Goal: Answer question/provide support: Share knowledge or assist other users

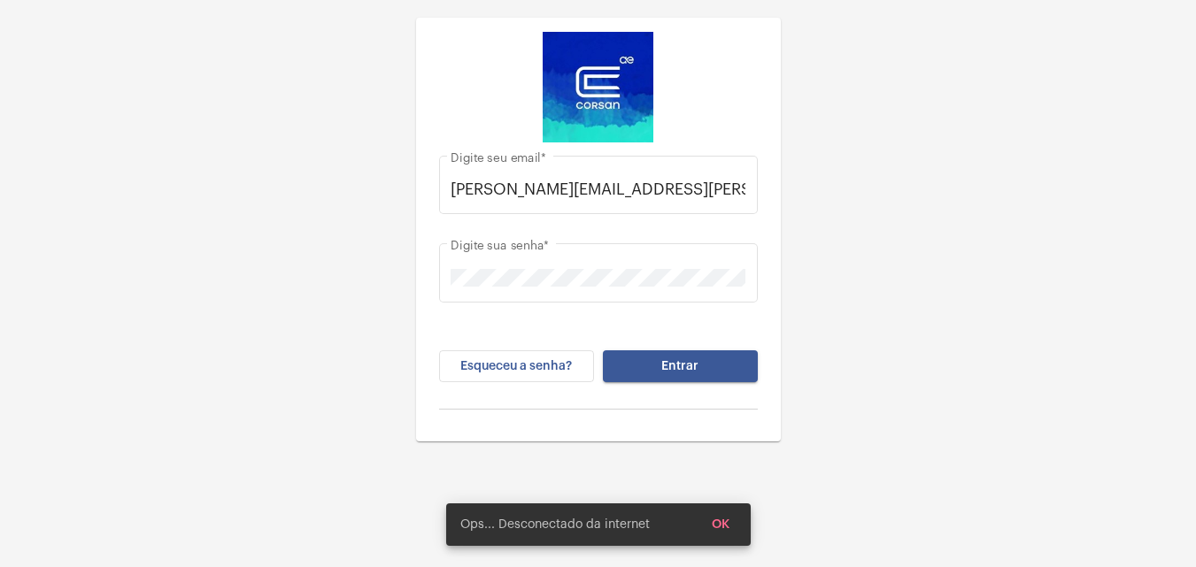
click at [673, 371] on span "Entrar" at bounding box center [679, 366] width 37 height 12
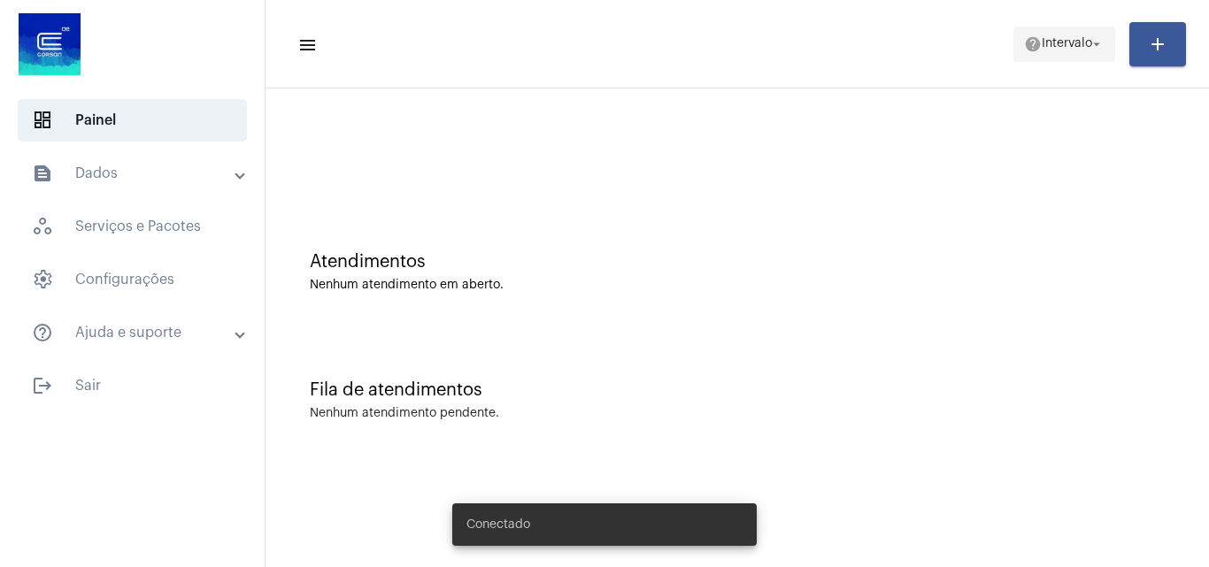
click at [1063, 28] on span "help Intervalo arrow_drop_down" at bounding box center [1064, 43] width 81 height 32
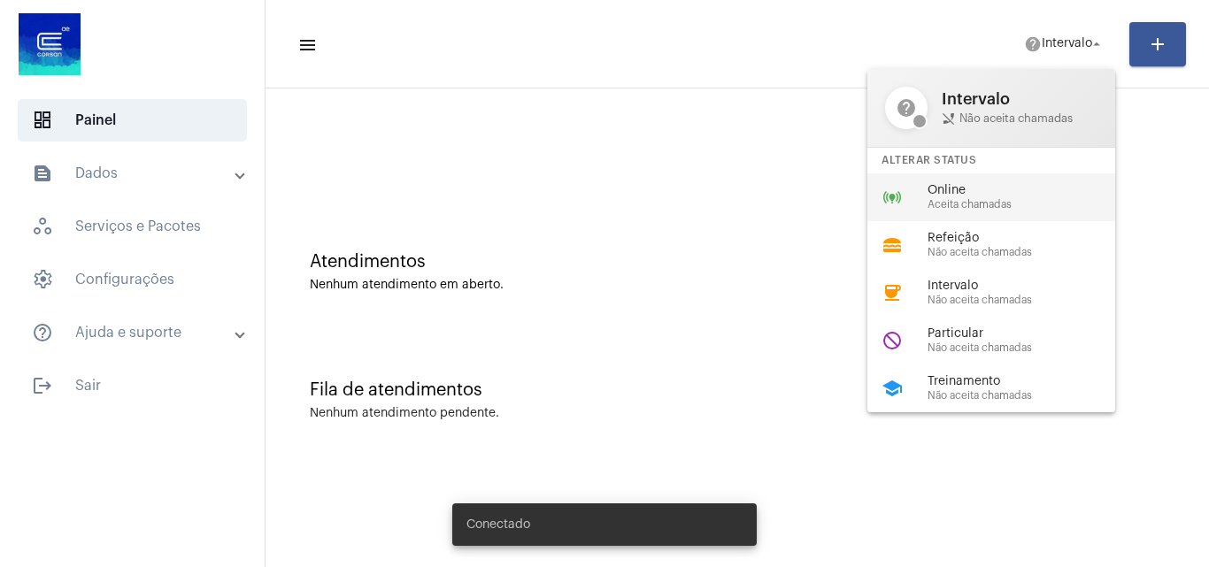
click at [969, 194] on span "Online" at bounding box center [1028, 190] width 202 height 13
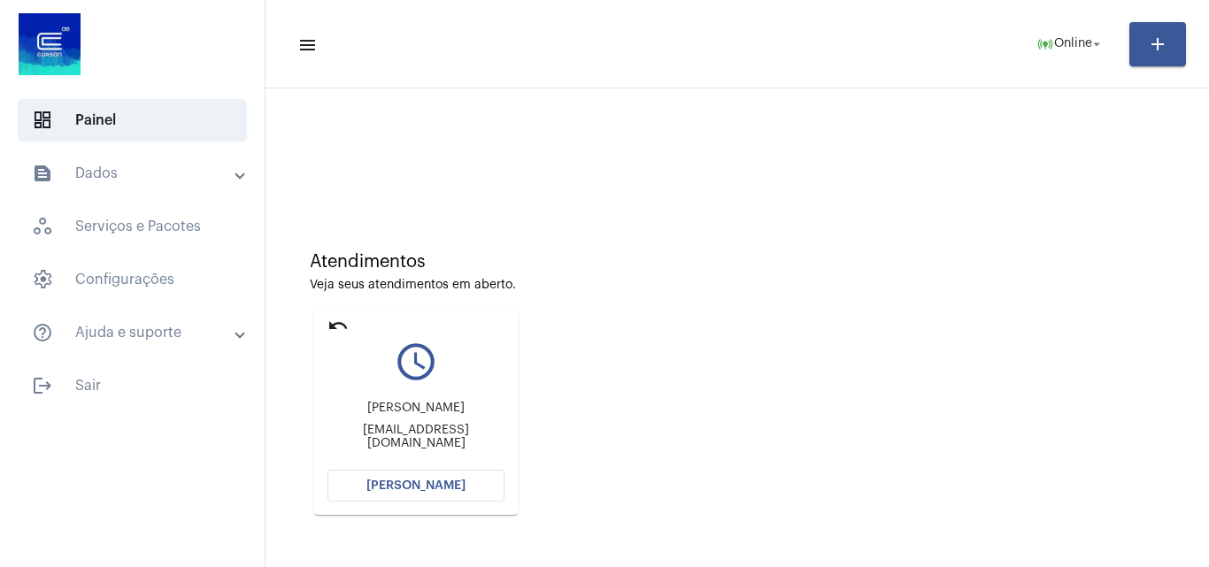
click at [1098, 462] on div "Atendimentos Veja seus atendimentos em aberto. undo query_builder [PERSON_NAME]…" at bounding box center [737, 377] width 926 height 356
click at [473, 480] on button "[PERSON_NAME]" at bounding box center [415, 486] width 177 height 32
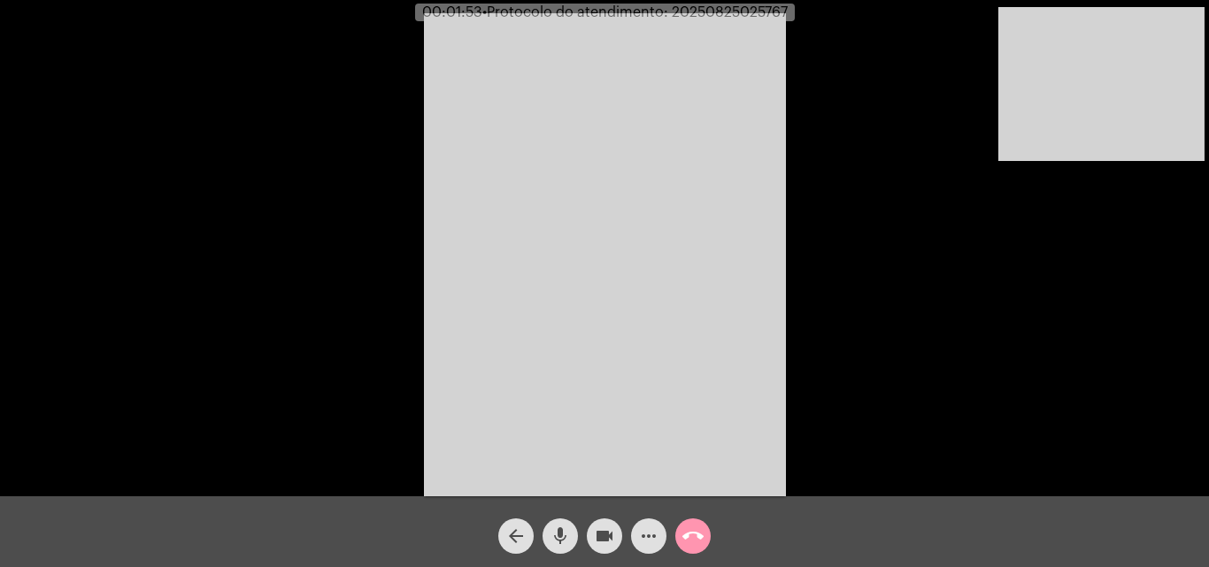
click at [557, 535] on mat-icon "mic" at bounding box center [560, 536] width 21 height 21
click at [611, 535] on mat-icon "videocam" at bounding box center [604, 536] width 21 height 21
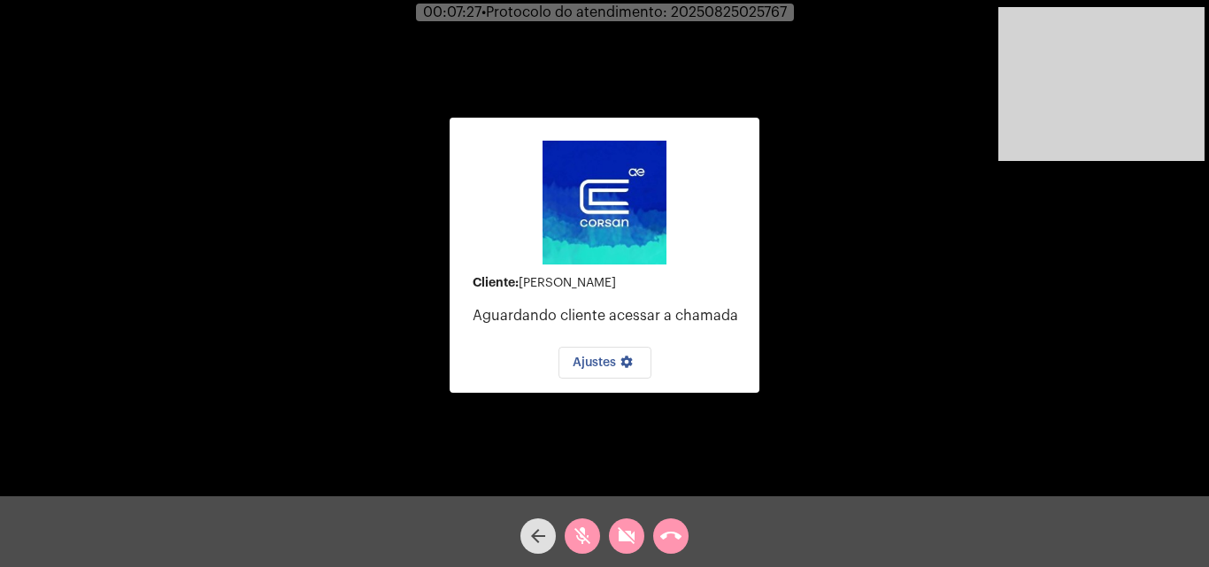
click at [574, 532] on mat-icon "mic_off" at bounding box center [582, 536] width 21 height 21
click at [615, 537] on button "videocam_off" at bounding box center [626, 536] width 35 height 35
click at [585, 526] on mat-icon "mic" at bounding box center [582, 536] width 21 height 21
click at [585, 526] on mat-icon "mic_off" at bounding box center [582, 536] width 21 height 21
click at [589, 532] on mat-icon "mic" at bounding box center [582, 536] width 21 height 21
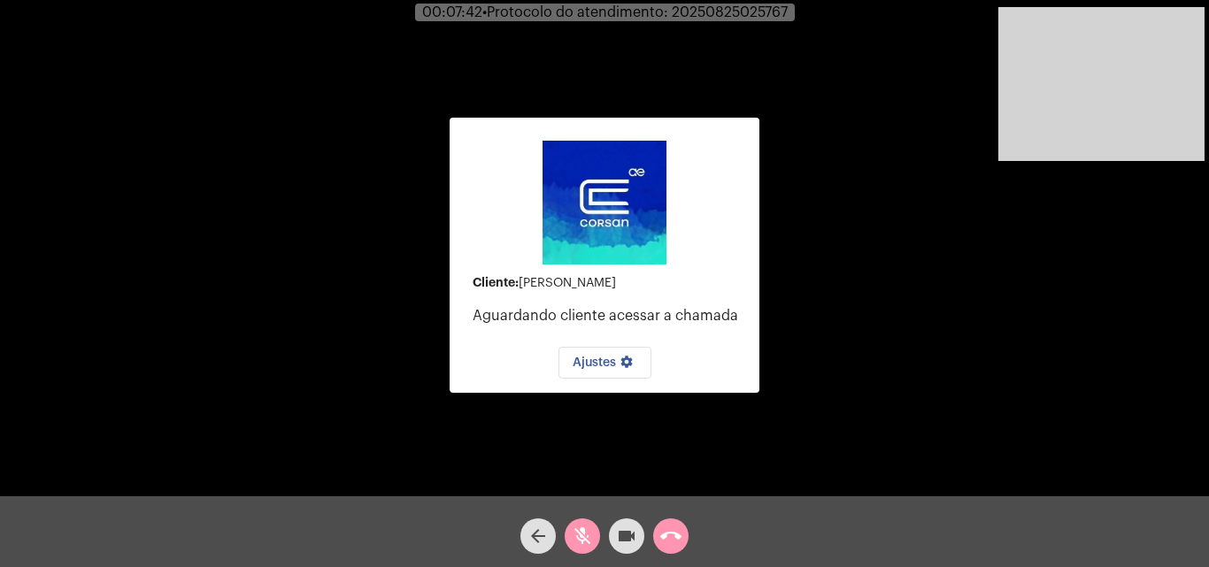
click at [623, 530] on mat-icon "videocam" at bounding box center [626, 536] width 21 height 21
click at [623, 530] on mat-icon "videocam_off" at bounding box center [626, 536] width 21 height 21
click at [585, 526] on mat-icon "mic_off" at bounding box center [582, 536] width 21 height 21
click at [666, 543] on mat-icon "call_end" at bounding box center [670, 536] width 21 height 21
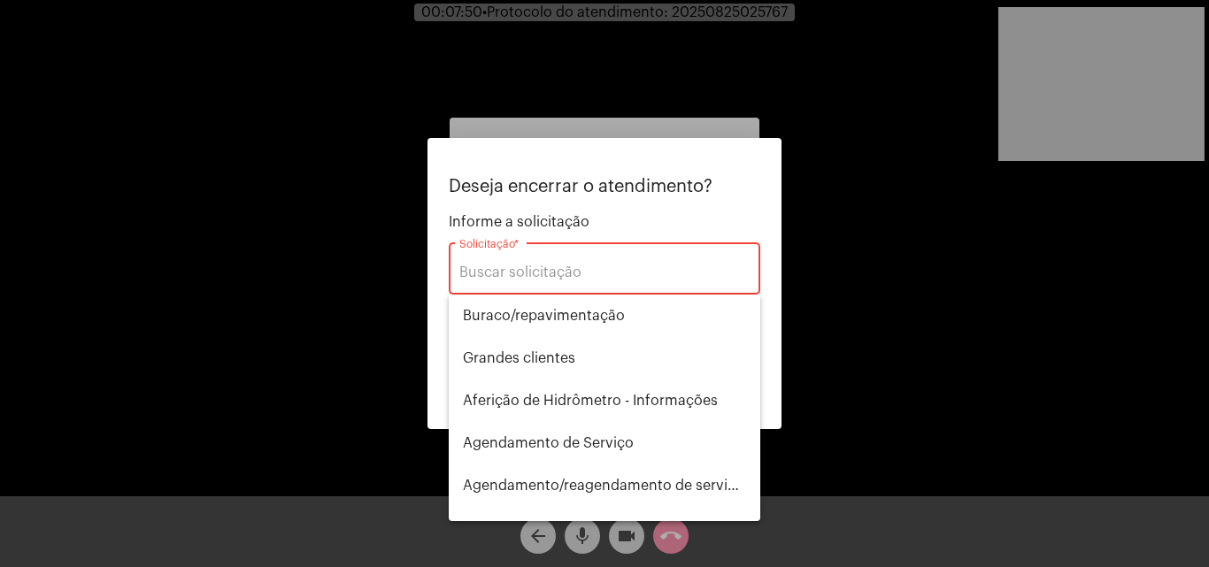
click at [269, 256] on div at bounding box center [604, 283] width 1209 height 567
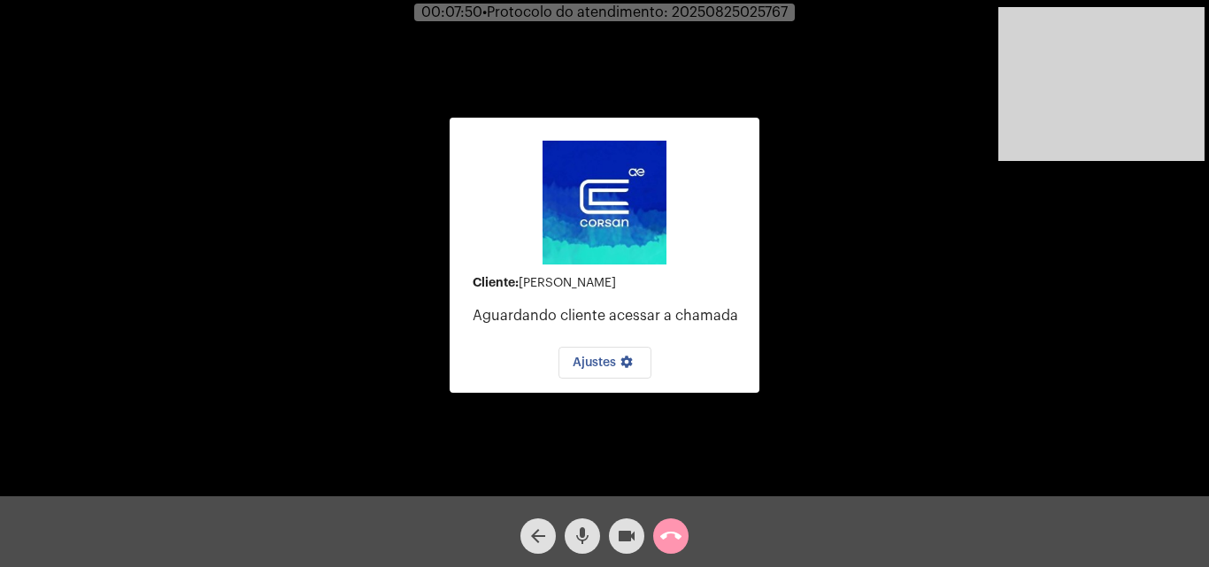
click at [587, 533] on mat-icon "mic" at bounding box center [582, 536] width 21 height 21
click at [587, 531] on mat-icon "mic_off" at bounding box center [582, 536] width 21 height 21
click at [661, 537] on mat-icon "call_end" at bounding box center [670, 536] width 21 height 21
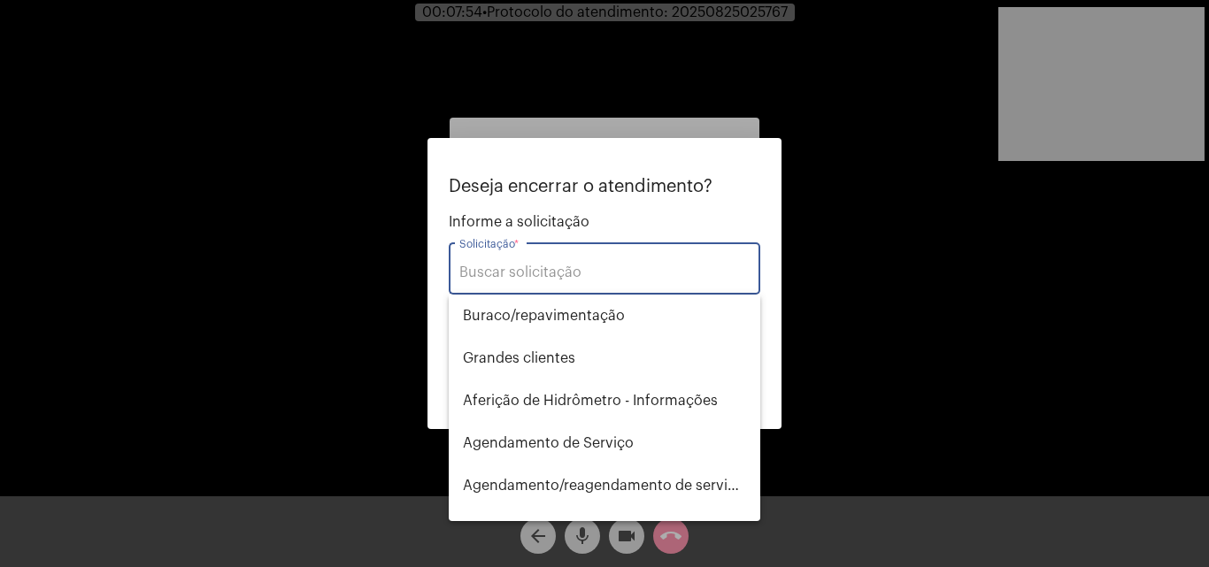
click at [593, 278] on input "Solicitação *" at bounding box center [604, 273] width 290 height 16
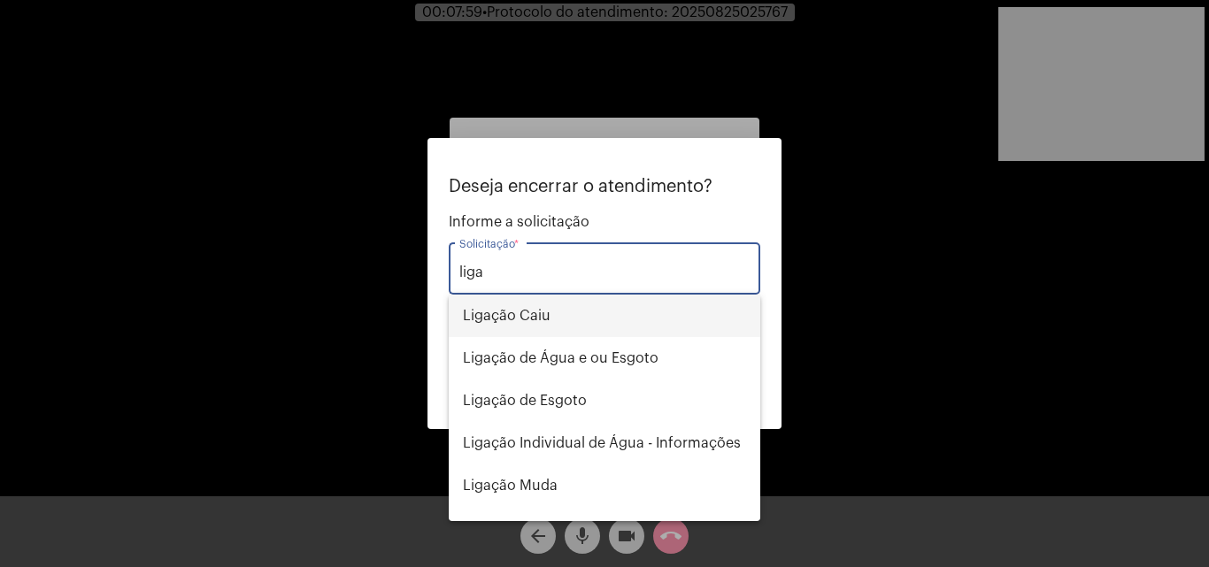
click at [576, 319] on span "Ligação Caiu" at bounding box center [604, 316] width 283 height 42
type input "Ligação Caiu"
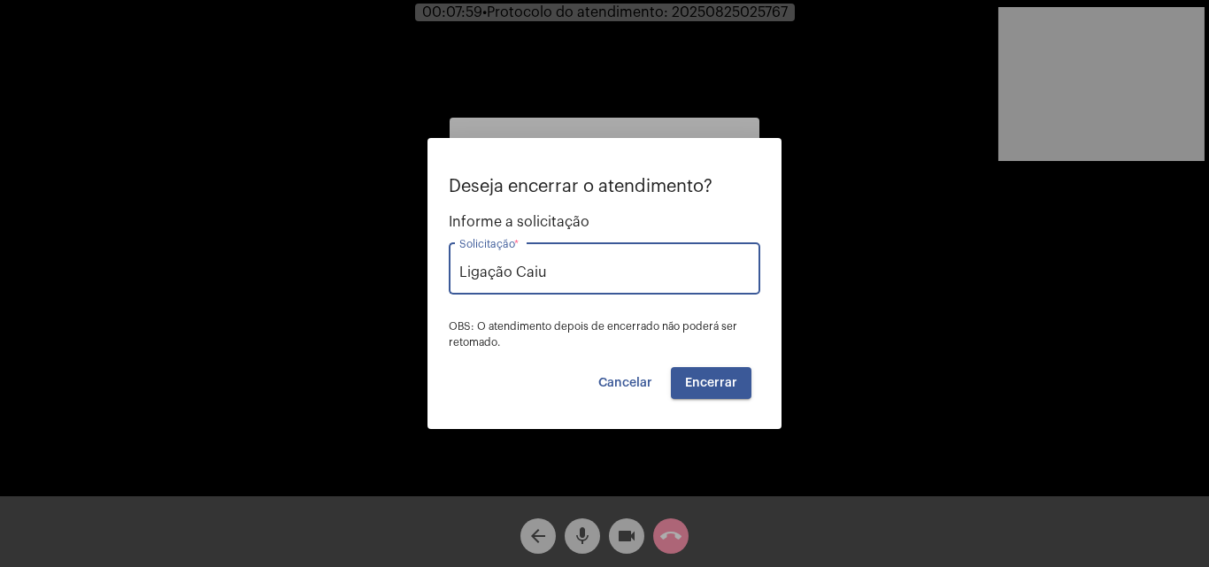
click at [720, 375] on button "Encerrar" at bounding box center [711, 383] width 81 height 32
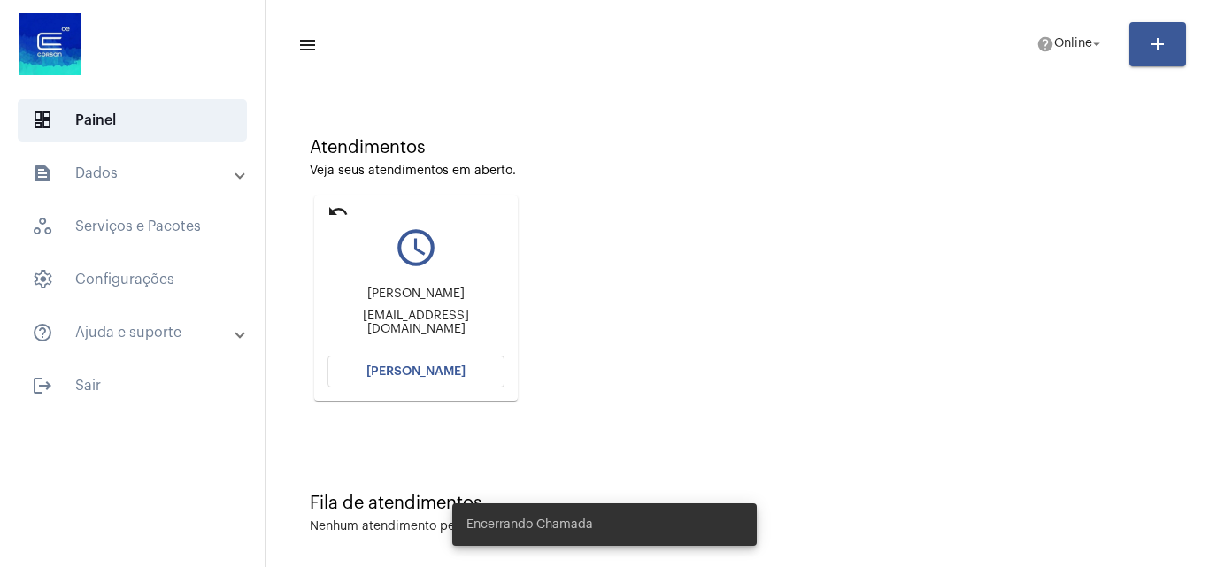
scroll to position [125, 0]
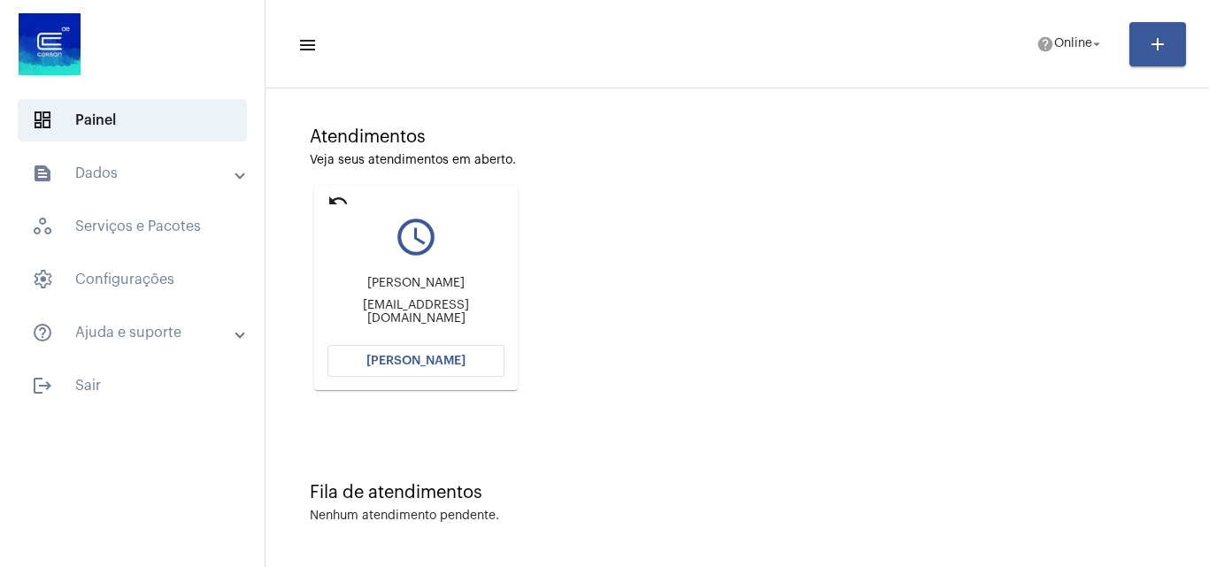
click at [459, 365] on span "[PERSON_NAME]" at bounding box center [415, 361] width 99 height 12
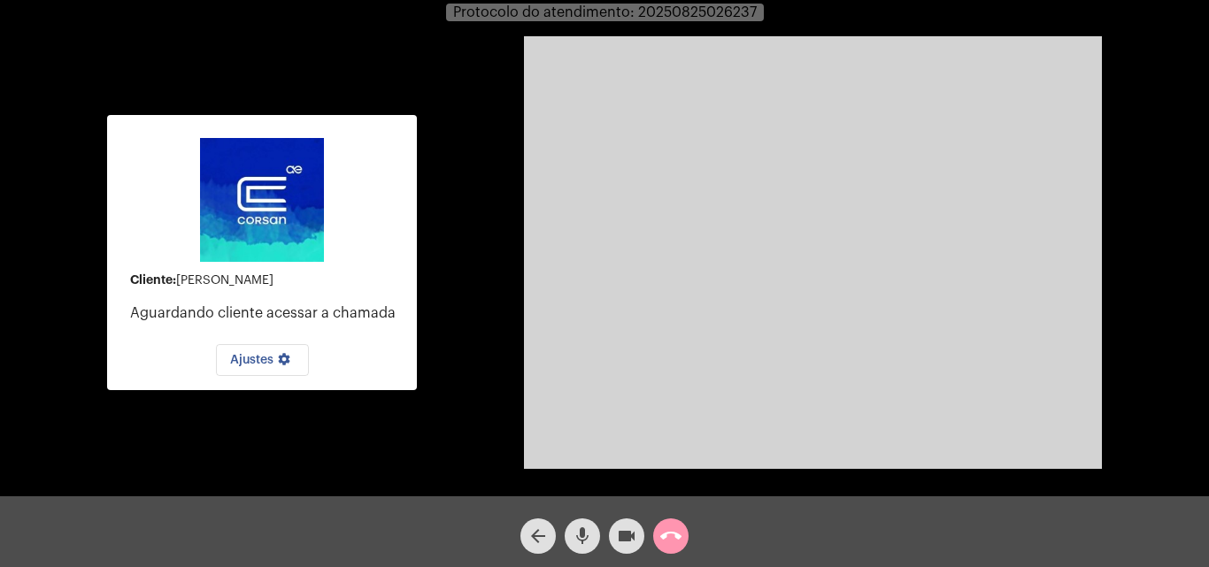
click at [592, 530] on mat-icon "mic" at bounding box center [582, 536] width 21 height 21
click at [589, 540] on mat-icon "mic_off" at bounding box center [582, 536] width 21 height 21
click at [673, 542] on mat-icon "call_end" at bounding box center [670, 536] width 21 height 21
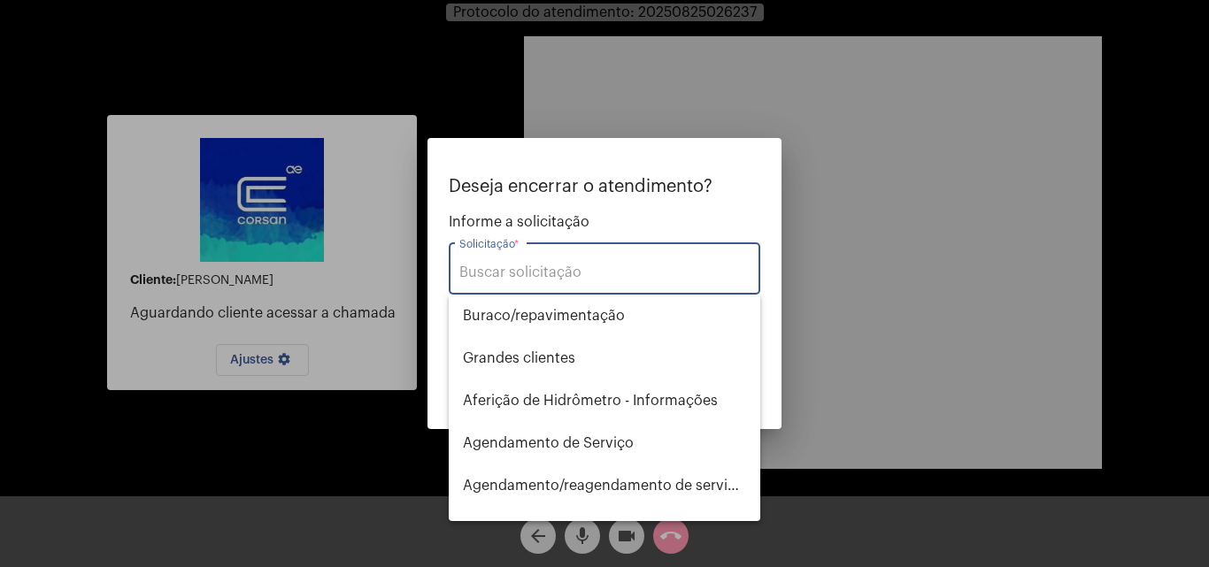
click at [599, 262] on div "Solicitação *" at bounding box center [604, 267] width 290 height 56
click at [584, 271] on input "Solicitação *" at bounding box center [604, 273] width 290 height 16
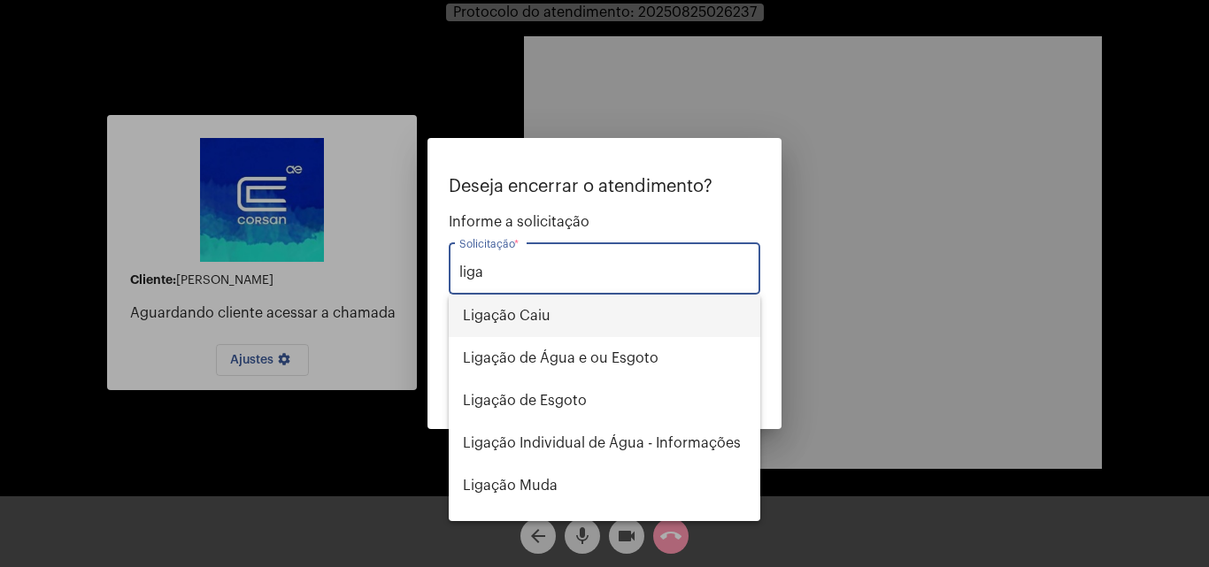
click at [601, 312] on span "Ligação Caiu" at bounding box center [604, 316] width 283 height 42
type input "Ligação Caiu"
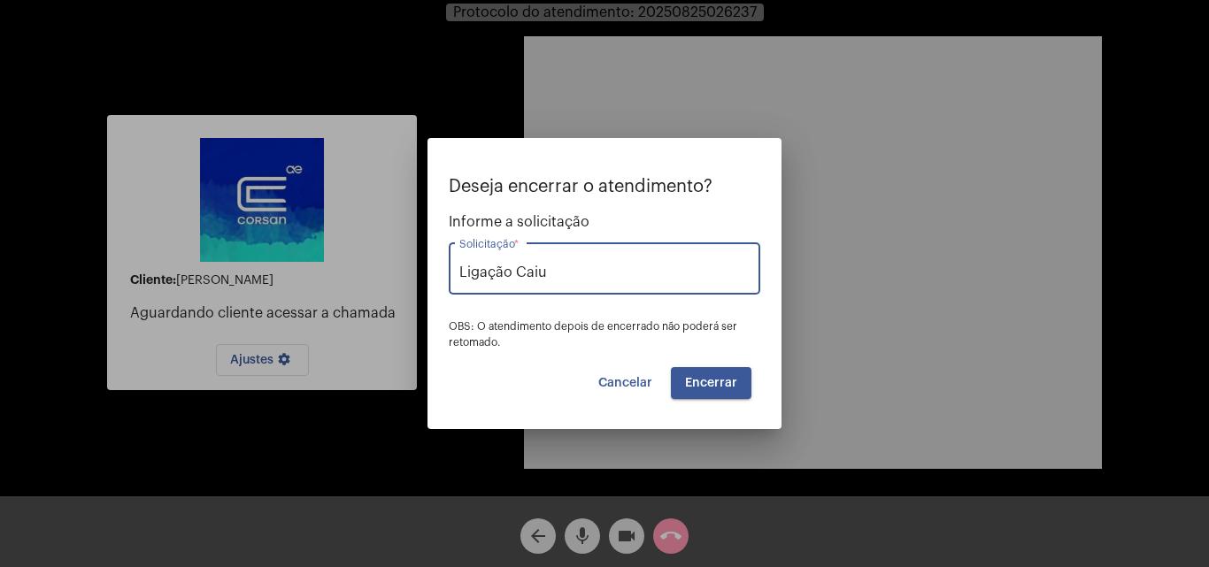
click at [707, 377] on span "Encerrar" at bounding box center [711, 383] width 52 height 12
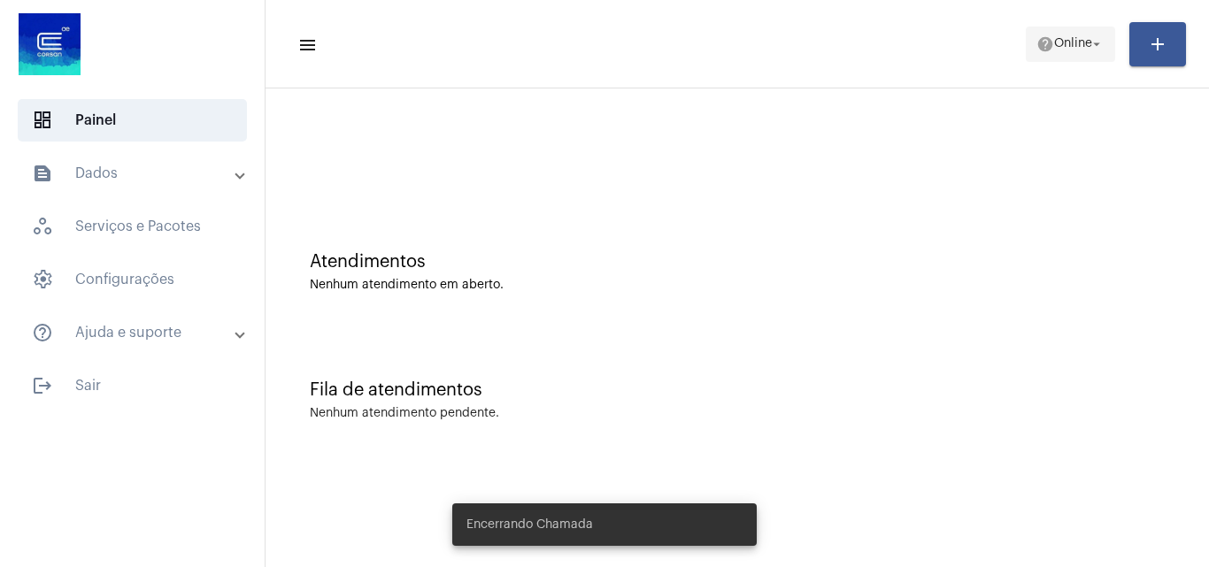
click at [1066, 45] on span "Online" at bounding box center [1073, 44] width 38 height 12
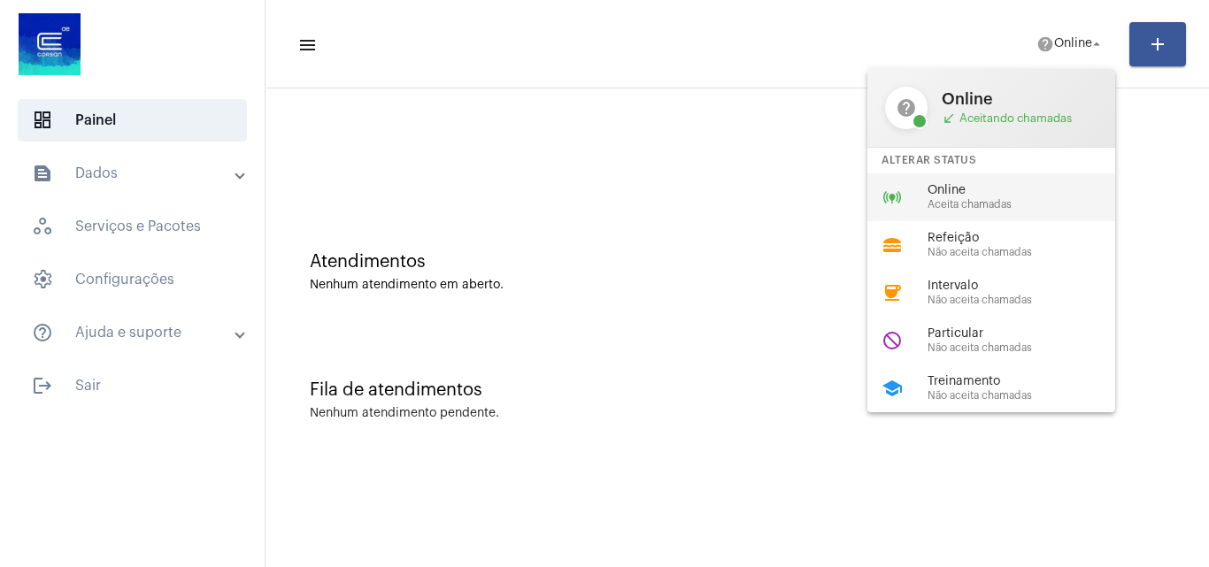
click at [1020, 199] on span "Aceita chamadas" at bounding box center [1028, 205] width 202 height 12
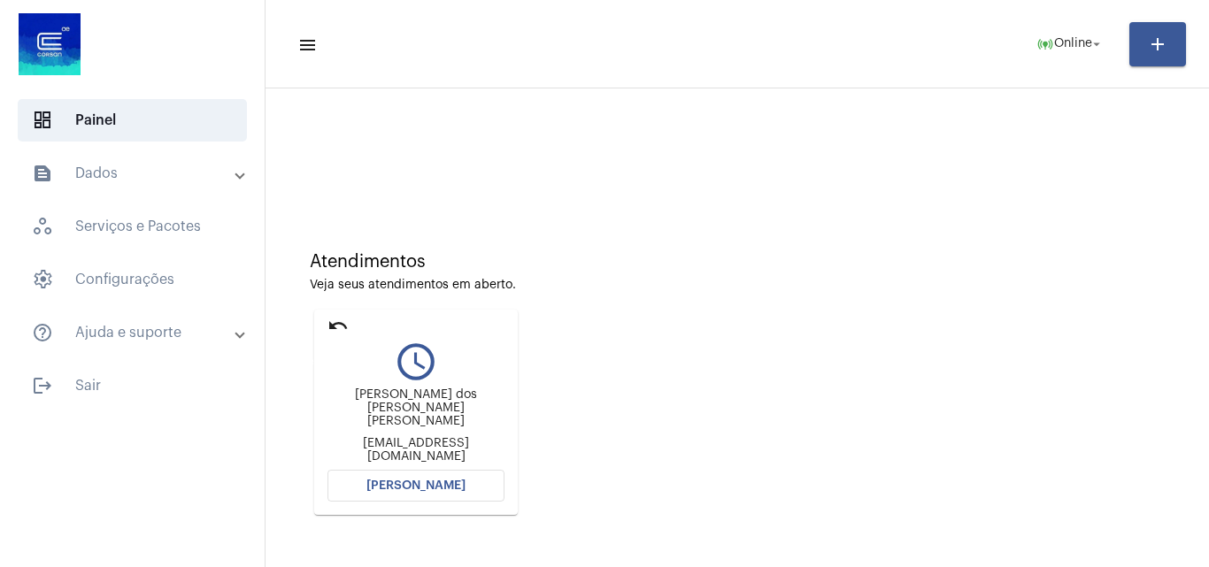
click at [340, 323] on mat-icon "undo" at bounding box center [337, 325] width 21 height 21
click at [415, 479] on button "[PERSON_NAME]" at bounding box center [415, 486] width 177 height 32
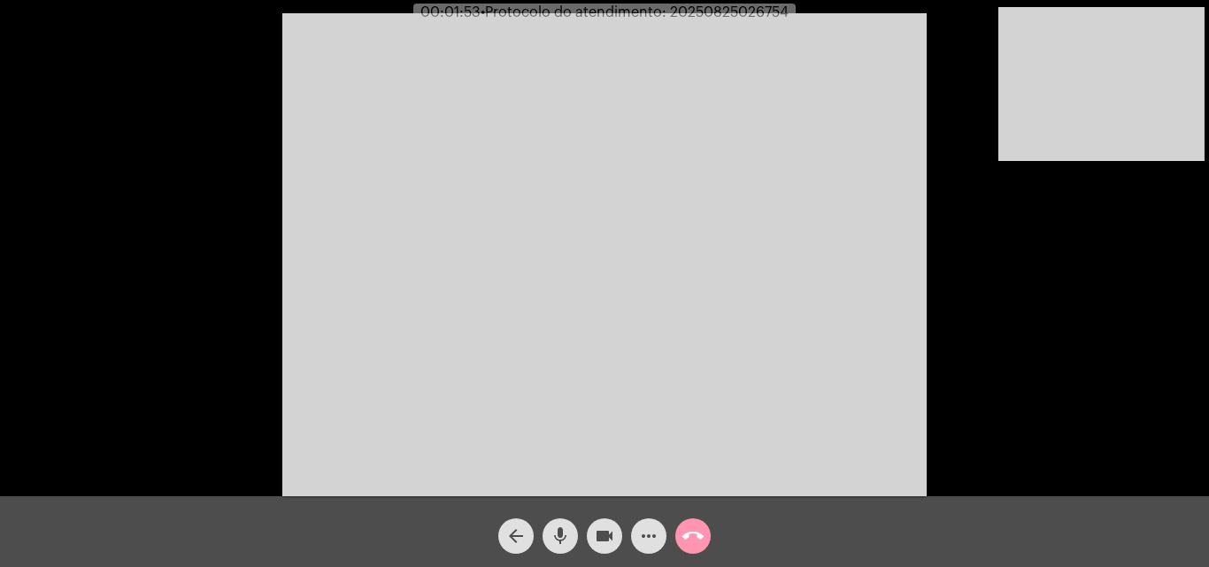
click at [563, 532] on mat-icon "mic" at bounding box center [560, 536] width 21 height 21
click at [597, 529] on mat-icon "videocam" at bounding box center [604, 536] width 21 height 21
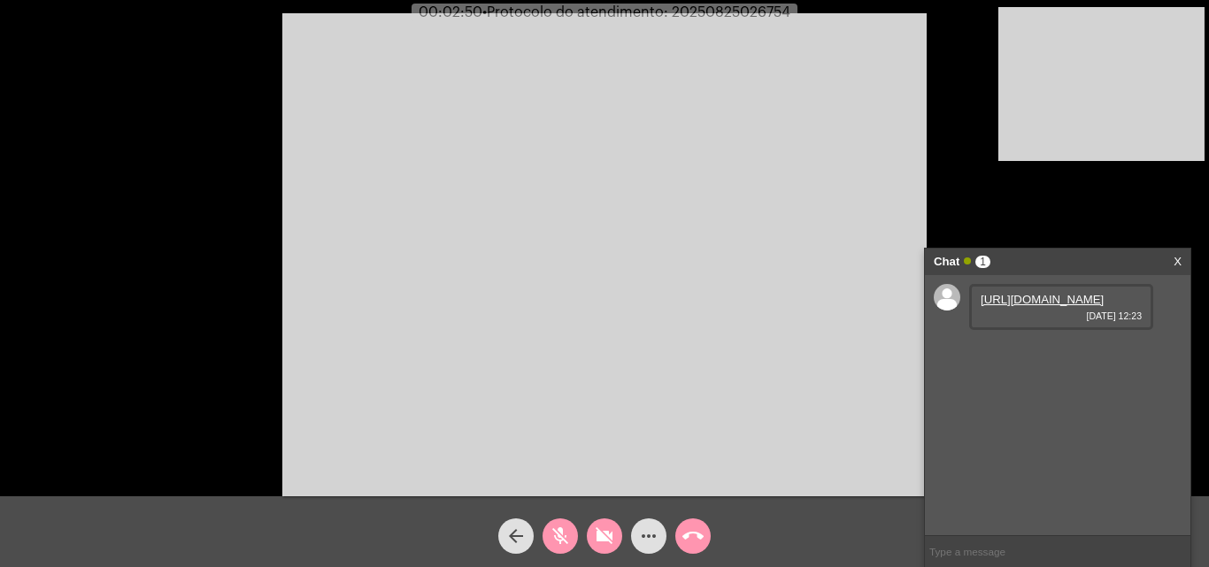
click at [567, 533] on mat-icon "mic_off" at bounding box center [560, 536] width 21 height 21
click at [567, 531] on mat-icon "mic" at bounding box center [560, 536] width 21 height 21
click at [566, 528] on mat-icon "mic_off" at bounding box center [560, 536] width 21 height 21
click at [611, 534] on mat-icon "videocam_off" at bounding box center [604, 536] width 21 height 21
click at [566, 533] on mat-icon "mic" at bounding box center [560, 536] width 21 height 21
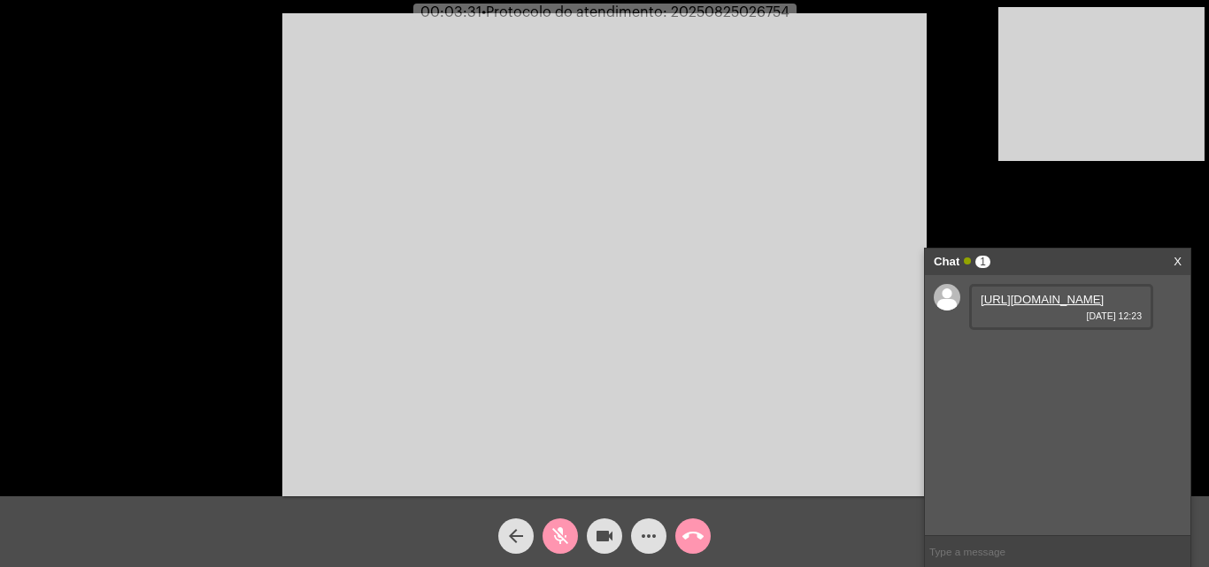
click at [566, 539] on mat-icon "mic_off" at bounding box center [560, 536] width 21 height 21
click at [563, 534] on mat-icon "mic" at bounding box center [560, 536] width 21 height 21
click at [608, 531] on mat-icon "videocam" at bounding box center [604, 536] width 21 height 21
click at [566, 546] on mat-icon "mic_off" at bounding box center [560, 536] width 21 height 21
click at [594, 544] on mat-icon "videocam_off" at bounding box center [604, 536] width 21 height 21
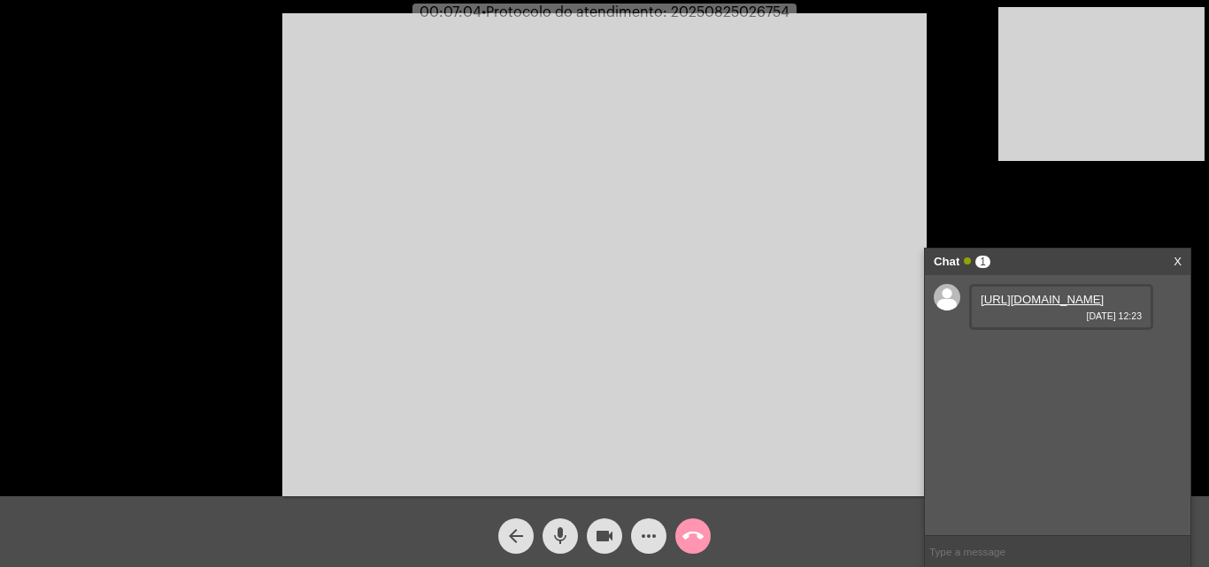
click at [731, 13] on span "• Protocolo do atendimento: 20250825026754" at bounding box center [635, 12] width 308 height 14
copy span "20250825026754"
click at [956, 551] on input "text" at bounding box center [1057, 551] width 265 height 31
paste input "20250825026754"
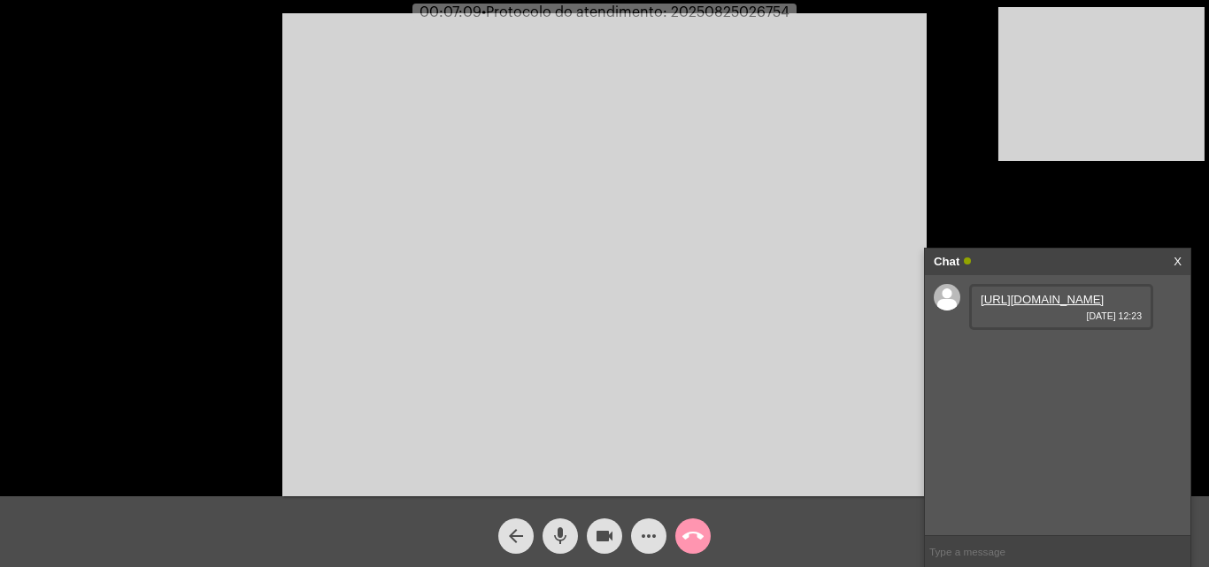
type input "20250825026754"
click at [648, 538] on mat-icon "more_horiz" at bounding box center [648, 536] width 21 height 21
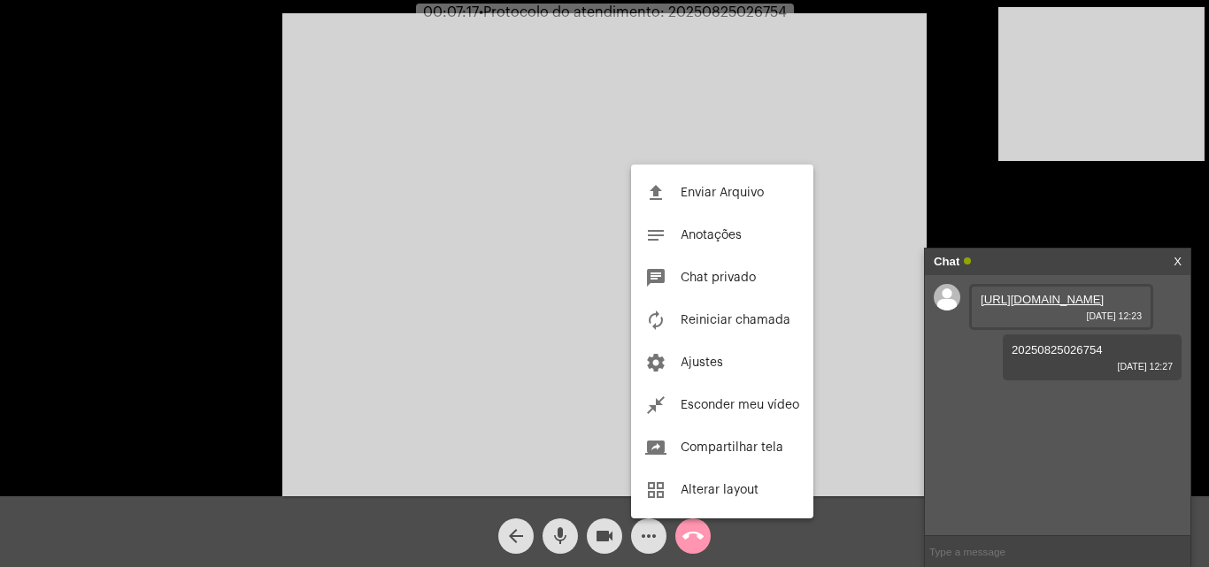
click at [509, 282] on div at bounding box center [604, 283] width 1209 height 567
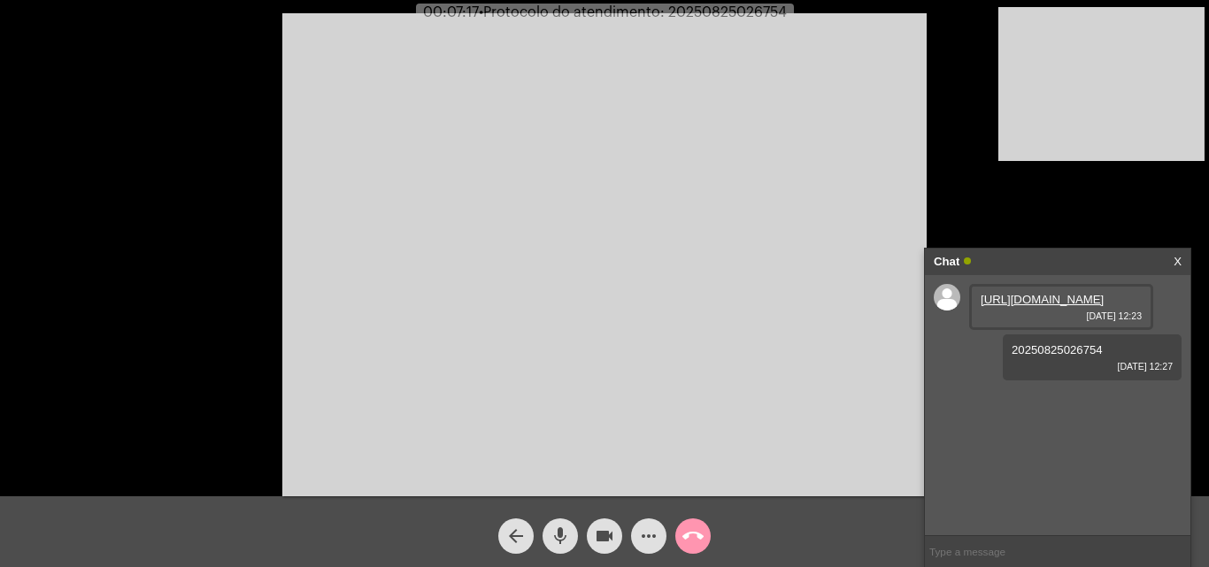
click at [696, 537] on mat-icon "call_end" at bounding box center [692, 536] width 21 height 21
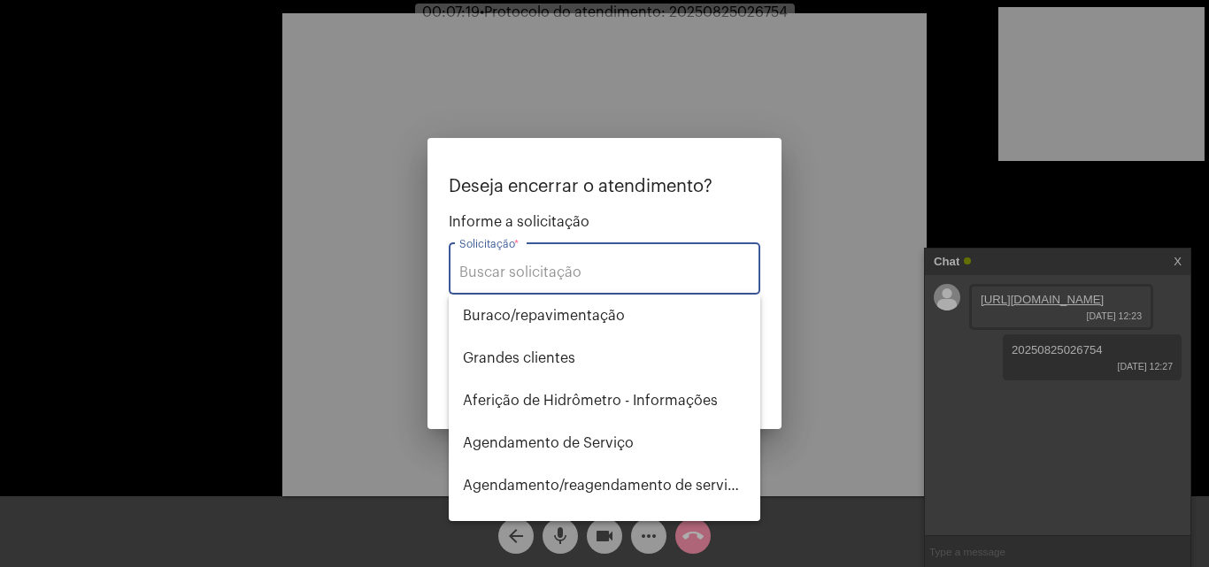
click at [562, 269] on input "Solicitação *" at bounding box center [604, 273] width 290 height 16
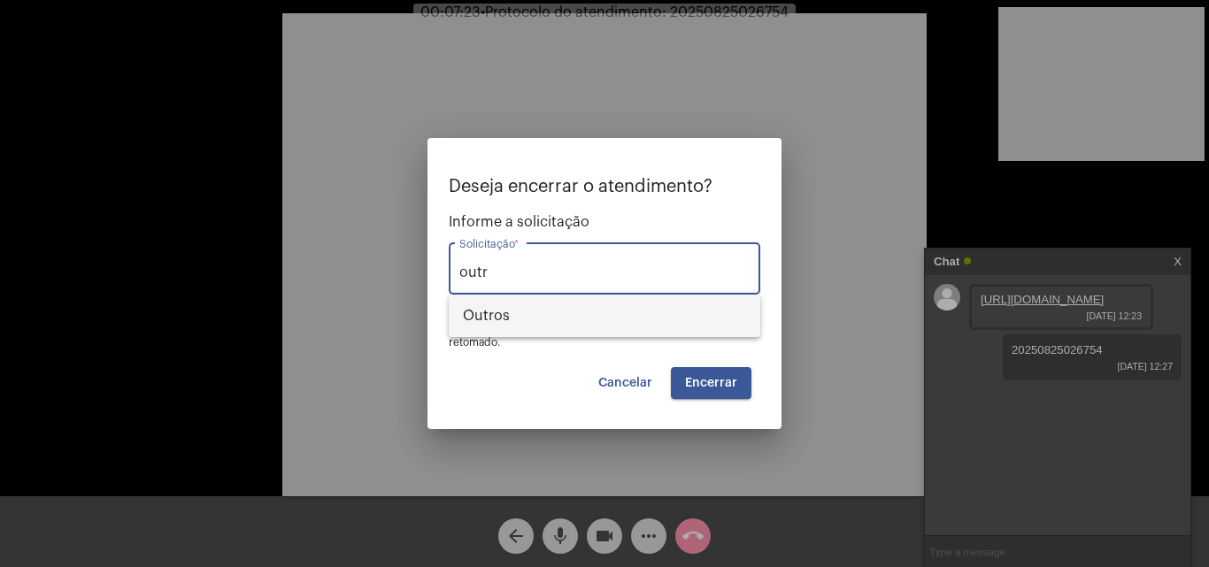
click at [661, 320] on span "Outros" at bounding box center [604, 316] width 283 height 42
type input "Outros"
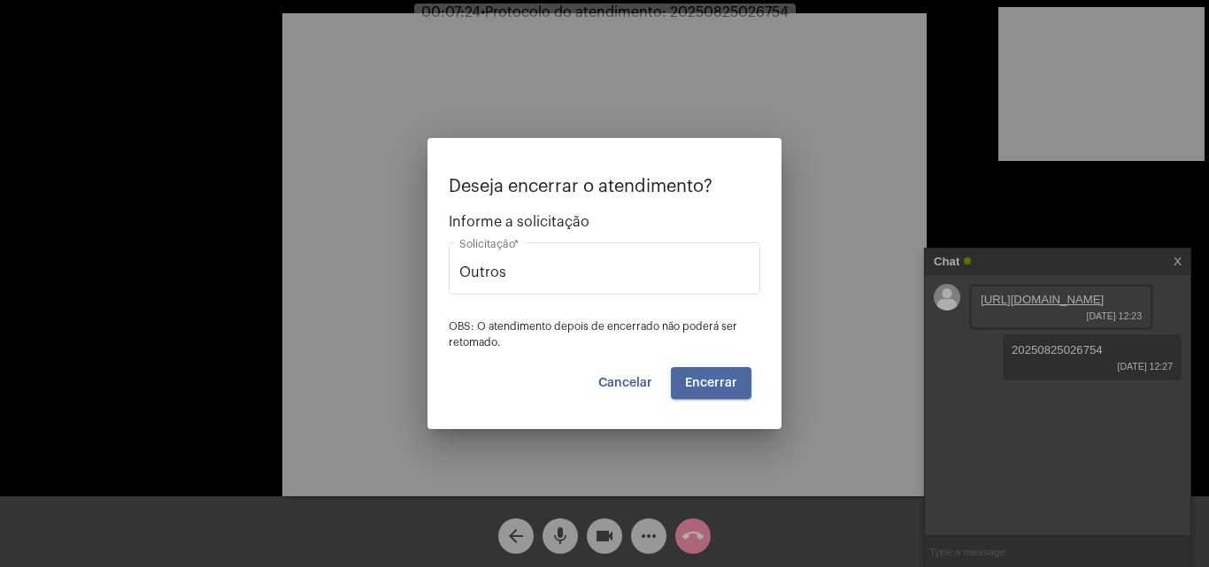
click at [721, 389] on span "Encerrar" at bounding box center [711, 383] width 52 height 12
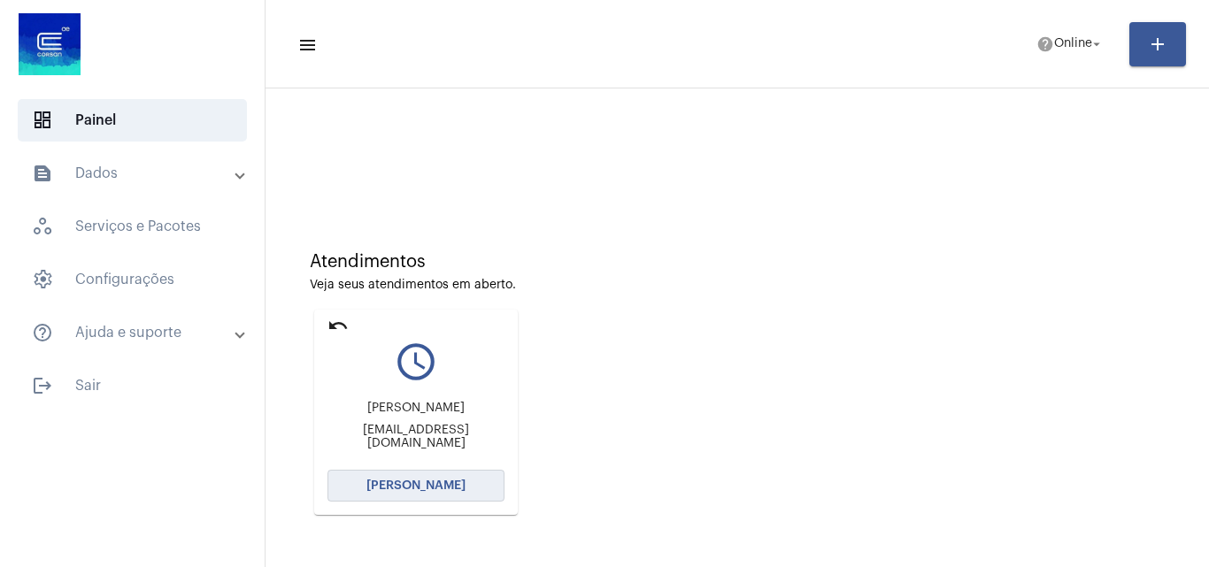
click at [446, 488] on span "Abrir Chamada" at bounding box center [415, 486] width 99 height 12
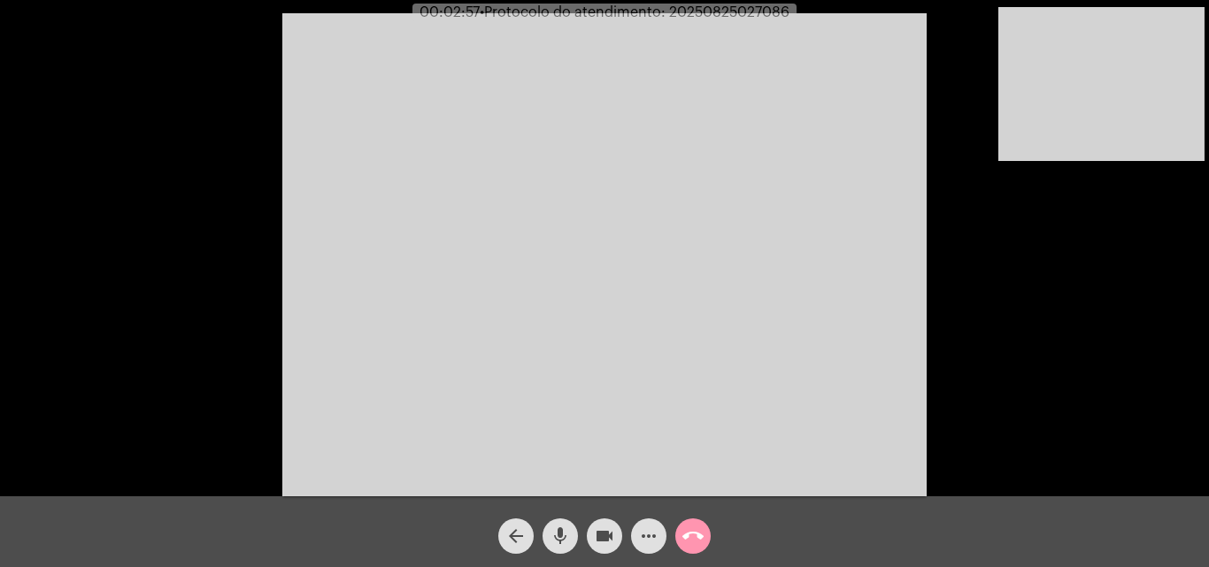
click at [685, 533] on mat-icon "call_end" at bounding box center [692, 536] width 21 height 21
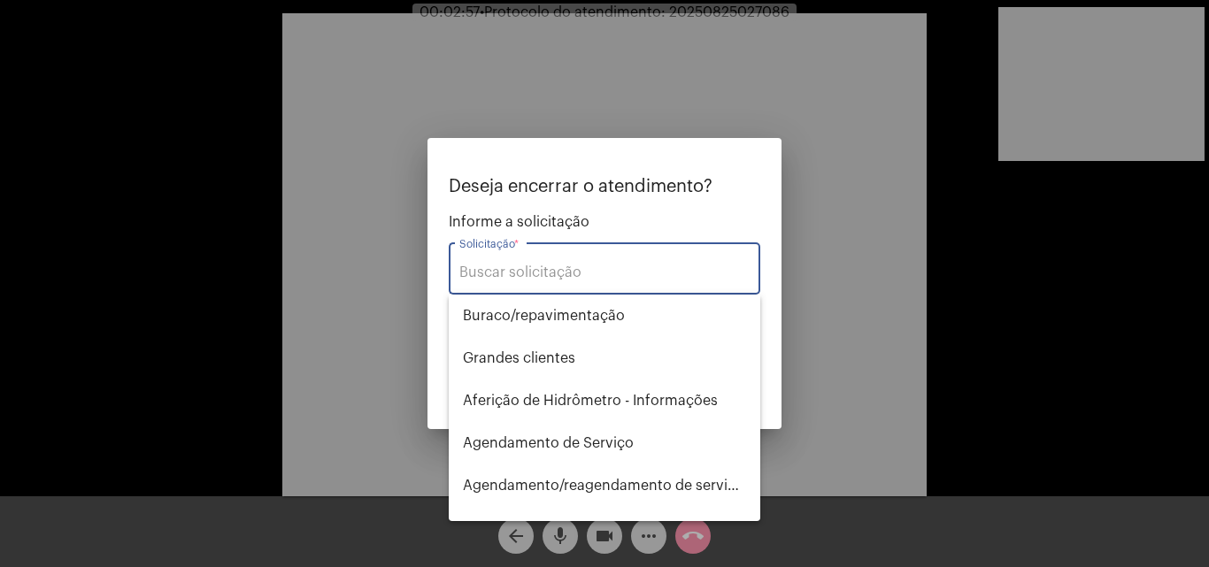
click at [596, 289] on div "Solicitação *" at bounding box center [604, 267] width 290 height 56
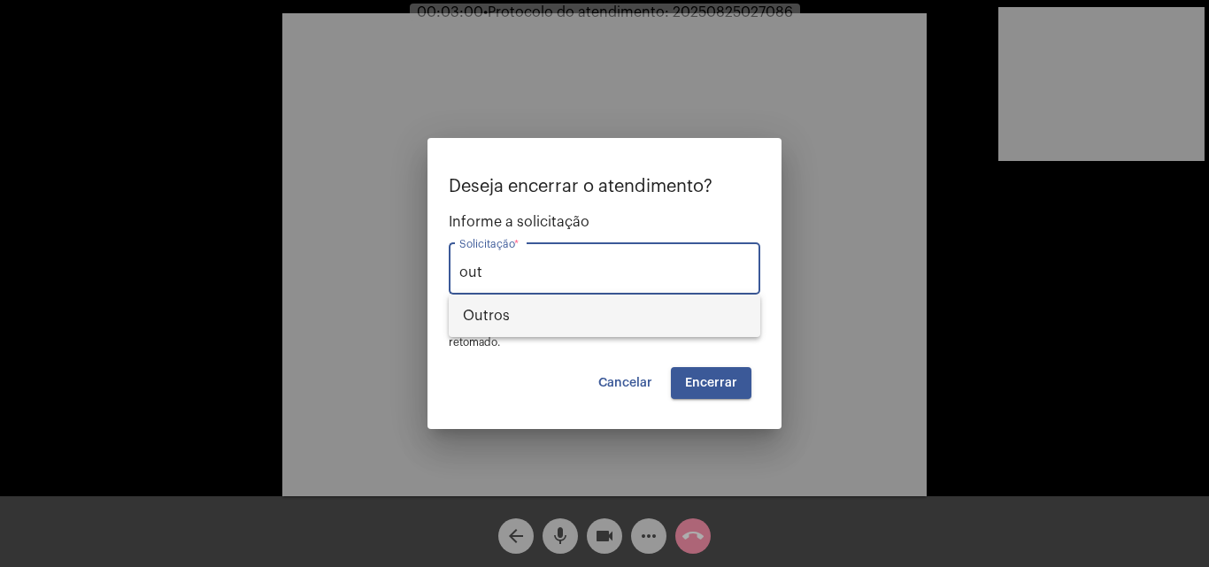
click at [597, 303] on span "Outros" at bounding box center [604, 316] width 283 height 42
type input "Outros"
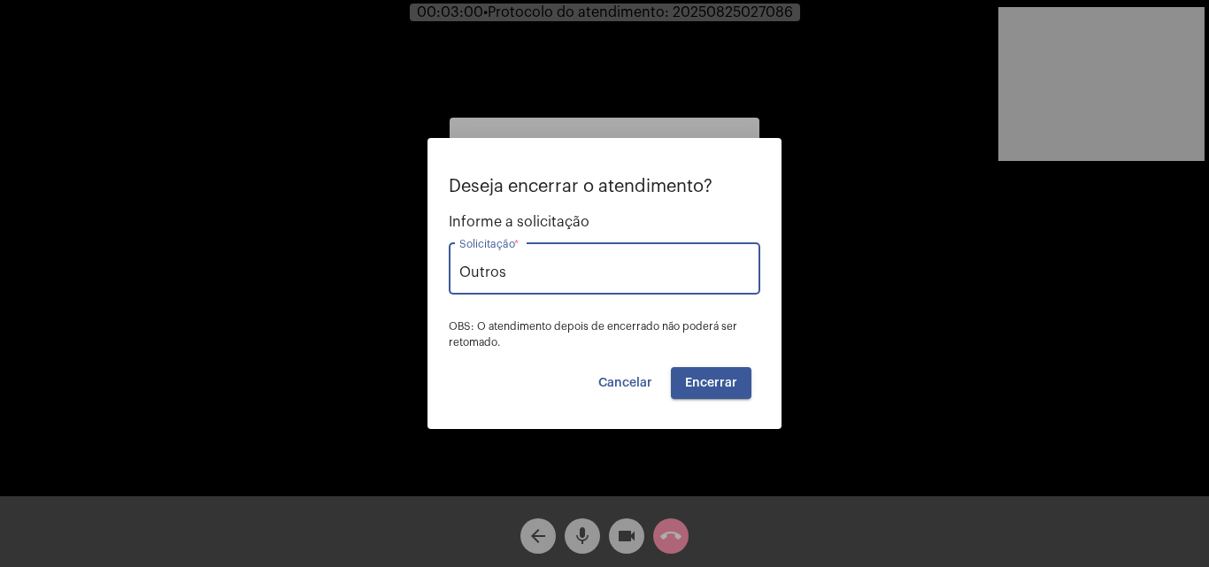
click at [717, 389] on button "Encerrar" at bounding box center [711, 383] width 81 height 32
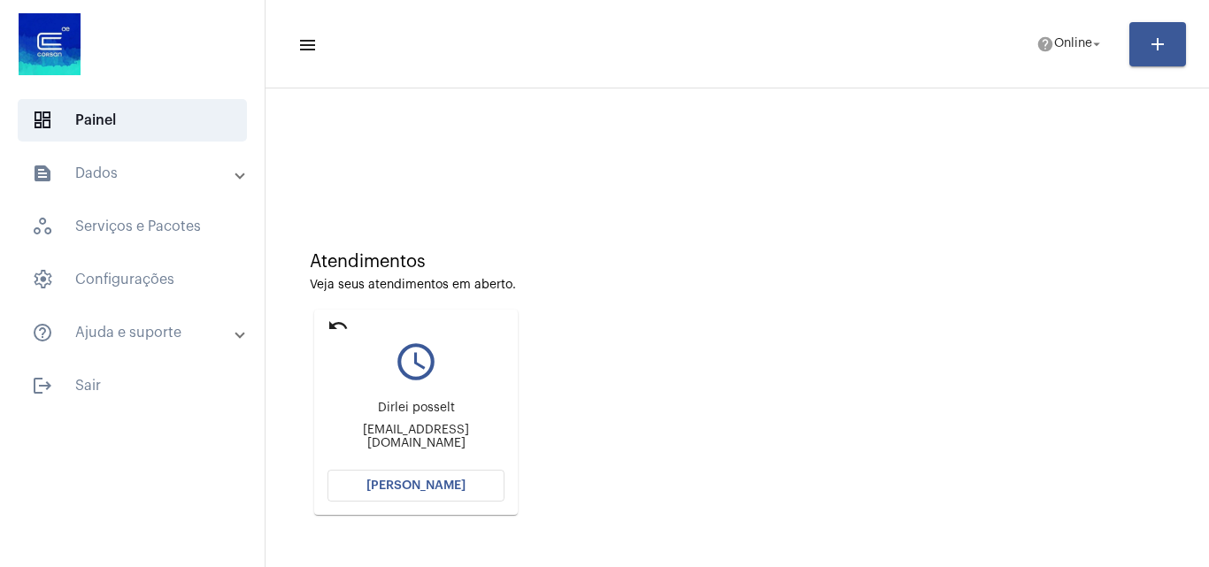
click at [466, 481] on button "Abrir Chamada" at bounding box center [415, 486] width 177 height 32
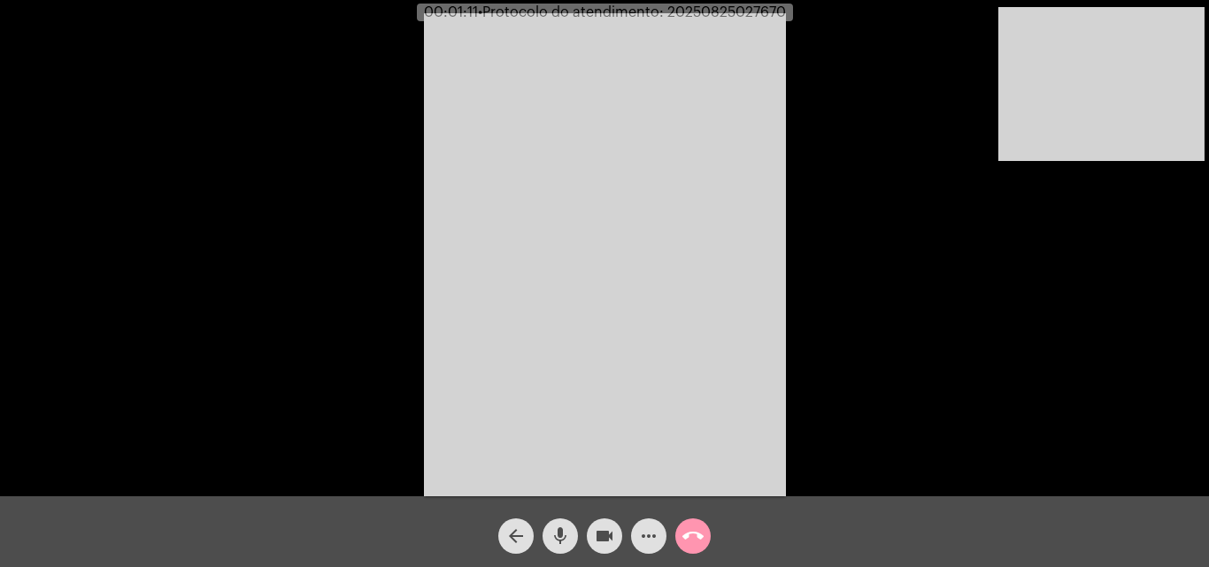
click at [566, 543] on mat-icon "mic" at bounding box center [560, 536] width 21 height 21
click at [594, 537] on mat-icon "videocam" at bounding box center [604, 536] width 21 height 21
click at [595, 536] on mat-icon "videocam_off" at bounding box center [604, 536] width 21 height 21
click at [616, 536] on button "videocam" at bounding box center [604, 536] width 35 height 35
click at [616, 536] on button "videocam_off" at bounding box center [604, 536] width 35 height 35
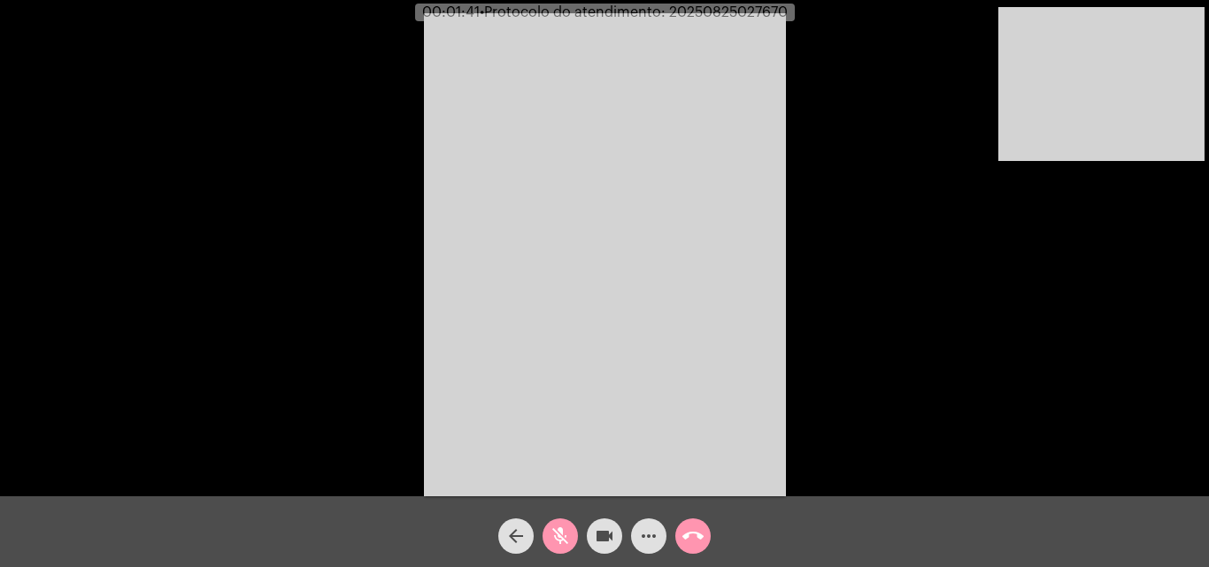
click at [564, 546] on mat-icon "mic_off" at bounding box center [560, 536] width 21 height 21
drag, startPoint x: 560, startPoint y: 525, endPoint x: 609, endPoint y: 530, distance: 49.0
click at [562, 525] on span "mic" at bounding box center [560, 536] width 21 height 35
click at [614, 534] on mat-icon "videocam" at bounding box center [604, 536] width 21 height 21
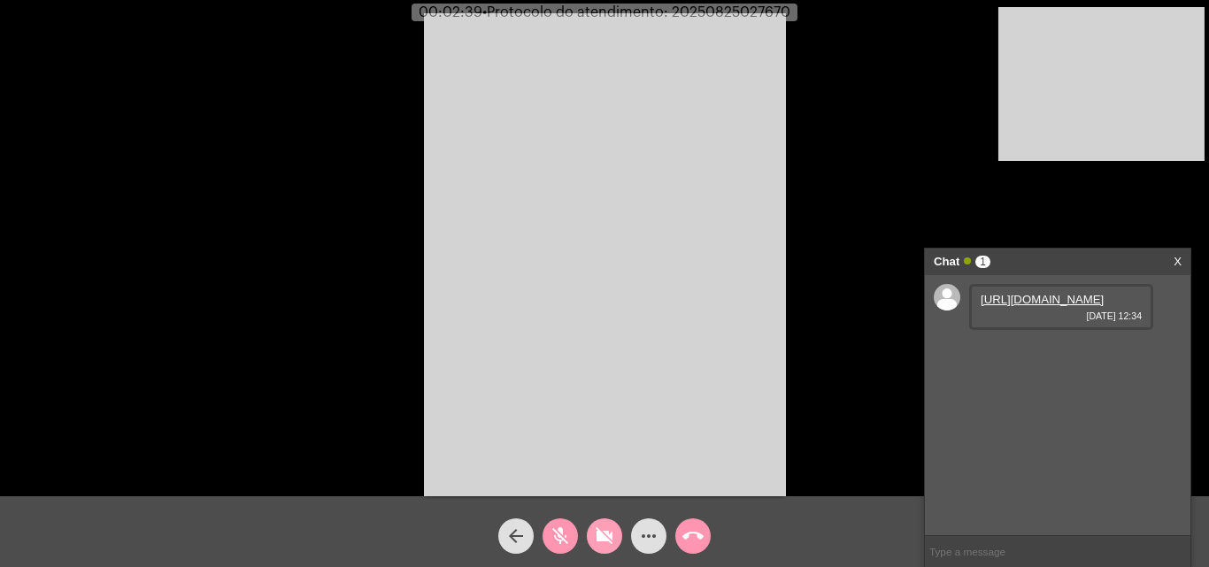
click at [613, 534] on mat-icon "videocam_off" at bounding box center [604, 536] width 21 height 21
click at [1031, 306] on link "https://neft-transfer-bucket.s3.amazonaws.com/temp-80506744-cc48-c660-5ab5-5512…" at bounding box center [1042, 299] width 123 height 13
click at [558, 536] on mat-icon "mic_off" at bounding box center [560, 536] width 21 height 21
click at [562, 529] on mat-icon "mic" at bounding box center [560, 536] width 21 height 21
click at [604, 539] on mat-icon "videocam" at bounding box center [604, 536] width 21 height 21
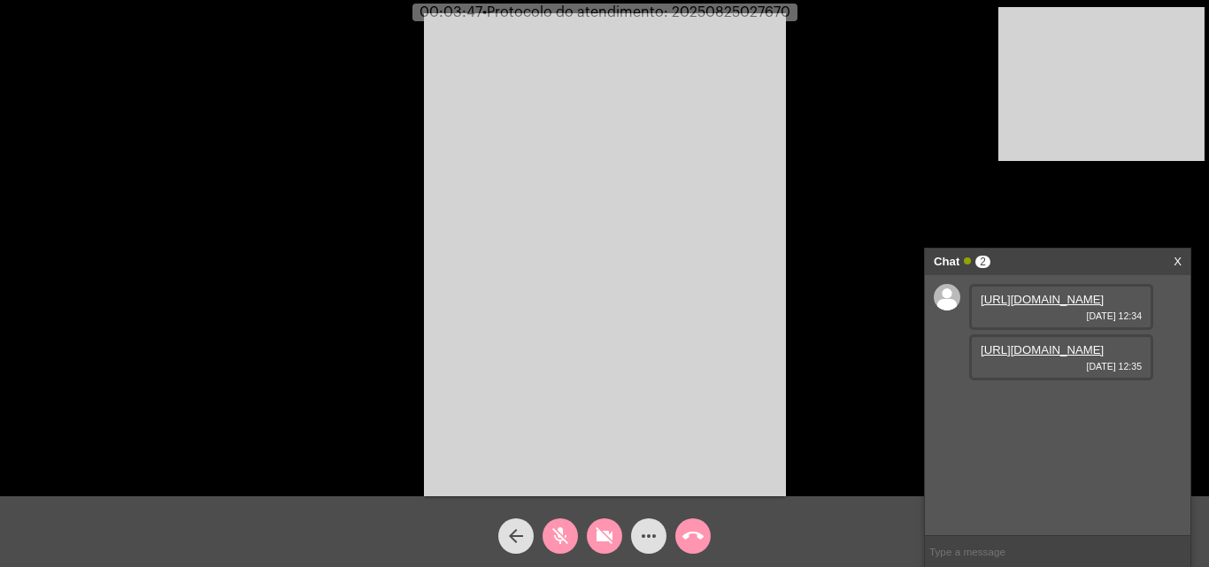
click at [604, 539] on mat-icon "videocam_off" at bounding box center [604, 536] width 21 height 21
click at [1024, 357] on link "https://neft-transfer-bucket.s3.amazonaws.com/temp-eb656fdf-429a-c160-69f2-339b…" at bounding box center [1042, 349] width 123 height 13
click at [567, 534] on mat-icon "mic_off" at bounding box center [560, 536] width 21 height 21
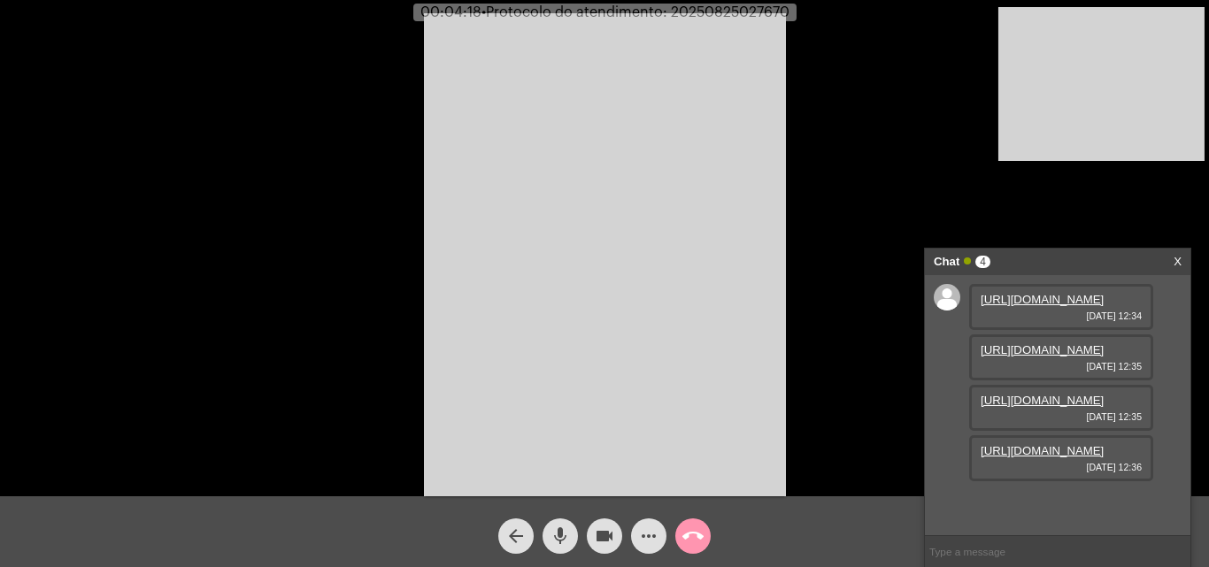
scroll to position [105, 0]
click at [1007, 396] on link "https://neft-transfer-bucket.s3.amazonaws.com/temp-75ae526f-57f7-f3c0-c559-ef8f…" at bounding box center [1042, 400] width 123 height 13
click at [1038, 458] on link "https://neft-transfer-bucket.s3.amazonaws.com/temp-f787e74f-d45b-68b3-8ad4-d9e1…" at bounding box center [1042, 450] width 123 height 13
drag, startPoint x: 563, startPoint y: 542, endPoint x: 641, endPoint y: 483, distance: 97.9
click at [569, 539] on mat-icon "mic" at bounding box center [560, 536] width 21 height 21
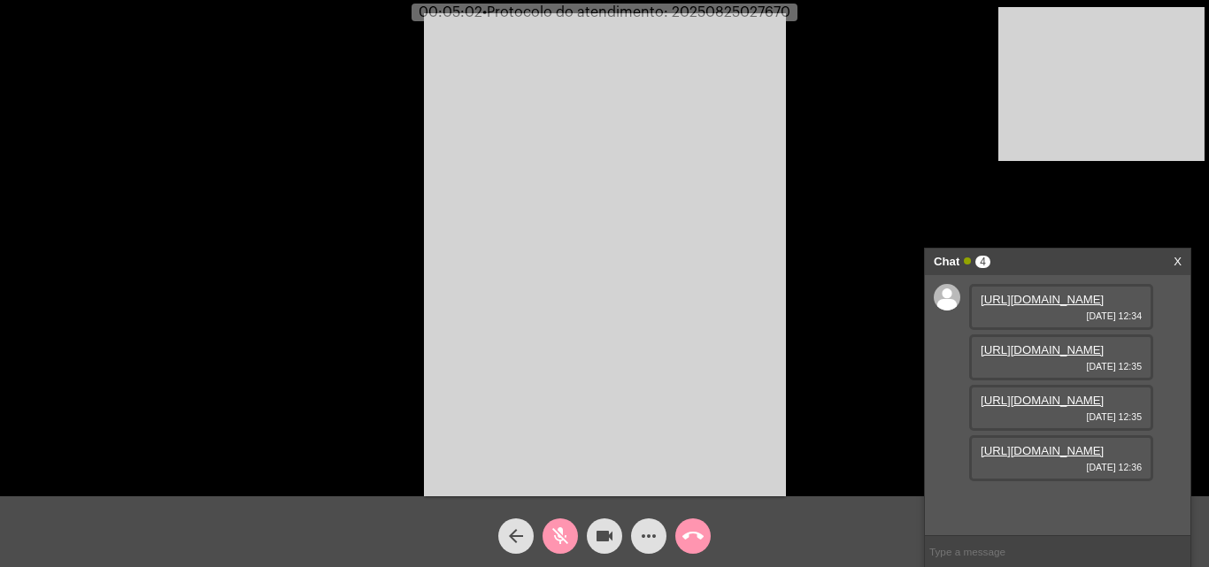
click at [559, 535] on mat-icon "mic_off" at bounding box center [560, 536] width 21 height 21
click at [555, 527] on mat-icon "mic" at bounding box center [560, 536] width 21 height 21
drag, startPoint x: 562, startPoint y: 525, endPoint x: 562, endPoint y: 536, distance: 11.5
click at [562, 526] on span "mic_off" at bounding box center [560, 536] width 21 height 35
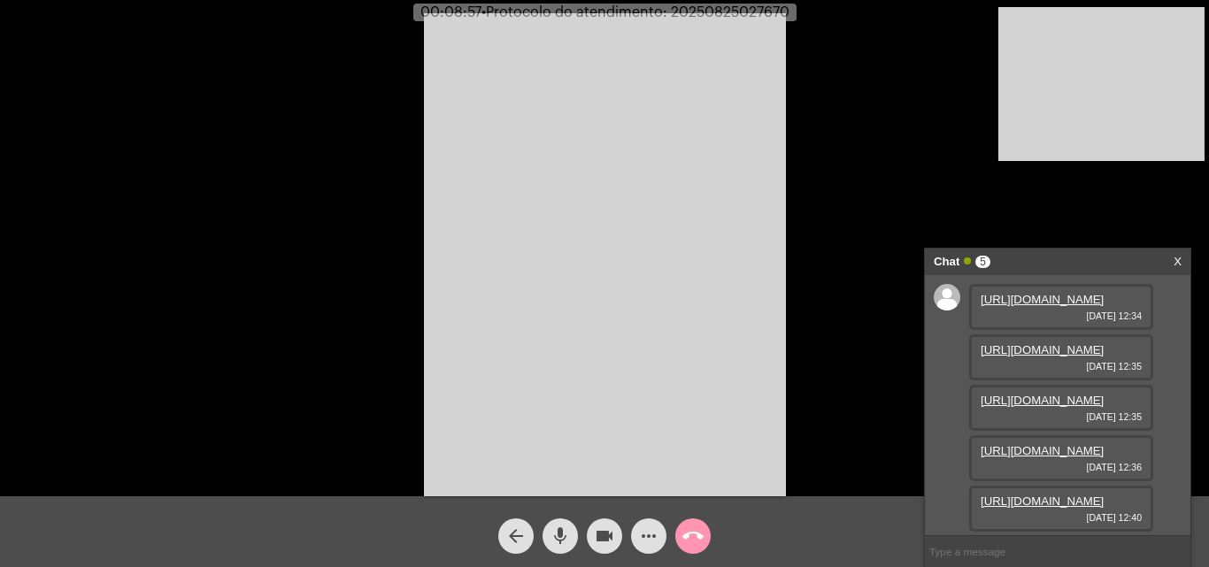
click at [1035, 495] on link "https://neft-transfer-bucket.s3.amazonaws.com/temp-6aad022f-22c5-fd50-2d89-9ebc…" at bounding box center [1042, 501] width 123 height 13
click at [1031, 306] on link "https://neft-transfer-bucket.s3.amazonaws.com/temp-80506744-cc48-c660-5ab5-5512…" at bounding box center [1042, 299] width 123 height 13
drag, startPoint x: 1037, startPoint y: 417, endPoint x: 879, endPoint y: 422, distance: 158.5
click at [1037, 357] on link "https://neft-transfer-bucket.s3.amazonaws.com/temp-eb656fdf-429a-c160-69f2-339b…" at bounding box center [1042, 349] width 123 height 13
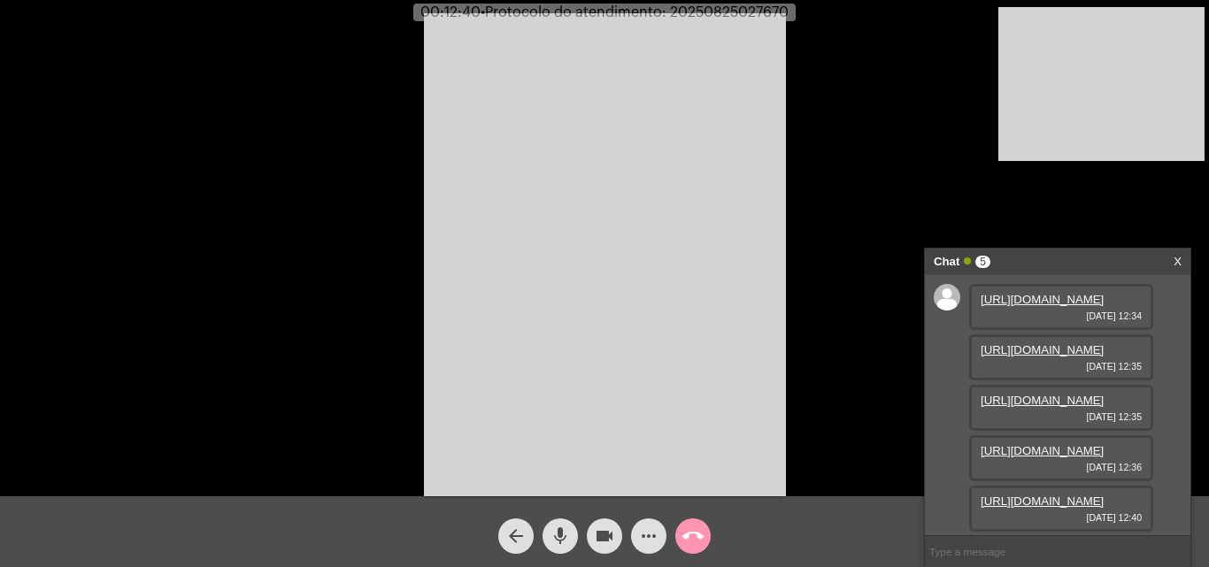
scroll to position [177, 0]
drag, startPoint x: 1019, startPoint y: 353, endPoint x: 1012, endPoint y: 347, distance: 9.4
click at [1019, 385] on div "https://neft-transfer-bucket.s3.amazonaws.com/temp-75ae526f-57f7-f3c0-c559-ef8f…" at bounding box center [1061, 408] width 184 height 46
click at [1004, 394] on link "https://neft-transfer-bucket.s3.amazonaws.com/temp-75ae526f-57f7-f3c0-c559-ef8f…" at bounding box center [1042, 400] width 123 height 13
click at [1052, 500] on link "https://neft-transfer-bucket.s3.amazonaws.com/temp-6aad022f-22c5-fd50-2d89-9ebc…" at bounding box center [1042, 501] width 123 height 13
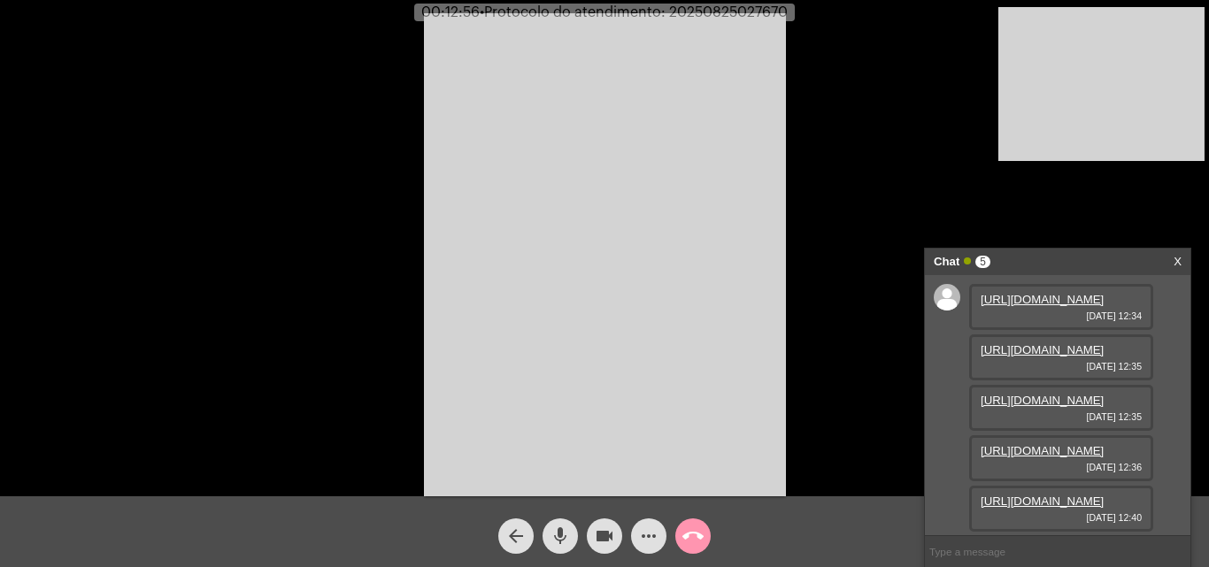
scroll to position [88, 0]
click at [1045, 407] on link "https://neft-transfer-bucket.s3.amazonaws.com/temp-75ae526f-57f7-f3c0-c559-ef8f…" at bounding box center [1042, 400] width 123 height 13
click at [1015, 407] on link "https://neft-transfer-bucket.s3.amazonaws.com/temp-75ae526f-57f7-f3c0-c559-ef8f…" at bounding box center [1042, 400] width 123 height 13
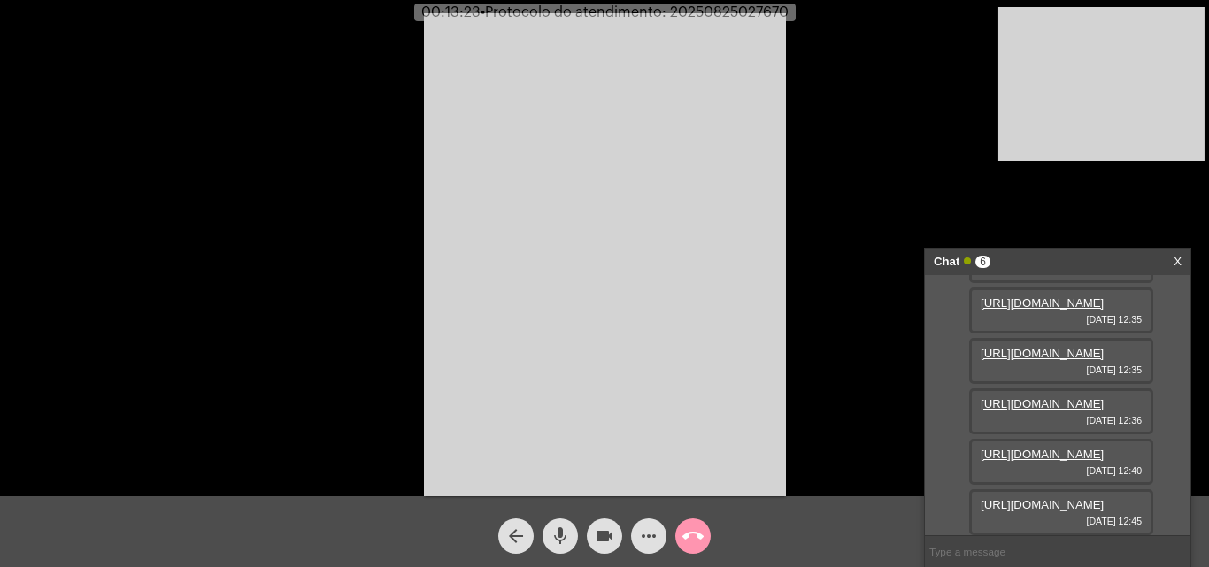
scroll to position [286, 0]
click at [1075, 498] on link "https://neft-transfer-bucket.s3.amazonaws.com/temp-03dfe660-8194-b638-c327-b91e…" at bounding box center [1042, 504] width 123 height 13
click at [564, 527] on mat-icon "mic" at bounding box center [560, 536] width 21 height 21
drag, startPoint x: 558, startPoint y: 533, endPoint x: 565, endPoint y: 524, distance: 11.3
click at [558, 532] on mat-icon "mic_off" at bounding box center [560, 536] width 21 height 21
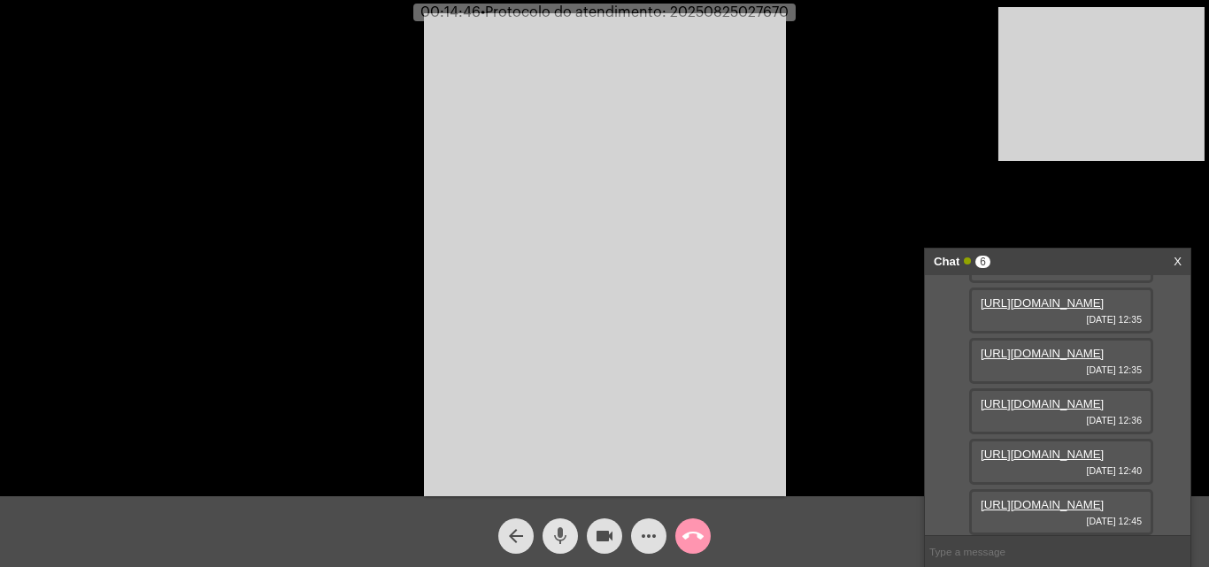
click at [565, 525] on span "mic" at bounding box center [560, 536] width 21 height 35
click at [563, 529] on mat-icon "mic_off" at bounding box center [560, 536] width 21 height 21
click at [557, 527] on mat-icon "mic" at bounding box center [560, 536] width 21 height 21
click at [559, 538] on mat-icon "mic_off" at bounding box center [560, 536] width 21 height 21
click at [558, 534] on mat-icon "mic" at bounding box center [560, 536] width 21 height 21
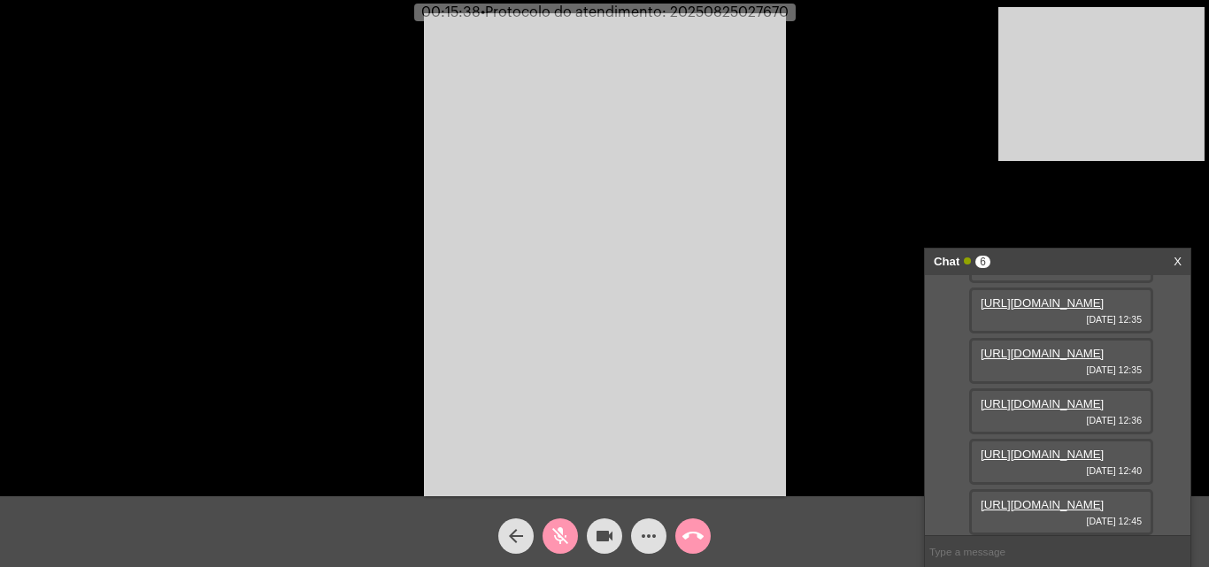
click at [611, 533] on mat-icon "videocam" at bounding box center [604, 536] width 21 height 21
click at [1027, 498] on link "https://neft-transfer-bucket.s3.amazonaws.com/temp-03dfe660-8194-b638-c327-b91e…" at bounding box center [1042, 504] width 123 height 13
click at [589, 541] on button "videocam_off" at bounding box center [604, 536] width 35 height 35
click at [573, 539] on button "mic_off" at bounding box center [559, 536] width 35 height 35
click at [746, 11] on span "• Protocolo do atendimento: 20250825027670" at bounding box center [633, 12] width 308 height 14
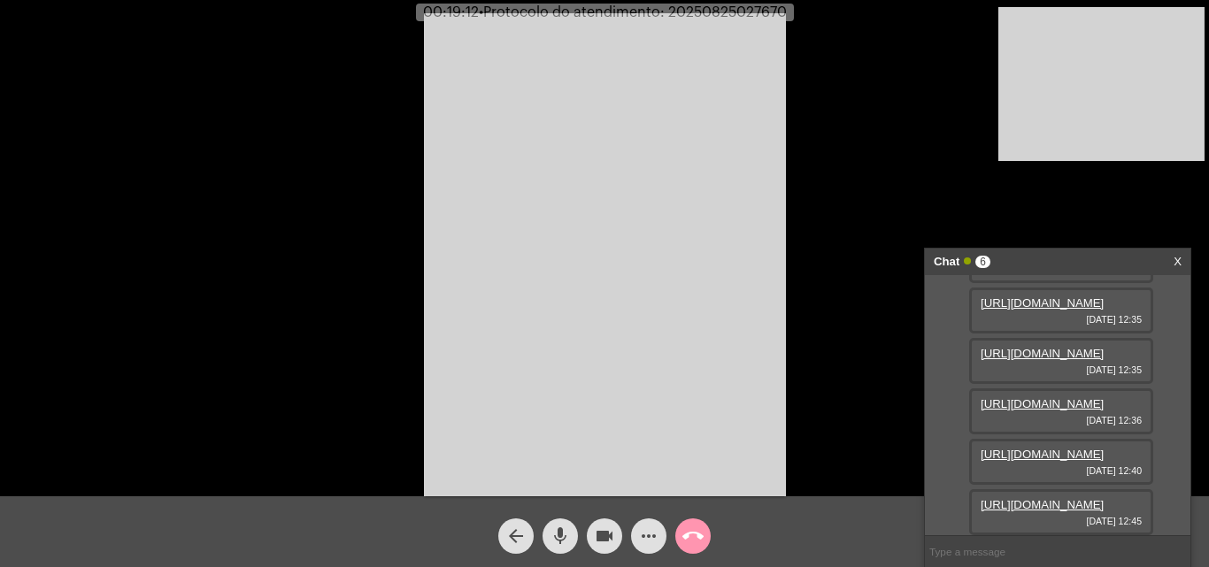
click at [746, 11] on span "• Protocolo do atendimento: 20250825027670" at bounding box center [633, 12] width 308 height 14
copy span "20250825027670"
click at [997, 554] on input "text" at bounding box center [1057, 551] width 265 height 31
paste input "20250825027670"
type input "20250825027670"
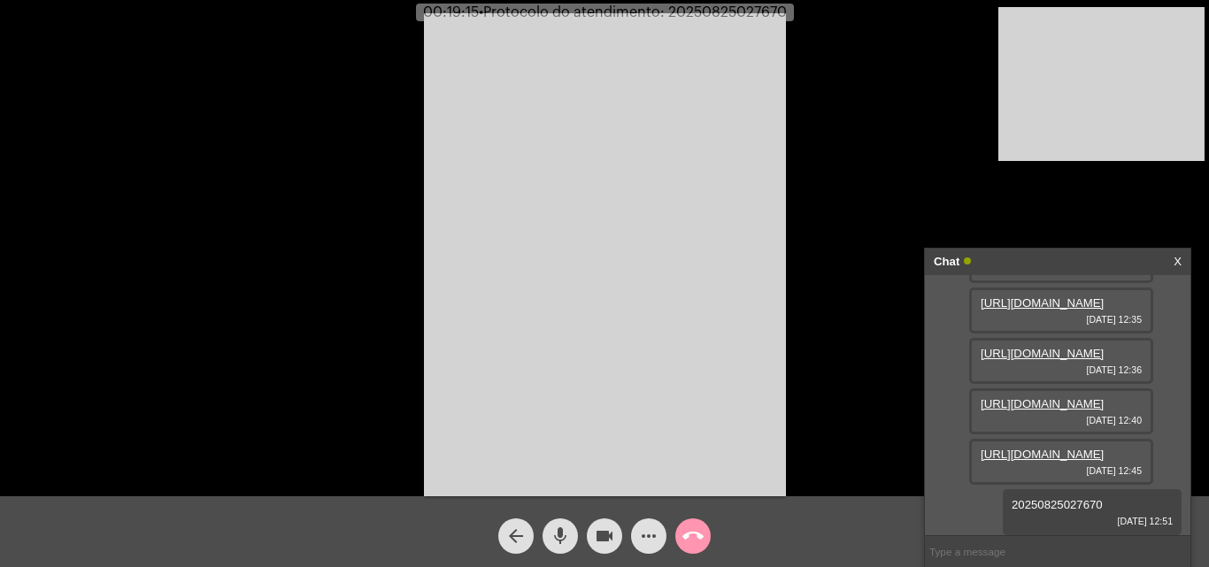
scroll to position [336, 0]
click at [697, 530] on mat-icon "call_end" at bounding box center [692, 536] width 21 height 21
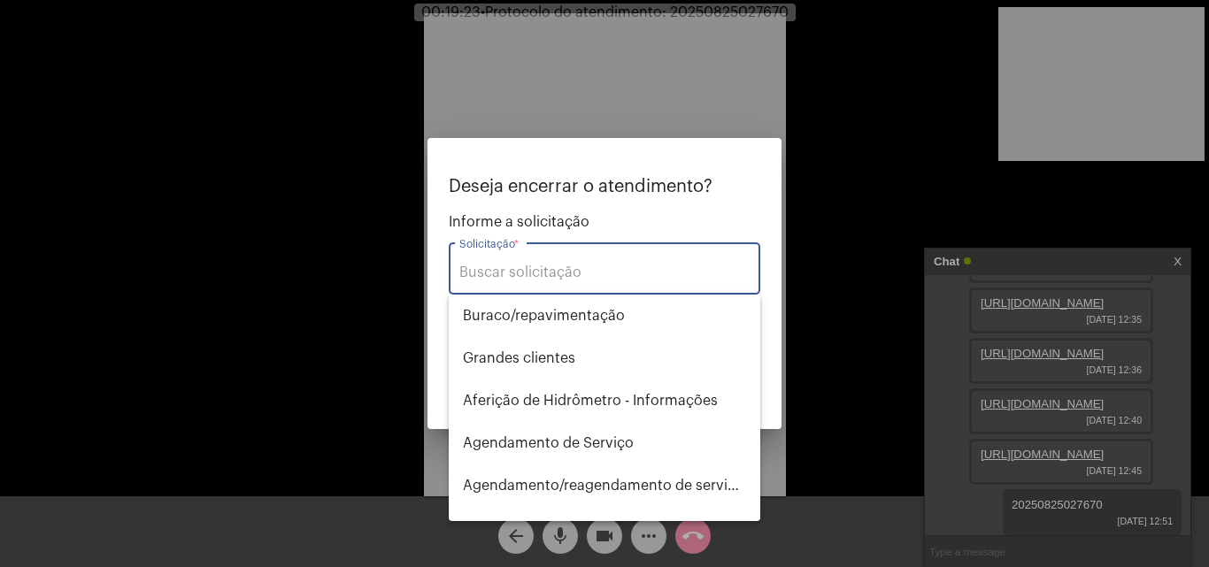
click at [506, 279] on input "Solicitação *" at bounding box center [604, 273] width 290 height 16
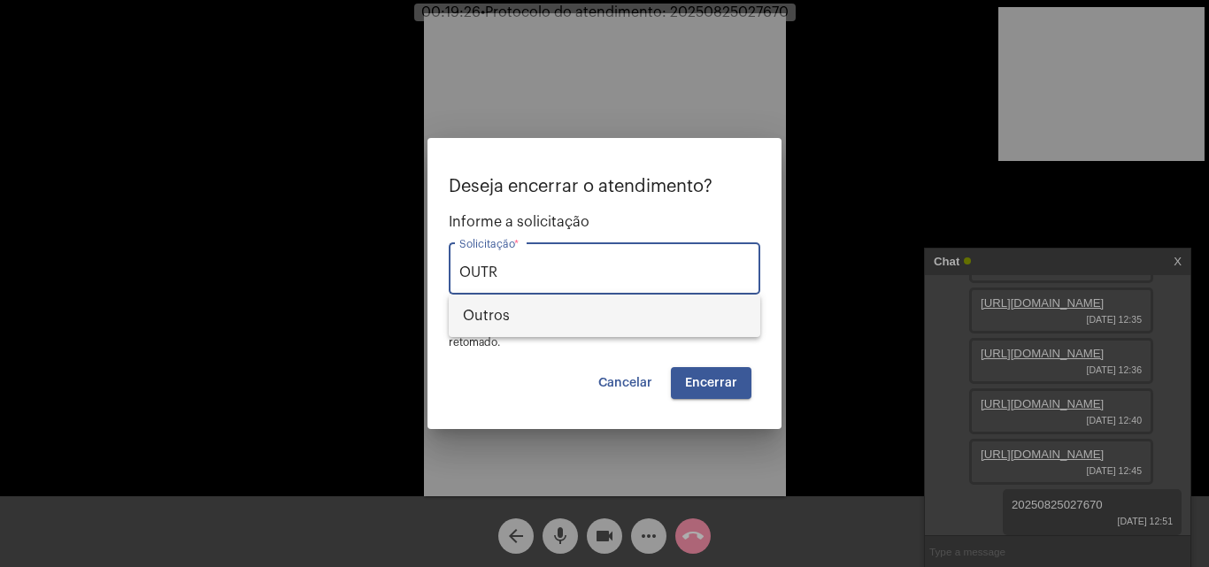
click at [549, 308] on span "Outros" at bounding box center [604, 316] width 283 height 42
type input "Outros"
click at [719, 381] on span "Encerrar" at bounding box center [711, 383] width 52 height 12
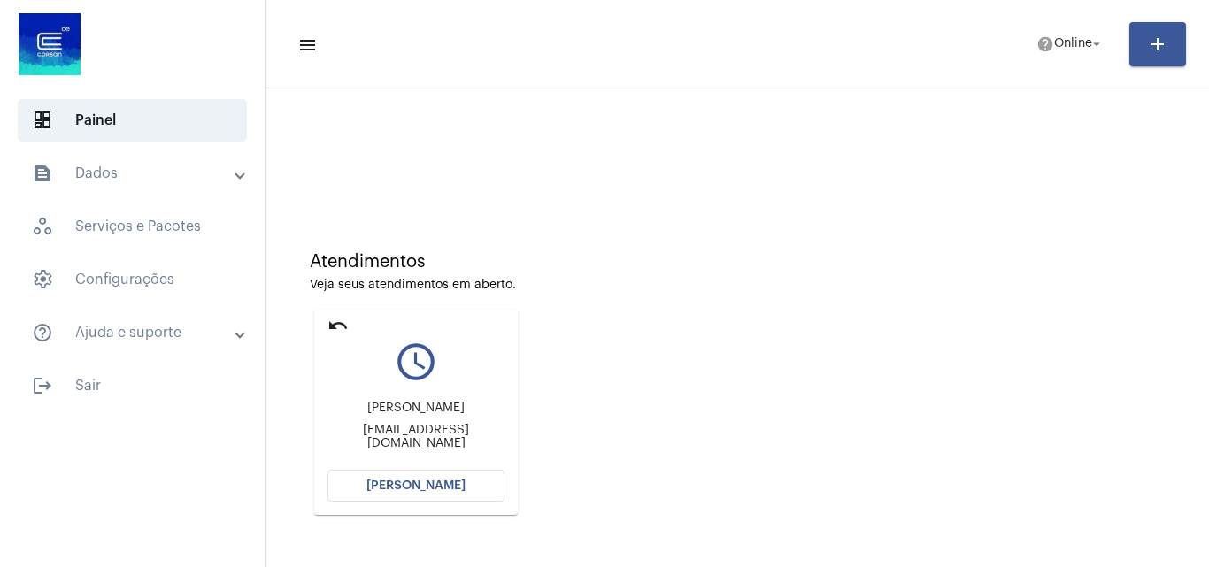
click at [435, 490] on span "Abrir Chamada" at bounding box center [415, 486] width 99 height 12
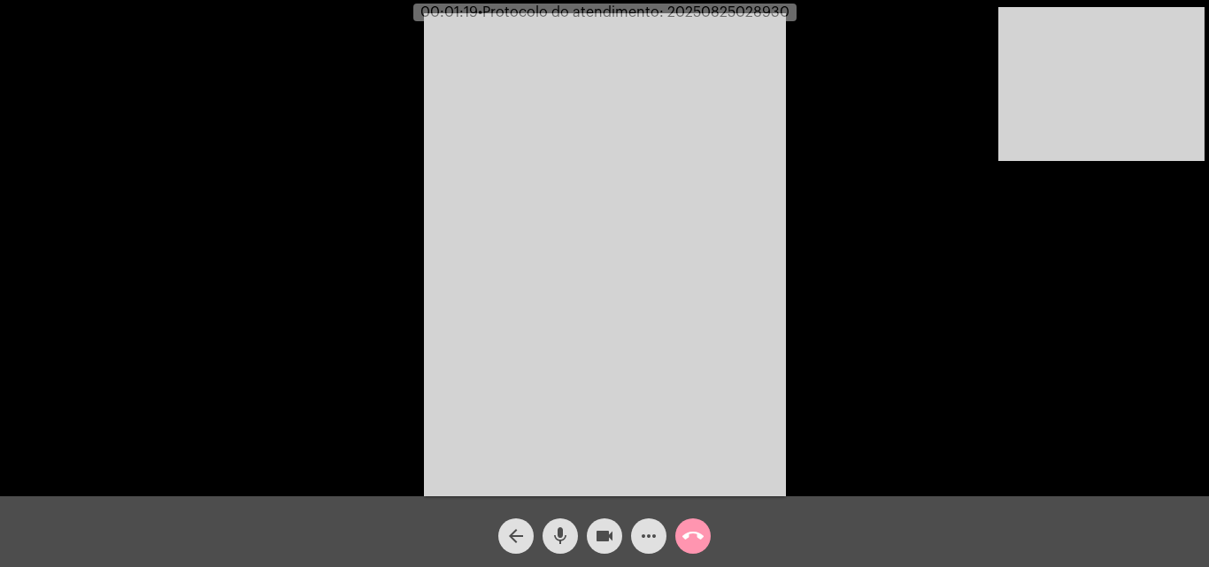
click at [560, 545] on mat-icon "mic" at bounding box center [560, 536] width 21 height 21
click at [606, 543] on mat-icon "videocam" at bounding box center [604, 536] width 21 height 21
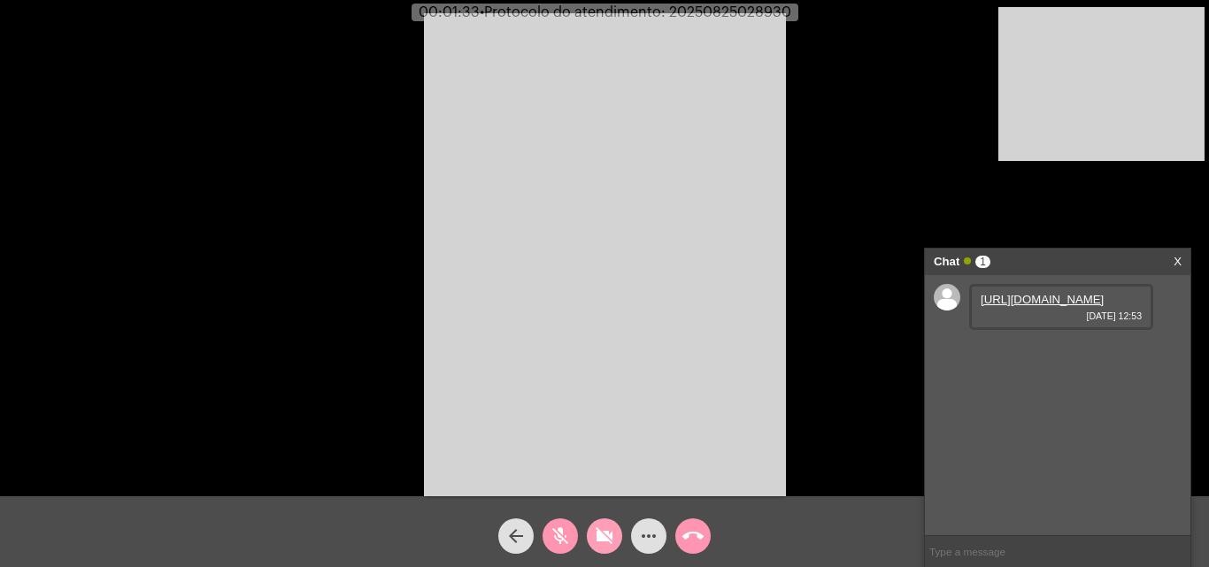
click at [599, 534] on mat-icon "videocam_off" at bounding box center [604, 536] width 21 height 21
click at [1019, 321] on span "25/08/2025 12:53" at bounding box center [1061, 316] width 161 height 11
click at [1012, 306] on link "https://neft-transfer-bucket.s3.amazonaws.com/temp-2c4fb414-d60b-2bb9-237c-8730…" at bounding box center [1042, 299] width 123 height 13
click at [555, 525] on span "mic_off" at bounding box center [560, 536] width 21 height 35
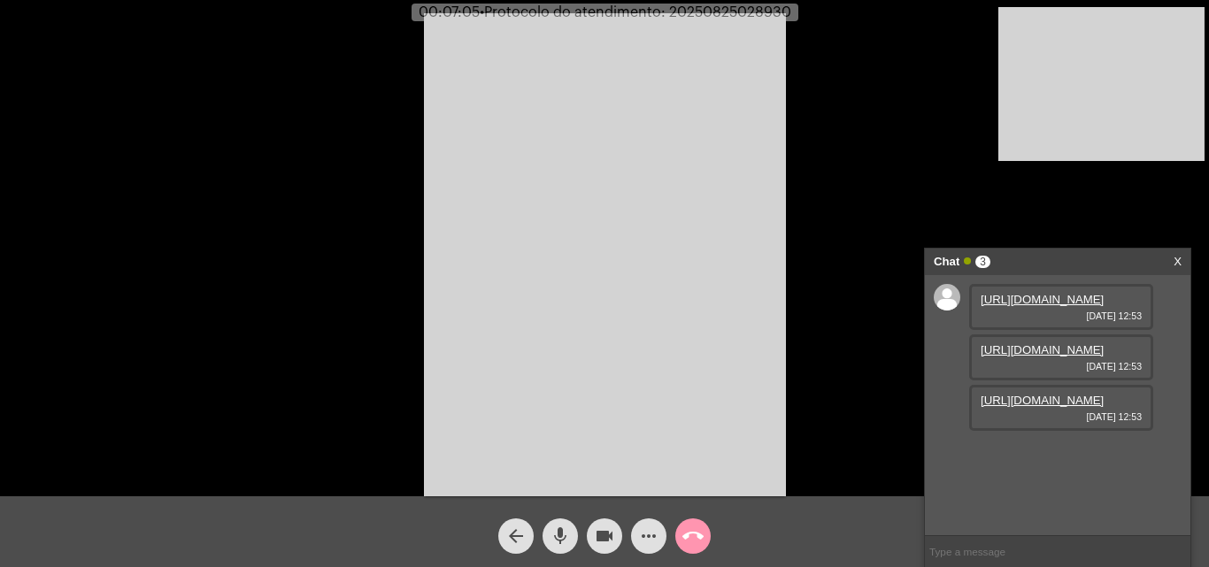
click at [564, 531] on mat-icon "mic" at bounding box center [560, 536] width 21 height 21
click at [598, 527] on mat-icon "videocam" at bounding box center [604, 536] width 21 height 21
click at [604, 532] on mat-icon "videocam_off" at bounding box center [604, 536] width 21 height 21
click at [575, 535] on button "mic_off" at bounding box center [559, 536] width 35 height 35
click at [703, 529] on mat-icon "call_end" at bounding box center [692, 536] width 21 height 21
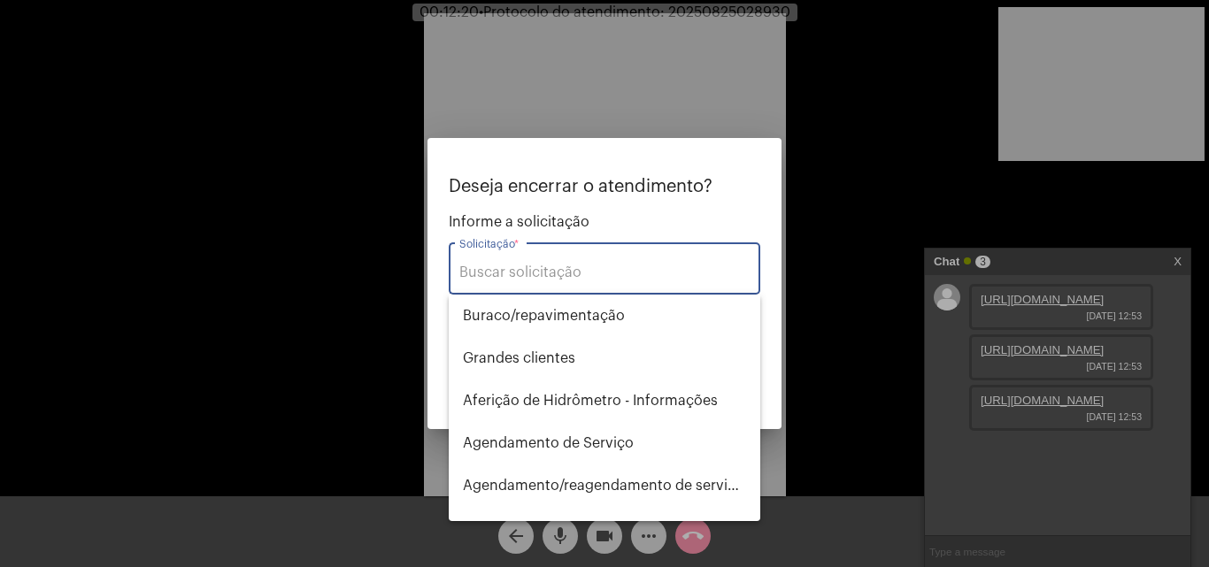
click at [624, 277] on input "Solicitação *" at bounding box center [604, 273] width 290 height 16
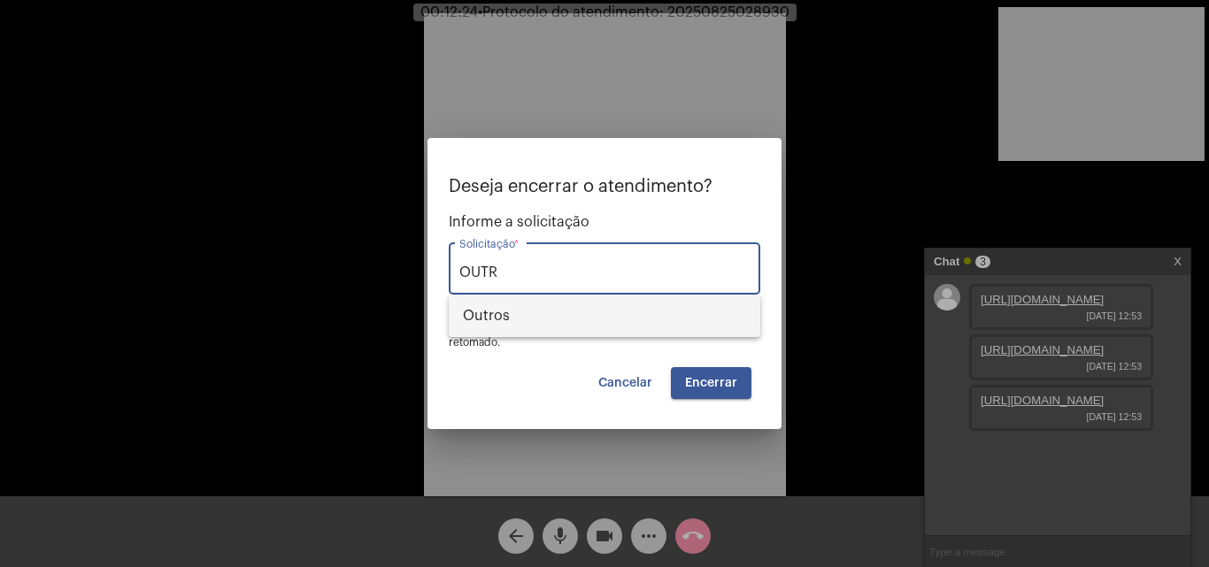
click at [629, 328] on span "Outros" at bounding box center [604, 316] width 283 height 42
type input "Outros"
click at [721, 382] on span "Encerrar" at bounding box center [711, 383] width 52 height 12
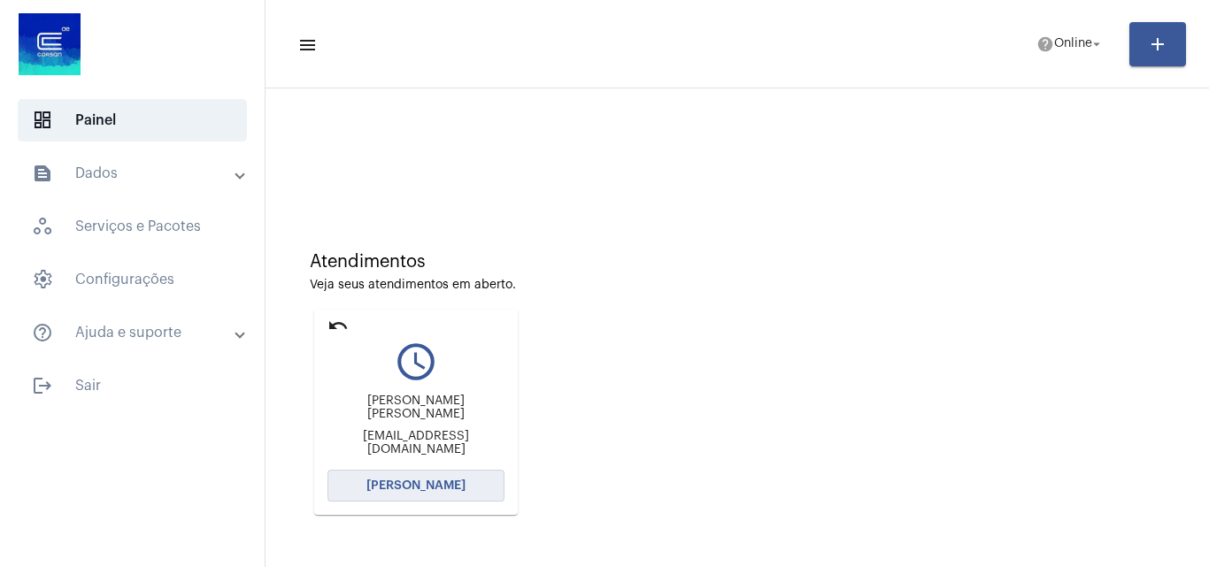
click at [438, 489] on span "Abrir Chamada" at bounding box center [415, 486] width 99 height 12
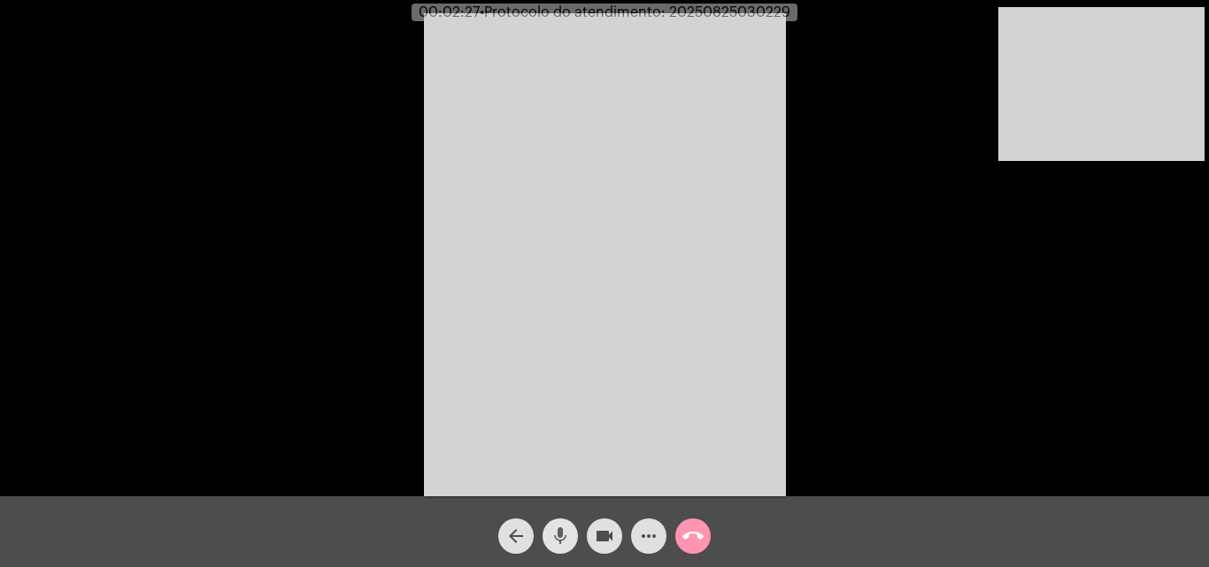
click at [558, 542] on mat-icon "mic" at bounding box center [560, 536] width 21 height 21
click at [607, 538] on mat-icon "videocam" at bounding box center [604, 536] width 21 height 21
click at [602, 528] on mat-icon "videocam_off" at bounding box center [604, 536] width 21 height 21
click at [606, 527] on mat-icon "videocam" at bounding box center [604, 536] width 21 height 21
click at [606, 527] on mat-icon "videocam_off" at bounding box center [604, 536] width 21 height 21
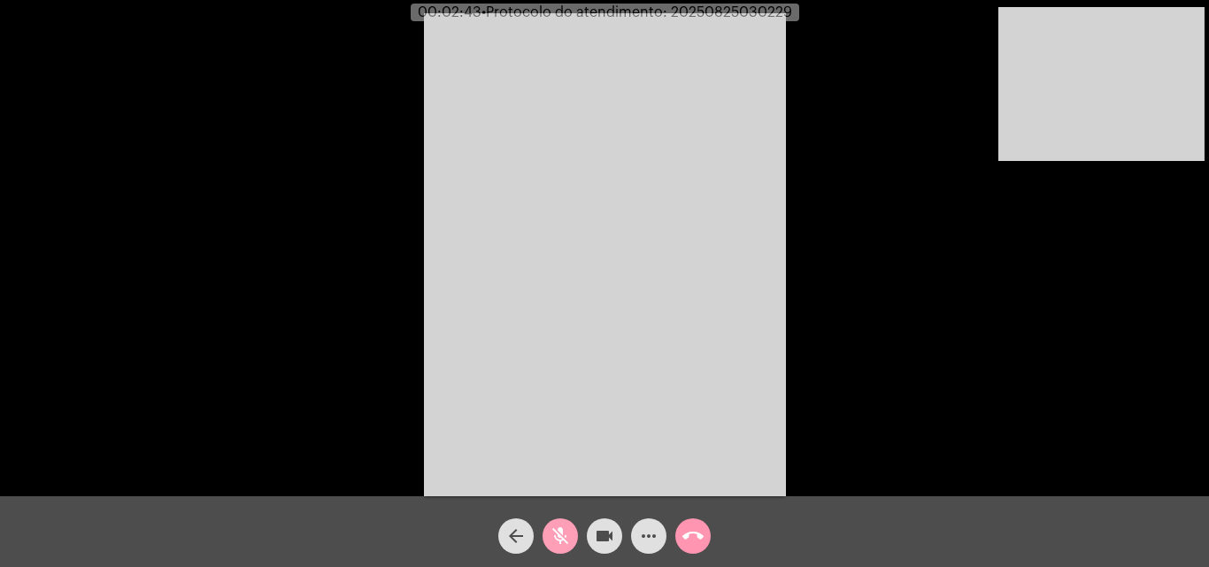
click at [555, 530] on mat-icon "mic_off" at bounding box center [560, 536] width 21 height 21
click at [559, 535] on mat-icon "mic" at bounding box center [560, 536] width 21 height 21
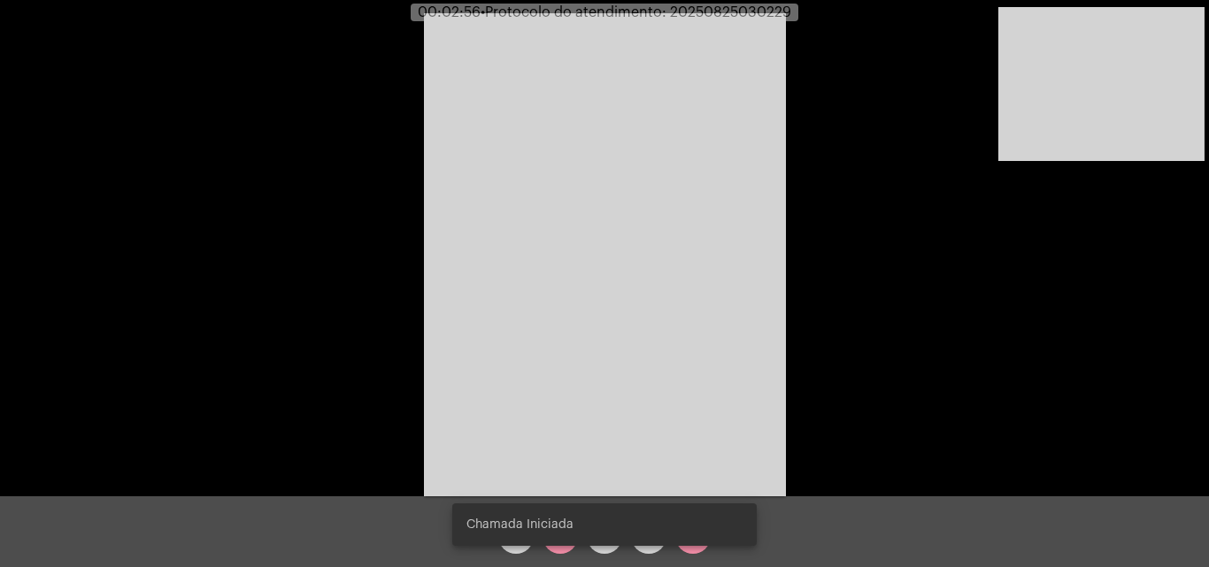
click at [562, 546] on div "Chamada Iniciada" at bounding box center [604, 524] width 347 height 85
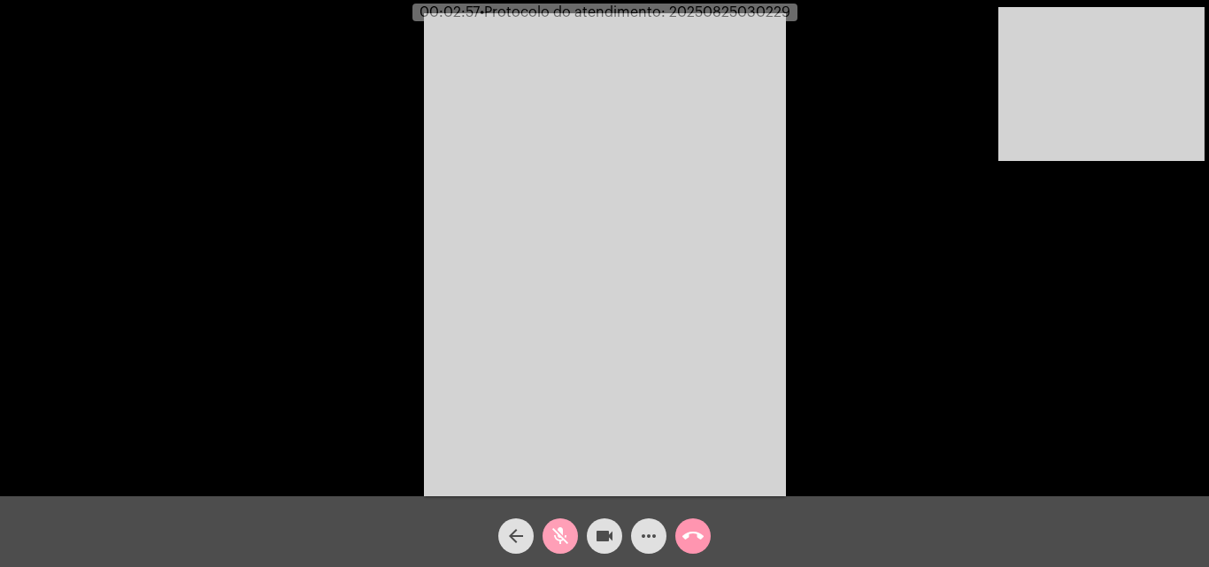
click at [562, 546] on mat-icon "mic_off" at bounding box center [560, 536] width 21 height 21
click at [555, 529] on mat-icon "mic" at bounding box center [560, 536] width 21 height 21
click at [597, 521] on span "videocam" at bounding box center [604, 536] width 21 height 35
click at [598, 519] on span "videocam_off" at bounding box center [604, 536] width 21 height 35
click at [1038, 88] on video at bounding box center [1101, 84] width 206 height 154
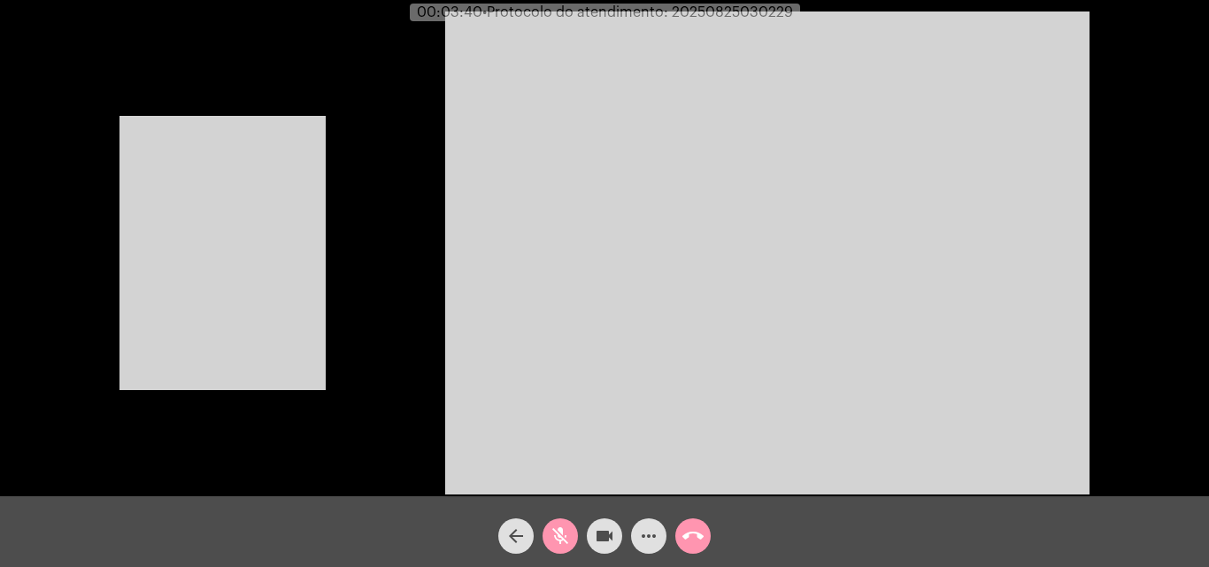
click at [247, 213] on video at bounding box center [222, 253] width 206 height 274
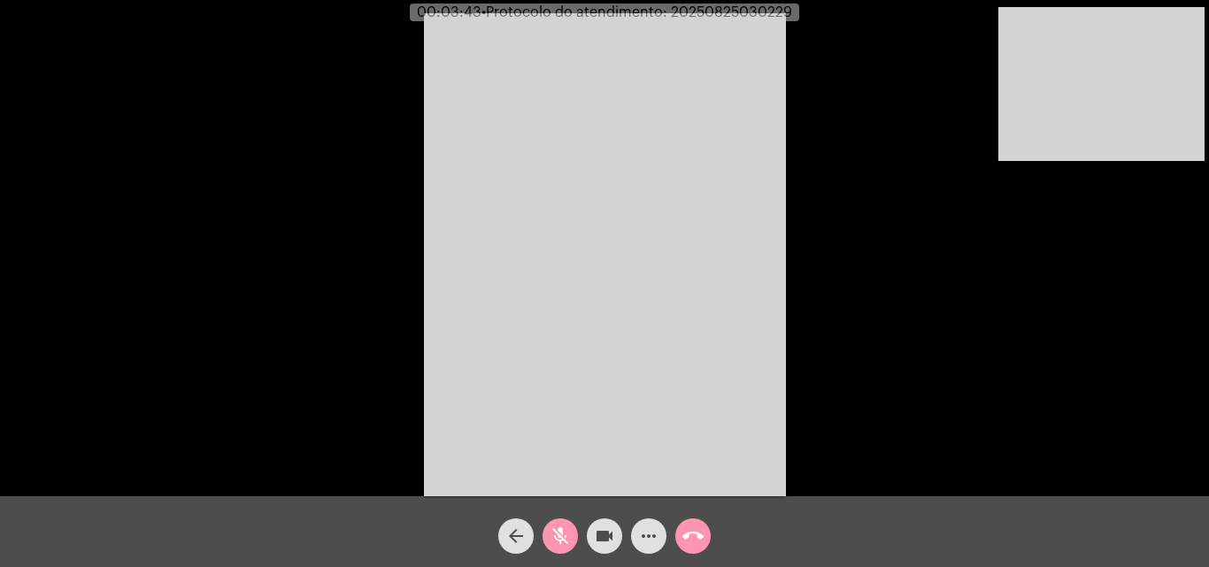
click at [561, 527] on mat-icon "mic_off" at bounding box center [560, 536] width 21 height 21
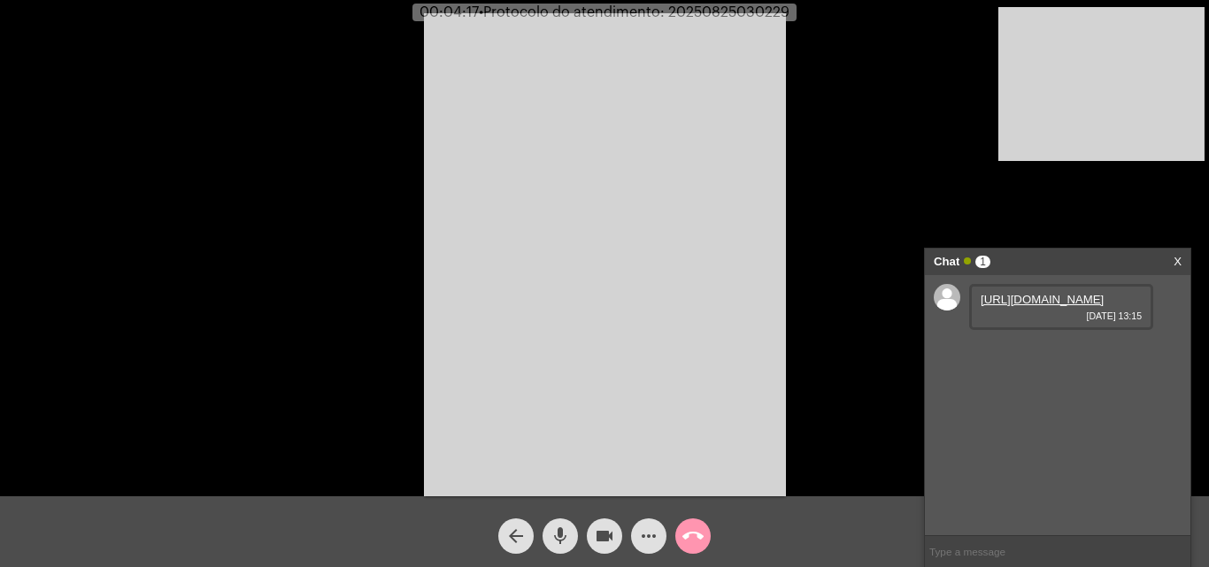
click at [1006, 306] on link "https://neft-transfer-bucket.s3.amazonaws.com/temp-e7fa13d0-e327-f8c2-7b41-b39a…" at bounding box center [1042, 299] width 123 height 13
click at [559, 538] on mat-icon "mic" at bounding box center [560, 536] width 21 height 21
click at [558, 537] on mat-icon "mic_off" at bounding box center [560, 536] width 21 height 21
click at [563, 540] on mat-icon "mic" at bounding box center [560, 536] width 21 height 21
click at [597, 535] on mat-icon "videocam" at bounding box center [604, 536] width 21 height 21
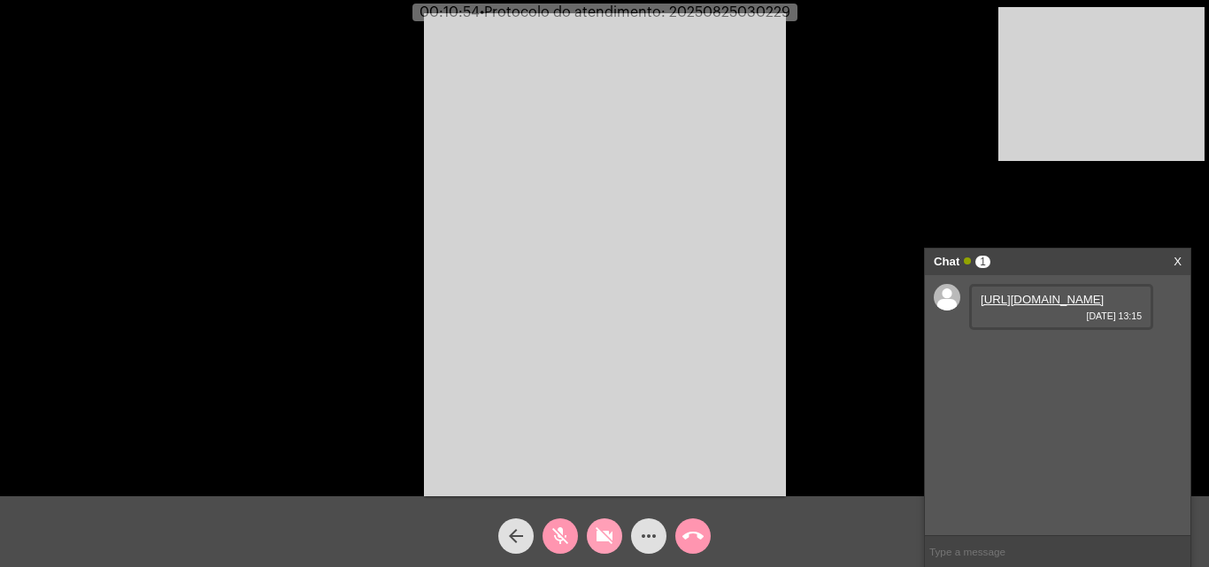
click at [604, 535] on mat-icon "videocam_off" at bounding box center [604, 536] width 21 height 21
click at [552, 533] on mat-icon "mic_off" at bounding box center [560, 536] width 21 height 21
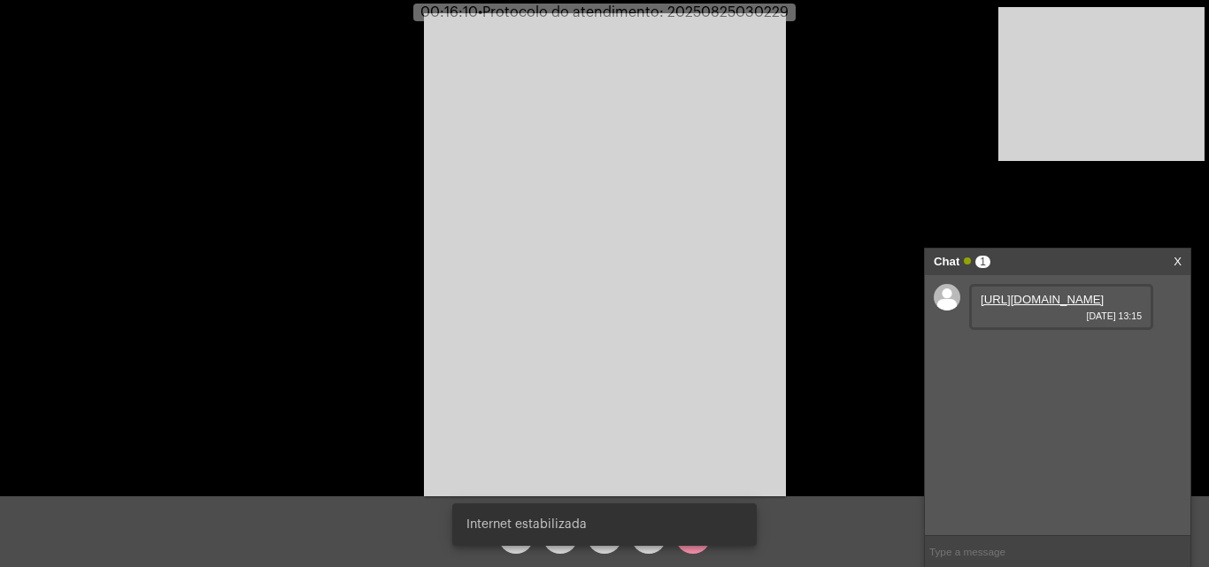
click at [559, 544] on snack-bar-container "Internet estabilizada" at bounding box center [604, 525] width 304 height 42
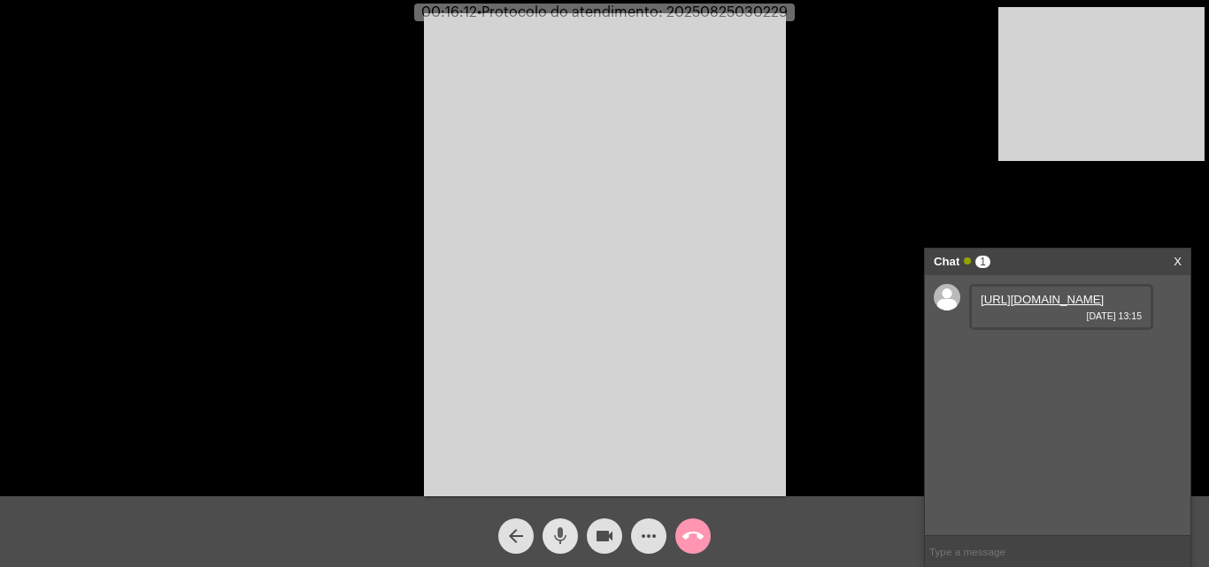
click at [564, 542] on mat-icon "mic" at bounding box center [560, 536] width 21 height 21
click at [553, 529] on mat-icon "mic_off" at bounding box center [560, 536] width 21 height 21
click at [709, 14] on span "• Protocolo do atendimento: 20250825030229" at bounding box center [635, 12] width 311 height 14
copy span "20250825030229"
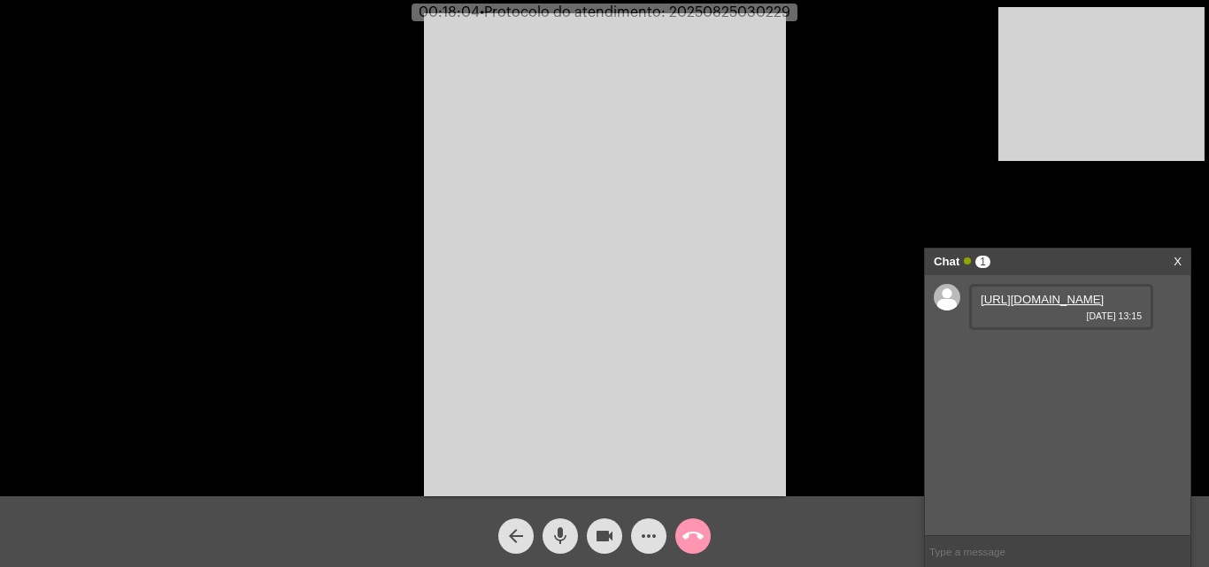
click at [970, 535] on div at bounding box center [1057, 551] width 265 height 32
click at [973, 543] on input "text" at bounding box center [1057, 551] width 265 height 31
paste input "20250825030229"
type input "20250825030229"
click at [689, 531] on mat-icon "call_end" at bounding box center [692, 536] width 21 height 21
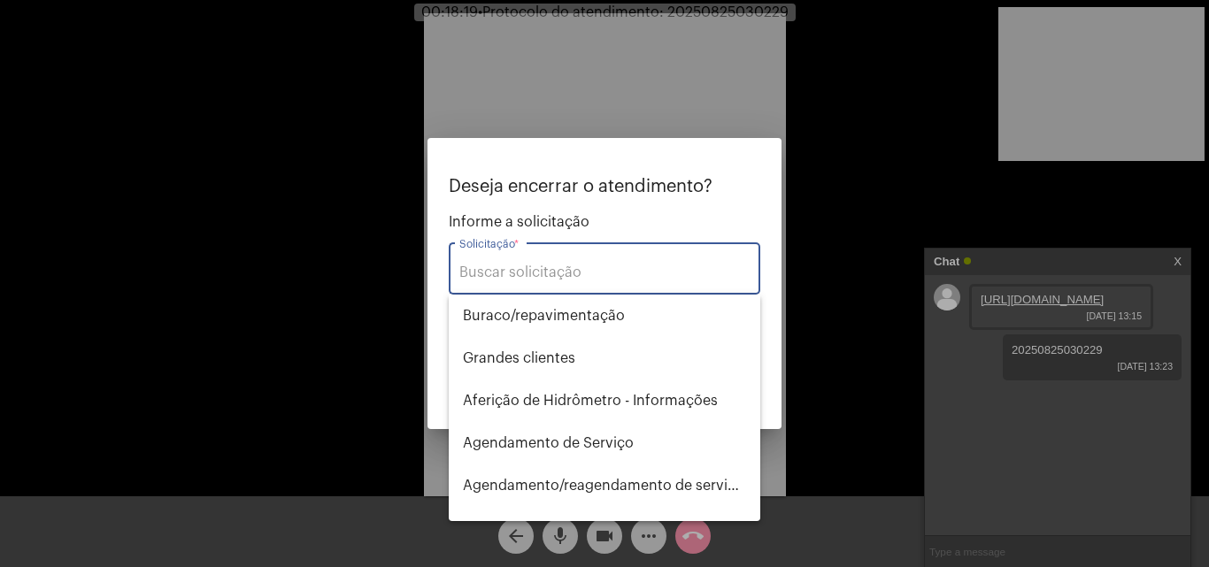
click at [530, 281] on input "Solicitação *" at bounding box center [604, 273] width 290 height 16
click at [535, 66] on div at bounding box center [604, 283] width 1209 height 567
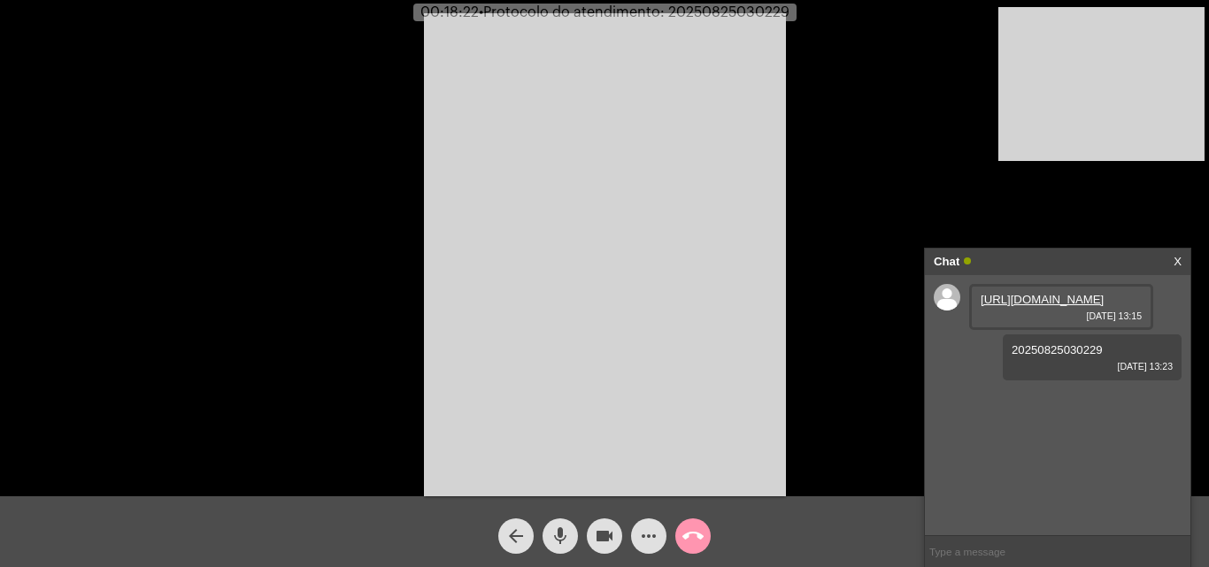
click at [683, 538] on mat-icon "call_end" at bounding box center [692, 536] width 21 height 21
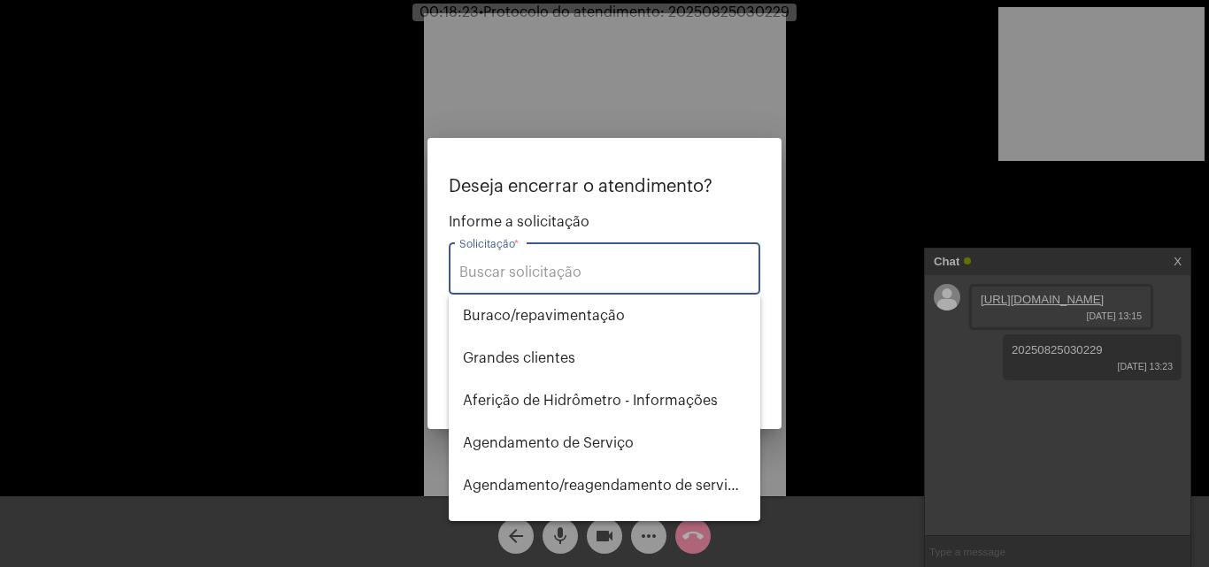
click at [500, 275] on input "Solicitação *" at bounding box center [604, 273] width 290 height 16
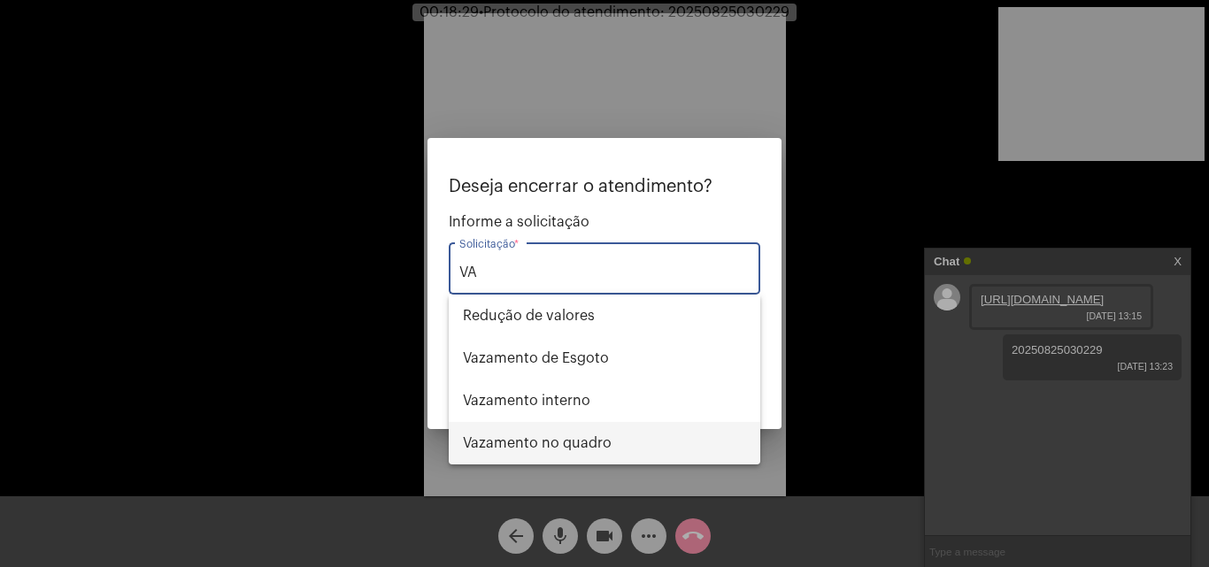
click at [596, 435] on span "Vazamento no quadro" at bounding box center [604, 443] width 283 height 42
type input "Vazamento no quadro"
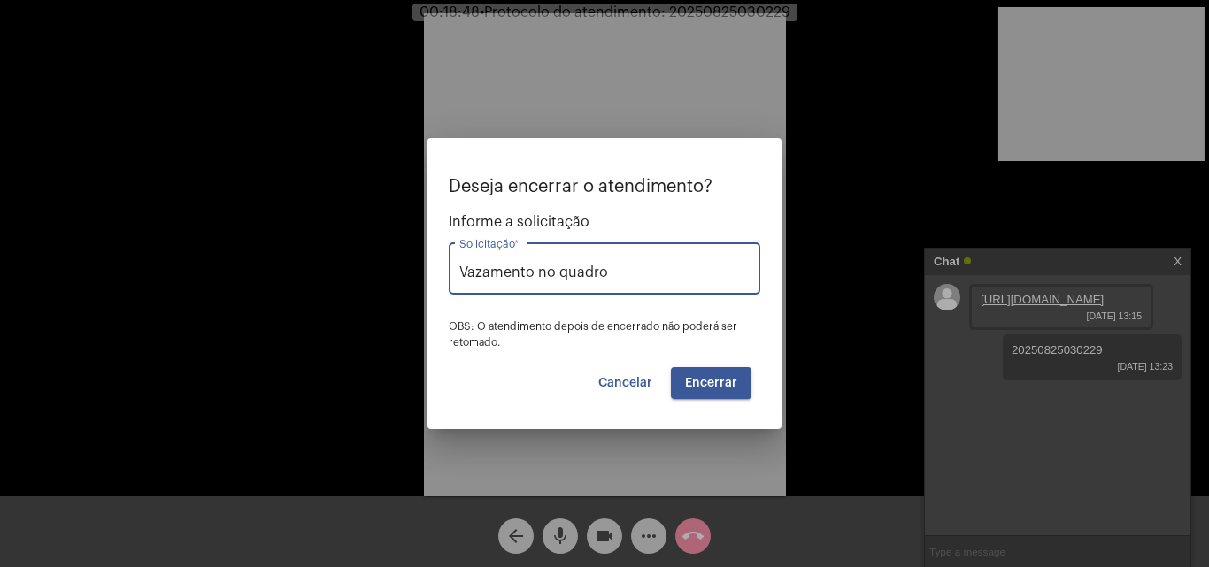
click at [712, 380] on span "Encerrar" at bounding box center [711, 383] width 52 height 12
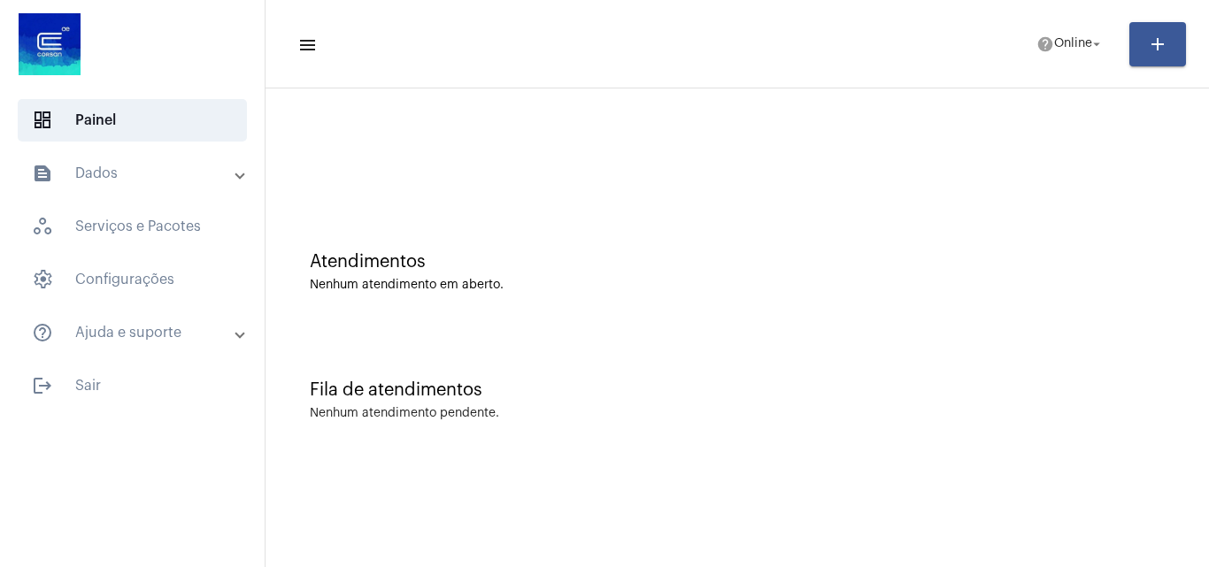
click at [1082, 21] on mat-toolbar-row "menu help Online arrow_drop_down add" at bounding box center [736, 44] width 943 height 57
click at [1077, 51] on span "help Online arrow_drop_down" at bounding box center [1070, 43] width 68 height 32
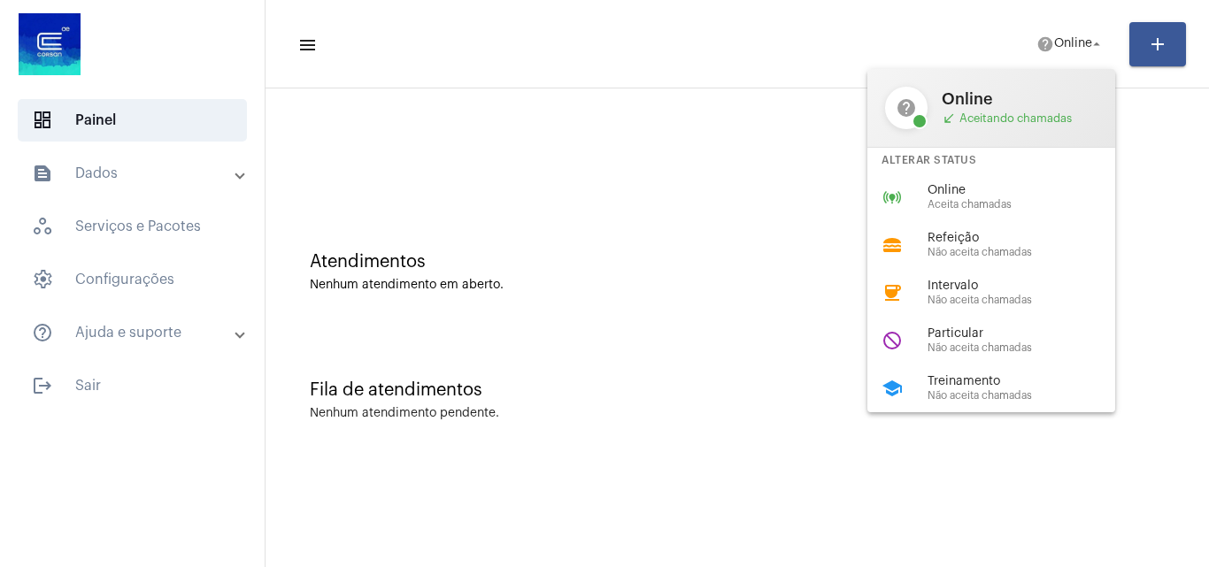
click at [962, 170] on div "Alterar Status" at bounding box center [991, 161] width 248 height 26
click at [966, 194] on div at bounding box center [737, 148] width 926 height 102
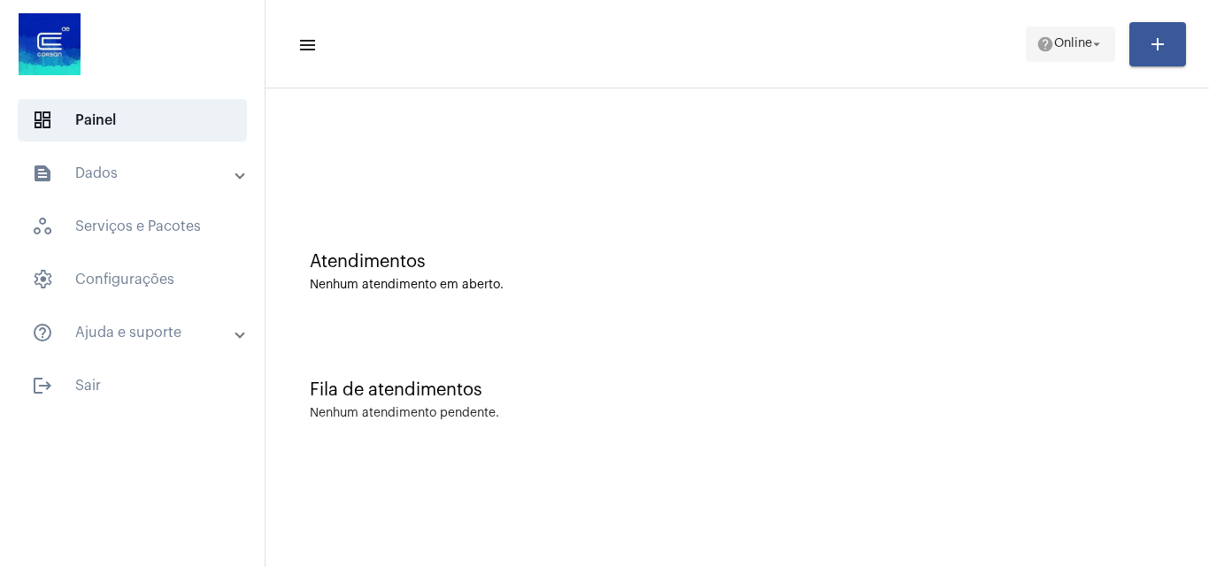
click at [1066, 42] on span "Online" at bounding box center [1073, 44] width 38 height 12
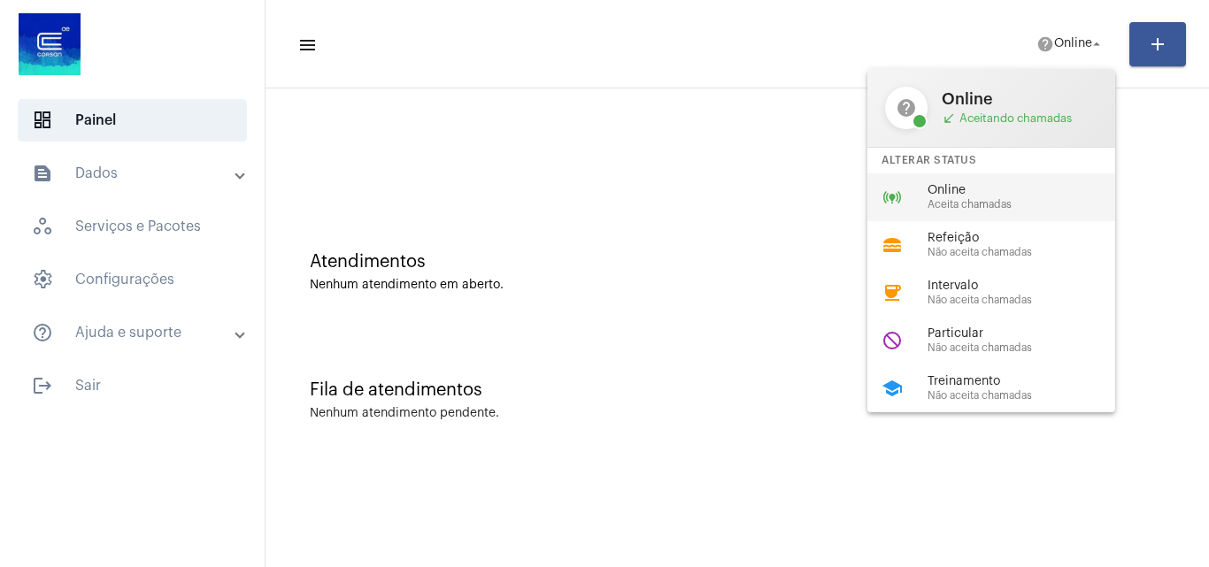
click at [973, 191] on span "Online" at bounding box center [1028, 190] width 202 height 13
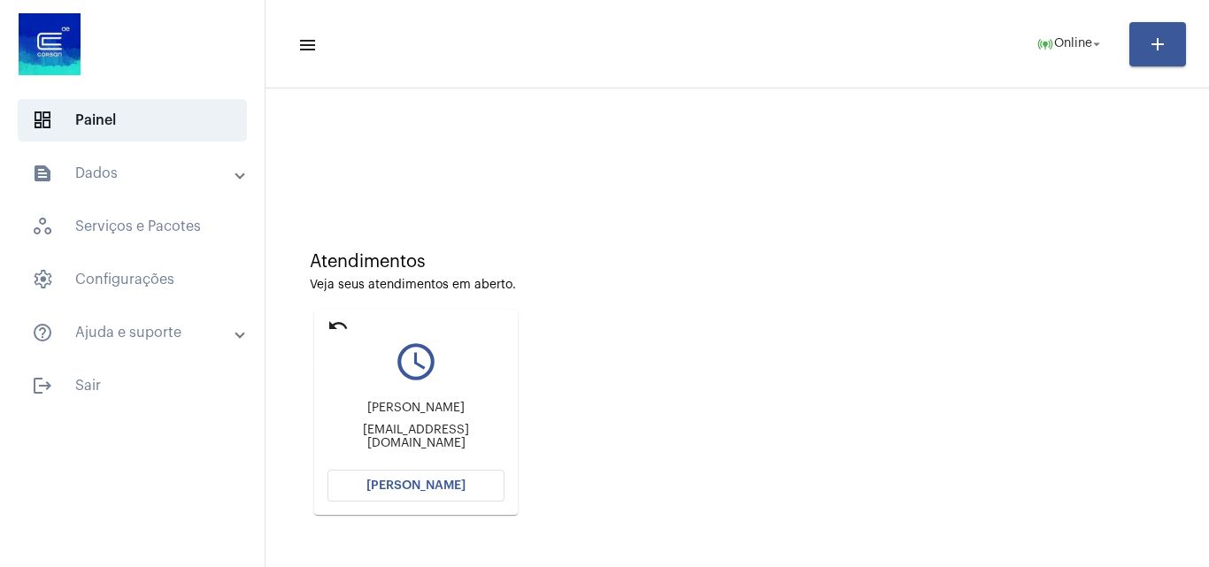
click at [341, 329] on mat-icon "undo" at bounding box center [337, 325] width 21 height 21
click at [474, 479] on button "Abrir Chamada" at bounding box center [415, 486] width 177 height 32
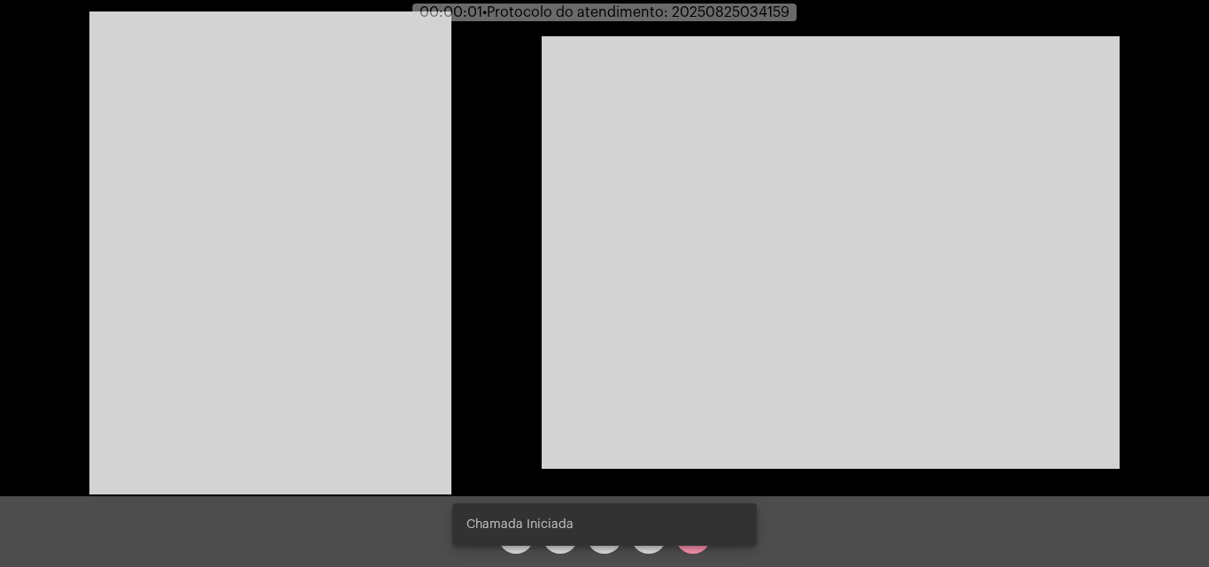
click at [939, 346] on video at bounding box center [831, 252] width 578 height 433
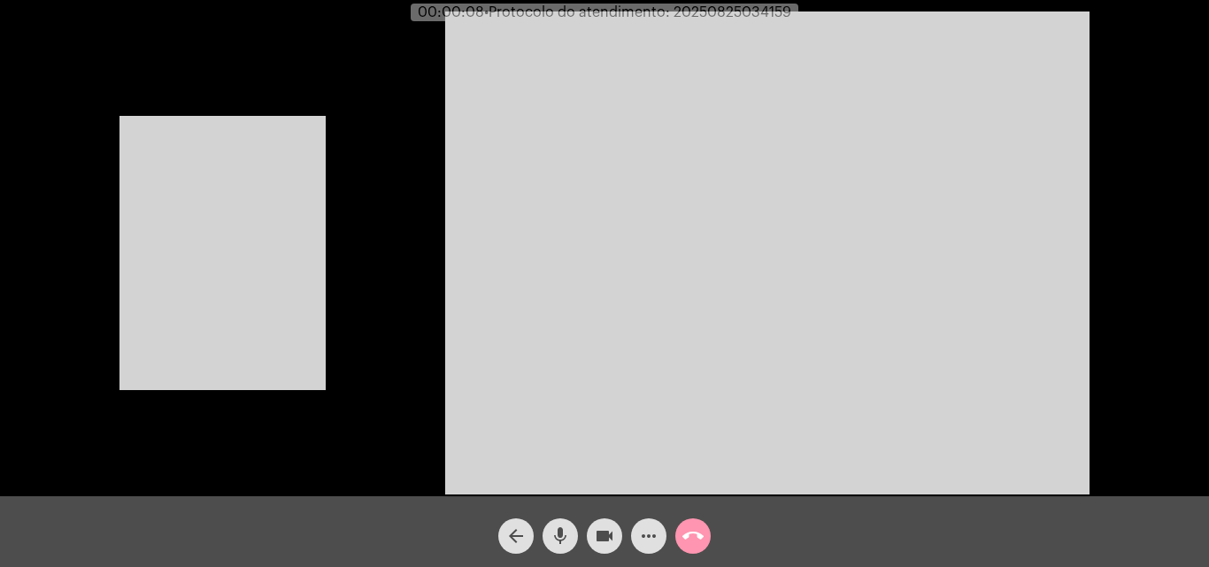
click at [154, 267] on video at bounding box center [222, 253] width 206 height 274
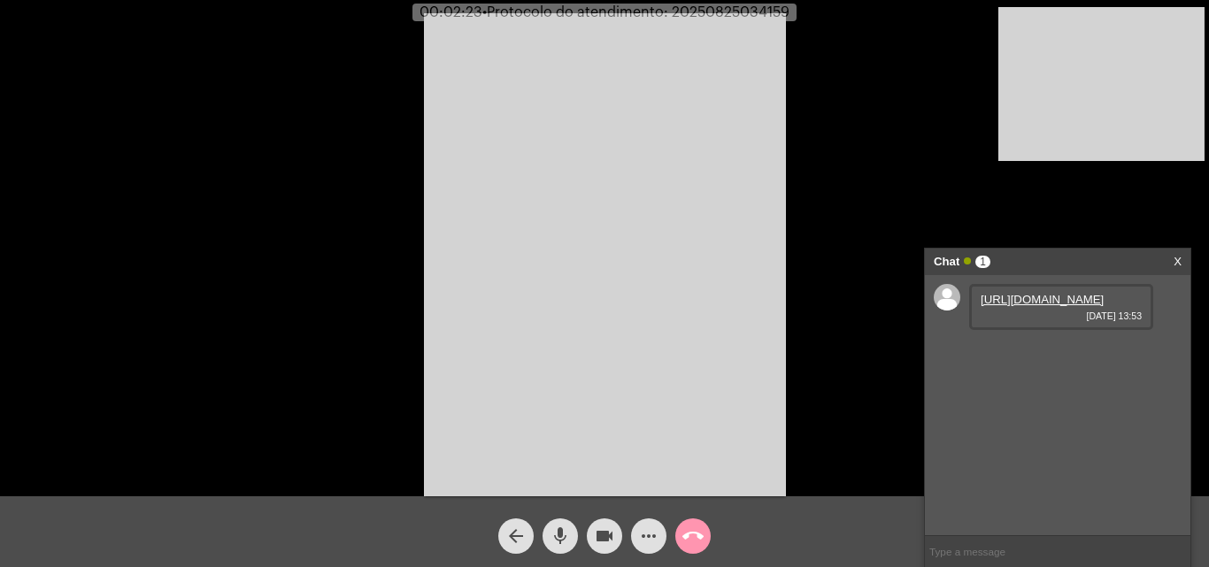
click at [1097, 306] on link "https://neft-transfer-bucket.s3.amazonaws.com/temp-c0dc2c7c-f62a-4fec-25ac-ba83…" at bounding box center [1042, 299] width 123 height 13
click at [568, 538] on mat-icon "mic" at bounding box center [560, 536] width 21 height 21
click at [609, 531] on mat-icon "videocam" at bounding box center [604, 536] width 21 height 21
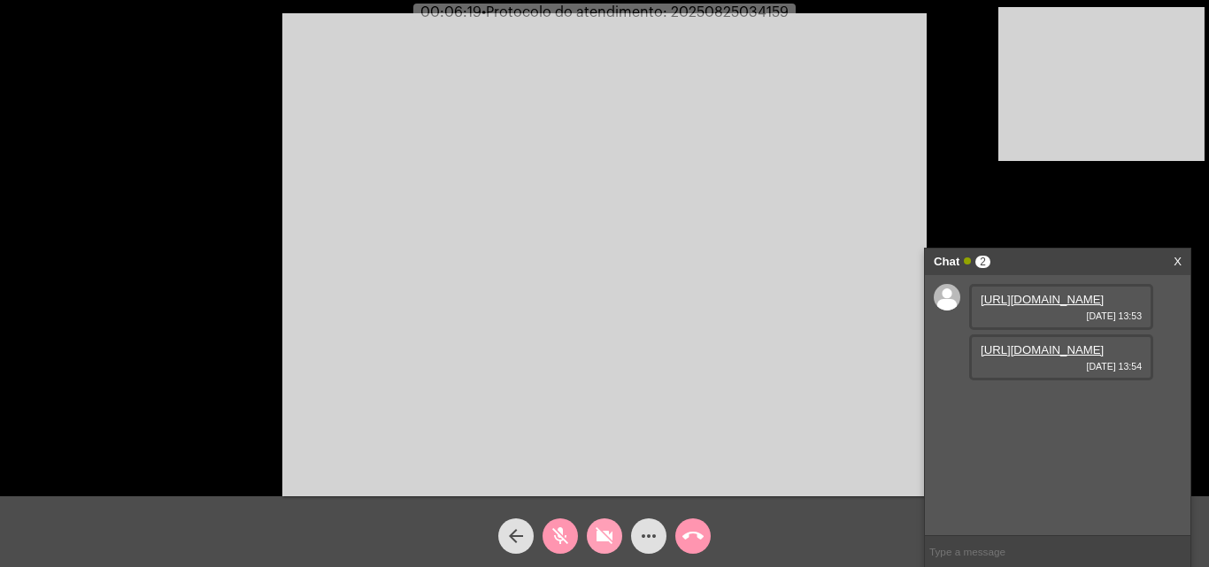
click at [613, 531] on mat-icon "videocam_off" at bounding box center [604, 536] width 21 height 21
click at [563, 537] on mat-icon "mic_off" at bounding box center [560, 536] width 21 height 21
click at [571, 532] on button "mic" at bounding box center [559, 536] width 35 height 35
click at [600, 535] on mat-icon "videocam" at bounding box center [604, 536] width 21 height 21
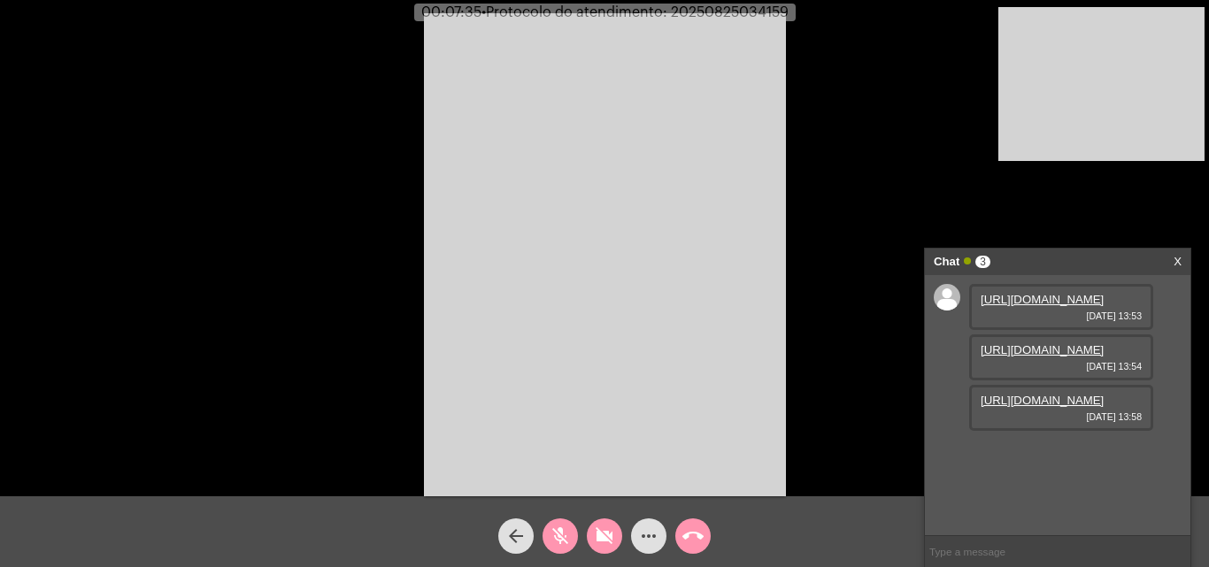
click at [601, 535] on mat-icon "videocam_off" at bounding box center [604, 536] width 21 height 21
click at [1039, 407] on link "https://neft-transfer-bucket.s3.amazonaws.com/temp-f87ca27c-5099-1b3b-c3dc-f8c2…" at bounding box center [1042, 400] width 123 height 13
click at [552, 535] on mat-icon "mic_off" at bounding box center [560, 536] width 21 height 21
drag, startPoint x: 558, startPoint y: 539, endPoint x: 603, endPoint y: 523, distance: 47.0
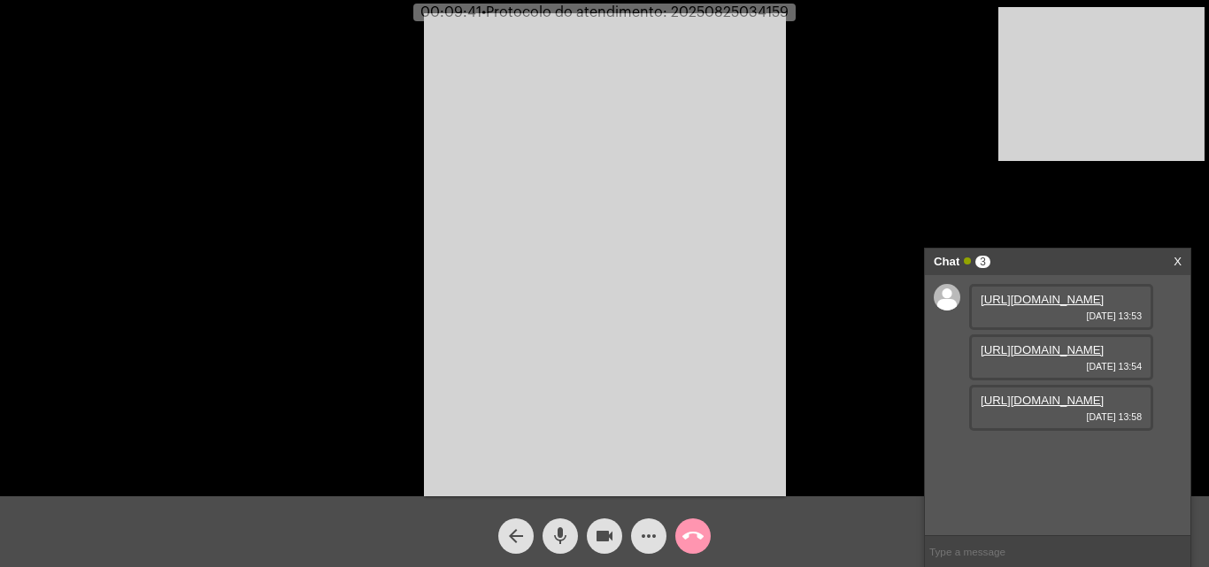
click at [568, 535] on mat-icon "mic" at bounding box center [560, 536] width 21 height 21
click at [597, 535] on mat-icon "videocam" at bounding box center [604, 536] width 21 height 21
click at [558, 535] on mat-icon "mic_off" at bounding box center [560, 536] width 21 height 21
click at [609, 532] on mat-icon "videocam_off" at bounding box center [604, 536] width 21 height 21
click at [712, 6] on span "• Protocolo do atendimento: 20250825034159" at bounding box center [633, 12] width 307 height 14
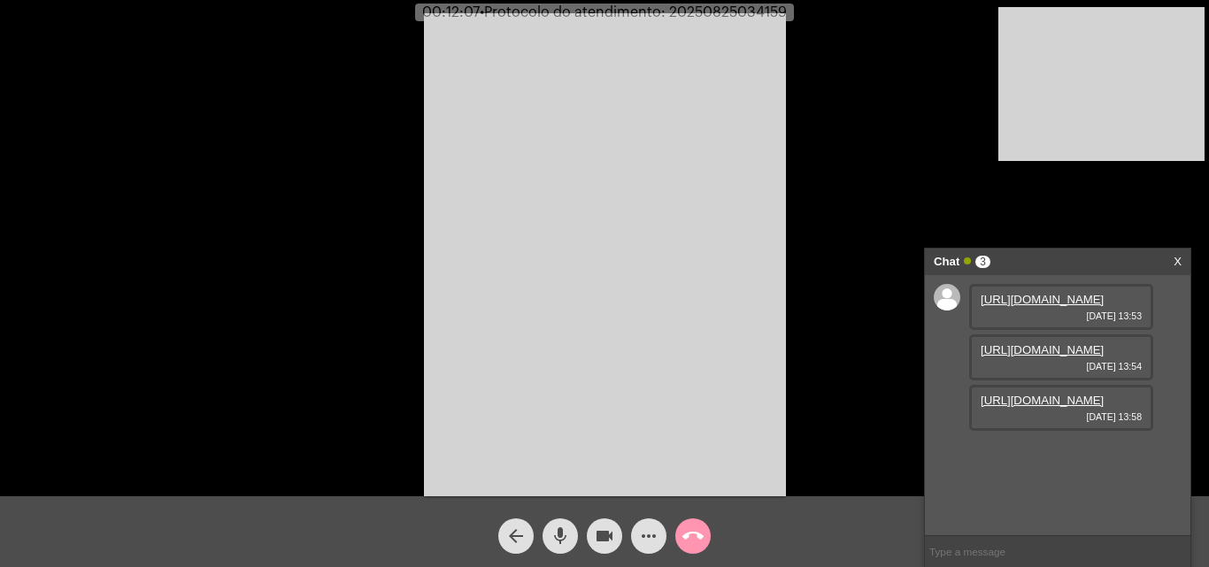
click at [712, 6] on span "• Protocolo do atendimento: 20250825034159" at bounding box center [633, 12] width 307 height 14
copy span "20250825034159"
click at [1001, 547] on input "text" at bounding box center [1057, 551] width 265 height 31
paste input "20250825034159"
type input "20250825034159"
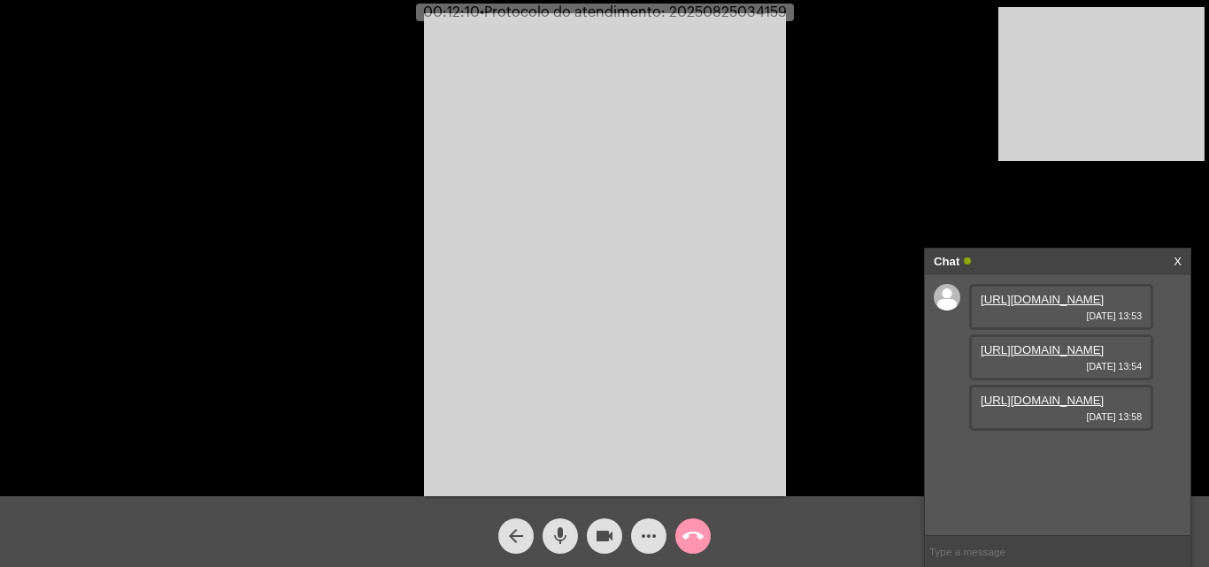
scroll to position [65, 0]
click at [683, 540] on mat-icon "call_end" at bounding box center [692, 536] width 21 height 21
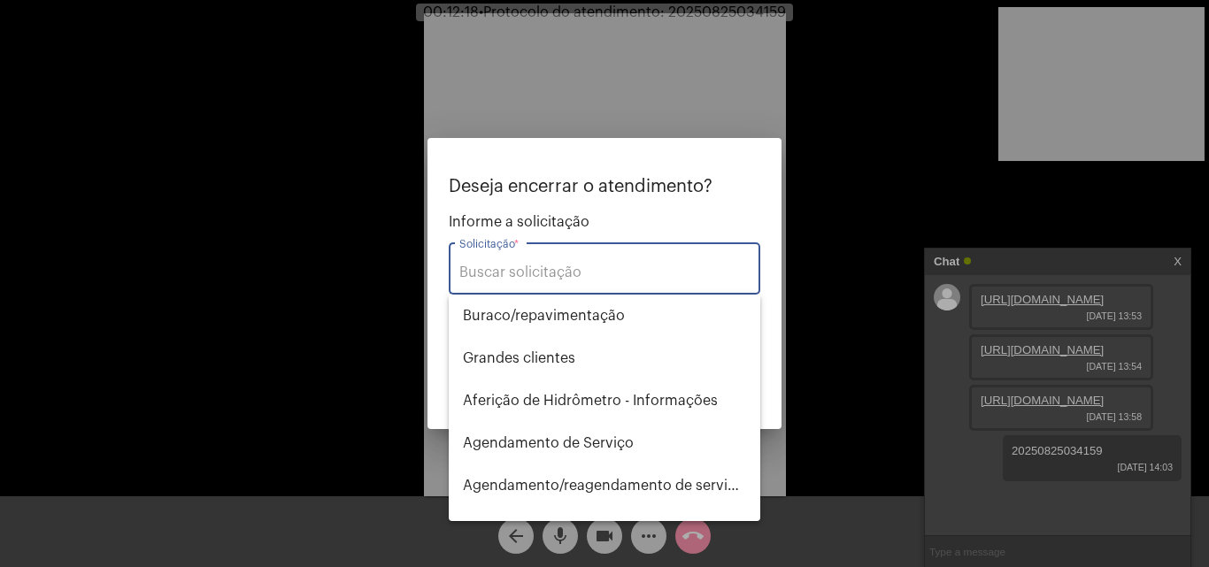
click at [586, 274] on input "Solicitação *" at bounding box center [604, 273] width 290 height 16
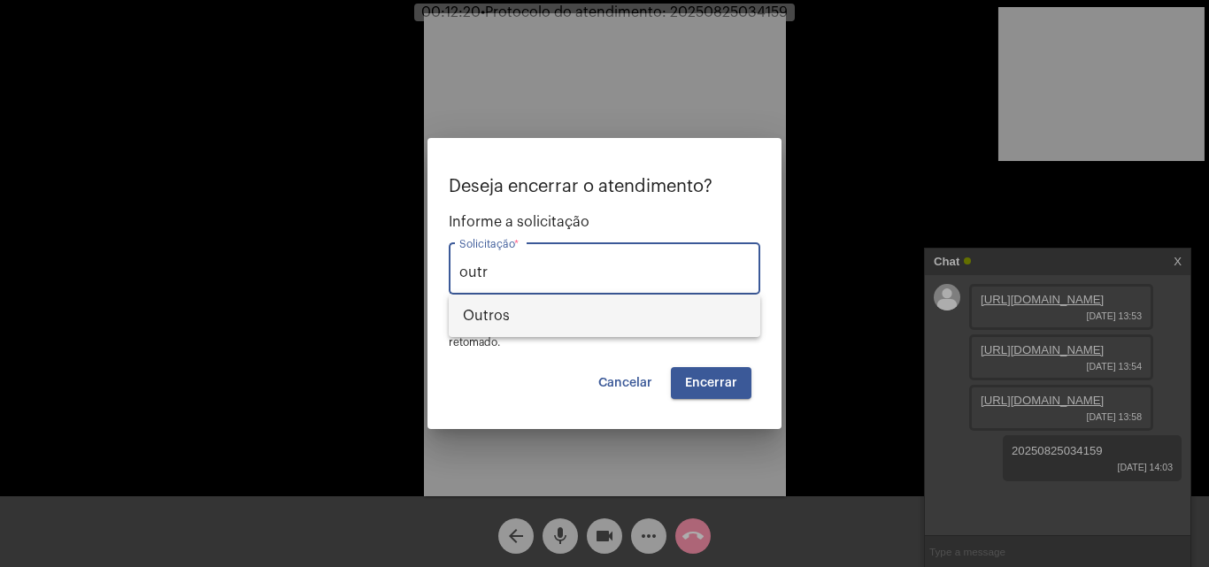
click at [577, 310] on span "Outros" at bounding box center [604, 316] width 283 height 42
type input "Outros"
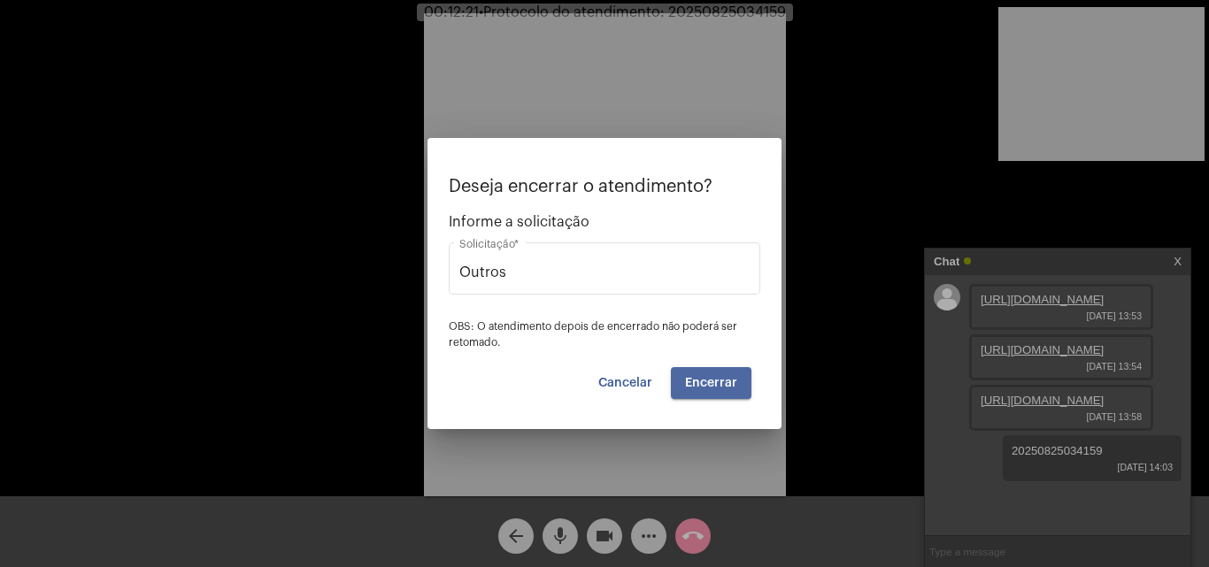
click at [723, 392] on button "Encerrar" at bounding box center [711, 383] width 81 height 32
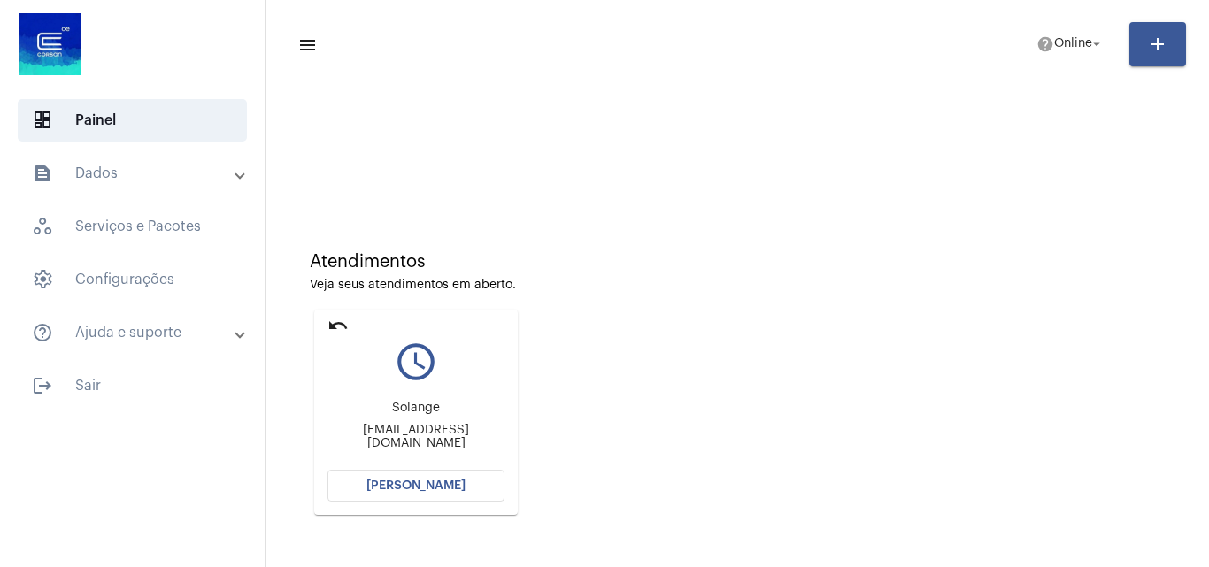
click at [341, 324] on mat-icon "undo" at bounding box center [337, 325] width 21 height 21
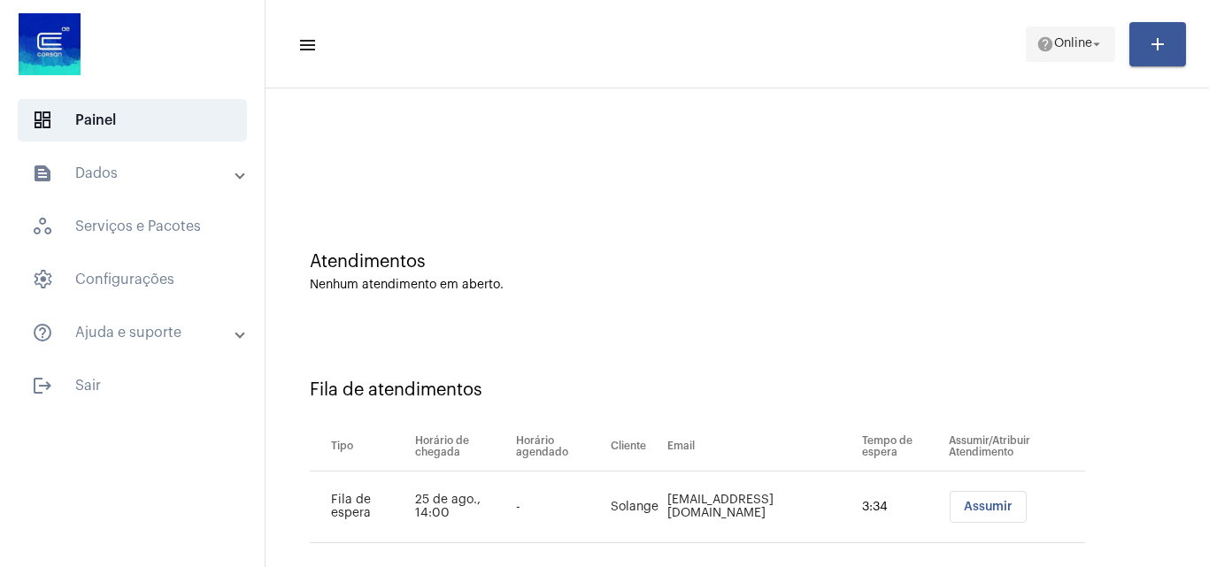
click at [1067, 29] on span "help Online arrow_drop_down" at bounding box center [1070, 43] width 68 height 32
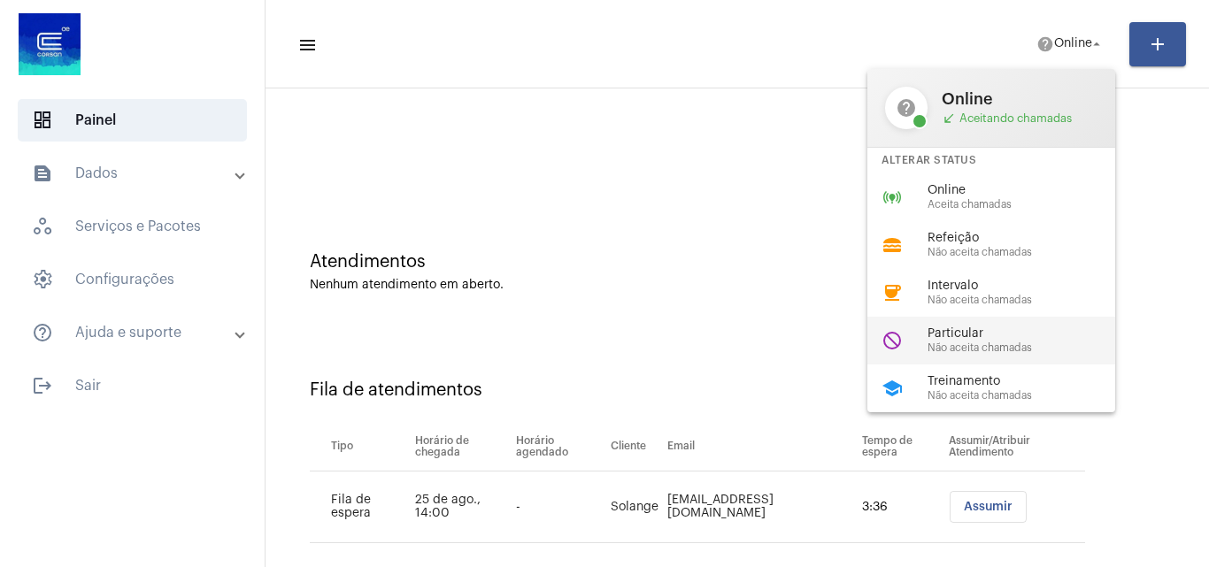
click at [978, 336] on span "Particular" at bounding box center [1028, 333] width 202 height 13
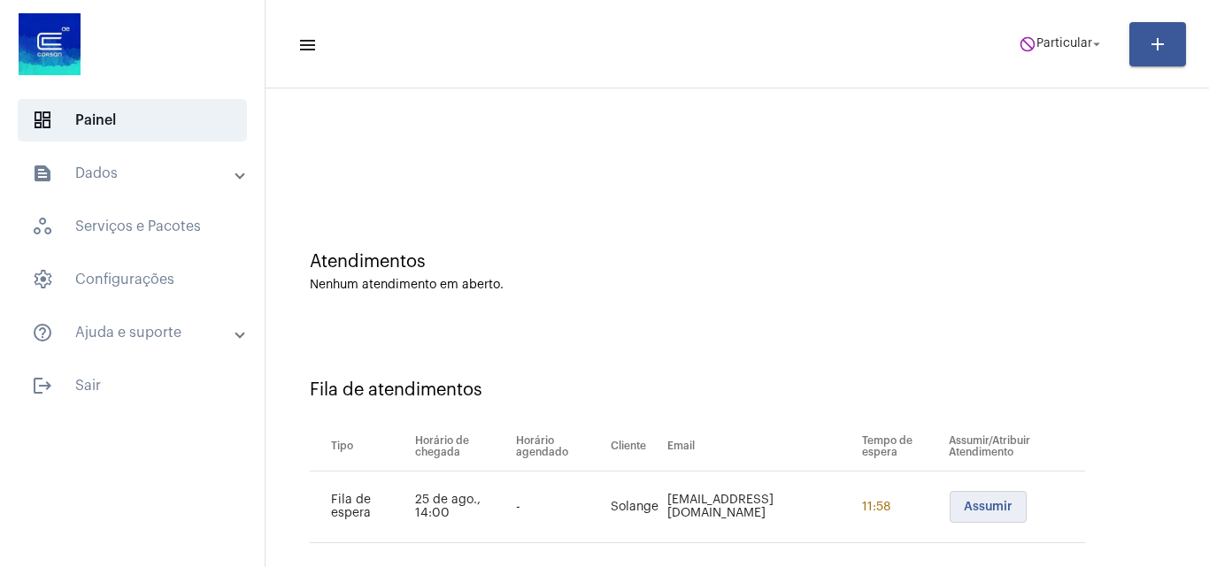
click at [999, 510] on button "Assumir" at bounding box center [988, 507] width 77 height 32
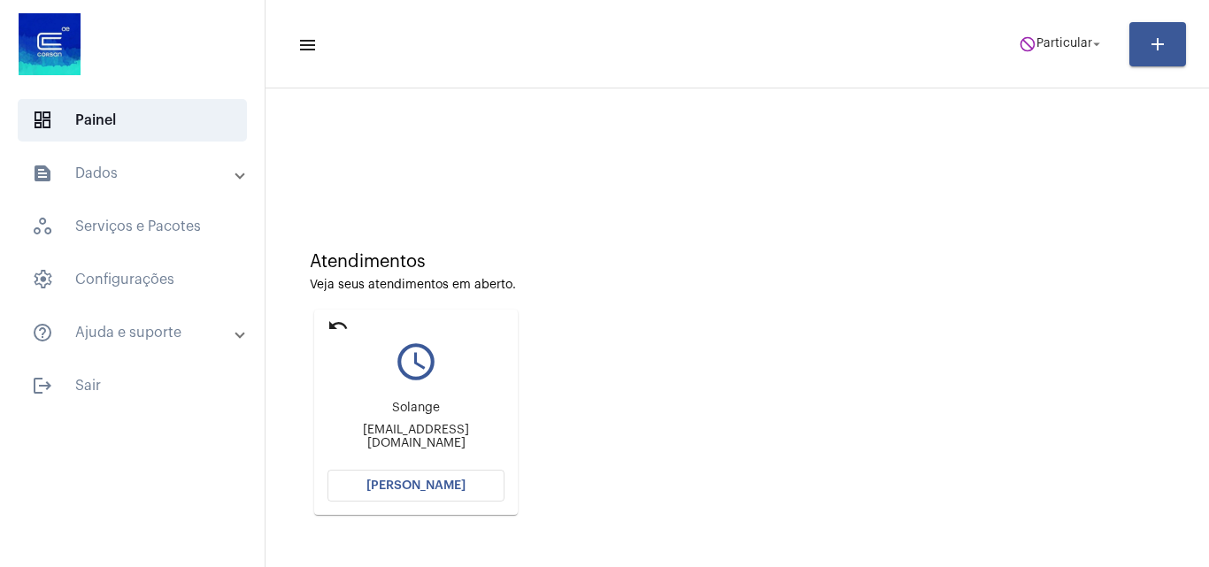
click at [420, 482] on span "Abrir Chamada" at bounding box center [415, 486] width 99 height 12
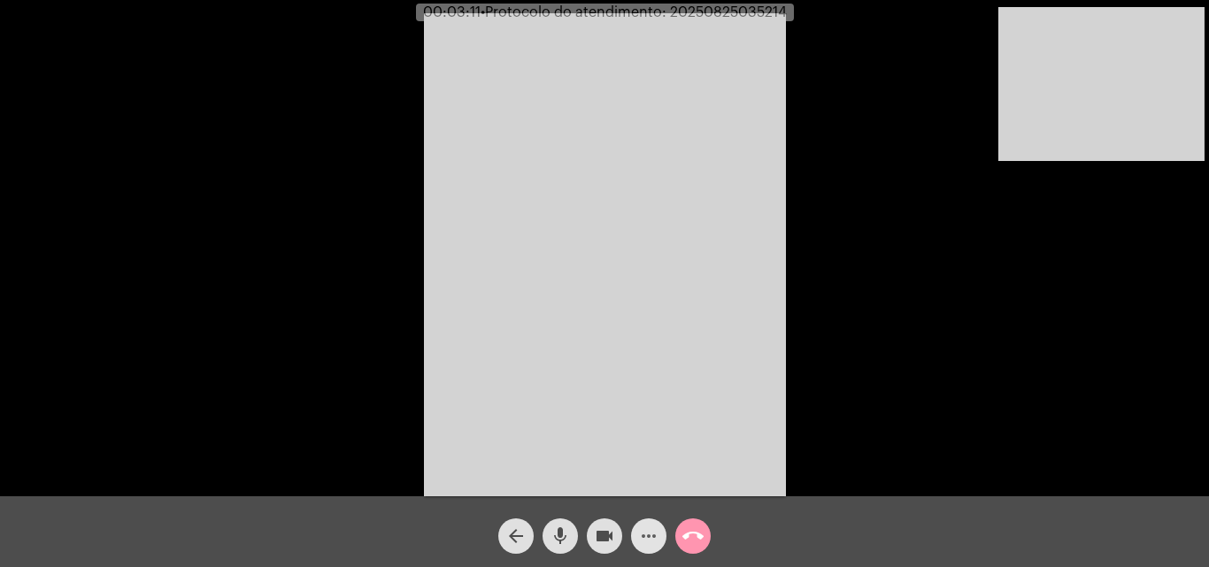
click at [651, 529] on mat-icon "more_horiz" at bounding box center [648, 536] width 21 height 21
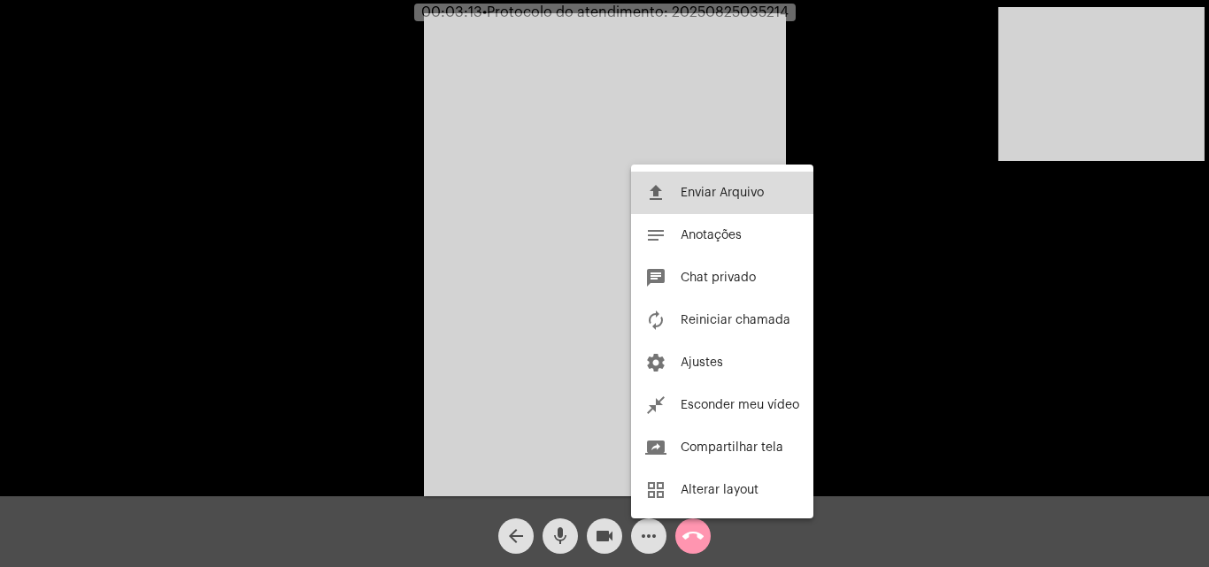
click at [718, 198] on span "Enviar Arquivo" at bounding box center [722, 193] width 83 height 12
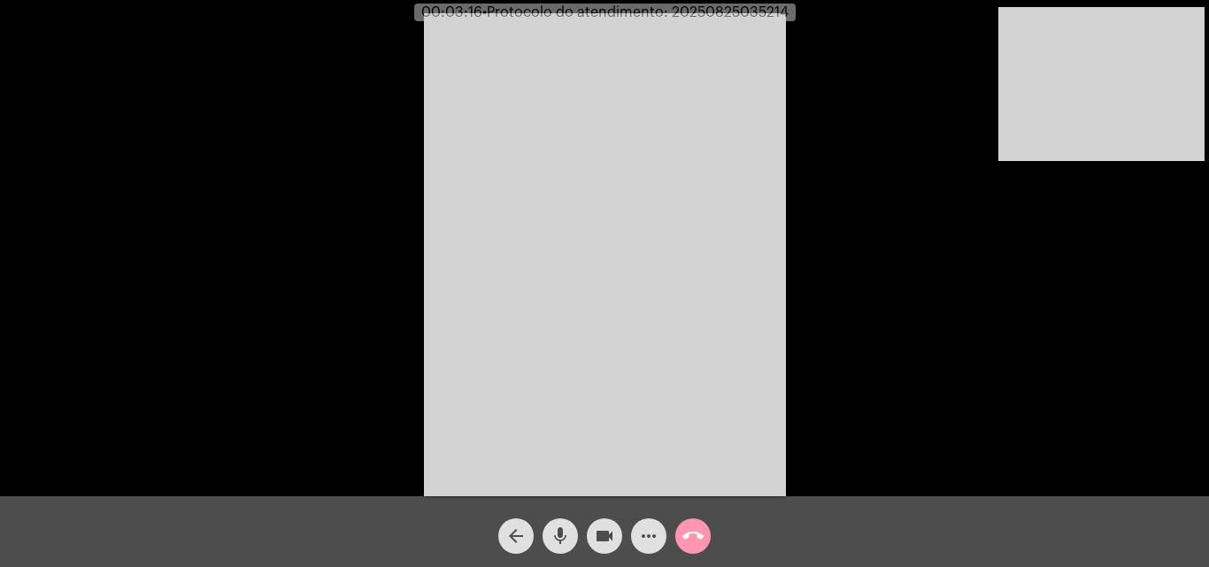
click at [643, 531] on mat-icon "more_horiz" at bounding box center [648, 536] width 21 height 21
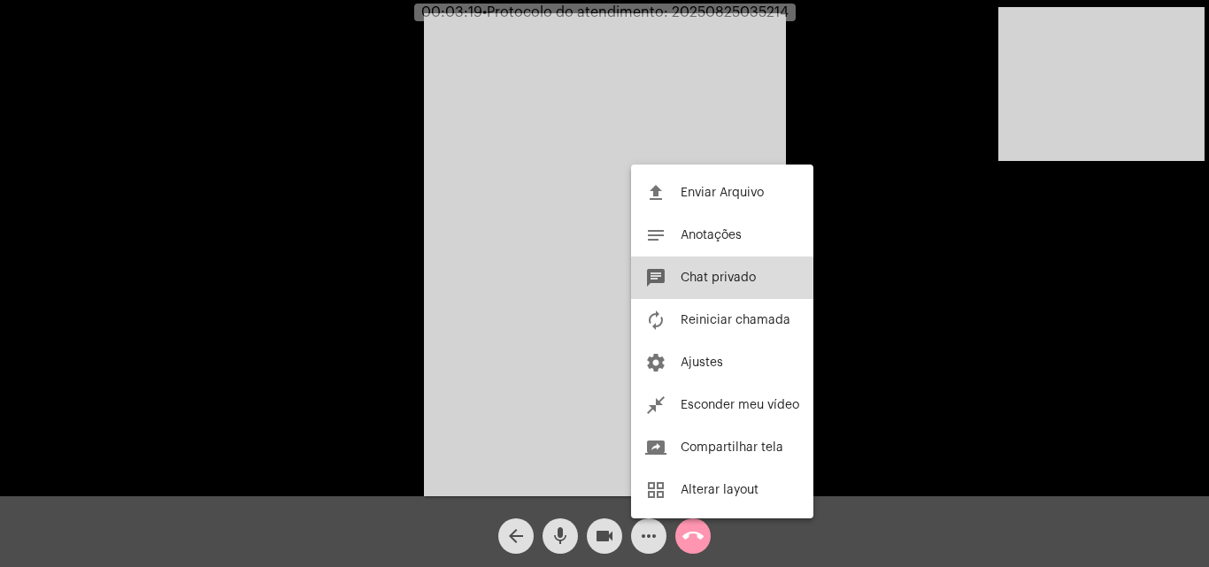
click at [739, 290] on button "chat Chat privado" at bounding box center [722, 278] width 182 height 42
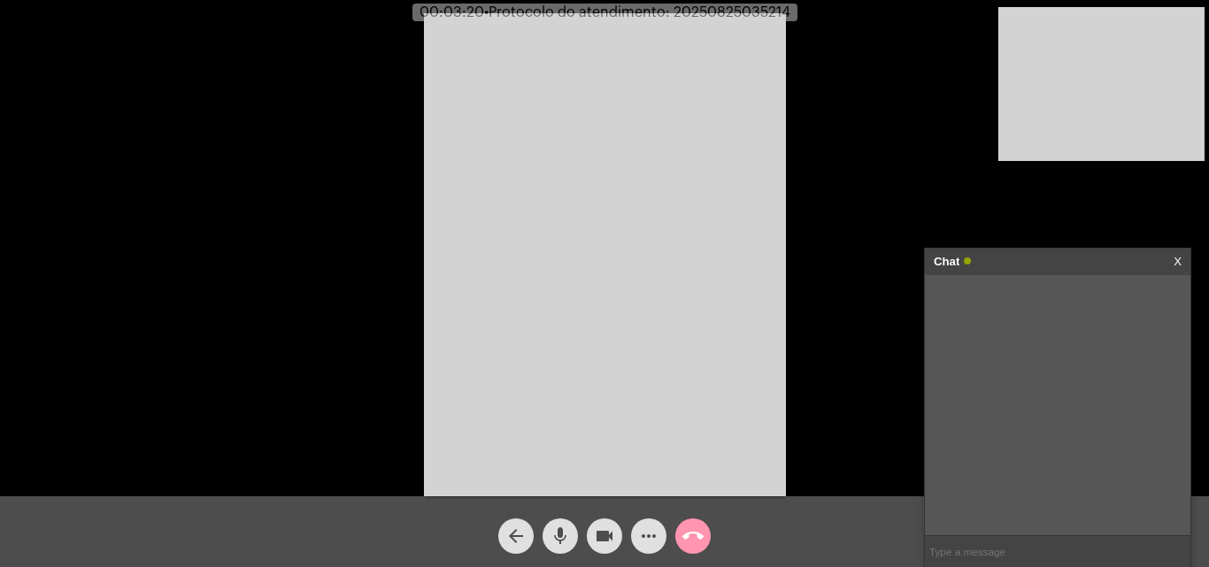
click at [1021, 548] on input "text" at bounding box center [1057, 551] width 265 height 31
type input "me ouve?"
click at [1000, 549] on input "text" at bounding box center [1057, 551] width 265 height 31
type input "deve ser algo no seu telefone"
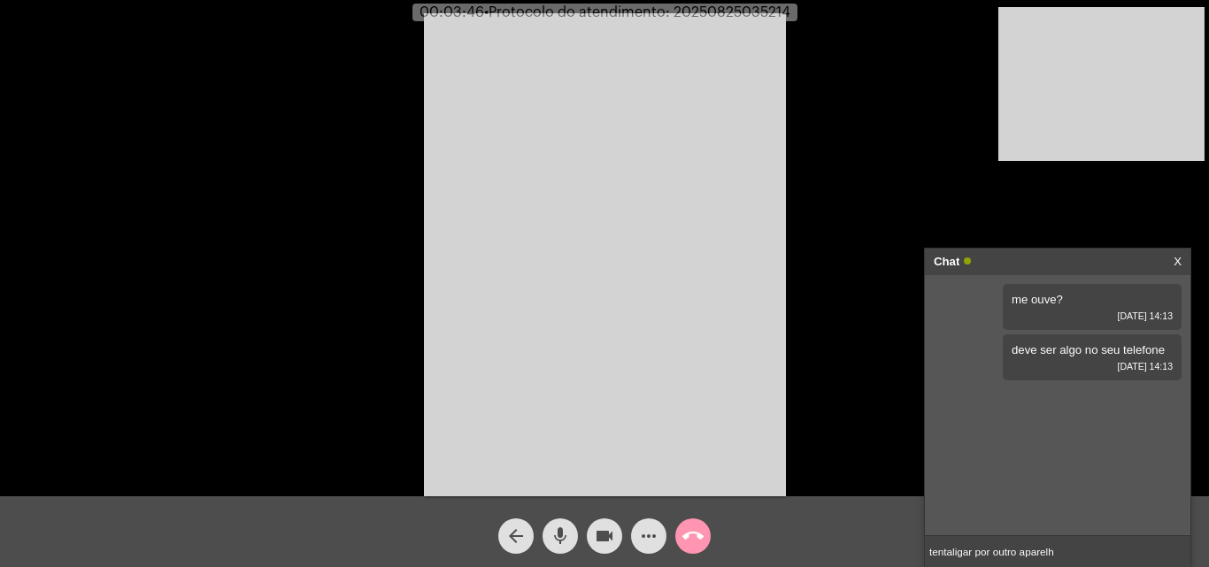
type input "tentaligar por outro aparelho"
click at [697, 532] on mat-icon "call_end" at bounding box center [692, 536] width 21 height 21
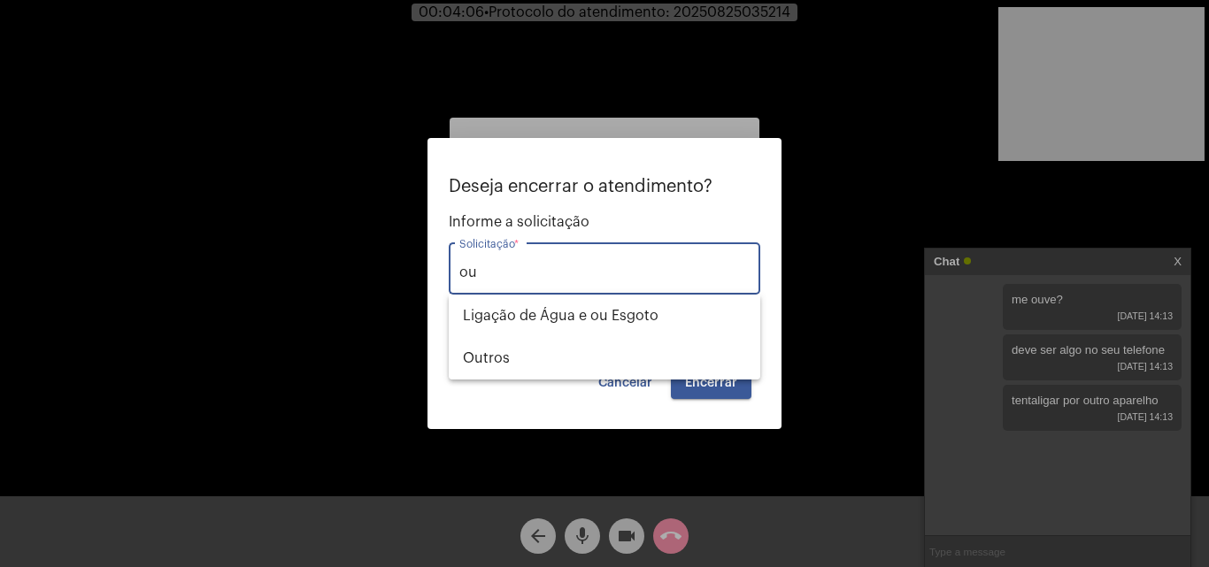
type input "o"
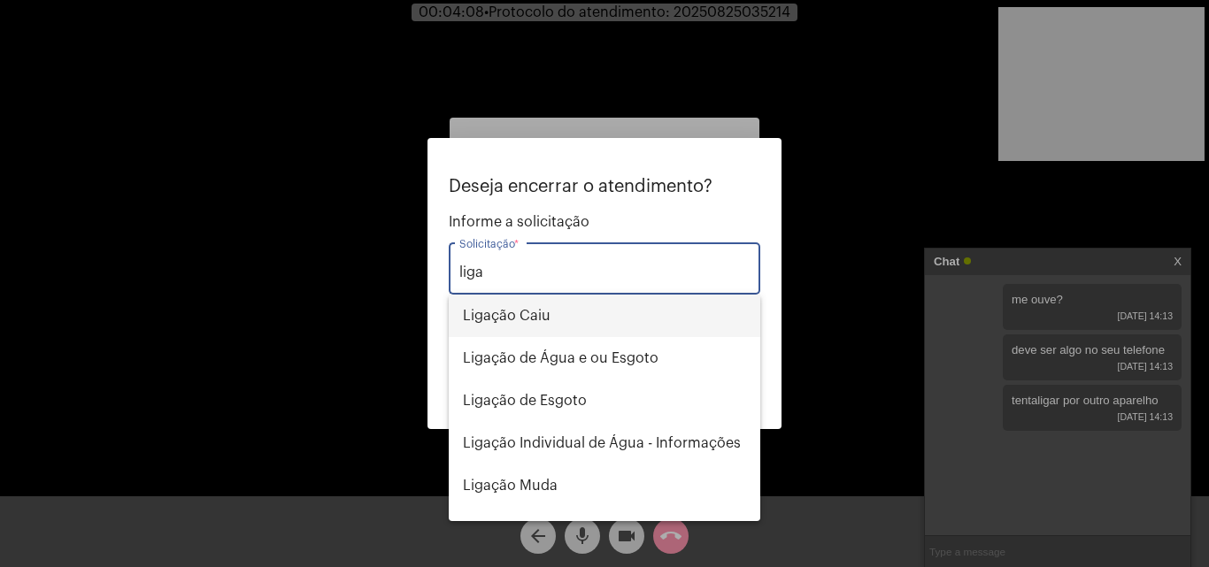
click at [589, 320] on span "Ligação Caiu" at bounding box center [604, 316] width 283 height 42
type input "Ligação Caiu"
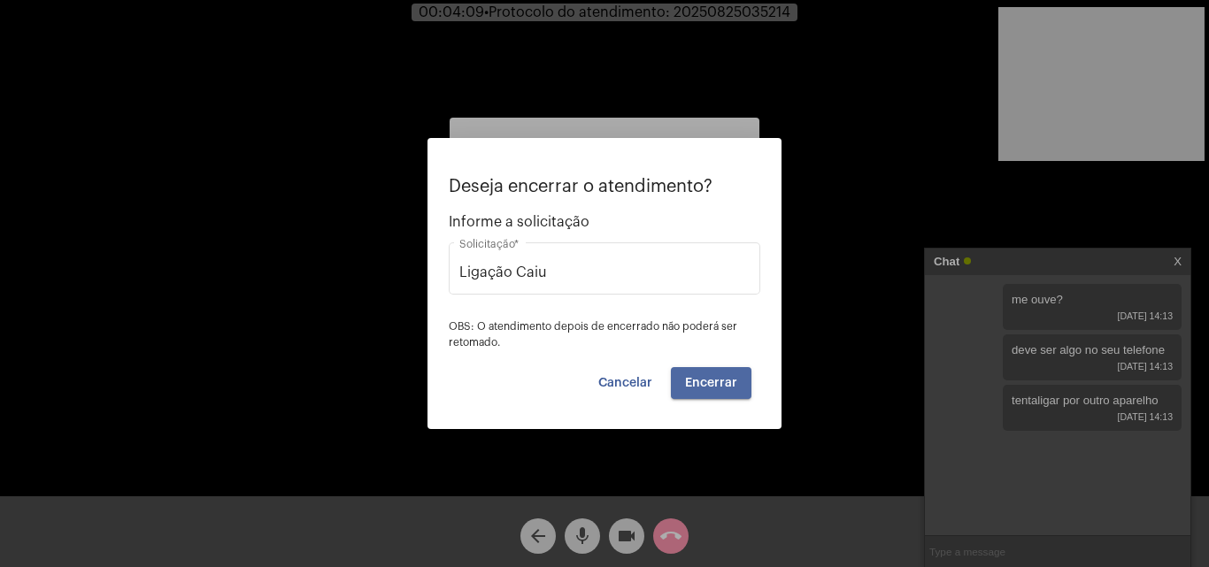
click at [721, 387] on span "Encerrar" at bounding box center [711, 383] width 52 height 12
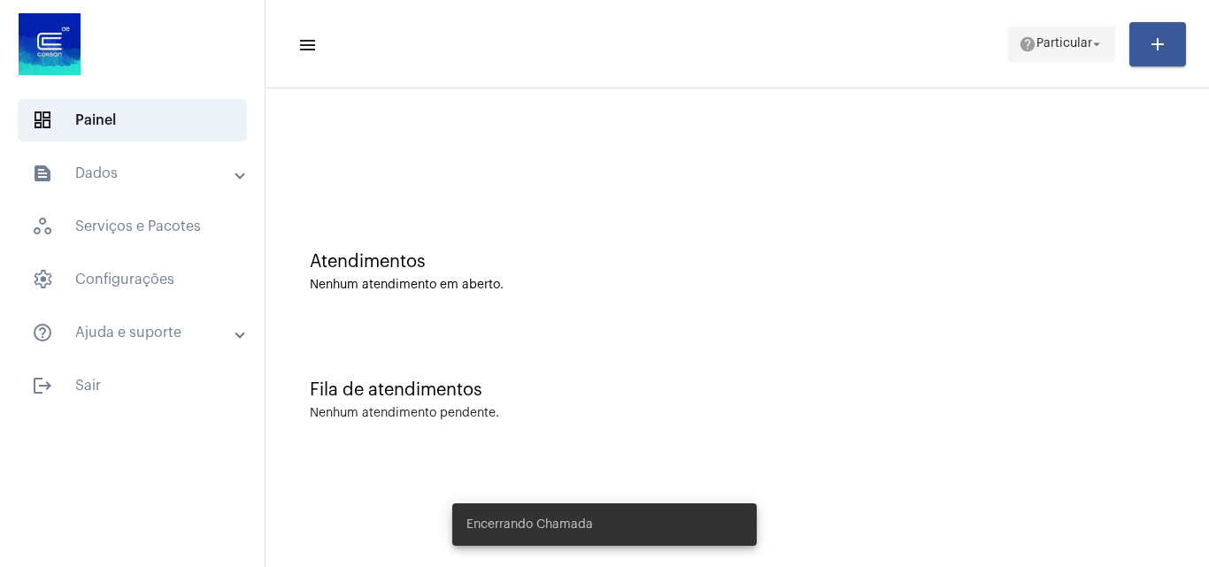
click at [1061, 50] on span "Particular" at bounding box center [1064, 44] width 56 height 12
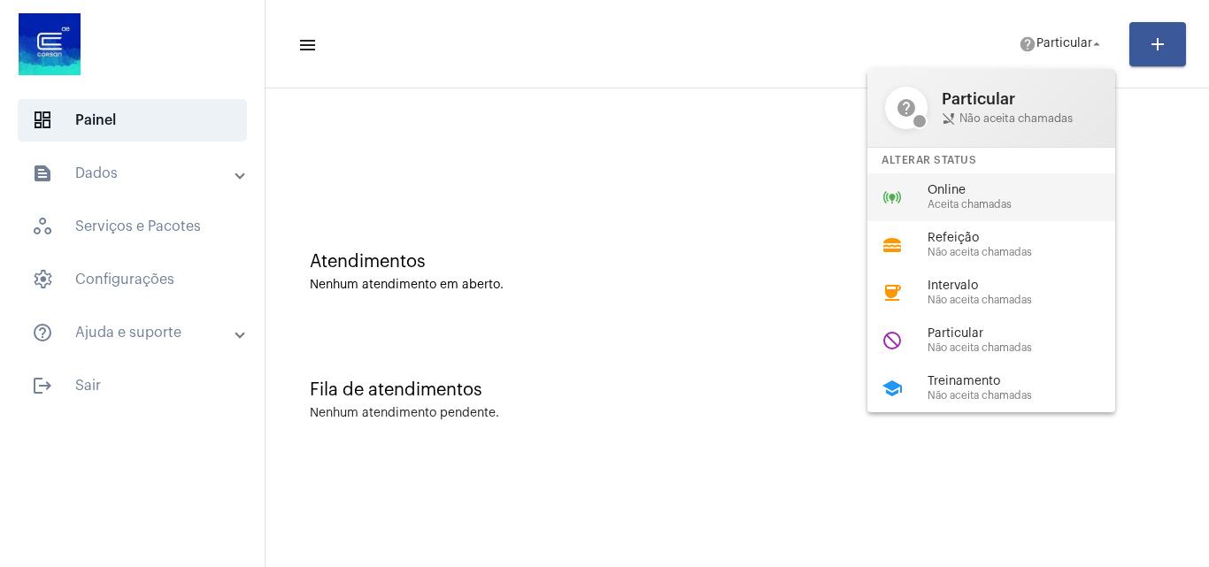
click at [991, 188] on span "Online" at bounding box center [1028, 190] width 202 height 13
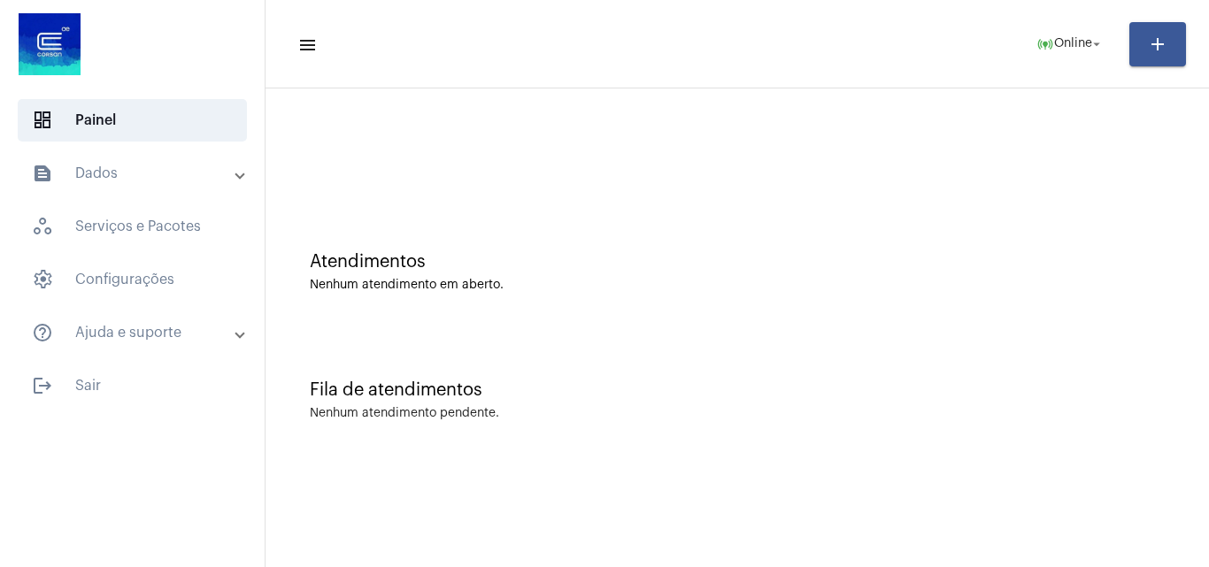
click at [200, 185] on mat-expansion-panel-header "text_snippet_outlined Dados" at bounding box center [138, 173] width 254 height 42
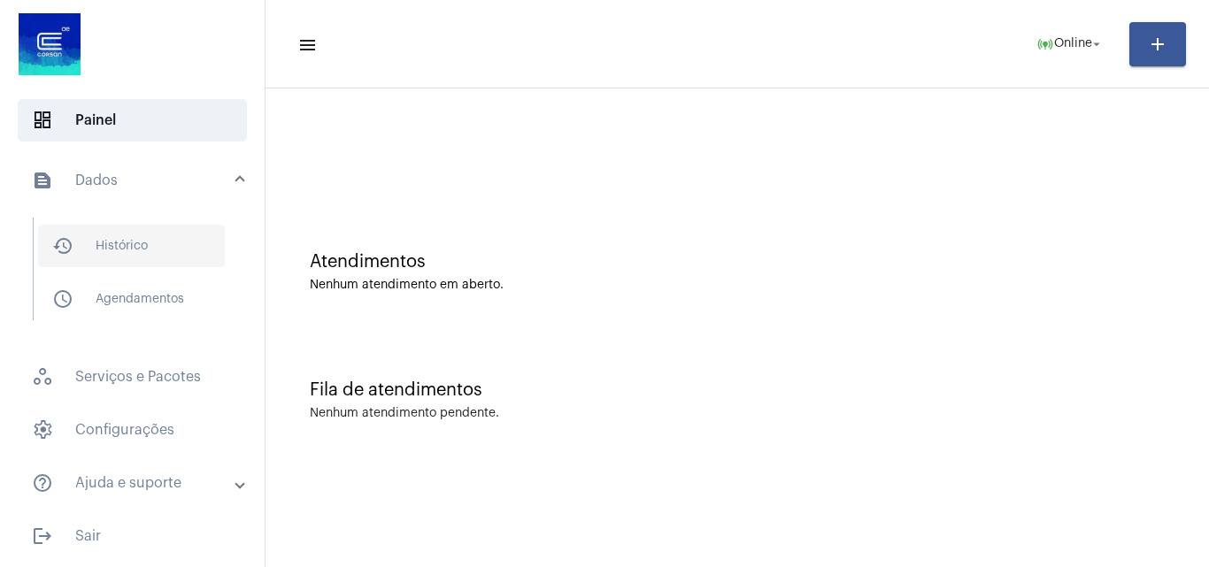
click at [184, 236] on span "history_outlined Histórico" at bounding box center [131, 246] width 187 height 42
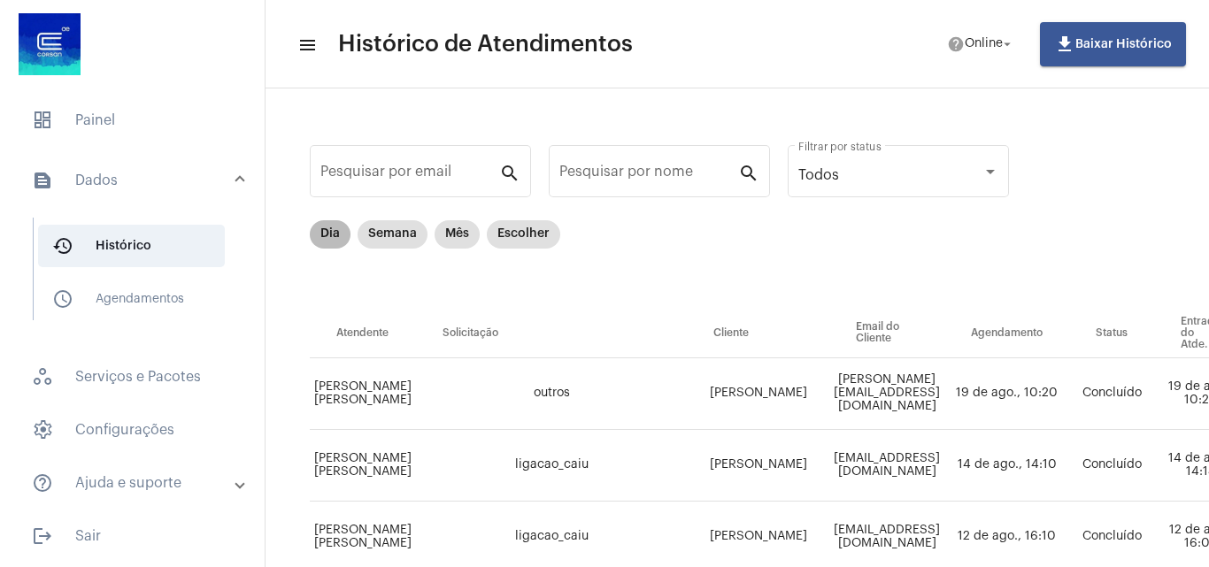
click at [335, 236] on mat-chip "Dia" at bounding box center [330, 234] width 41 height 28
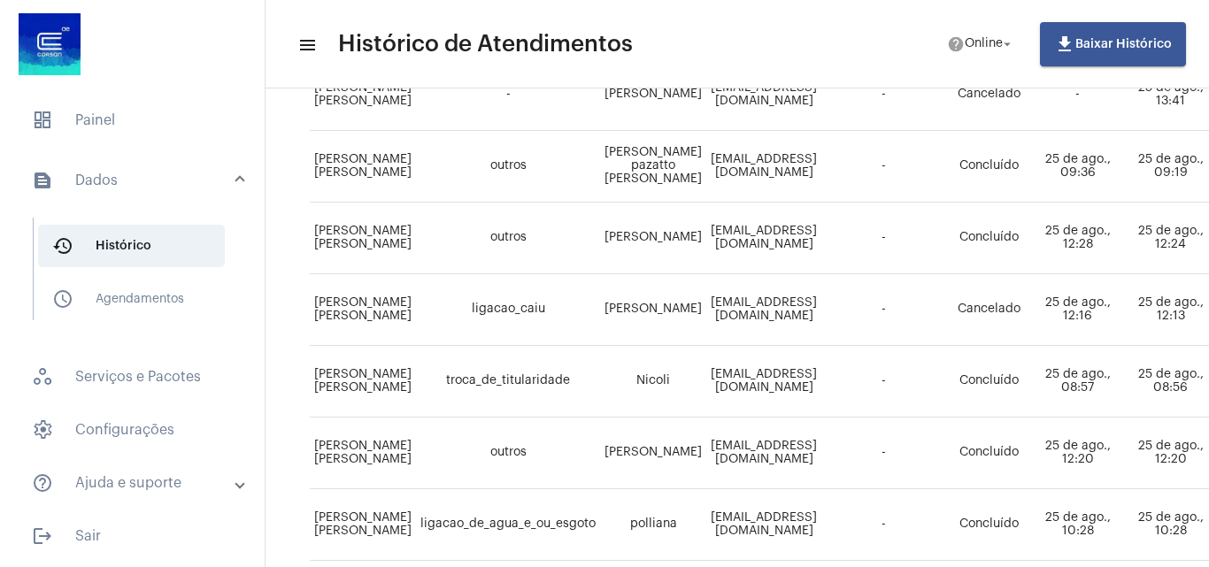
scroll to position [973, 0]
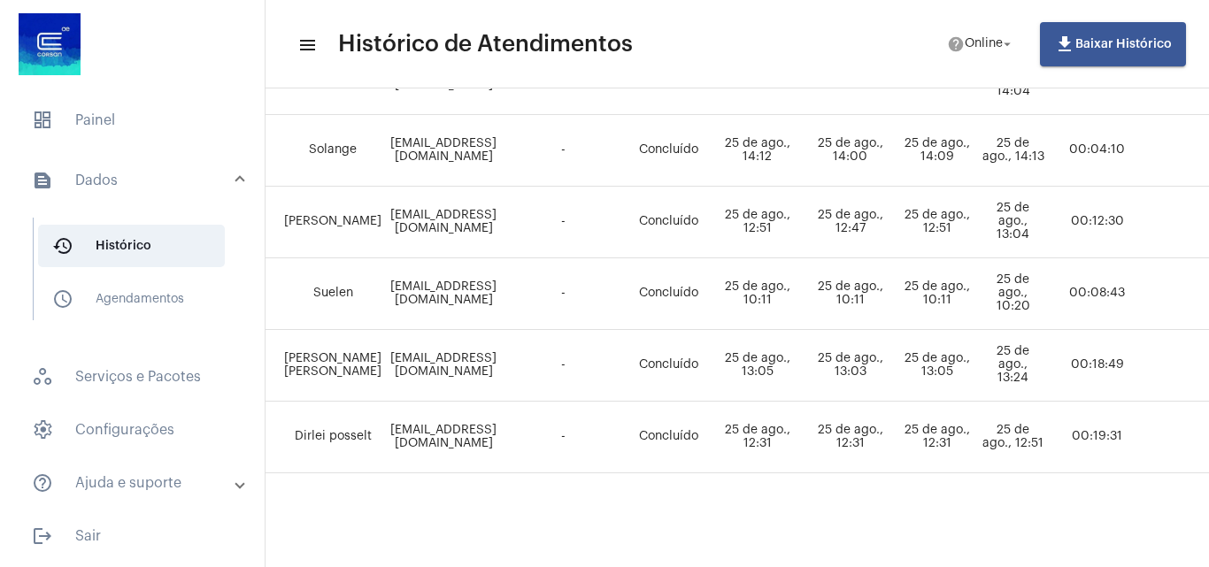
scroll to position [973, 0]
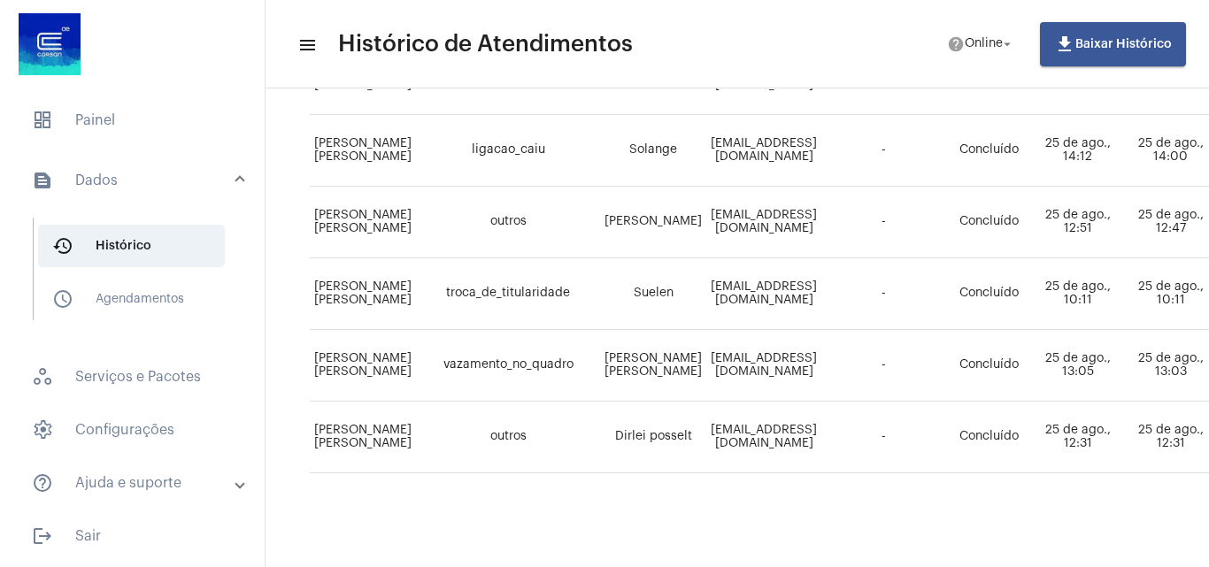
click at [126, 145] on mat-list "dashboard Painel text_snippet_outlined Dados history_outlined Histórico schedul…" at bounding box center [132, 325] width 265 height 466
click at [137, 117] on span "dashboard Painel" at bounding box center [132, 120] width 229 height 42
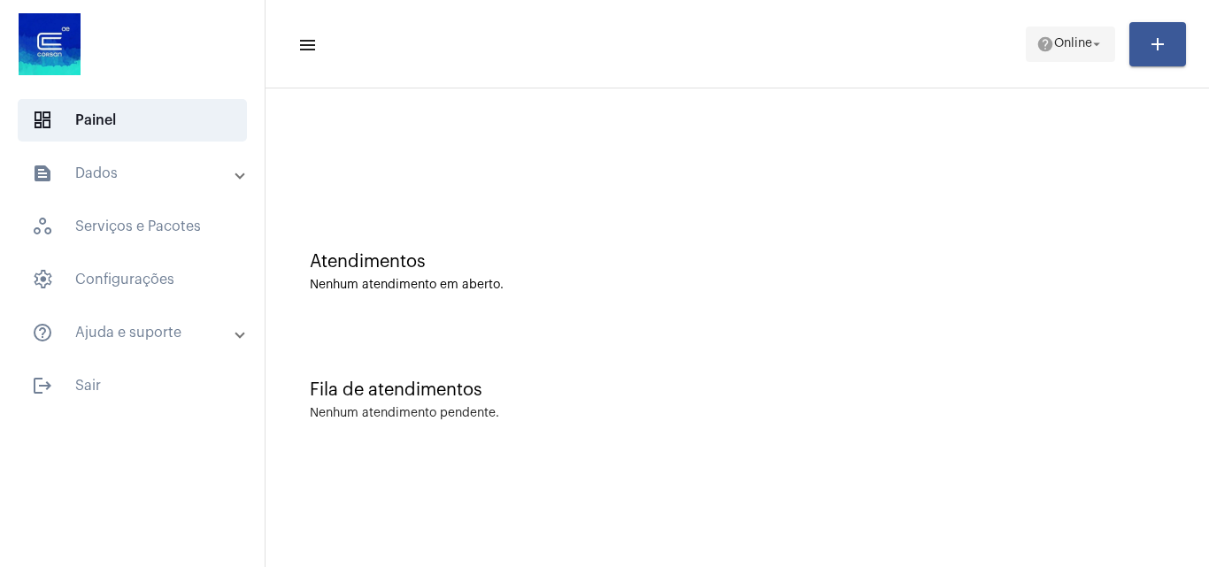
click at [1069, 45] on span "Online" at bounding box center [1073, 44] width 38 height 12
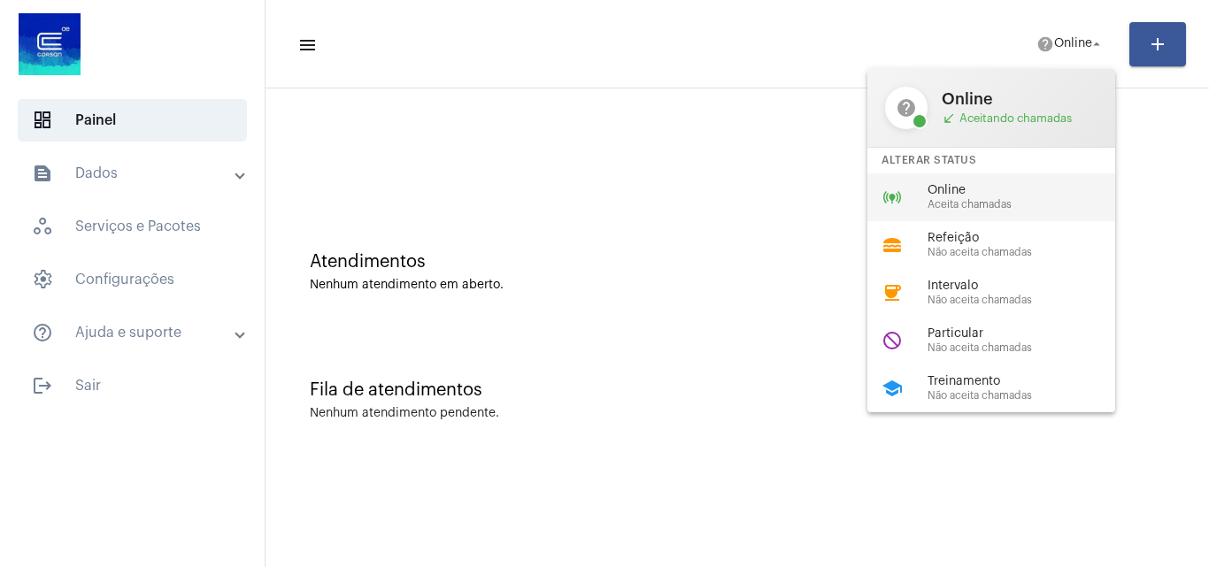
click at [990, 204] on span "Aceita chamadas" at bounding box center [1028, 205] width 202 height 12
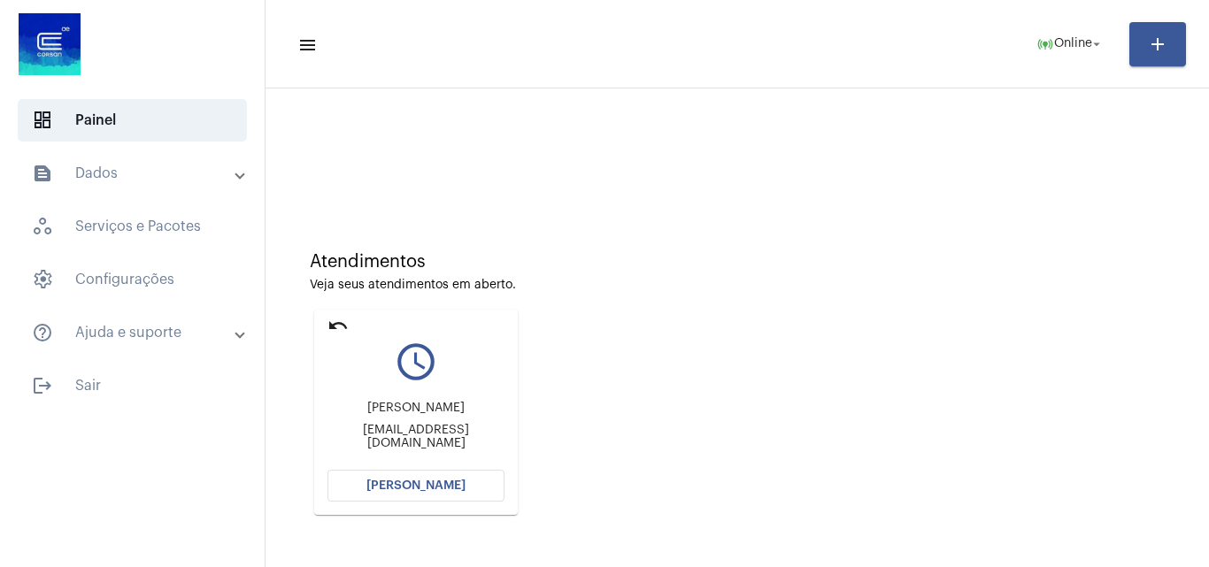
click at [434, 481] on span "[PERSON_NAME]" at bounding box center [415, 486] width 99 height 12
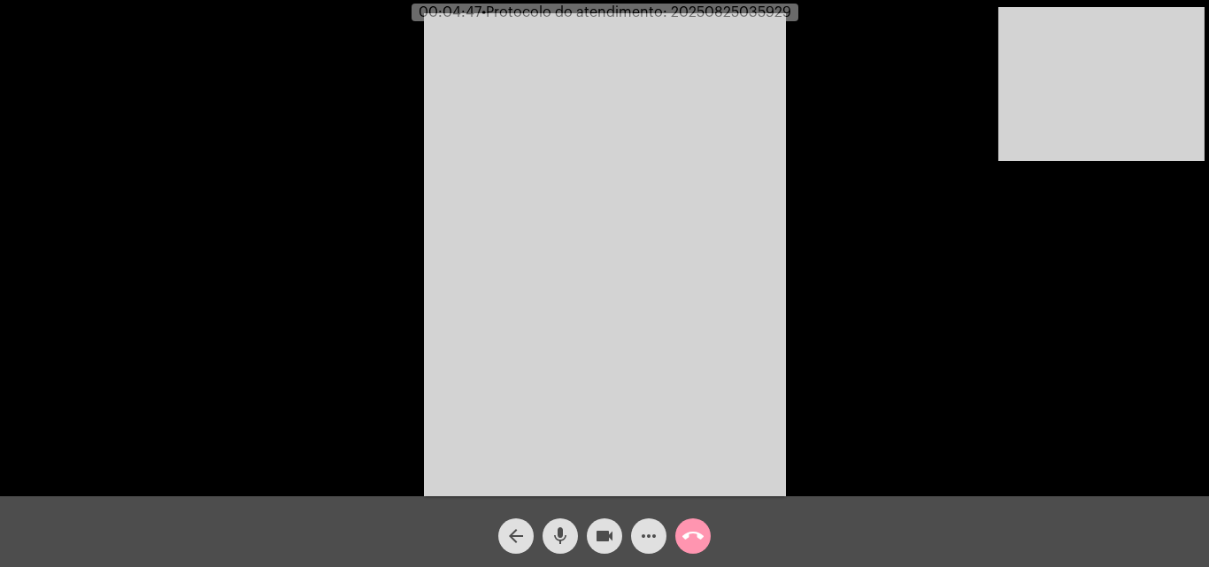
click at [559, 540] on mat-icon "mic" at bounding box center [560, 536] width 21 height 21
click at [613, 536] on mat-icon "videocam" at bounding box center [604, 536] width 21 height 21
click at [599, 524] on span "videocam_off" at bounding box center [604, 536] width 21 height 35
click at [593, 529] on button "videocam" at bounding box center [604, 536] width 35 height 35
click at [597, 522] on span "videocam_off" at bounding box center [604, 536] width 21 height 35
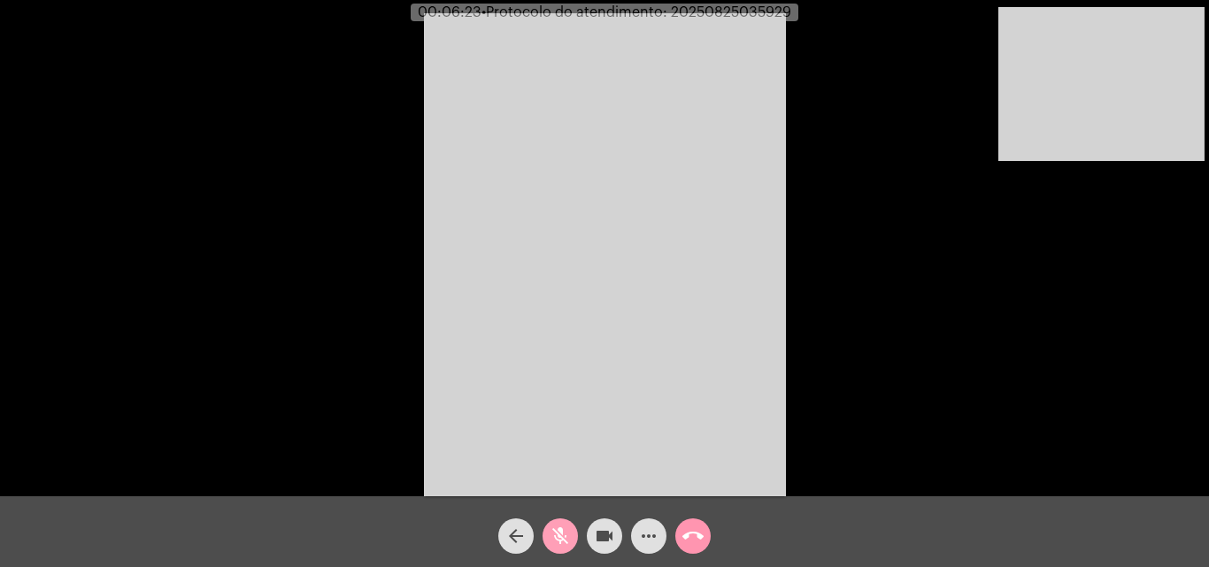
click at [566, 547] on mat-icon "mic_off" at bounding box center [560, 536] width 21 height 21
click at [556, 536] on mat-icon "mic" at bounding box center [560, 536] width 21 height 21
click at [601, 535] on mat-icon "videocam" at bounding box center [604, 536] width 21 height 21
click at [563, 523] on span "mic_off" at bounding box center [560, 536] width 21 height 35
click at [605, 527] on mat-icon "videocam_off" at bounding box center [604, 536] width 21 height 21
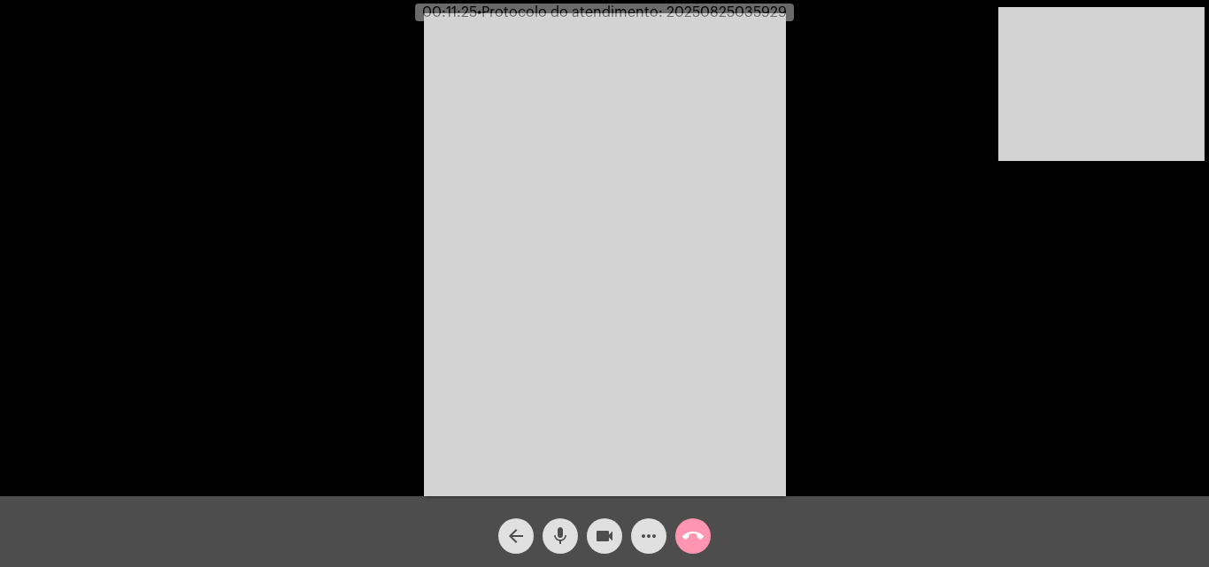
click at [571, 530] on button "mic" at bounding box center [559, 536] width 35 height 35
click at [592, 528] on button "videocam" at bounding box center [604, 536] width 35 height 35
click at [604, 533] on mat-icon "videocam_off" at bounding box center [604, 536] width 21 height 21
click at [556, 540] on mat-icon "mic_off" at bounding box center [560, 536] width 21 height 21
click at [560, 530] on mat-icon "mic" at bounding box center [560, 536] width 21 height 21
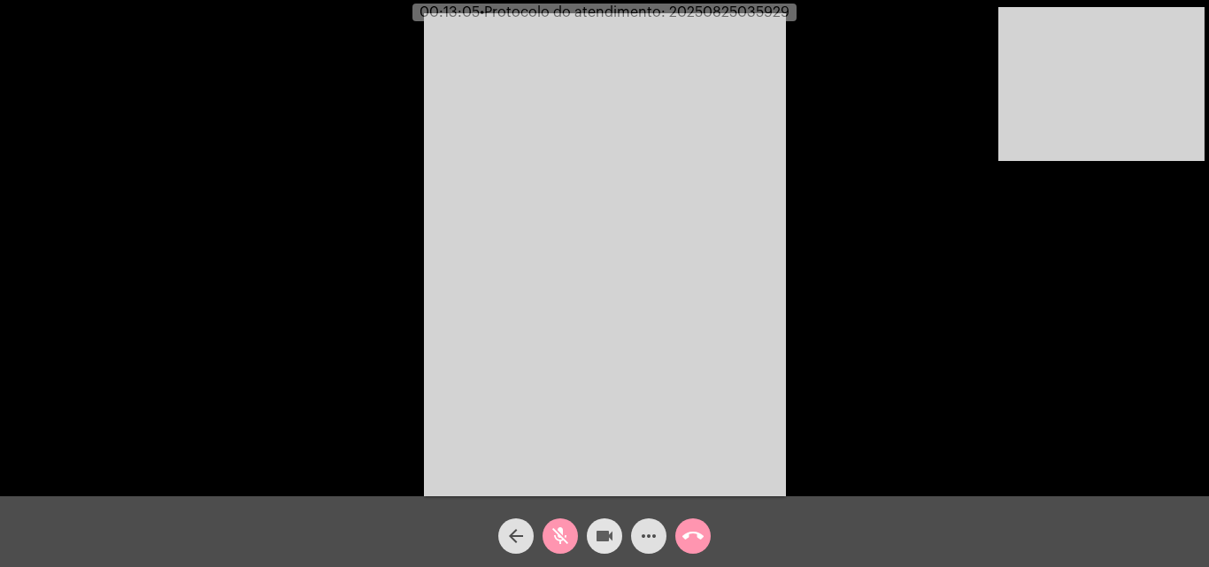
click at [611, 529] on mat-icon "videocam" at bounding box center [604, 536] width 21 height 21
click at [557, 529] on mat-icon "mic_off" at bounding box center [560, 536] width 21 height 21
click at [602, 527] on mat-icon "videocam_off" at bounding box center [604, 536] width 21 height 21
click at [568, 527] on mat-icon "mic" at bounding box center [560, 536] width 21 height 21
click at [603, 536] on mat-icon "videocam" at bounding box center [604, 536] width 21 height 21
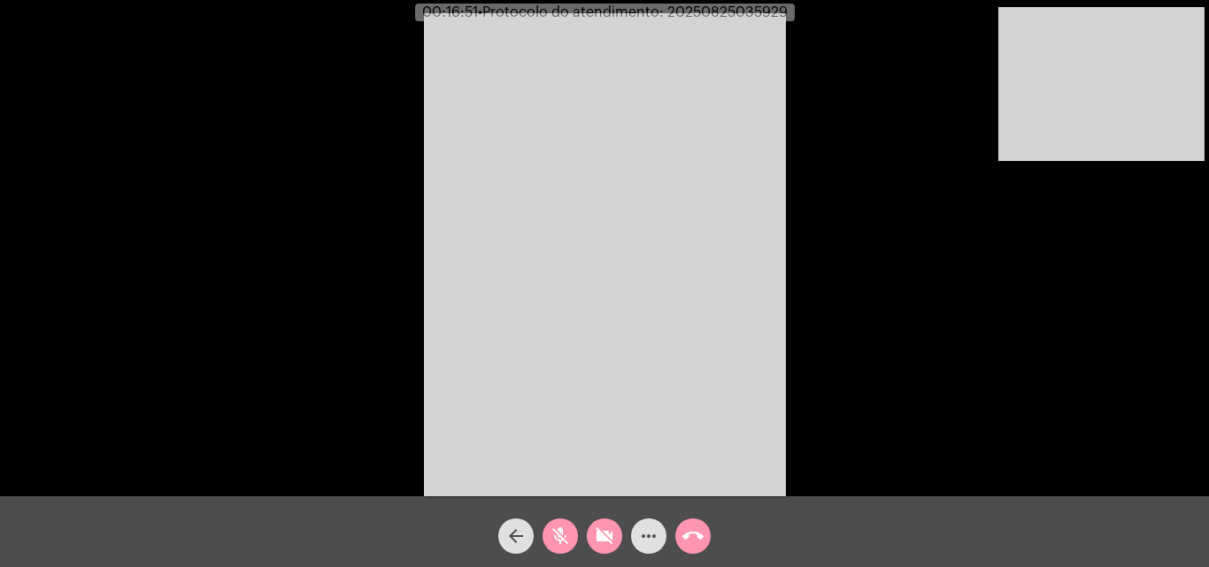
click at [568, 534] on mat-icon "mic_off" at bounding box center [560, 536] width 21 height 21
click at [568, 534] on mat-icon "mic" at bounding box center [560, 536] width 21 height 21
click at [598, 535] on mat-icon "videocam_off" at bounding box center [604, 536] width 21 height 21
click at [561, 532] on mat-icon "mic_off" at bounding box center [560, 536] width 21 height 21
click at [564, 529] on mat-icon "mic" at bounding box center [560, 536] width 21 height 21
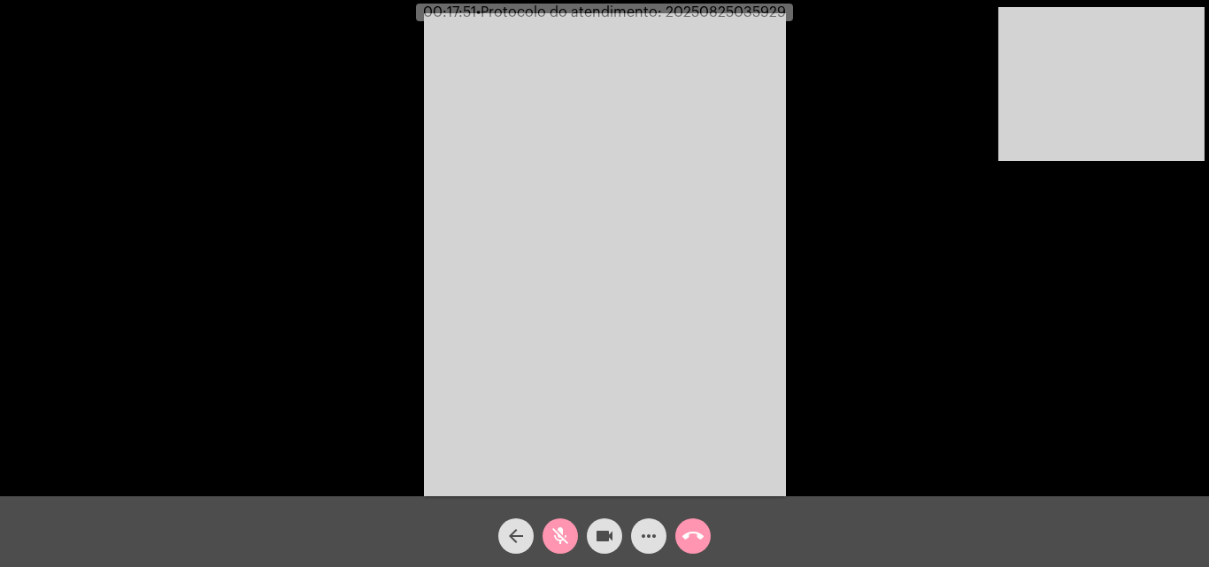
click at [604, 532] on mat-icon "videocam" at bounding box center [604, 536] width 21 height 21
click at [606, 535] on mat-icon "videocam_off" at bounding box center [604, 536] width 21 height 21
click at [558, 529] on mat-icon "mic_off" at bounding box center [560, 536] width 21 height 21
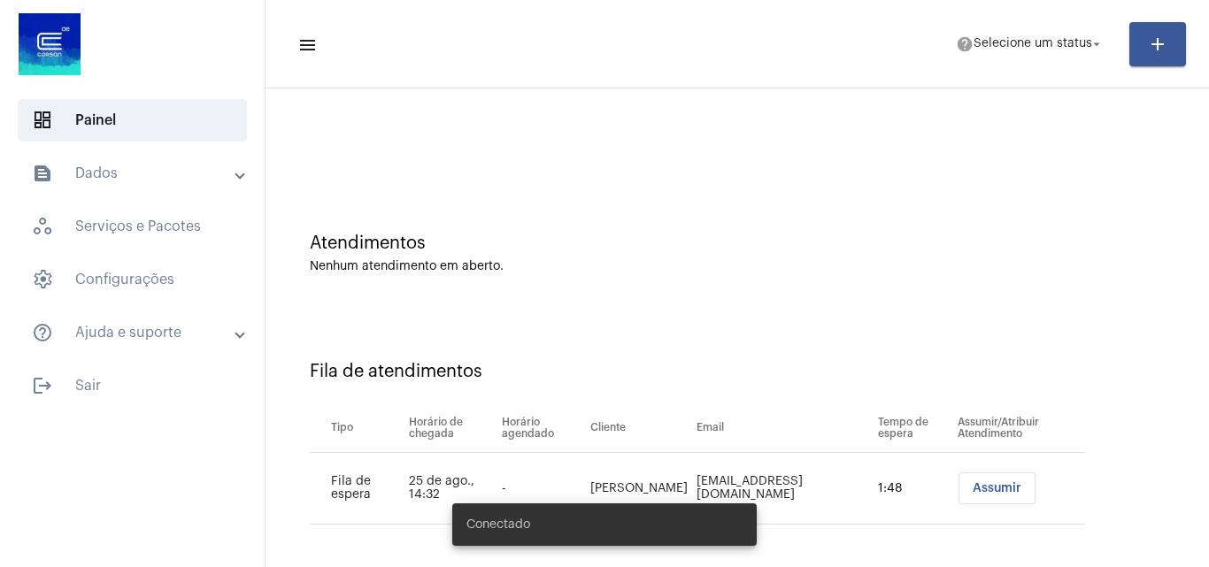
scroll to position [24, 0]
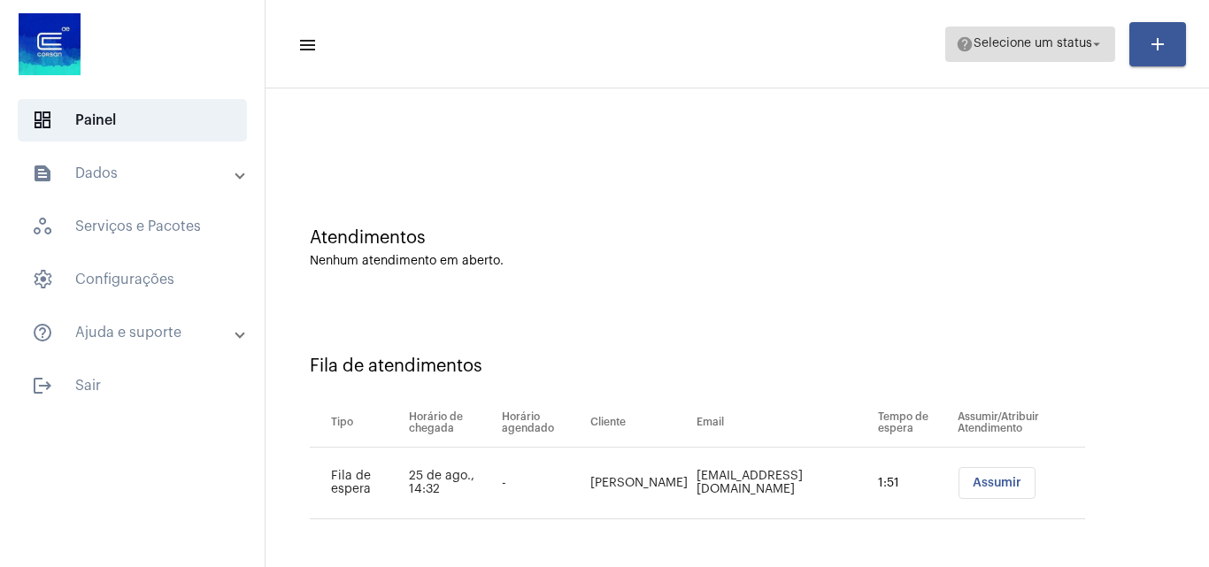
click at [1016, 47] on span "Selecione um status" at bounding box center [1032, 44] width 119 height 12
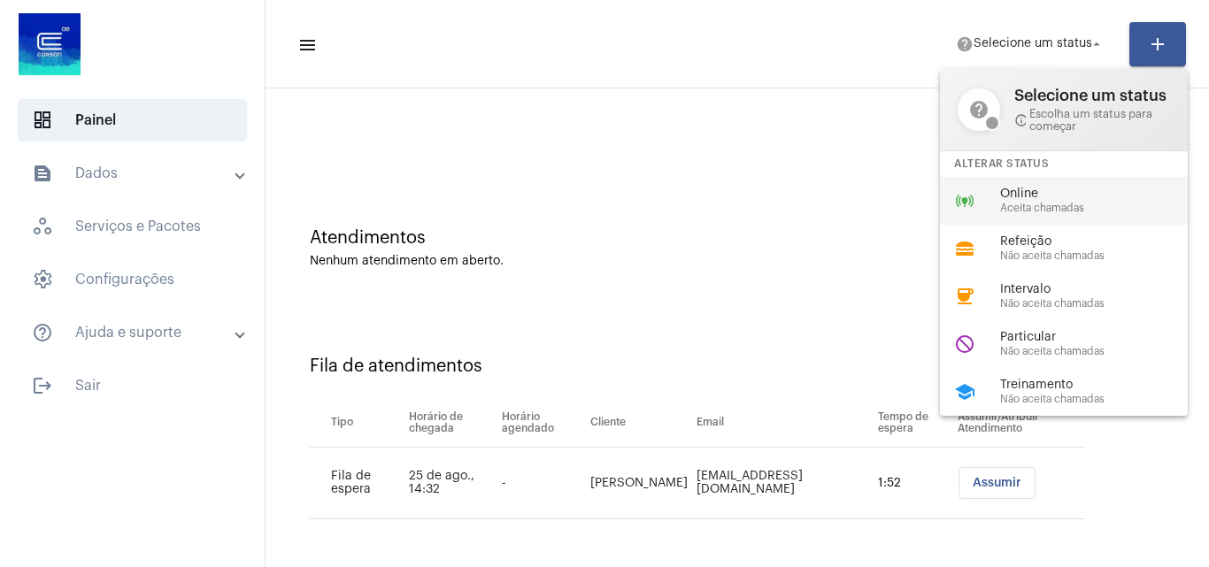
click at [1018, 185] on div "online_prediction Online Aceita chamadas" at bounding box center [1078, 201] width 276 height 48
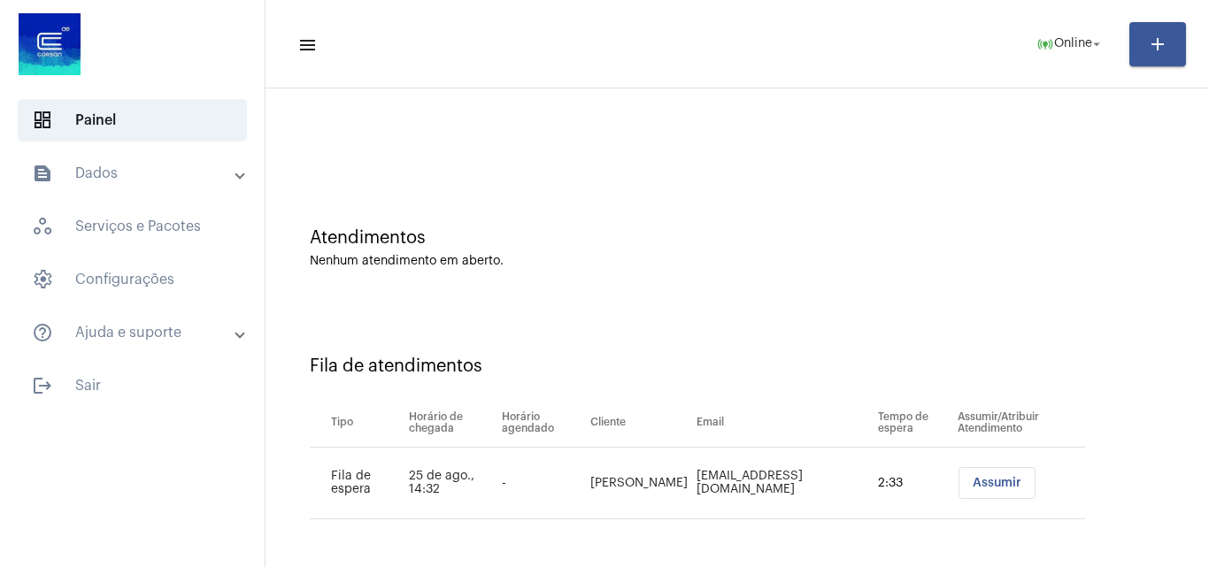
scroll to position [0, 0]
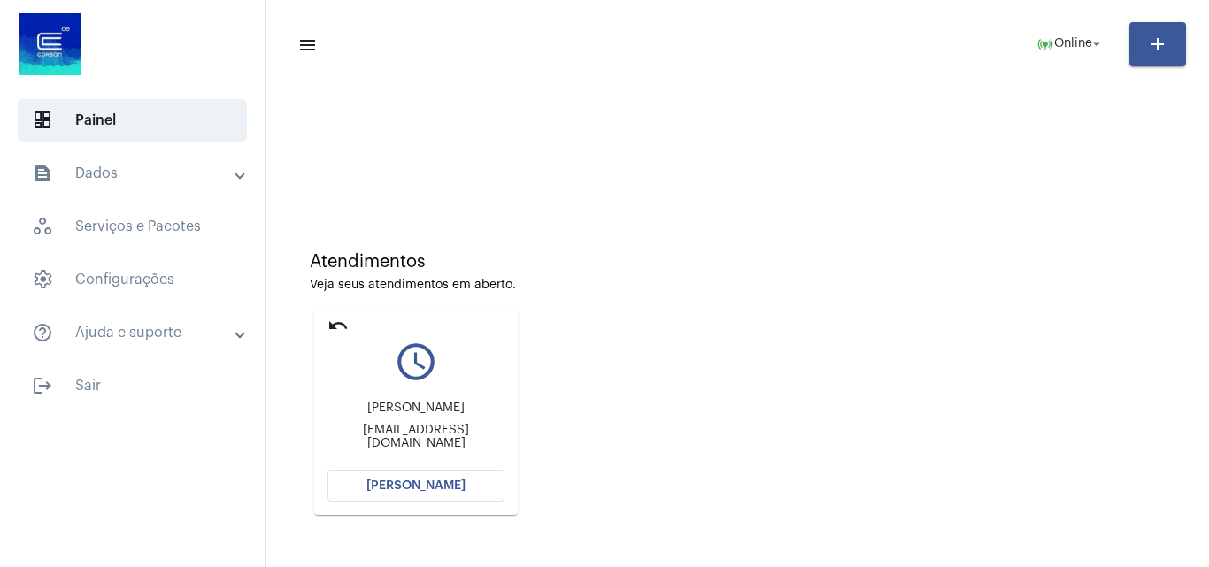
drag, startPoint x: 336, startPoint y: 320, endPoint x: 390, endPoint y: 258, distance: 82.8
click at [336, 318] on mat-icon "undo" at bounding box center [337, 325] width 21 height 21
click at [477, 481] on button "[PERSON_NAME]" at bounding box center [415, 486] width 177 height 32
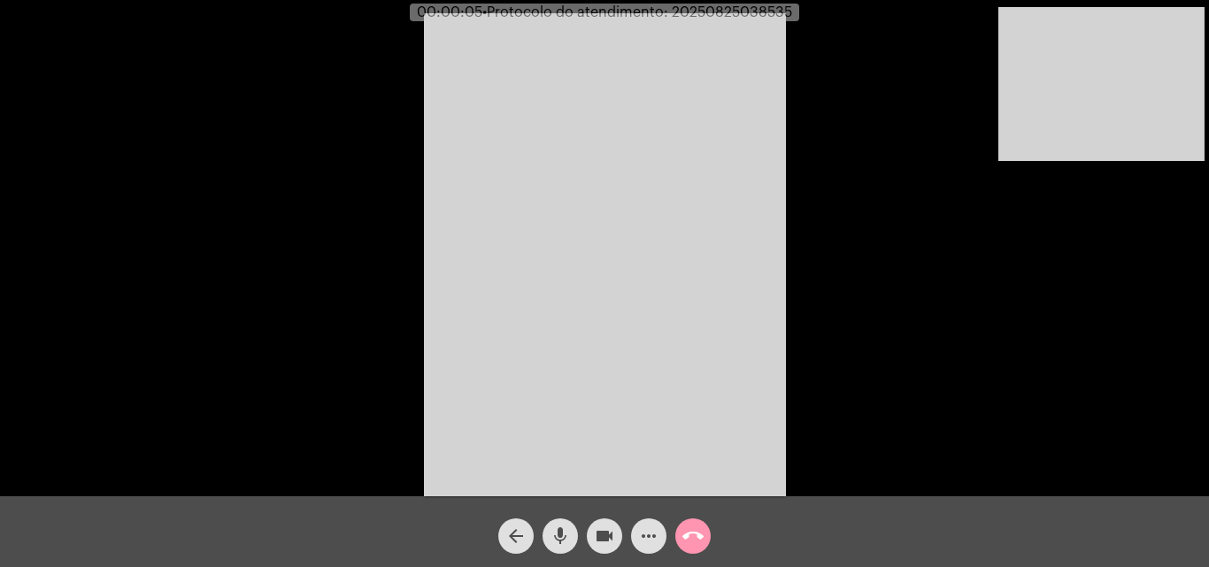
click at [556, 531] on mat-icon "mic" at bounding box center [560, 536] width 21 height 21
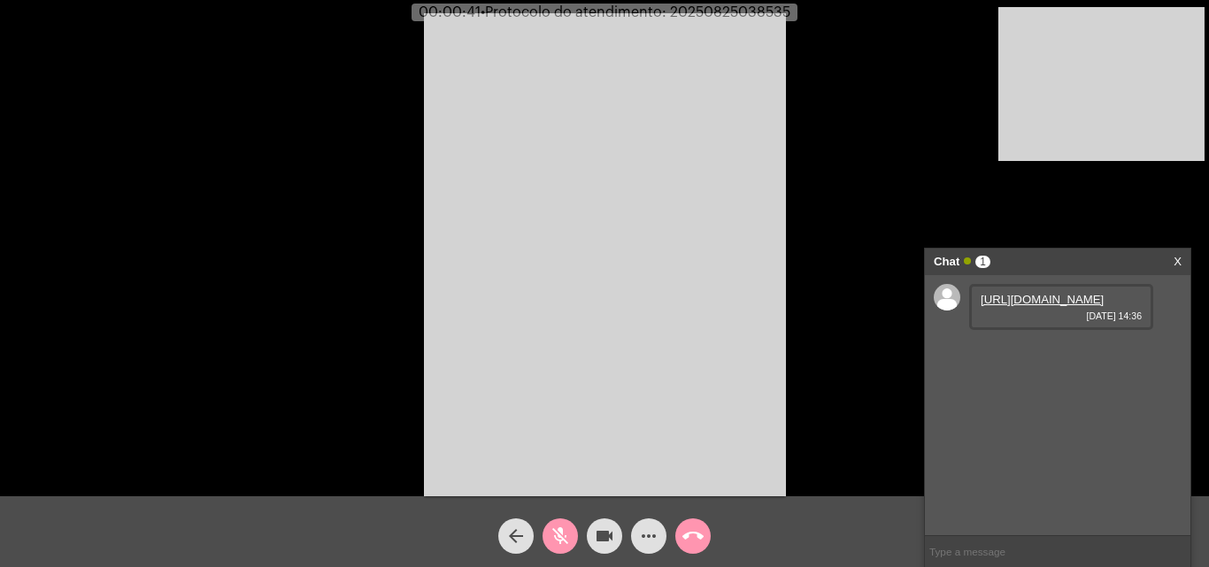
click at [1050, 306] on link "https://neft-transfer-bucket.s3.amazonaws.com/temp-e246f735-2c6d-4254-7193-e153…" at bounding box center [1042, 299] width 123 height 13
click at [554, 531] on mat-icon "mic_off" at bounding box center [560, 536] width 21 height 21
click at [569, 538] on mat-icon "mic" at bounding box center [560, 536] width 21 height 21
click at [1043, 357] on link "https://neft-transfer-bucket.s3.amazonaws.com/temp-64b59a8b-274f-6e0f-e41d-3bd8…" at bounding box center [1042, 349] width 123 height 13
click at [613, 525] on span "videocam" at bounding box center [604, 536] width 21 height 35
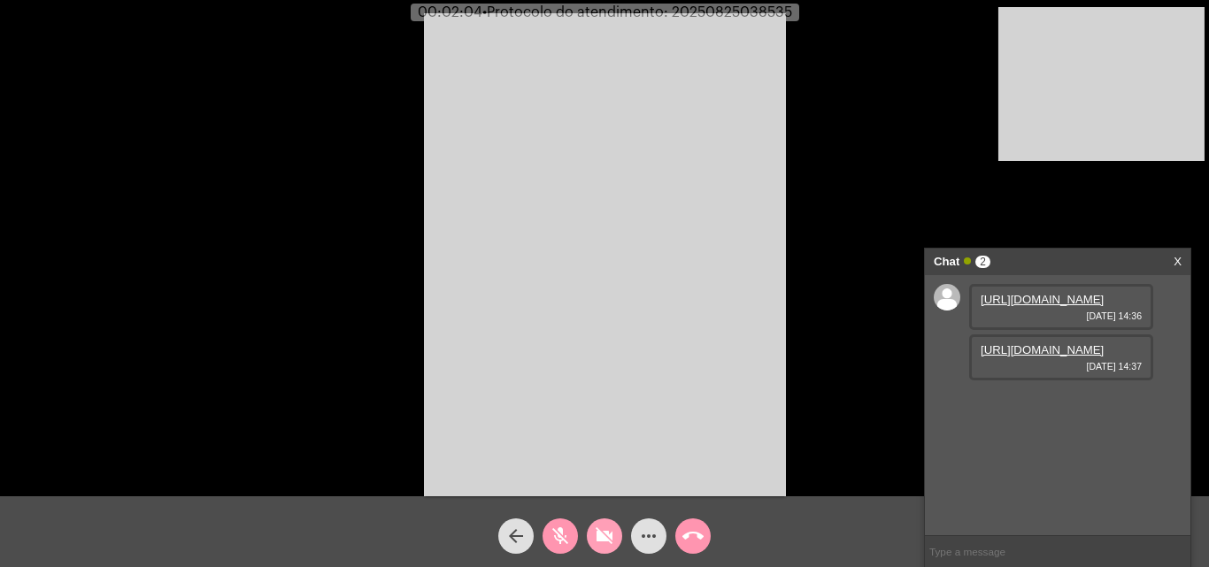
click at [605, 528] on mat-icon "videocam_off" at bounding box center [604, 536] width 21 height 21
click at [609, 542] on mat-icon "videocam" at bounding box center [604, 536] width 21 height 21
click at [605, 538] on mat-icon "videocam_off" at bounding box center [604, 536] width 21 height 21
click at [561, 530] on mat-icon "mic_off" at bounding box center [560, 536] width 21 height 21
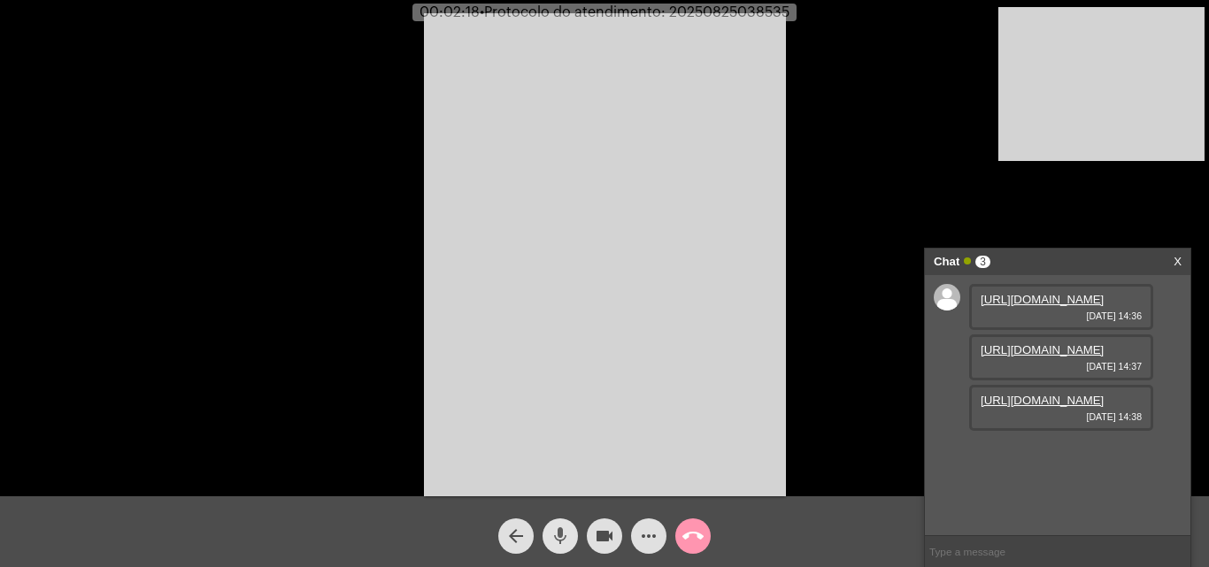
click at [561, 530] on mat-icon "mic" at bounding box center [560, 536] width 21 height 21
click at [1030, 357] on link "https://neft-transfer-bucket.s3.amazonaws.com/temp-64b59a8b-274f-6e0f-e41d-3bd8…" at bounding box center [1042, 349] width 123 height 13
click at [607, 530] on mat-icon "videocam" at bounding box center [604, 536] width 21 height 21
click at [1049, 306] on link "https://neft-transfer-bucket.s3.amazonaws.com/temp-e246f735-2c6d-4254-7193-e153…" at bounding box center [1042, 299] width 123 height 13
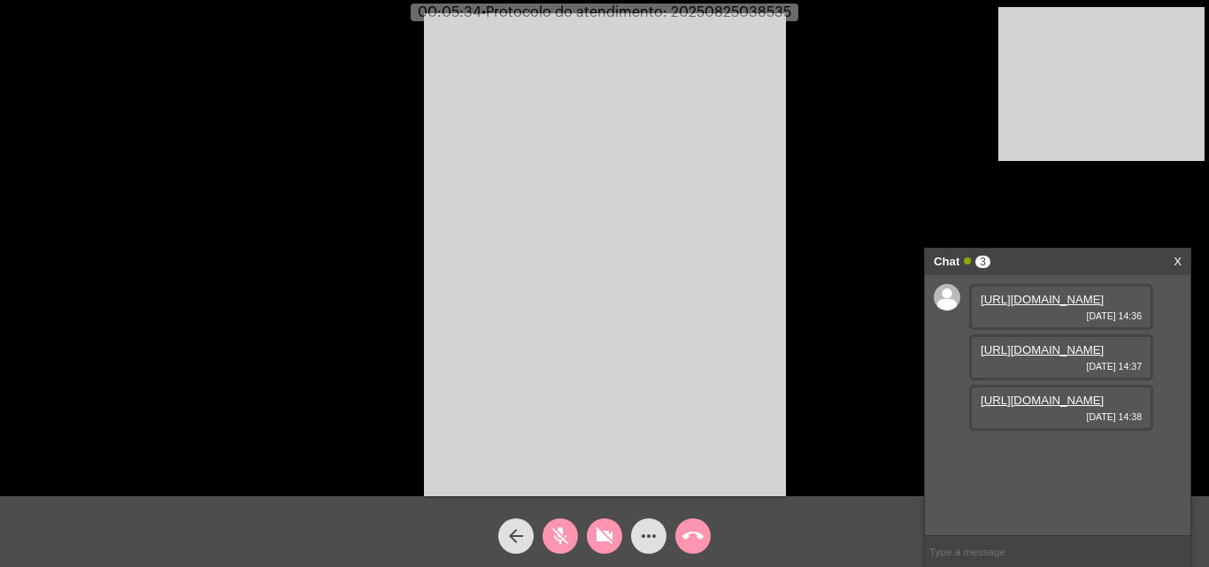
scroll to position [15, 0]
click at [1016, 407] on link "https://neft-transfer-bucket.s3.amazonaws.com/temp-1226b0c6-70ff-5f47-b3dc-d130…" at bounding box center [1042, 400] width 123 height 13
click at [560, 542] on mat-icon "mic_off" at bounding box center [560, 536] width 21 height 21
click at [602, 535] on mat-icon "videocam_off" at bounding box center [604, 536] width 21 height 21
click at [565, 538] on mat-icon "mic" at bounding box center [560, 536] width 21 height 21
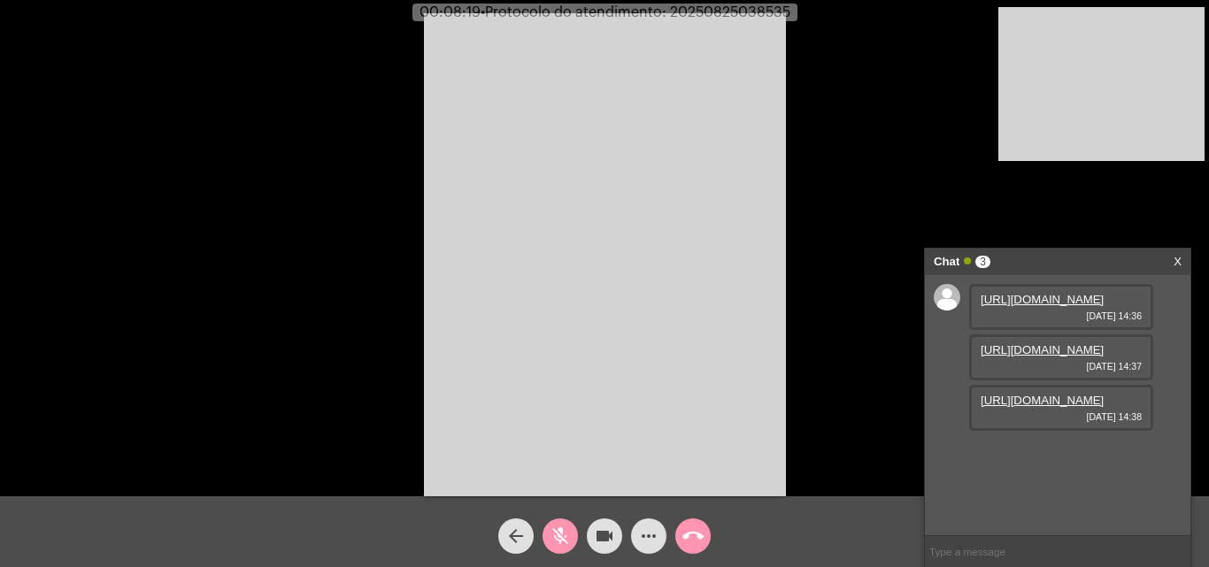
click at [594, 535] on mat-icon "videocam" at bounding box center [604, 536] width 21 height 21
click at [594, 535] on mat-icon "videocam_off" at bounding box center [604, 536] width 21 height 21
click at [1073, 458] on link "https://neft-transfer-bucket.s3.amazonaws.com/temp-2d13b10b-2490-bbae-91e2-0367…" at bounding box center [1042, 450] width 123 height 13
click at [563, 533] on mat-icon "mic_off" at bounding box center [560, 536] width 21 height 21
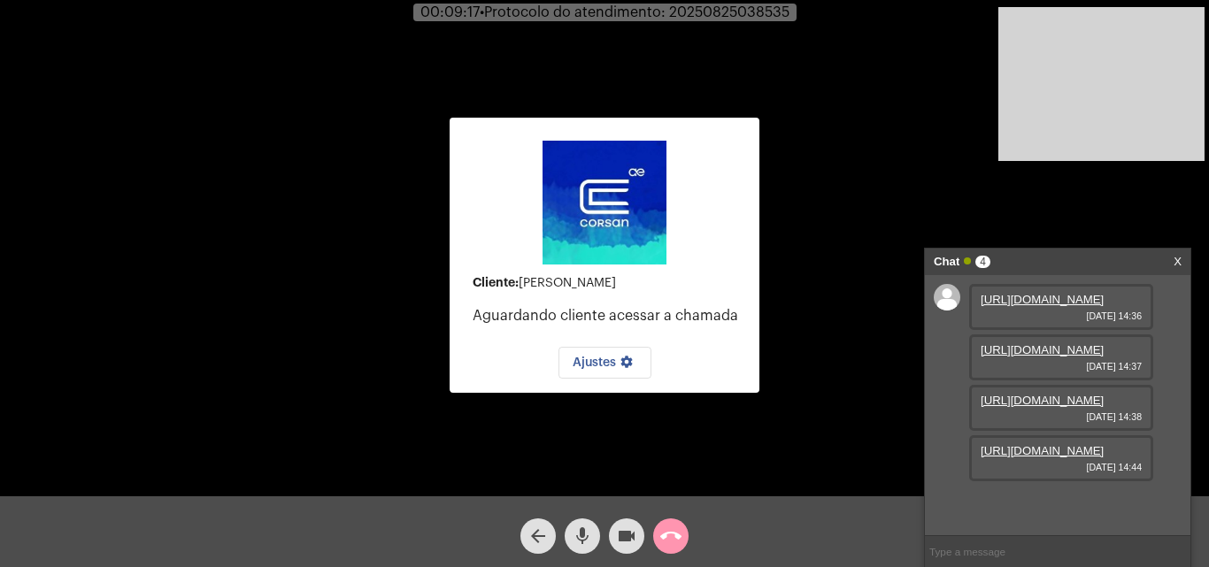
click at [1040, 400] on link "https://neft-transfer-bucket.s3.amazonaws.com/temp-1226b0c6-70ff-5f47-b3dc-d130…" at bounding box center [1042, 400] width 123 height 13
click at [588, 545] on mat-icon "mic" at bounding box center [582, 536] width 21 height 21
click at [632, 529] on mat-icon "videocam" at bounding box center [626, 536] width 21 height 21
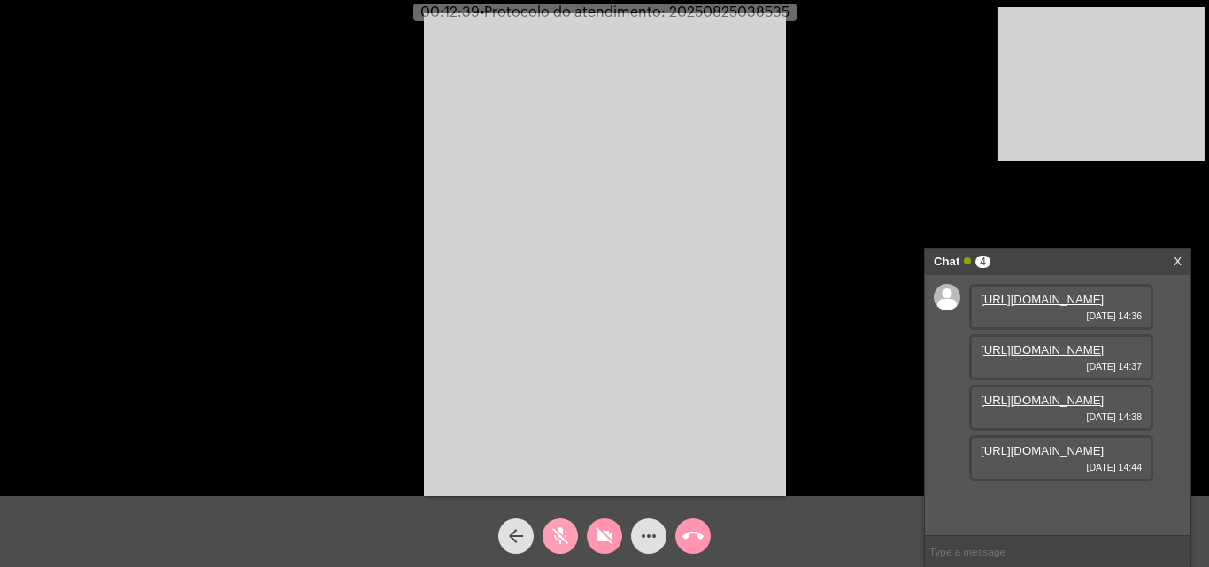
drag, startPoint x: 550, startPoint y: 533, endPoint x: 595, endPoint y: 528, distance: 44.5
click at [555, 533] on mat-icon "mic_off" at bounding box center [560, 536] width 21 height 21
click at [605, 529] on mat-icon "videocam_off" at bounding box center [604, 536] width 21 height 21
drag, startPoint x: 559, startPoint y: 525, endPoint x: 603, endPoint y: 520, distance: 43.6
click at [560, 525] on span "mic" at bounding box center [560, 536] width 21 height 35
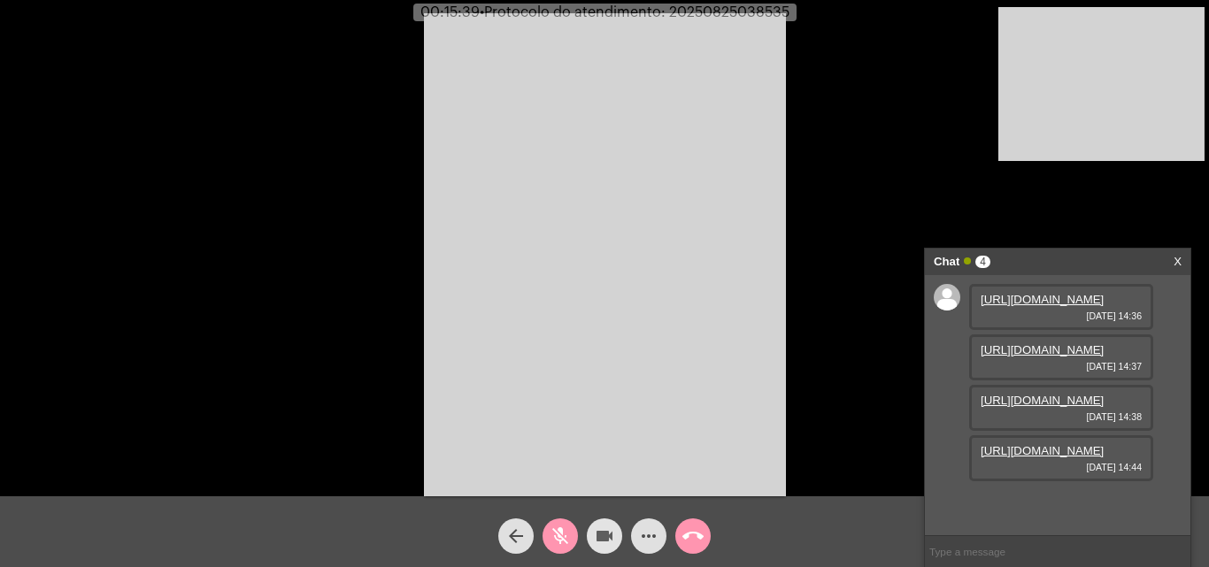
click at [607, 519] on span "videocam" at bounding box center [604, 536] width 21 height 35
click at [599, 523] on span "videocam_off" at bounding box center [604, 536] width 21 height 35
click at [561, 531] on mat-icon "mic_off" at bounding box center [560, 536] width 21 height 21
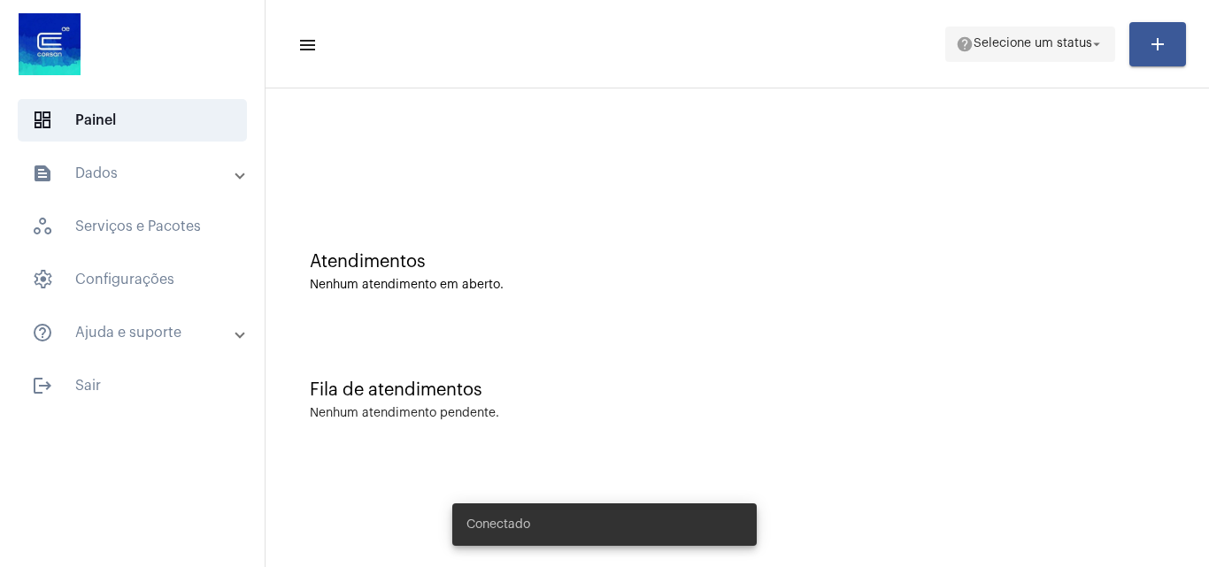
click at [1042, 51] on span "help Selecione um status arrow_drop_down" at bounding box center [1030, 43] width 149 height 32
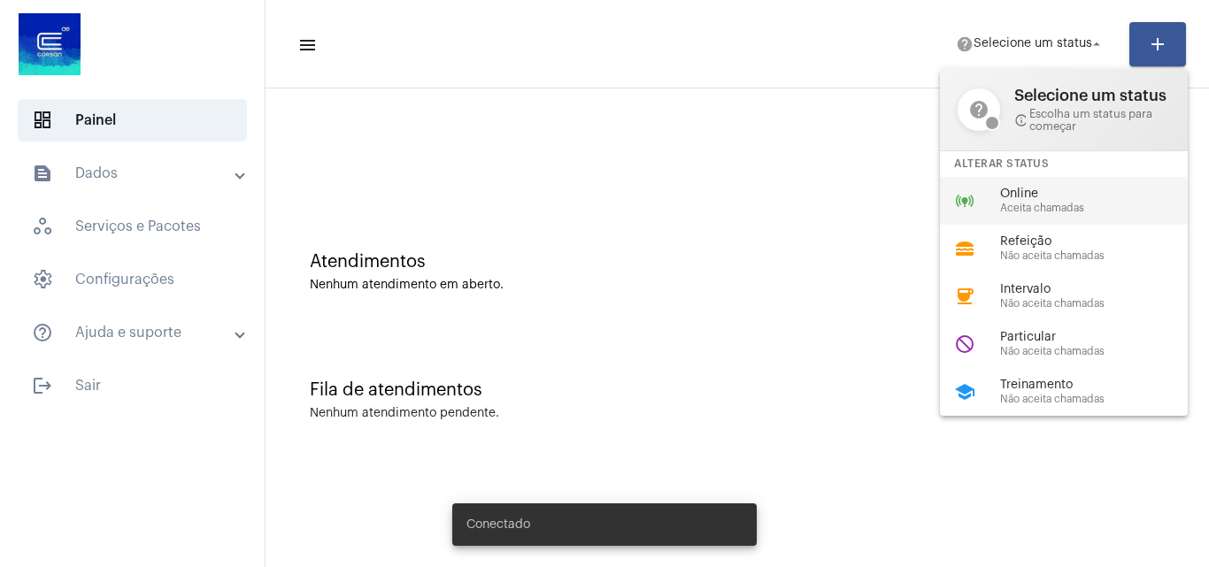
click at [1020, 205] on span "Aceita chamadas" at bounding box center [1101, 209] width 202 height 12
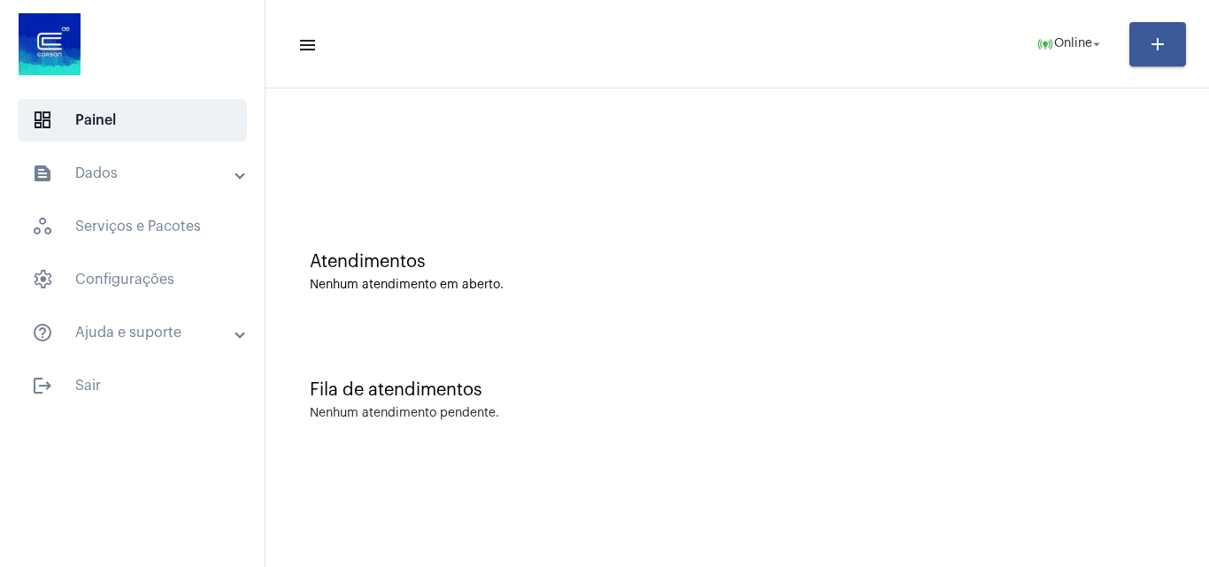
click at [341, 322] on div "Atendimentos Nenhum atendimento em aberto." at bounding box center [737, 263] width 926 height 128
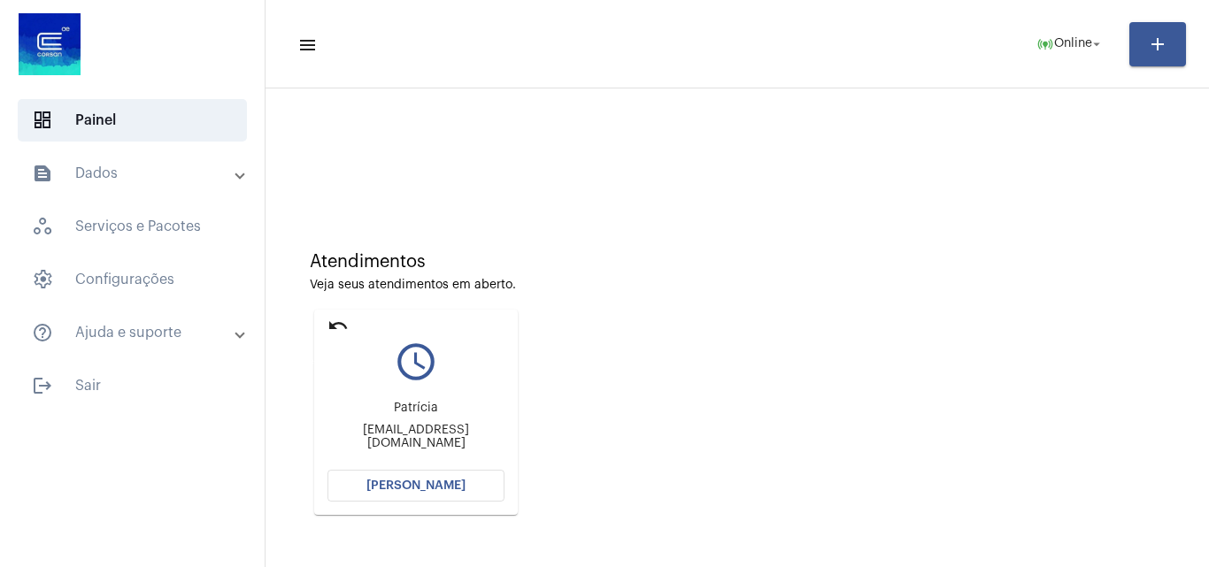
click at [343, 319] on mat-icon "undo" at bounding box center [337, 325] width 21 height 21
click at [331, 321] on mat-icon "undo" at bounding box center [337, 325] width 21 height 21
click at [339, 322] on mat-icon "undo" at bounding box center [337, 325] width 21 height 21
click at [327, 319] on mat-card "undo query_builder Solange da silva Solange_silva.68@hotmail.com Abrir Chamada" at bounding box center [416, 412] width 204 height 205
click at [336, 324] on mat-icon "undo" at bounding box center [337, 325] width 21 height 21
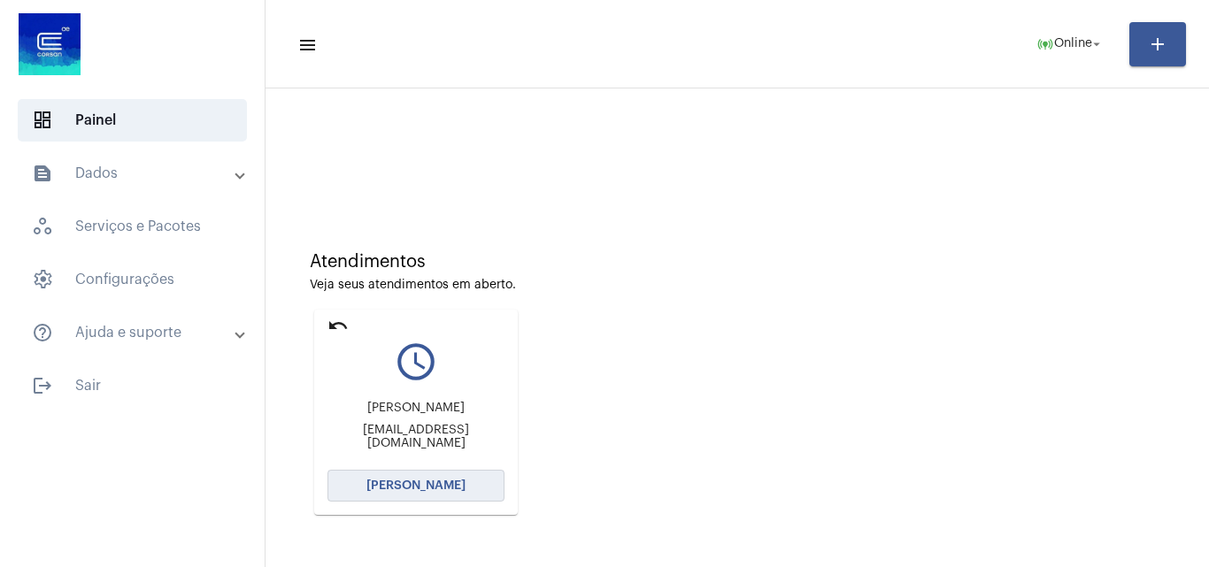
click at [395, 492] on button "[PERSON_NAME]" at bounding box center [415, 486] width 177 height 32
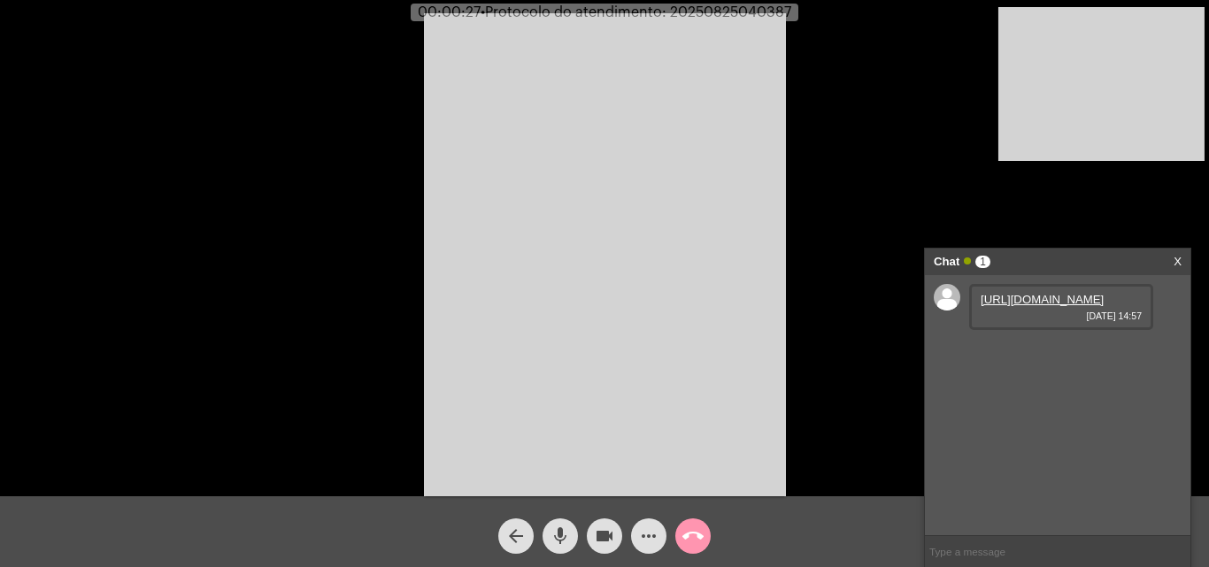
click at [1017, 306] on link "https://neft-transfer-bucket.s3.amazonaws.com/temp-cfef9ea6-7989-1e7d-dd82-4b57…" at bounding box center [1042, 299] width 123 height 13
click at [565, 523] on span "mic" at bounding box center [560, 536] width 21 height 35
click at [612, 531] on mat-icon "videocam" at bounding box center [604, 536] width 21 height 21
click at [601, 532] on mat-icon "videocam_off" at bounding box center [604, 536] width 21 height 21
click at [563, 531] on mat-icon "mic_off" at bounding box center [560, 536] width 21 height 21
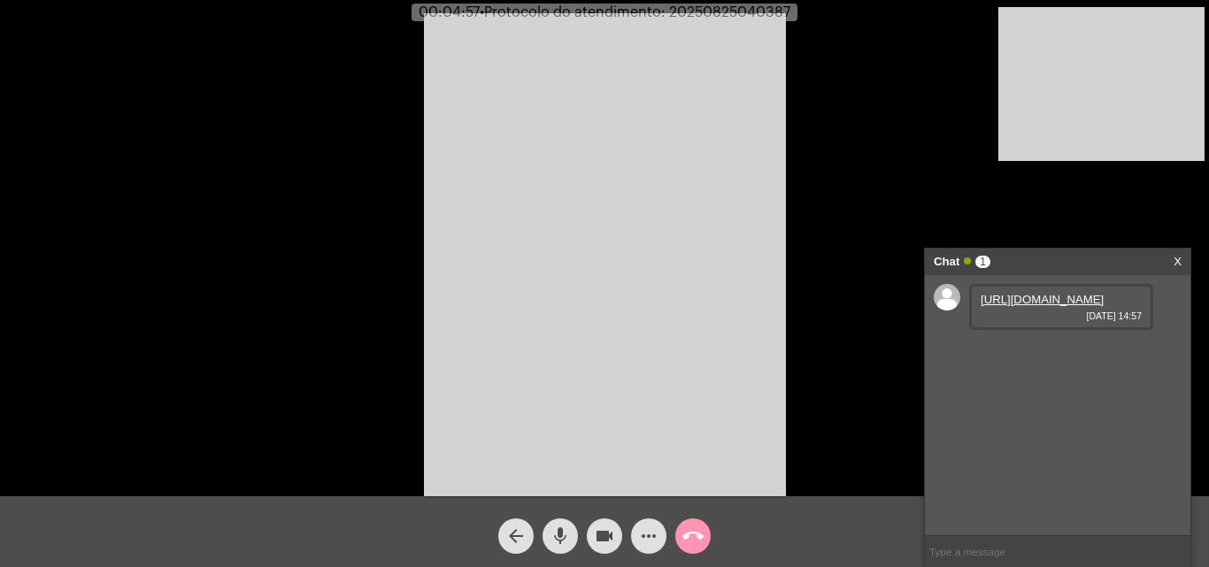
click at [561, 523] on span "mic" at bounding box center [560, 536] width 21 height 35
click at [561, 523] on span "mic_off" at bounding box center [560, 536] width 21 height 35
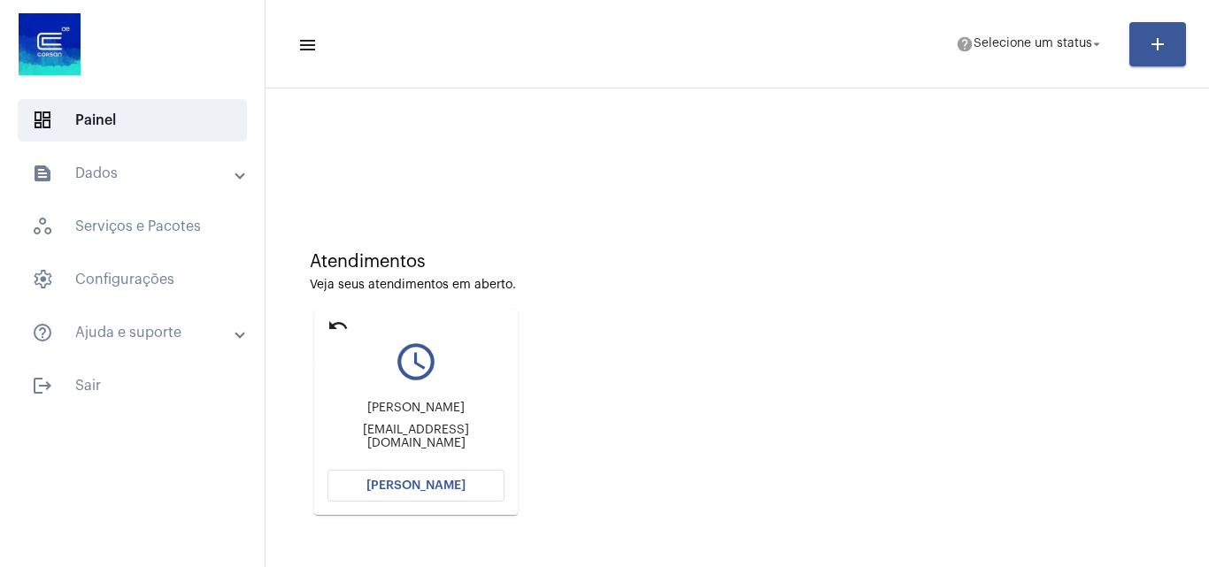
click at [333, 318] on mat-icon "undo" at bounding box center [337, 325] width 21 height 21
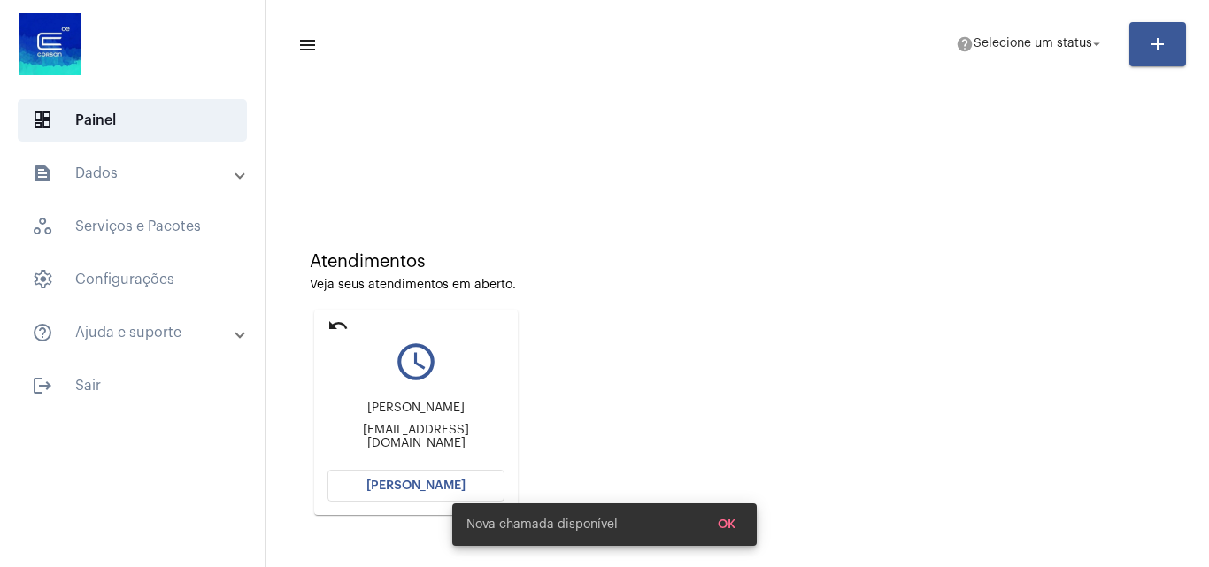
click at [327, 312] on mat-card "undo query_builder Luciene Dutra Ferreira rosacruzcorretora@gmail.com Abrir Cha…" at bounding box center [416, 412] width 204 height 205
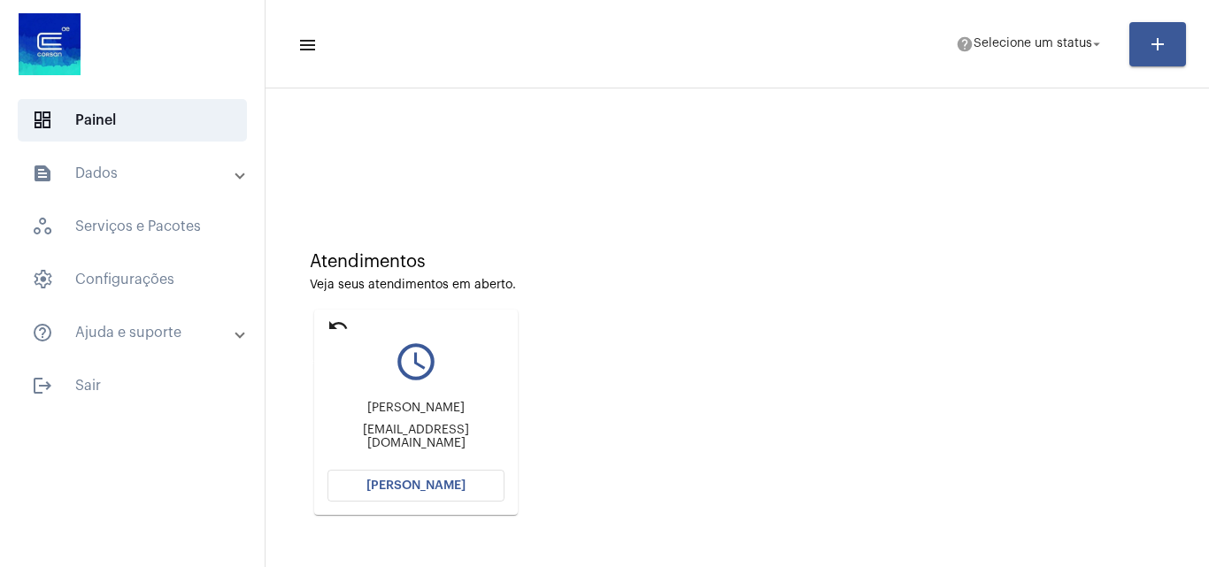
click at [347, 321] on mat-icon "undo" at bounding box center [337, 325] width 21 height 21
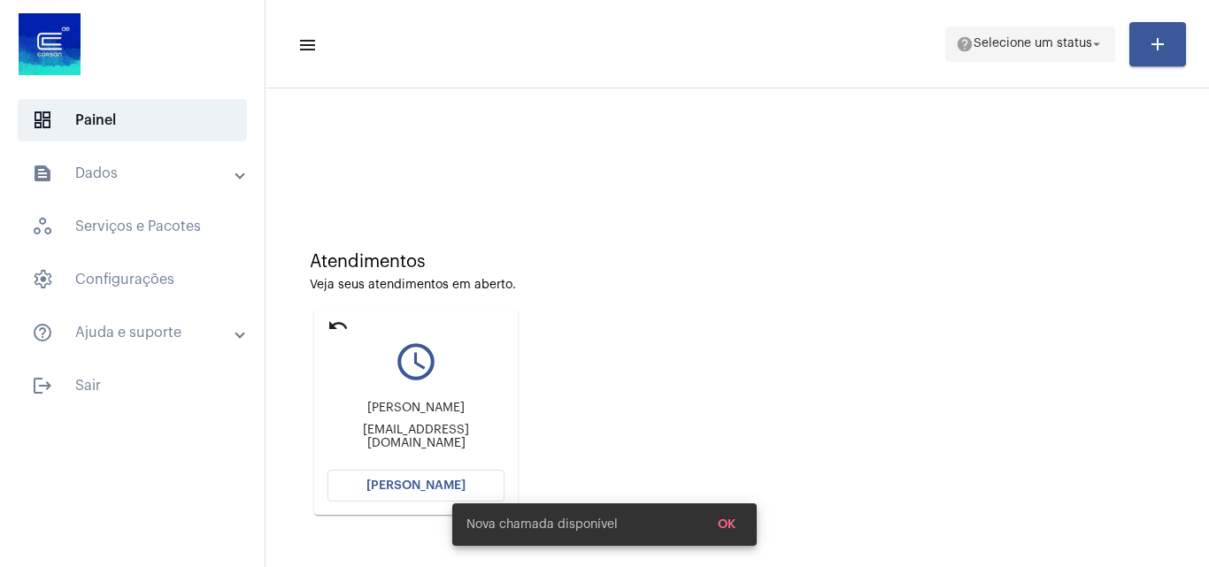
click at [1048, 44] on span "Selecione um status" at bounding box center [1032, 44] width 119 height 12
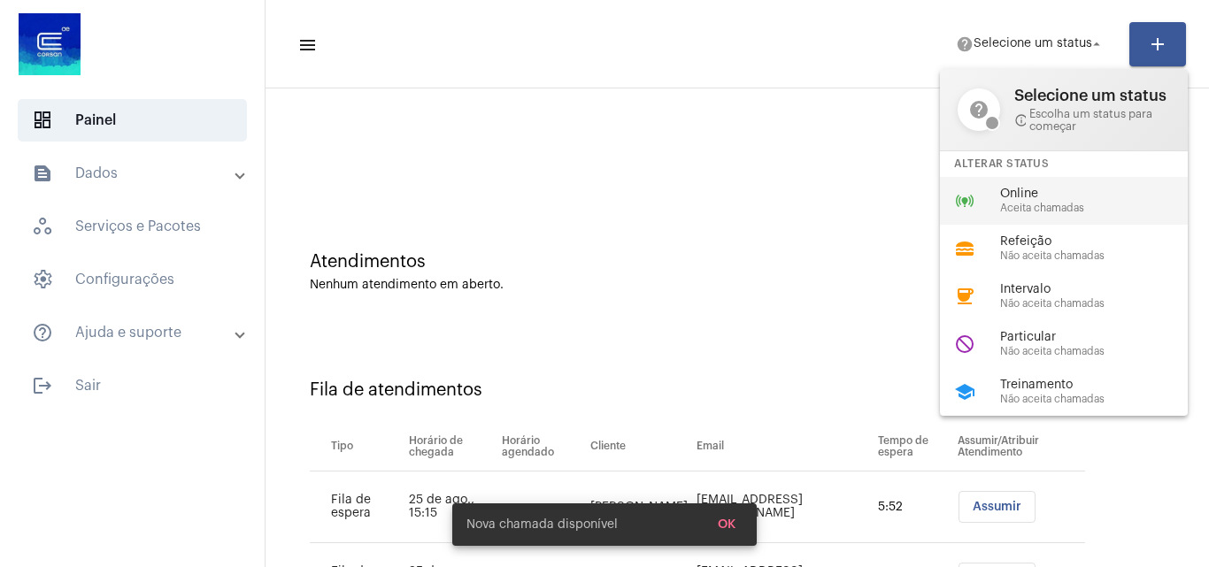
click at [996, 214] on div "online_prediction Online Aceita chamadas" at bounding box center [1078, 201] width 276 height 48
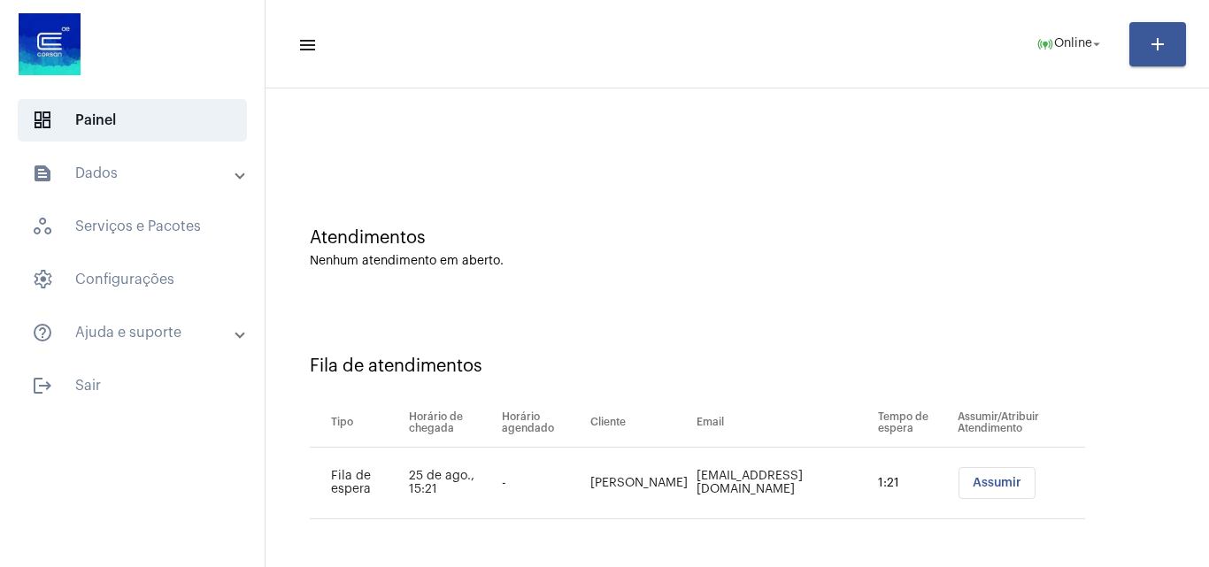
scroll to position [24, 0]
click at [973, 486] on span "Assumir" at bounding box center [997, 483] width 49 height 12
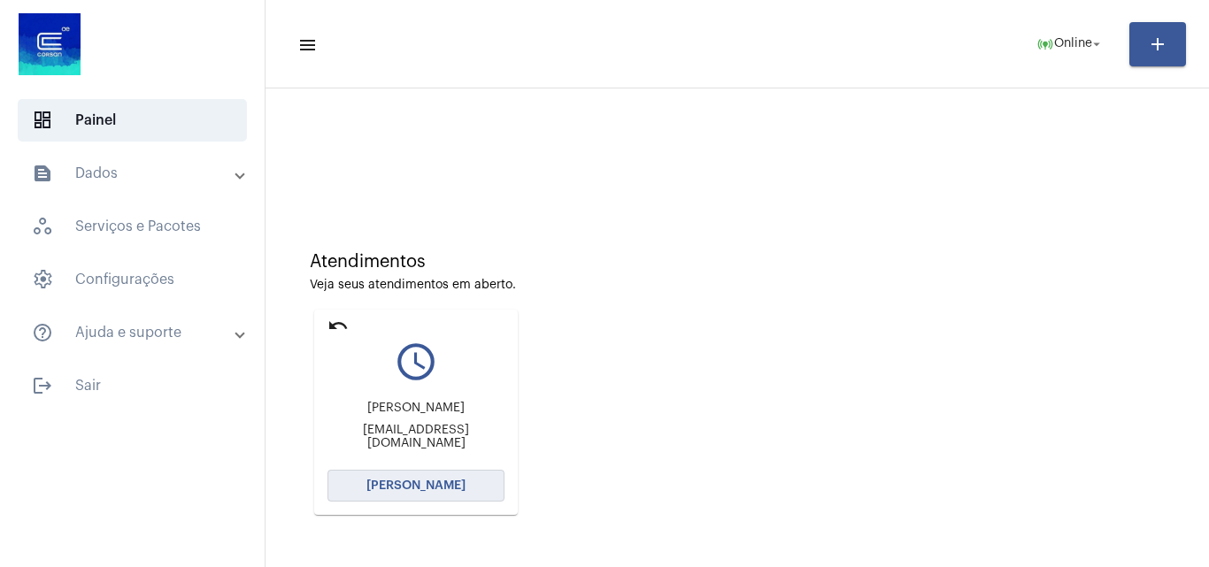
click at [427, 477] on button "Abrir Chamada" at bounding box center [415, 486] width 177 height 32
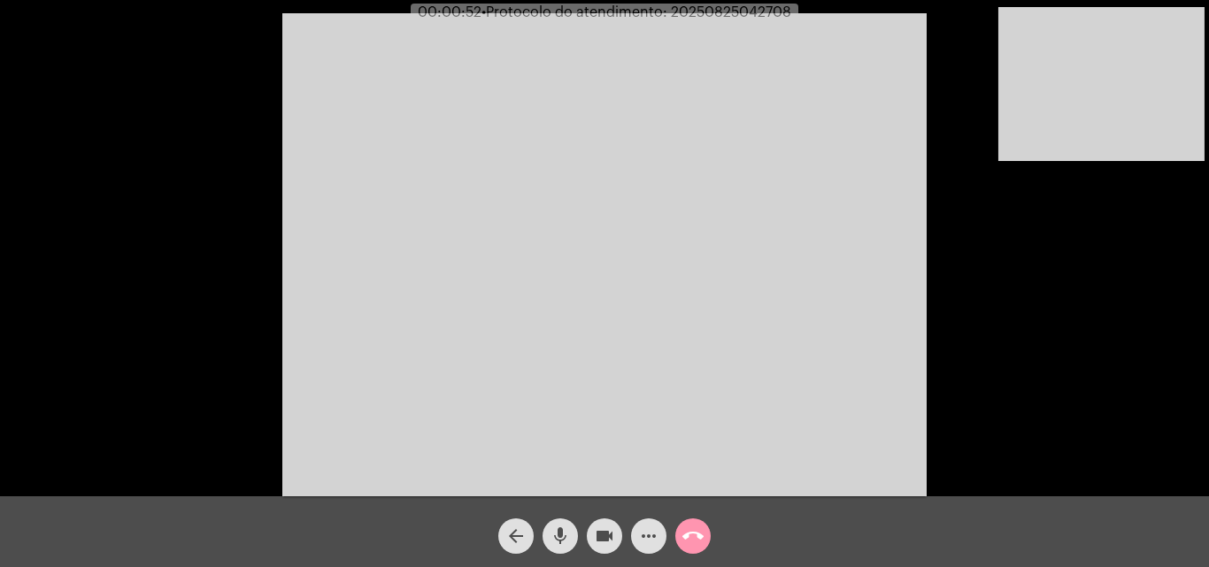
click at [1034, 373] on div "Acessando Câmera e Microfone..." at bounding box center [604, 252] width 1205 height 496
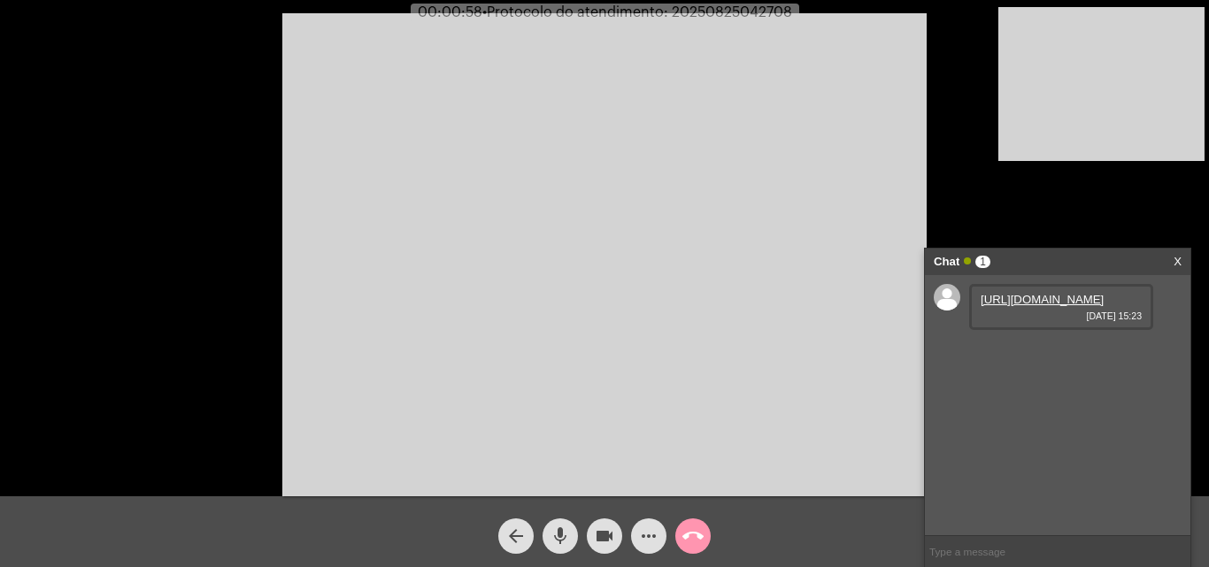
click at [1016, 302] on link "https://neft-transfer-bucket.s3.amazonaws.com/temp-3115d55f-5bf1-a73c-8a8c-4f0e…" at bounding box center [1042, 299] width 123 height 13
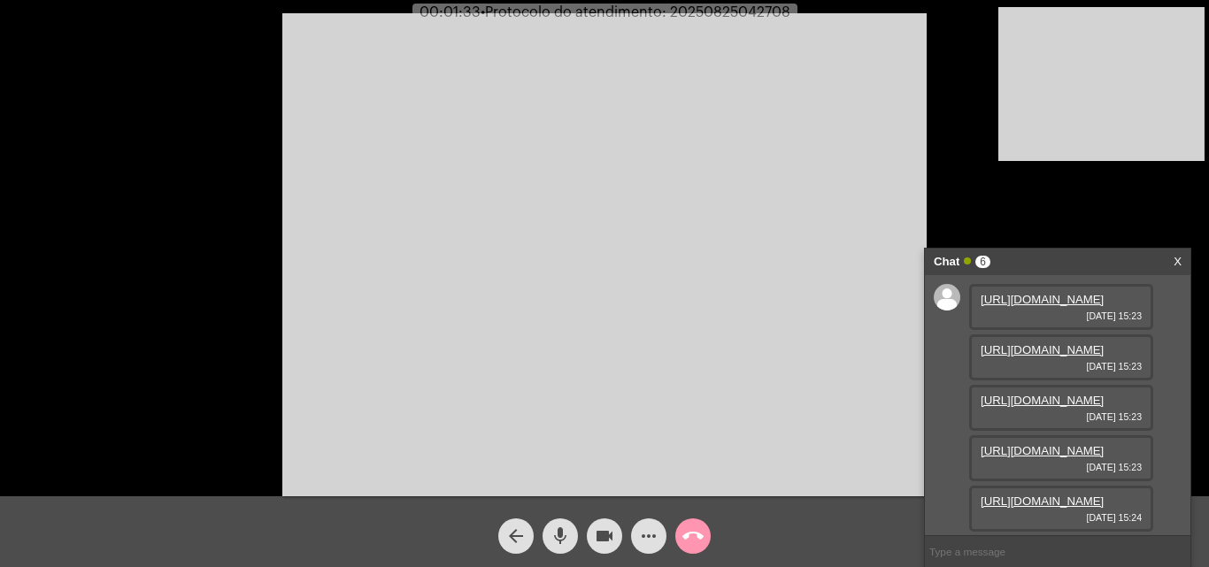
click at [1069, 357] on link "https://neft-transfer-bucket.s3.amazonaws.com/temp-46ffc085-7322-b594-3317-1290…" at bounding box center [1042, 349] width 123 height 13
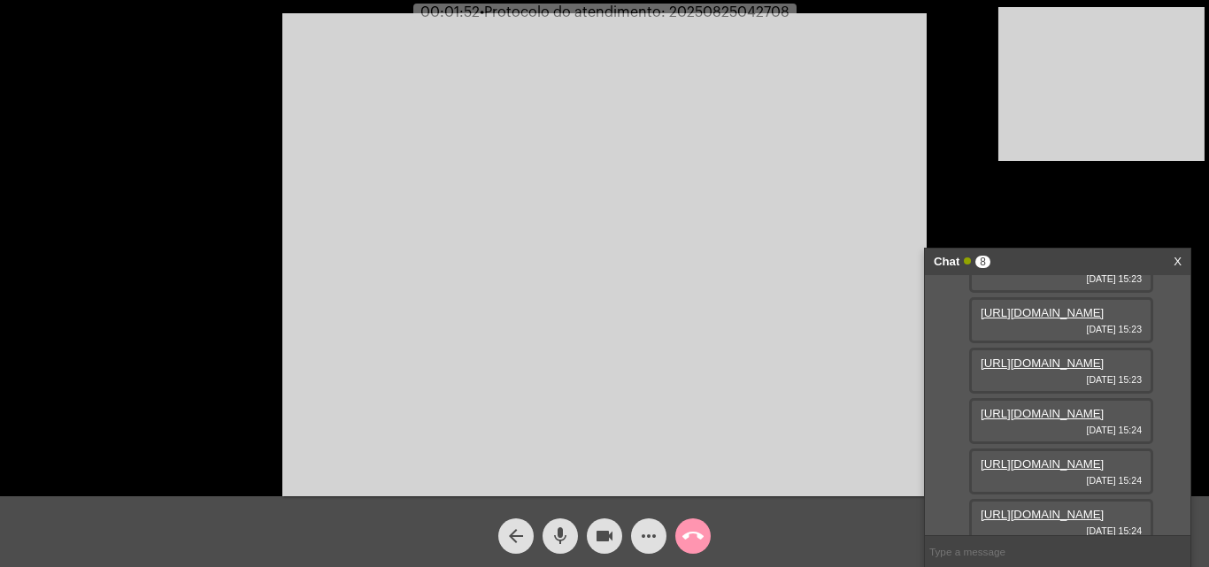
scroll to position [88, 0]
click at [1039, 319] on link "https://neft-transfer-bucket.s3.amazonaws.com/temp-9d11d37d-ce6f-3363-9b1e-0772…" at bounding box center [1042, 311] width 123 height 13
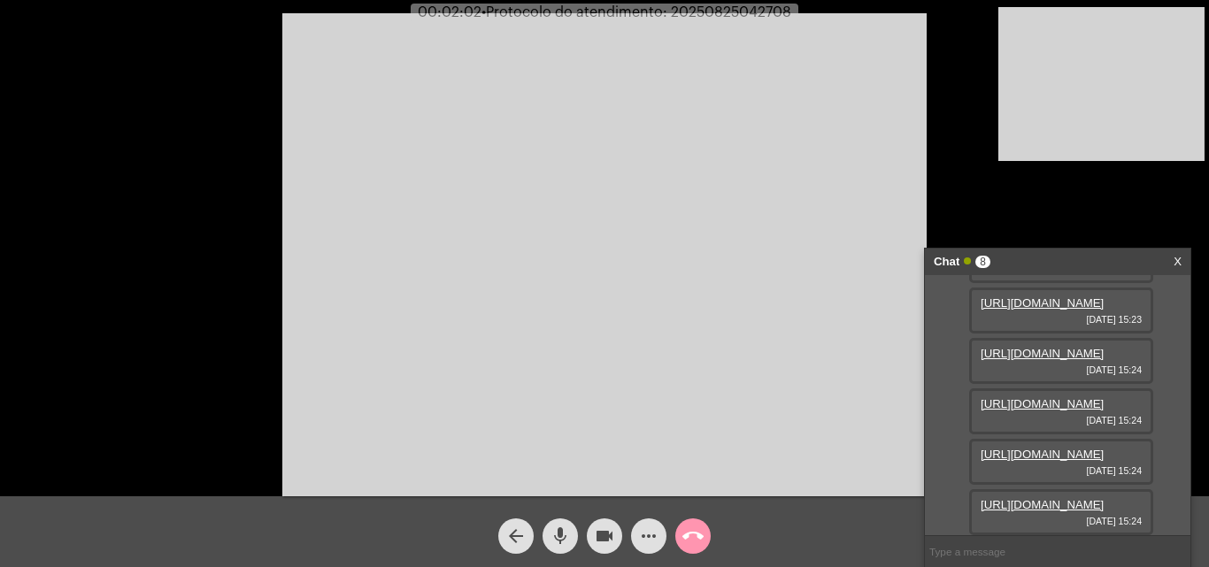
scroll to position [265, 0]
click at [1032, 310] on link "https://neft-transfer-bucket.s3.amazonaws.com/temp-ccb38a90-09a1-0a54-0cac-5f85…" at bounding box center [1042, 302] width 123 height 13
click at [1072, 310] on link "https://neft-transfer-bucket.s3.amazonaws.com/temp-ccb38a90-09a1-0a54-0cac-5f85…" at bounding box center [1042, 302] width 123 height 13
click at [1088, 360] on link "https://neft-transfer-bucket.s3.amazonaws.com/temp-f08805a1-a000-0582-c14f-9d88…" at bounding box center [1042, 353] width 123 height 13
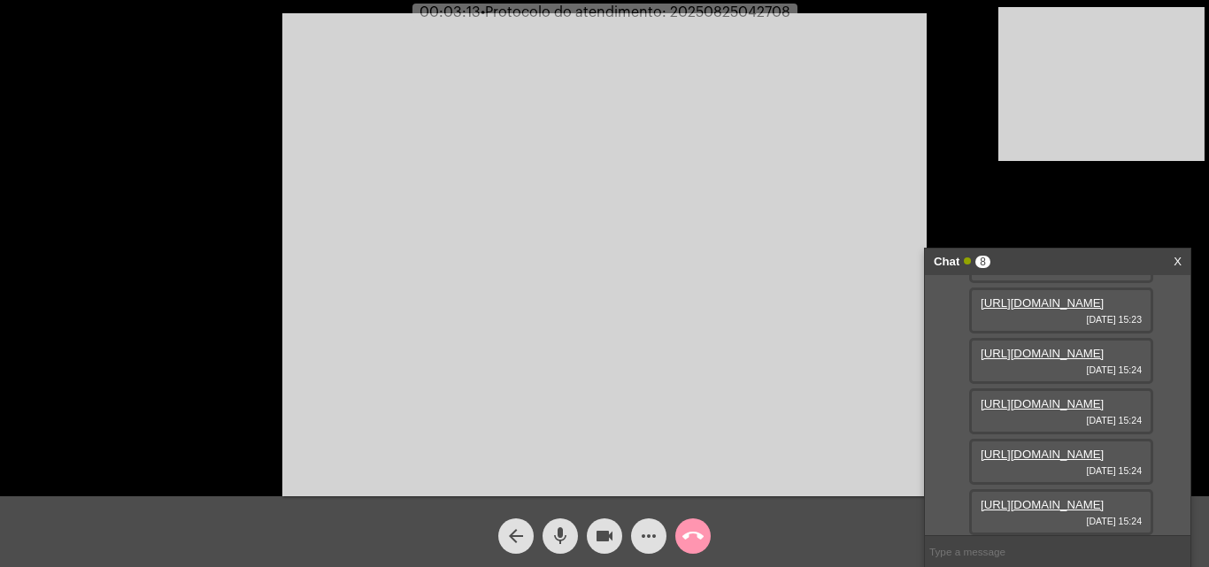
scroll to position [340, 0]
click at [1066, 411] on link "https://neft-transfer-bucket.s3.amazonaws.com/temp-6c340c06-2718-10b6-f54a-2c22…" at bounding box center [1042, 403] width 123 height 13
click at [1056, 448] on link "https://neft-transfer-bucket.s3.amazonaws.com/temp-d1526086-9406-67e6-3656-1ae8…" at bounding box center [1042, 454] width 123 height 13
click at [1081, 507] on div "https://neft-transfer-bucket.s3.amazonaws.com/temp-a07ff8ef-f261-1fb3-403f-fc4a…" at bounding box center [1061, 512] width 184 height 46
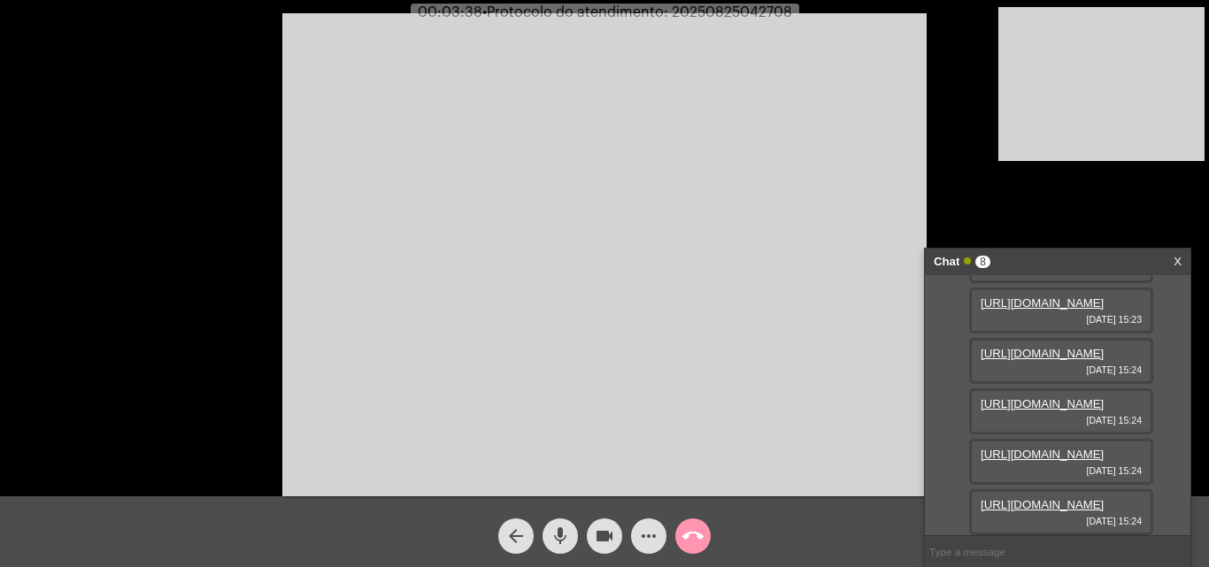
click at [1025, 498] on link "https://neft-transfer-bucket.s3.amazonaws.com/temp-a07ff8ef-f261-1fb3-403f-fc4a…" at bounding box center [1042, 504] width 123 height 13
click at [335, 109] on video at bounding box center [604, 254] width 644 height 483
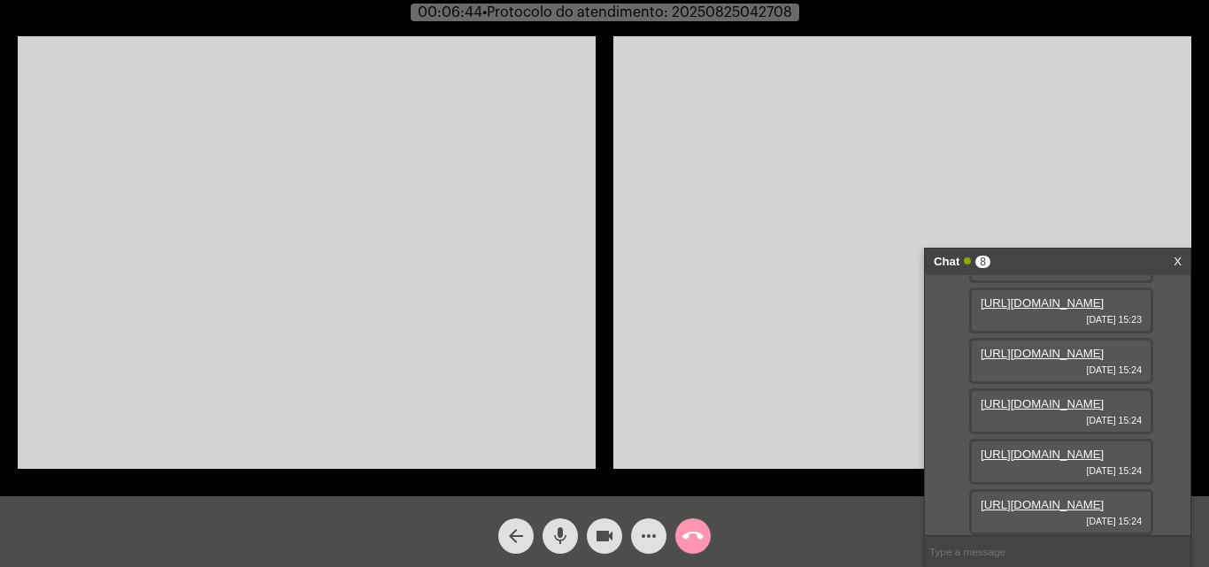
click at [372, 256] on video at bounding box center [307, 252] width 578 height 433
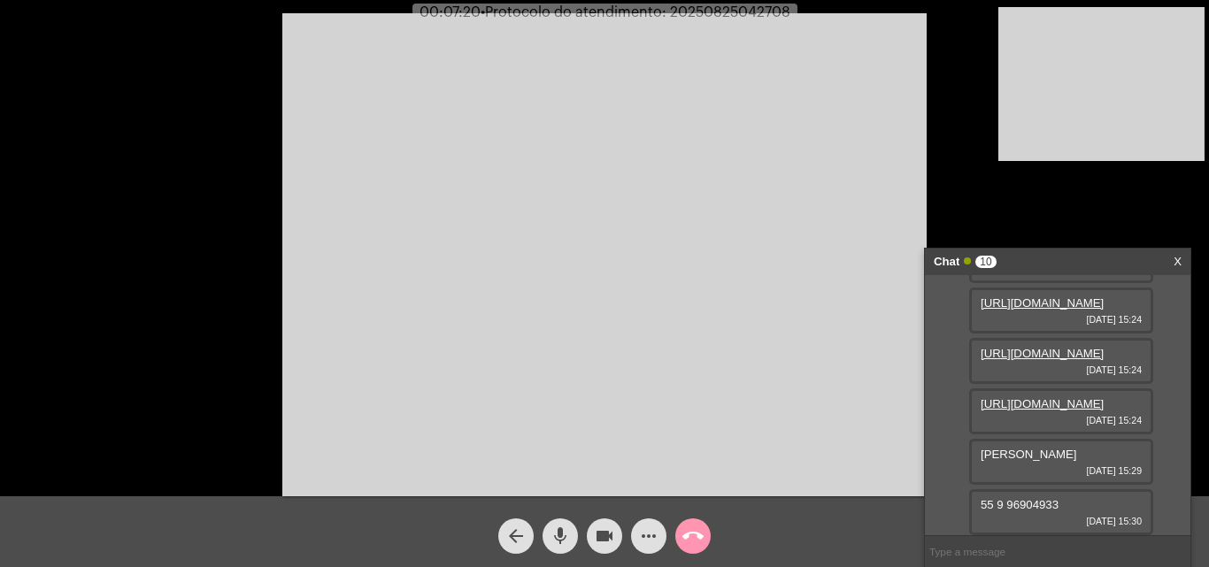
scroll to position [567, 0]
click at [1034, 502] on span "55 9 96904933" at bounding box center [1020, 504] width 78 height 13
copy span "96904933"
click at [1012, 181] on div "Acessando Câmera e Microfone..." at bounding box center [604, 252] width 1205 height 496
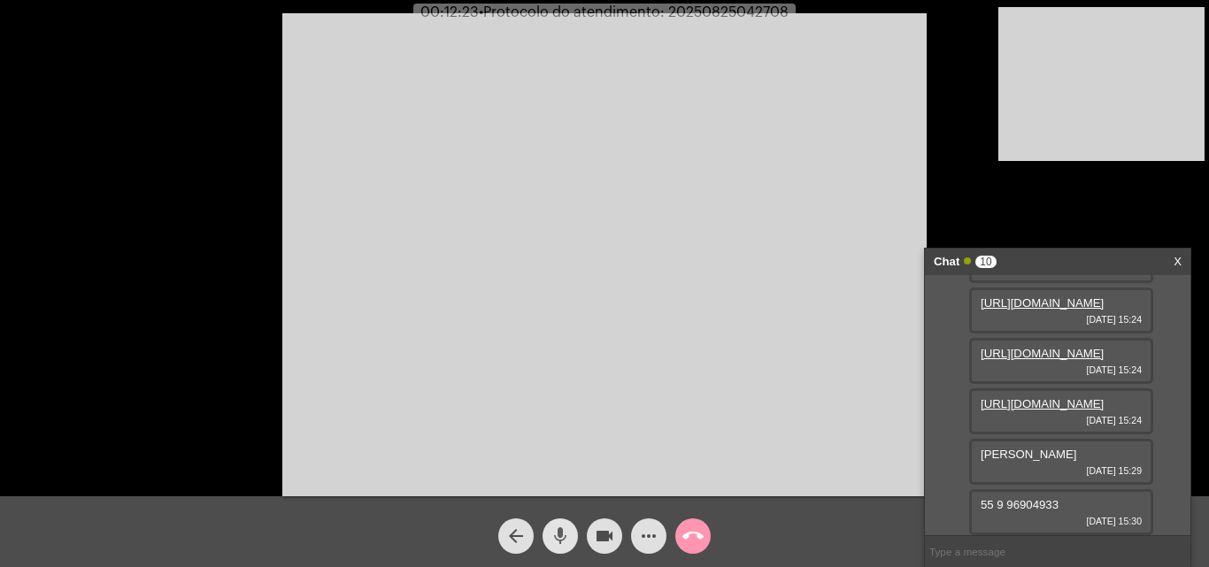
click at [563, 538] on mat-icon "mic" at bounding box center [560, 536] width 21 height 21
click at [601, 535] on mat-icon "videocam" at bounding box center [604, 536] width 21 height 21
click at [609, 529] on mat-icon "videocam_off" at bounding box center [604, 536] width 21 height 21
click at [570, 540] on mat-icon "mic_off" at bounding box center [560, 536] width 21 height 21
click at [706, 10] on span "• Protocolo do atendimento: 20250825042708" at bounding box center [636, 12] width 310 height 14
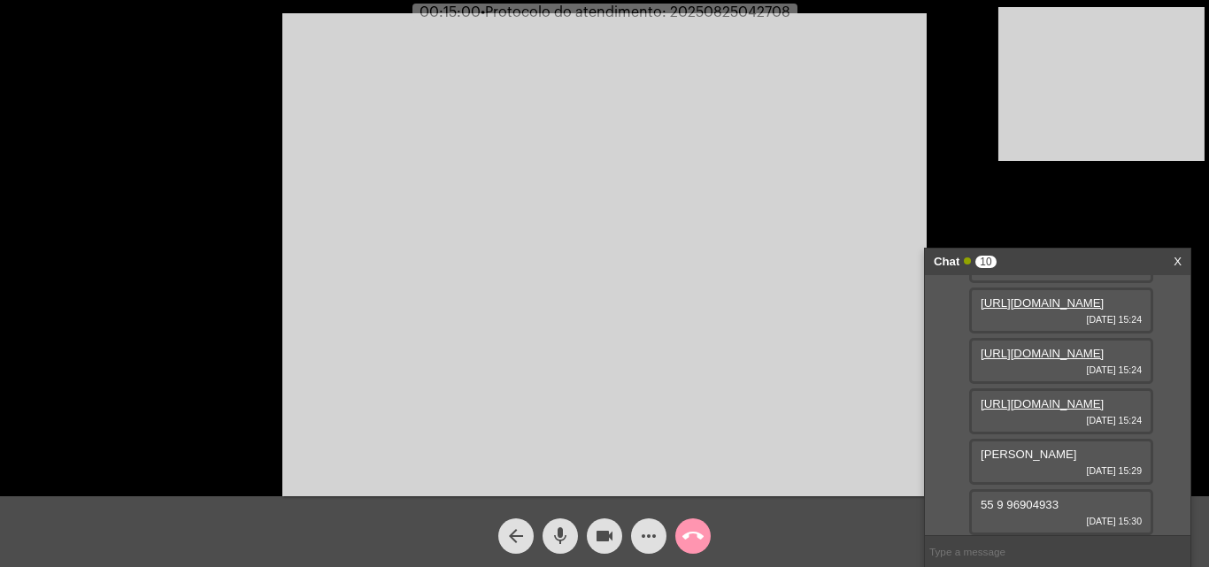
click at [706, 10] on span "• Protocolo do atendimento: 20250825042708" at bounding box center [636, 12] width 310 height 14
copy span "20250825042708"
click at [1005, 545] on input "text" at bounding box center [1057, 551] width 265 height 31
click at [1056, 554] on input "text" at bounding box center [1057, 551] width 265 height 31
paste input "20250825042708"
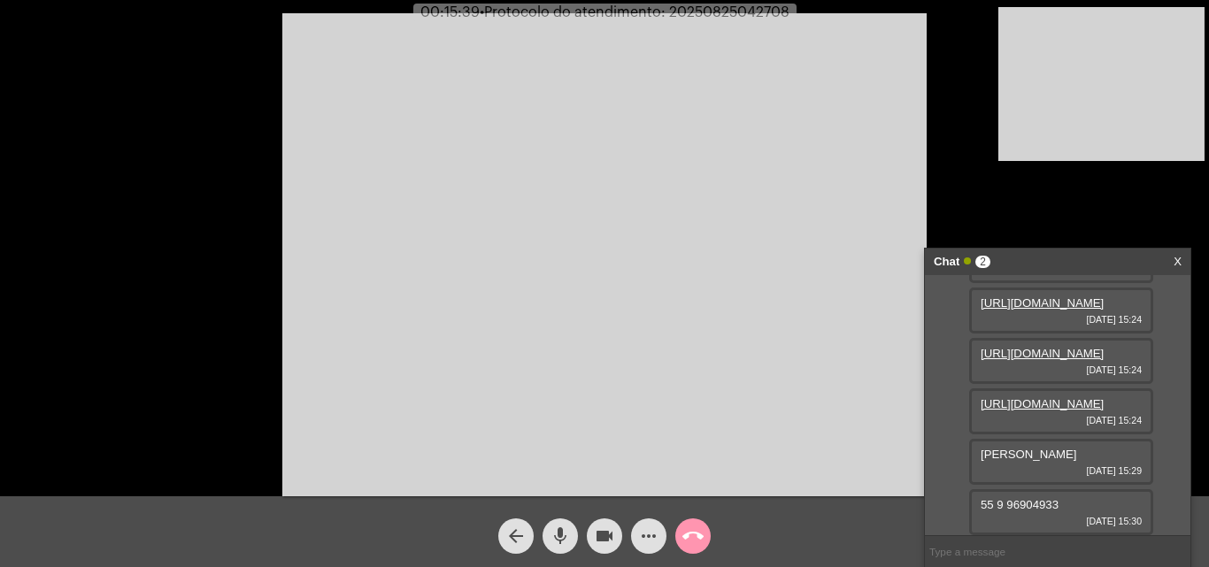
type input "20250825042708"
click at [691, 534] on mat-icon "call_end" at bounding box center [692, 536] width 21 height 21
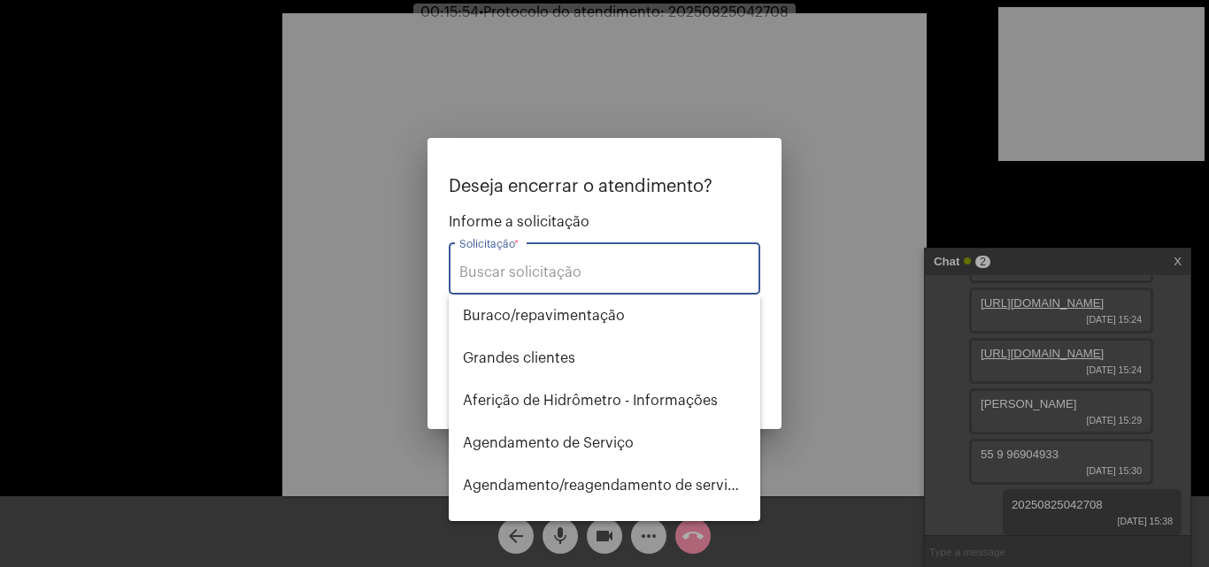
click at [590, 269] on input "Solicitação *" at bounding box center [604, 273] width 290 height 16
type input "T"
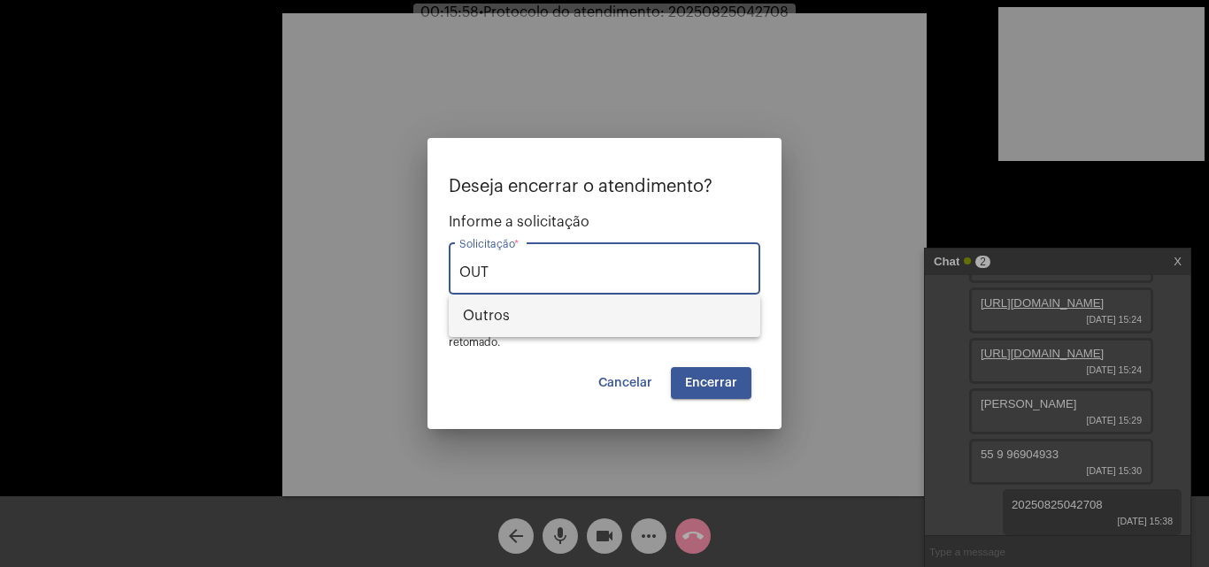
click at [581, 312] on span "Outros" at bounding box center [604, 316] width 283 height 42
type input "Outros"
click at [713, 378] on span "Encerrar" at bounding box center [711, 383] width 52 height 12
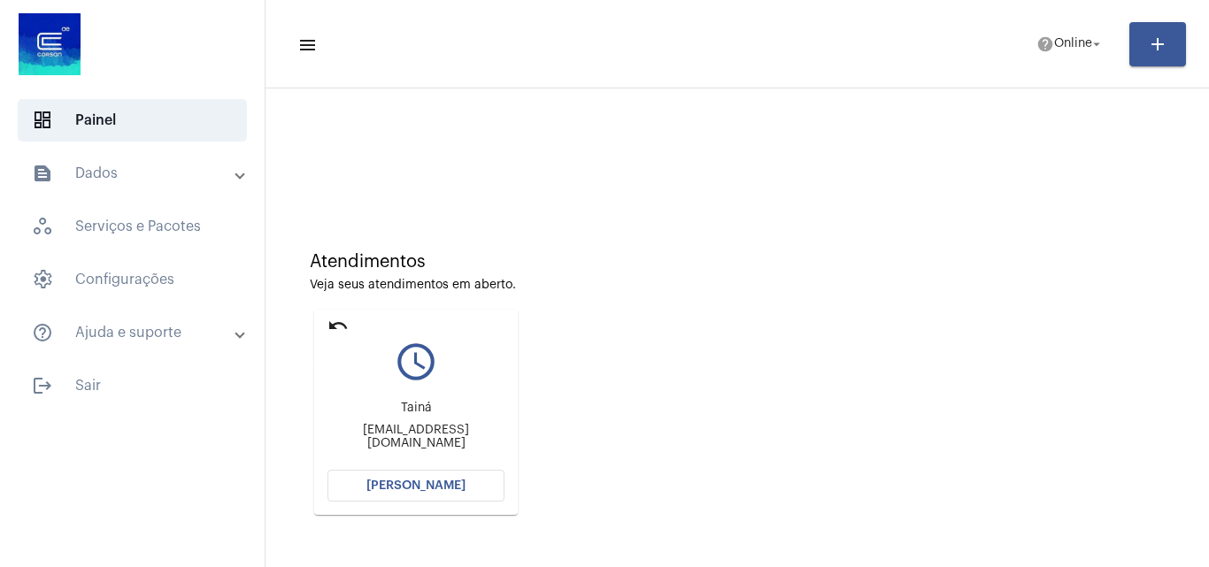
click at [342, 317] on mat-icon "undo" at bounding box center [337, 325] width 21 height 21
click at [335, 324] on mat-icon "undo" at bounding box center [337, 325] width 21 height 21
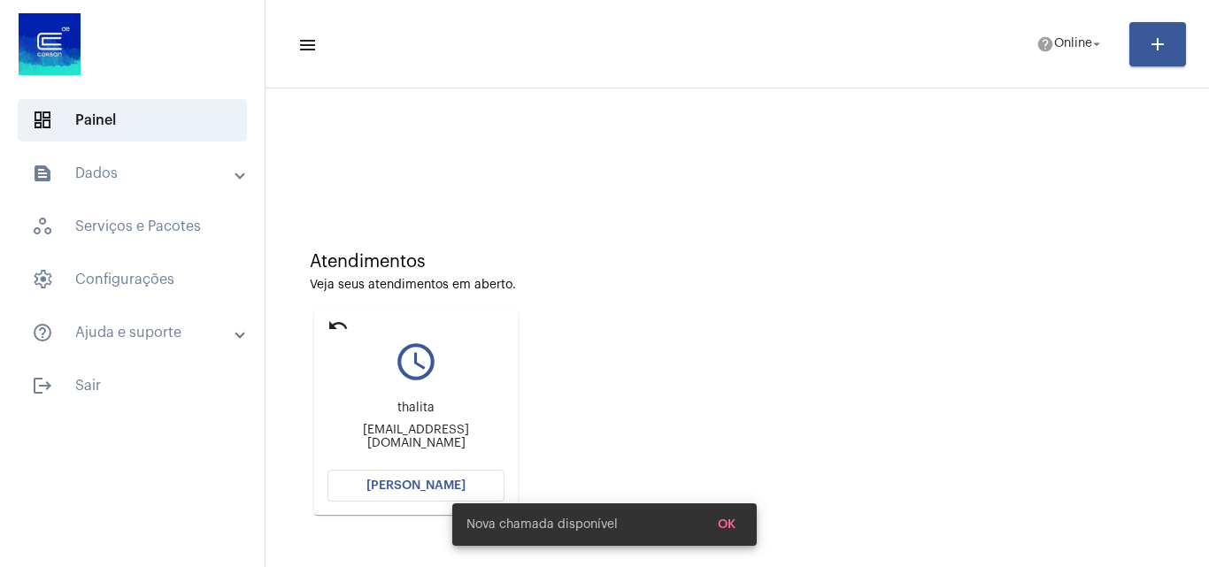
click at [328, 314] on mat-card "undo query_builder thalita thalitataylinimmello@gmail.com Abrir Chamada" at bounding box center [416, 412] width 204 height 205
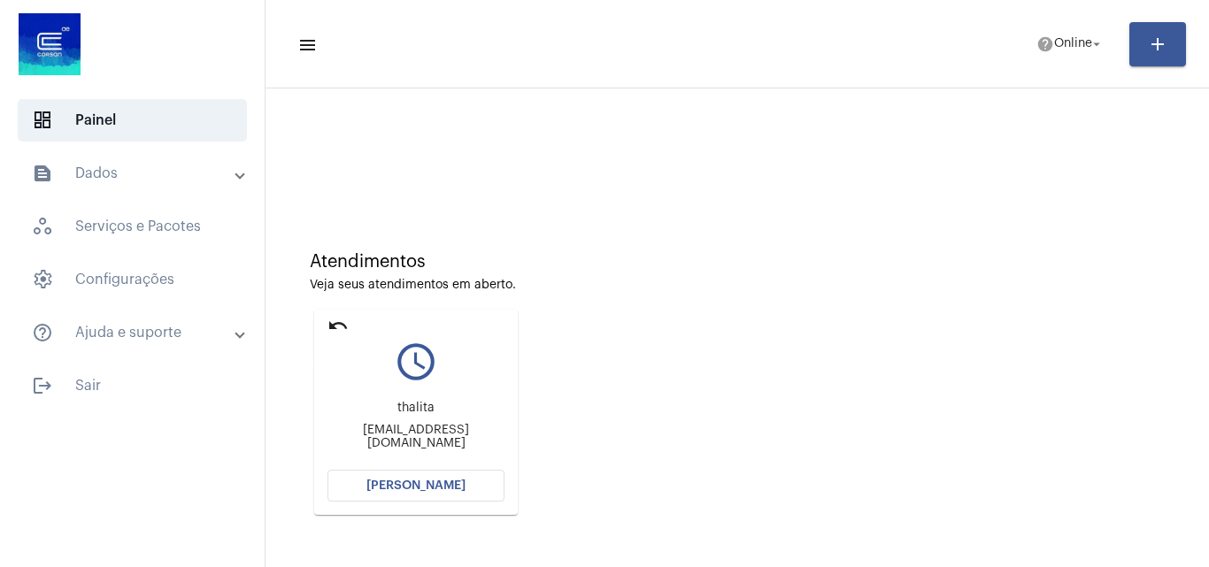
click at [340, 317] on mat-icon "undo" at bounding box center [337, 325] width 21 height 21
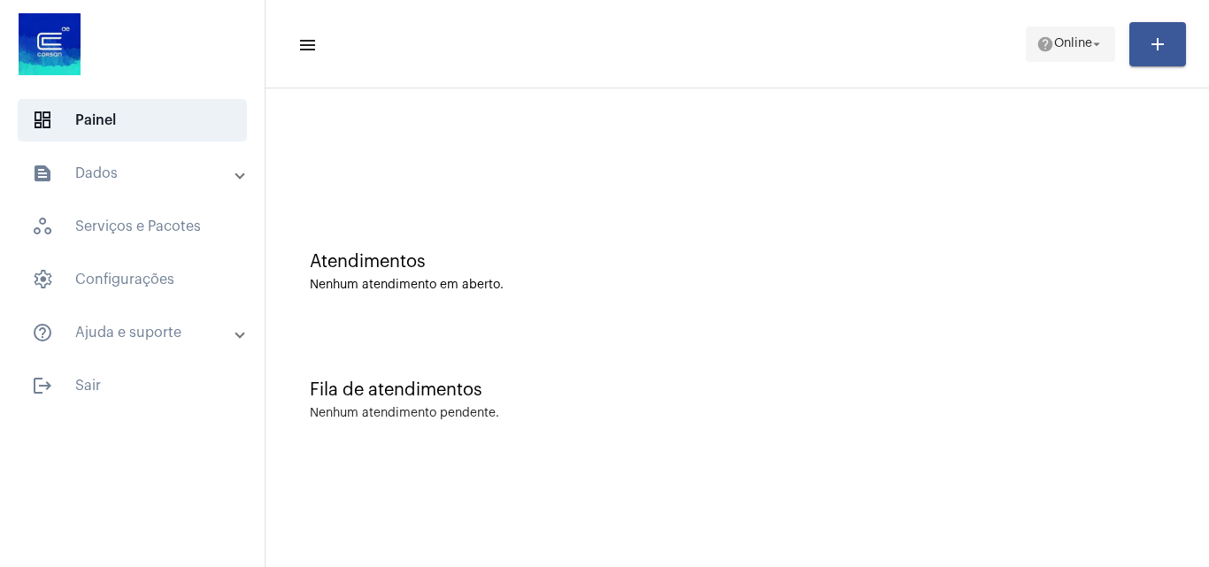
click at [1082, 36] on span "help Online arrow_drop_down" at bounding box center [1070, 43] width 68 height 32
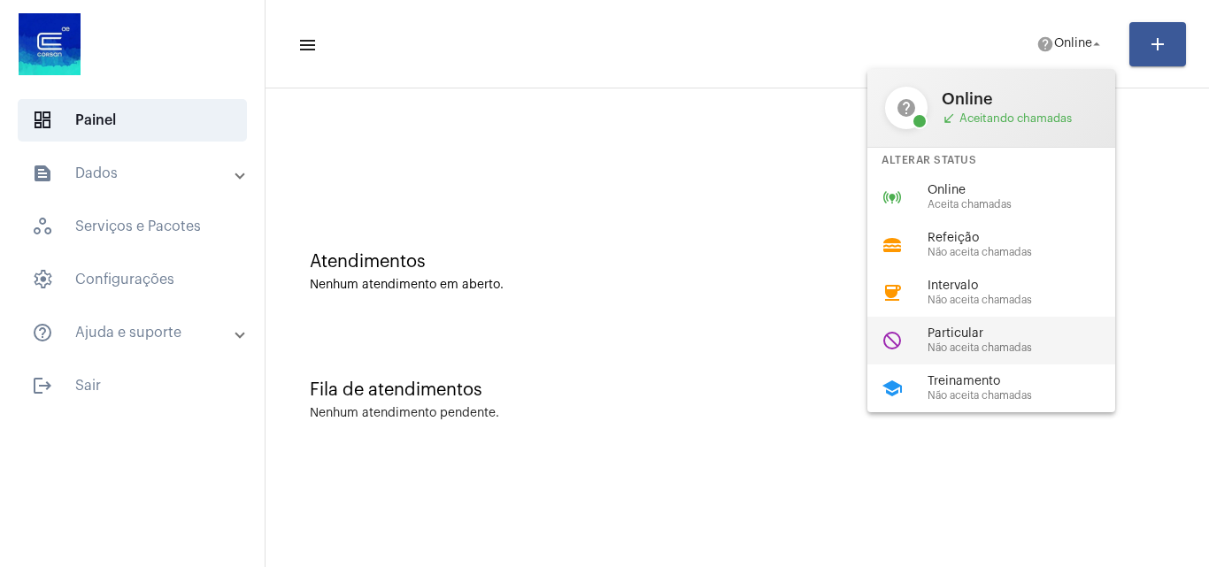
click at [1020, 342] on span "Não aceita chamadas" at bounding box center [1028, 348] width 202 height 12
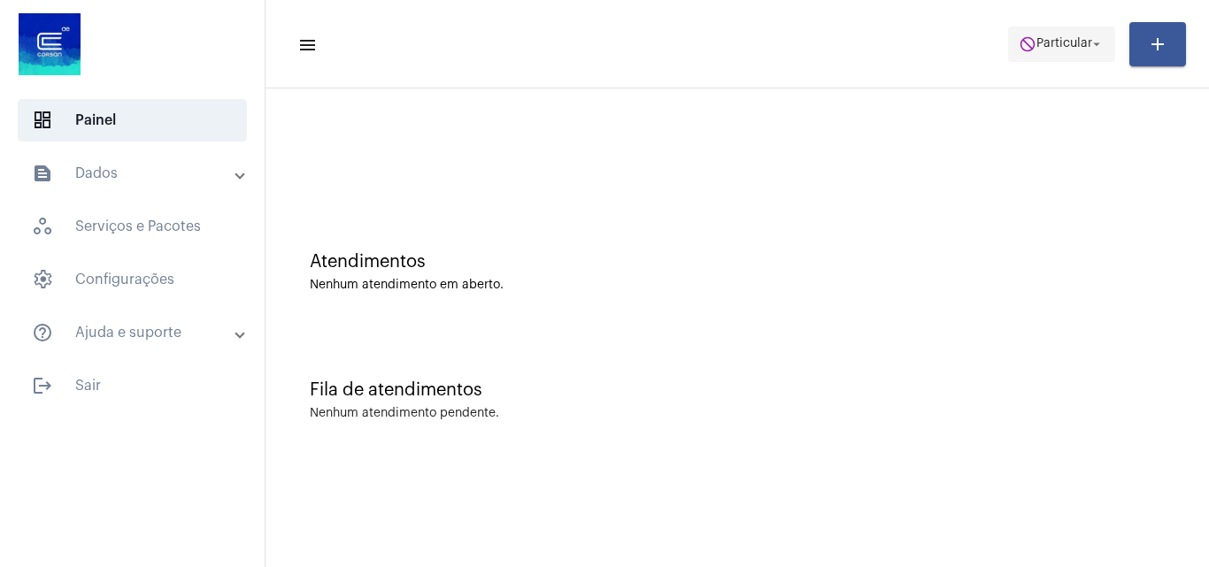
click at [1054, 35] on span "do_not_disturb Particular arrow_drop_down" at bounding box center [1062, 43] width 86 height 32
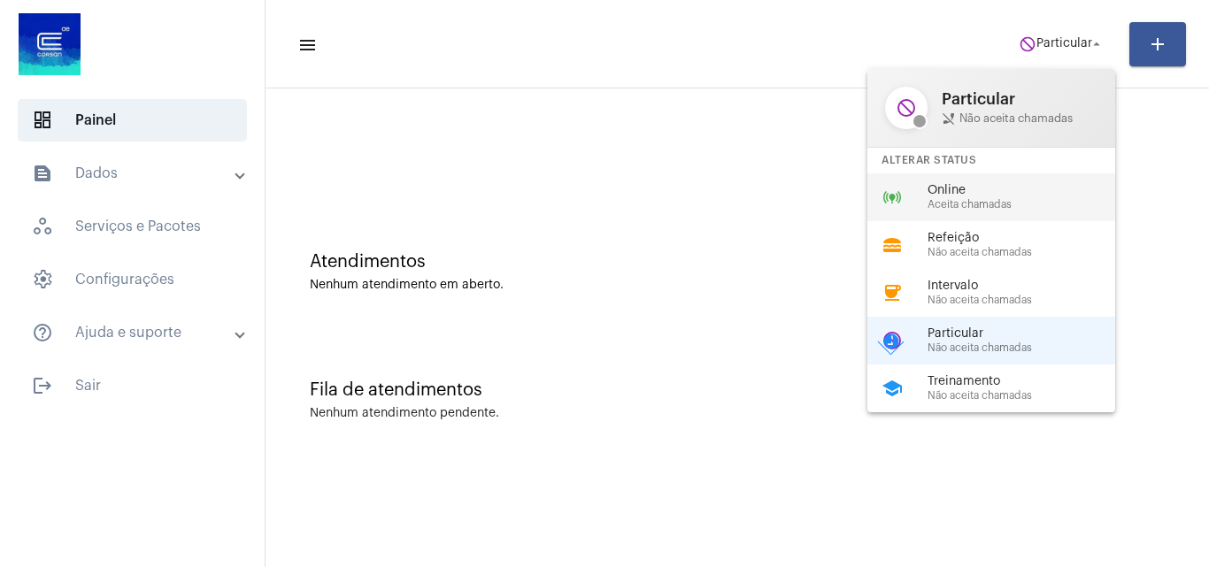
click at [996, 189] on span "Online" at bounding box center [1028, 190] width 202 height 13
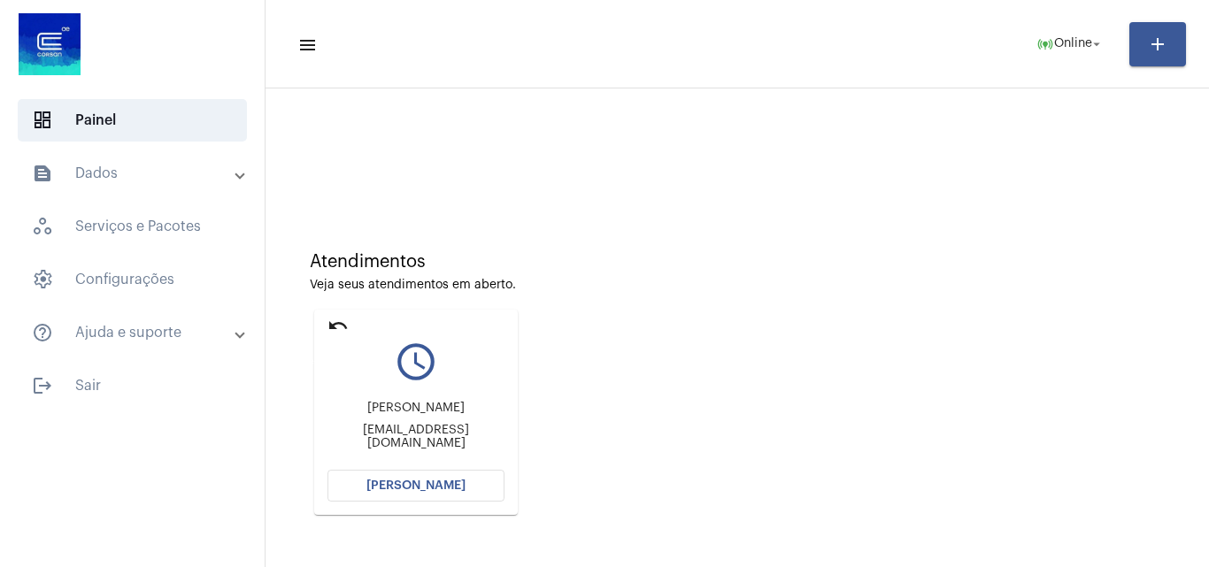
click at [342, 327] on mat-icon "undo" at bounding box center [337, 325] width 21 height 21
click at [471, 489] on button "Abrir Chamada" at bounding box center [415, 486] width 177 height 32
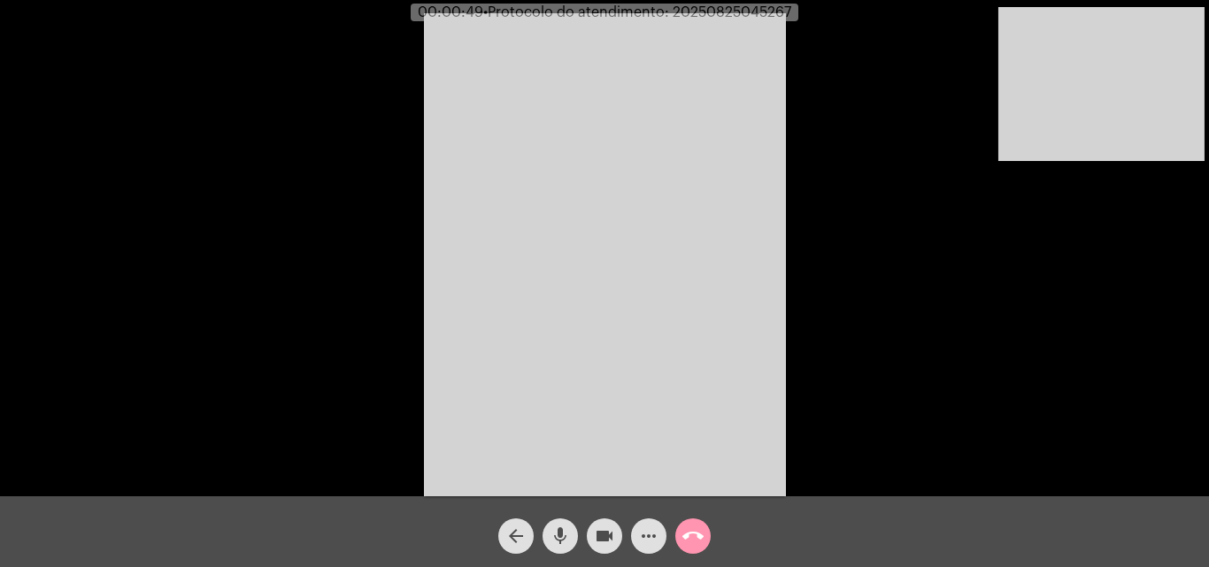
click at [572, 539] on button "mic" at bounding box center [559, 536] width 35 height 35
click at [604, 542] on mat-icon "videocam" at bounding box center [604, 536] width 21 height 21
click at [600, 543] on mat-icon "videocam_off" at bounding box center [604, 536] width 21 height 21
click at [559, 540] on mat-icon "mic_off" at bounding box center [560, 536] width 21 height 21
click at [559, 540] on mat-icon "mic" at bounding box center [560, 536] width 21 height 21
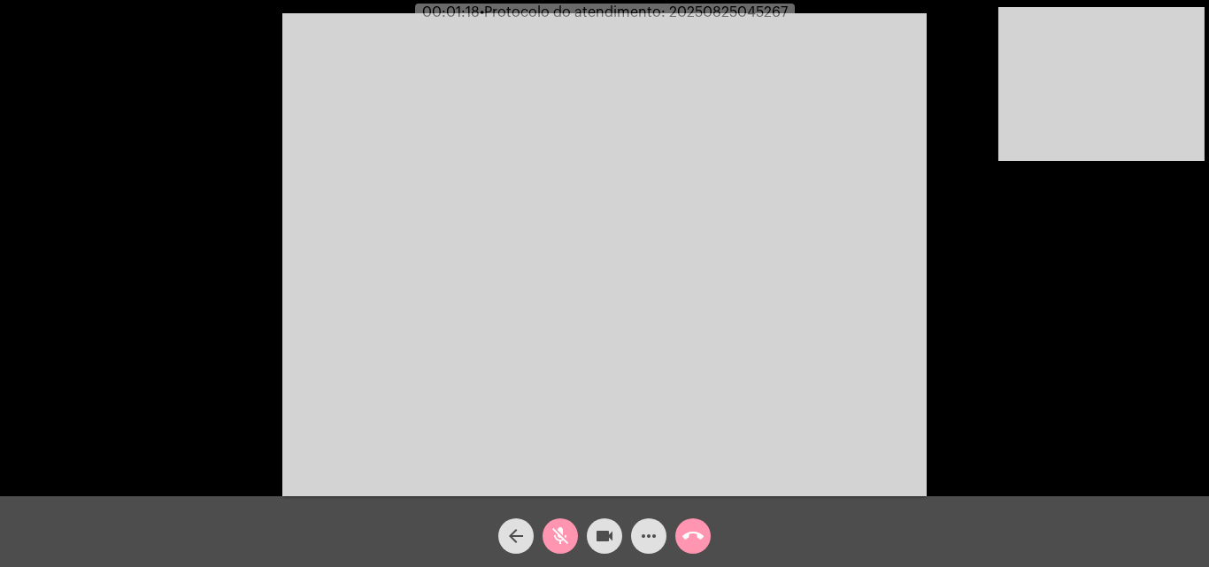
click at [559, 540] on mat-icon "mic_off" at bounding box center [560, 536] width 21 height 21
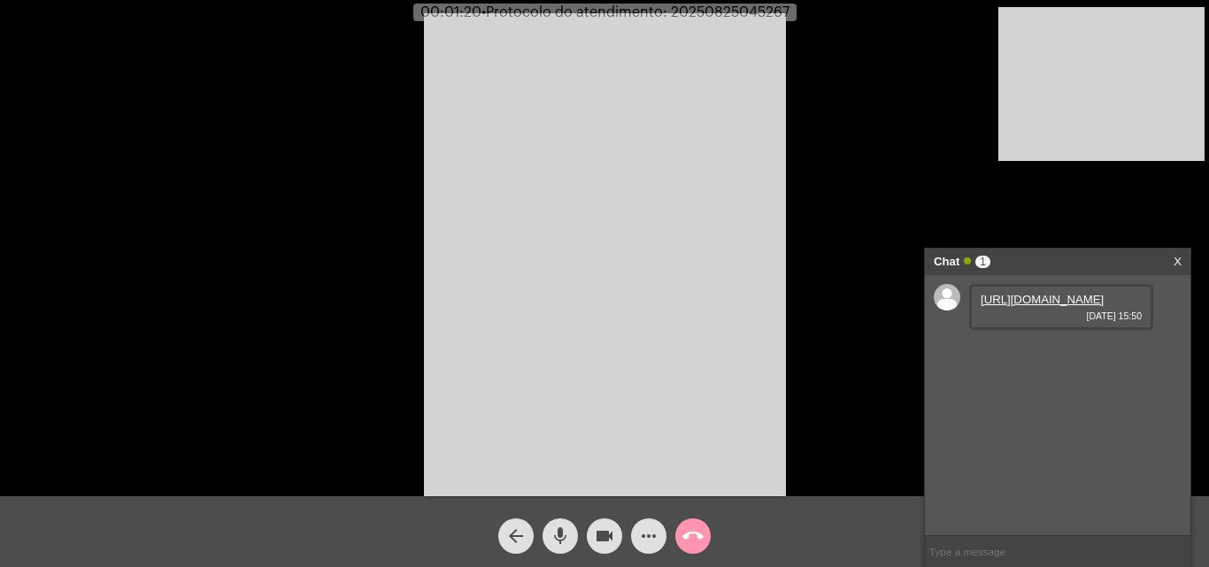
click at [1080, 306] on link "https://neft-transfer-bucket.s3.amazonaws.com/temp-36167c86-9d4c-1ee3-0d4d-4ff6…" at bounding box center [1042, 299] width 123 height 13
click at [556, 528] on mat-icon "mic" at bounding box center [560, 536] width 21 height 21
click at [602, 535] on mat-icon "videocam" at bounding box center [604, 536] width 21 height 21
click at [605, 528] on mat-icon "videocam_off" at bounding box center [604, 536] width 21 height 21
click at [571, 525] on button "mic_off" at bounding box center [559, 536] width 35 height 35
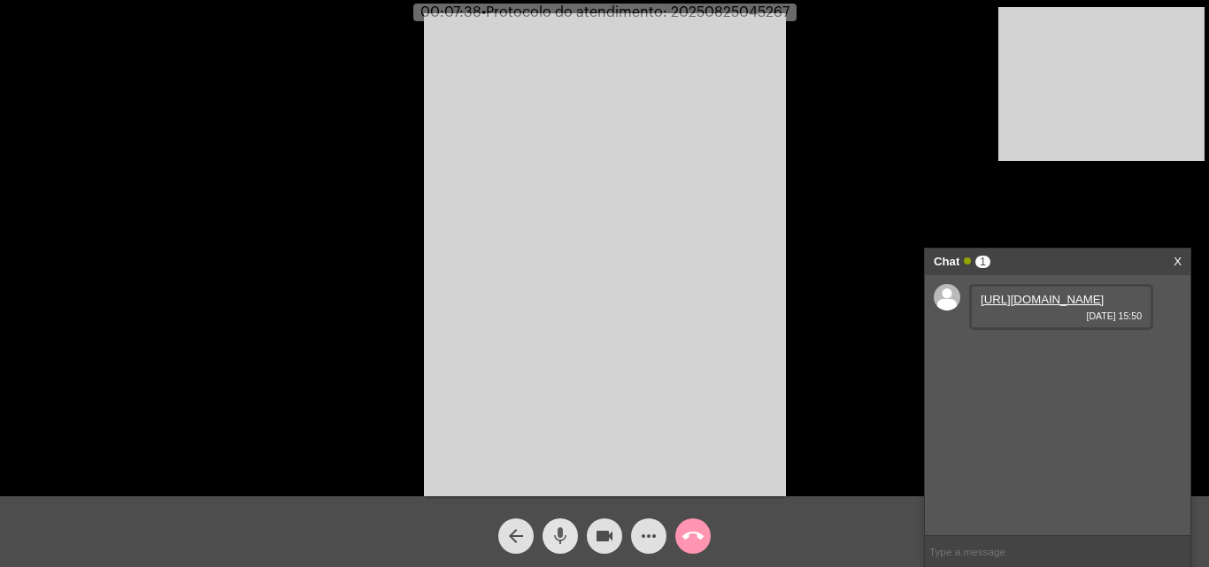
drag, startPoint x: 552, startPoint y: 529, endPoint x: 615, endPoint y: 533, distance: 62.9
click at [553, 529] on mat-icon "mic" at bounding box center [560, 536] width 21 height 21
click at [615, 533] on button "videocam" at bounding box center [604, 536] width 35 height 35
click at [606, 537] on mat-icon "videocam_off" at bounding box center [604, 536] width 21 height 21
click at [556, 536] on mat-icon "mic_off" at bounding box center [560, 536] width 21 height 21
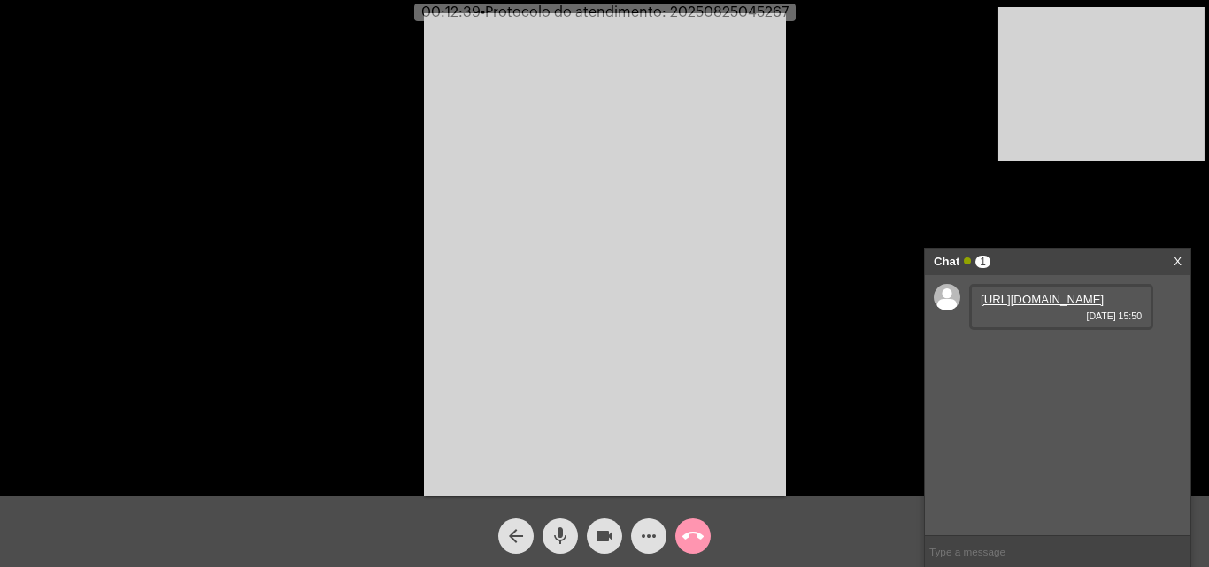
click at [564, 536] on mat-icon "mic" at bounding box center [560, 536] width 21 height 21
click at [569, 535] on mat-icon "mic_off" at bounding box center [560, 536] width 21 height 21
click at [640, 535] on mat-icon "more_horiz" at bounding box center [648, 536] width 21 height 21
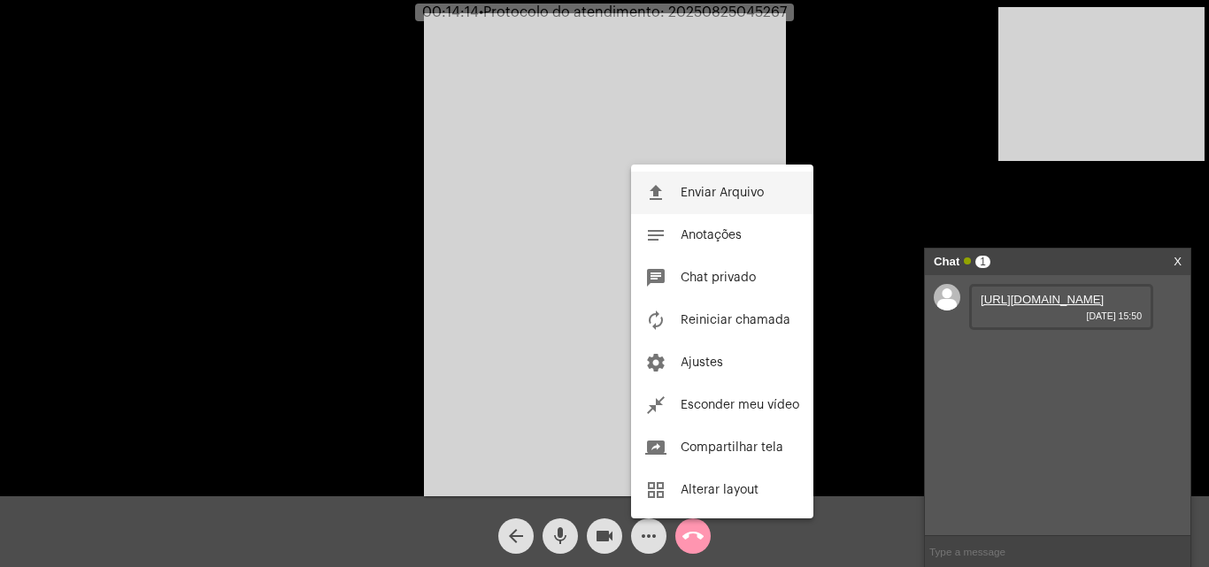
click at [687, 192] on span "Enviar Arquivo" at bounding box center [722, 193] width 83 height 12
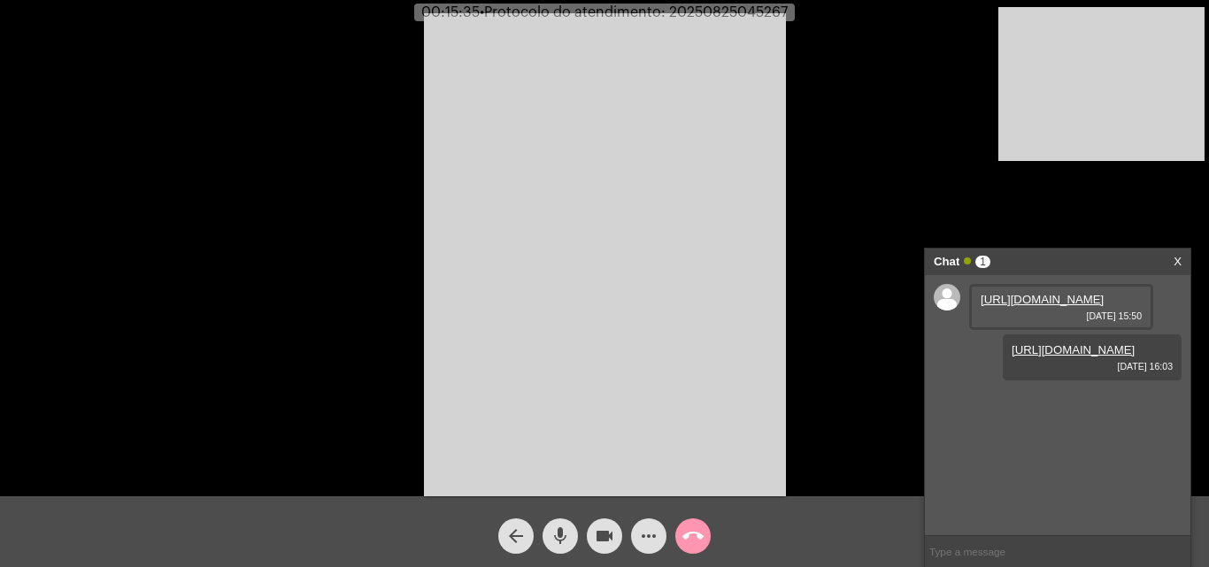
click at [730, 11] on span "• Protocolo do atendimento: 20250825045267" at bounding box center [634, 12] width 308 height 14
click at [730, 11] on span "• Protocolo do atendimento: 20250825045267" at bounding box center [635, 12] width 308 height 14
copy span "20250825045267"
click at [992, 543] on input "text" at bounding box center [1057, 551] width 265 height 31
type input "V"
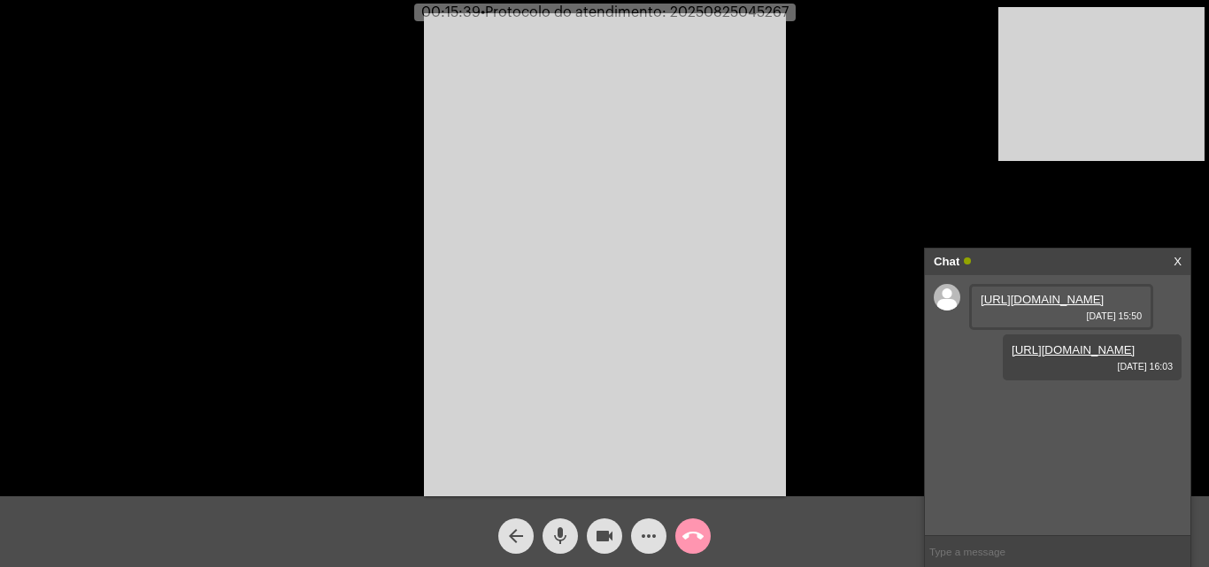
paste input "20250825045267"
type input "20250825045267"
click at [681, 533] on button "call_end" at bounding box center [692, 536] width 35 height 35
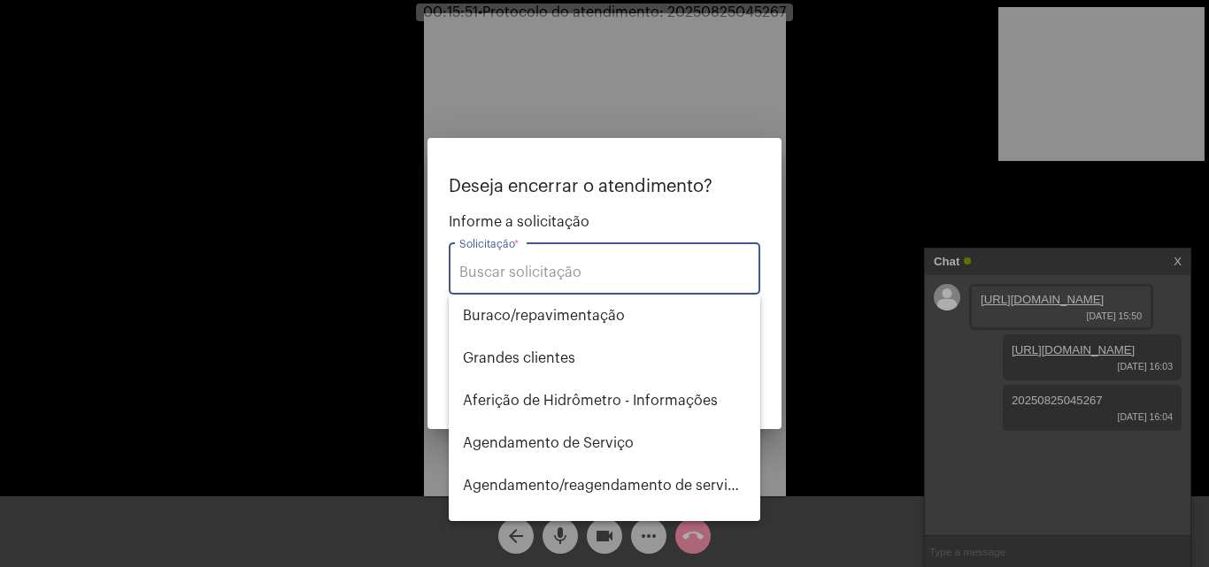
click at [566, 269] on input "Solicitação *" at bounding box center [604, 273] width 290 height 16
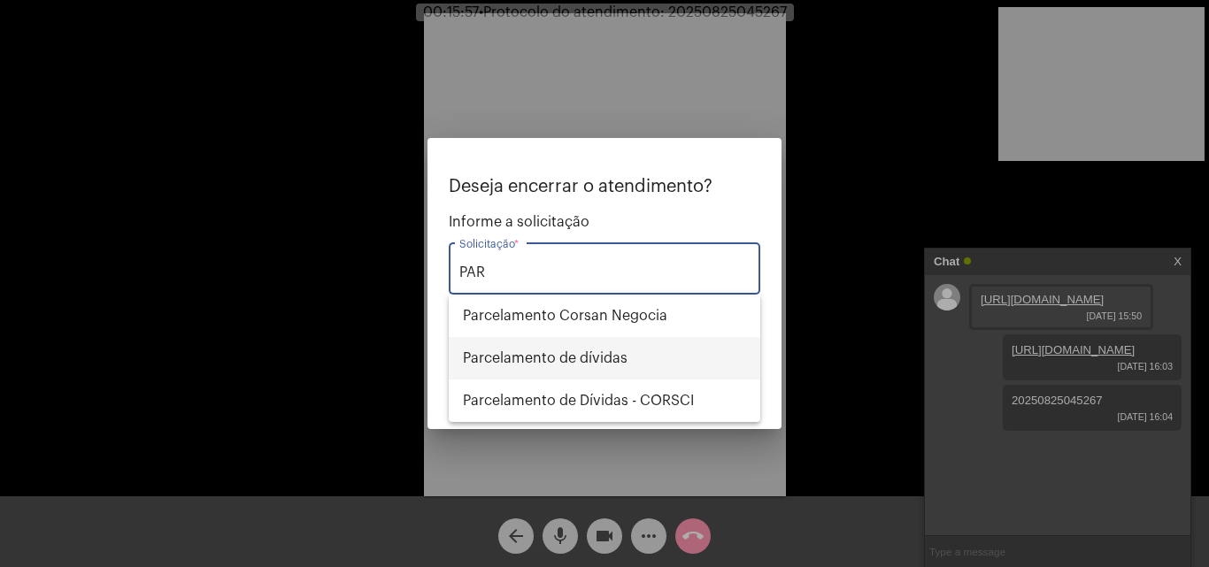
click at [596, 350] on span "Parcelamento de dívidas" at bounding box center [604, 358] width 283 height 42
type input "Parcelamento de dívidas"
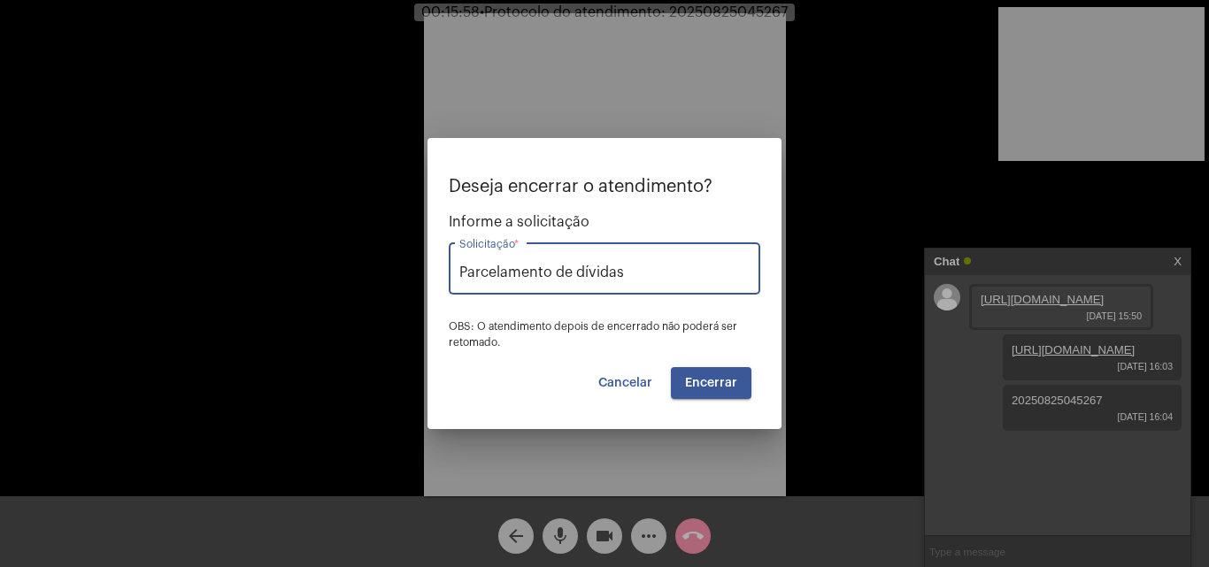
click at [728, 389] on span "Encerrar" at bounding box center [711, 383] width 52 height 12
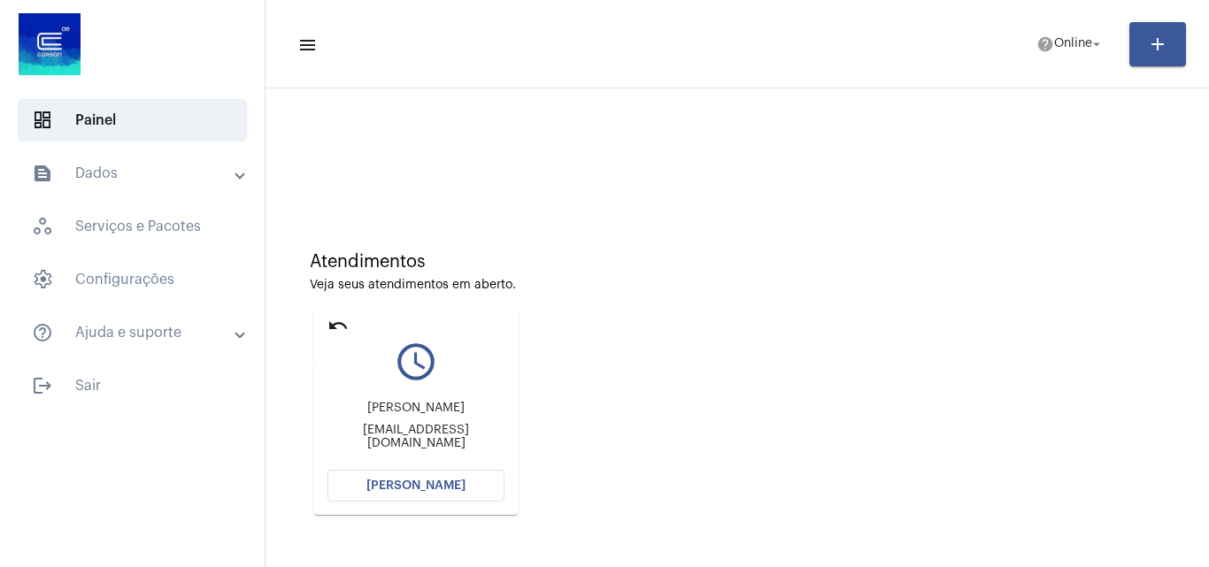
click at [335, 323] on mat-icon "undo" at bounding box center [337, 325] width 21 height 21
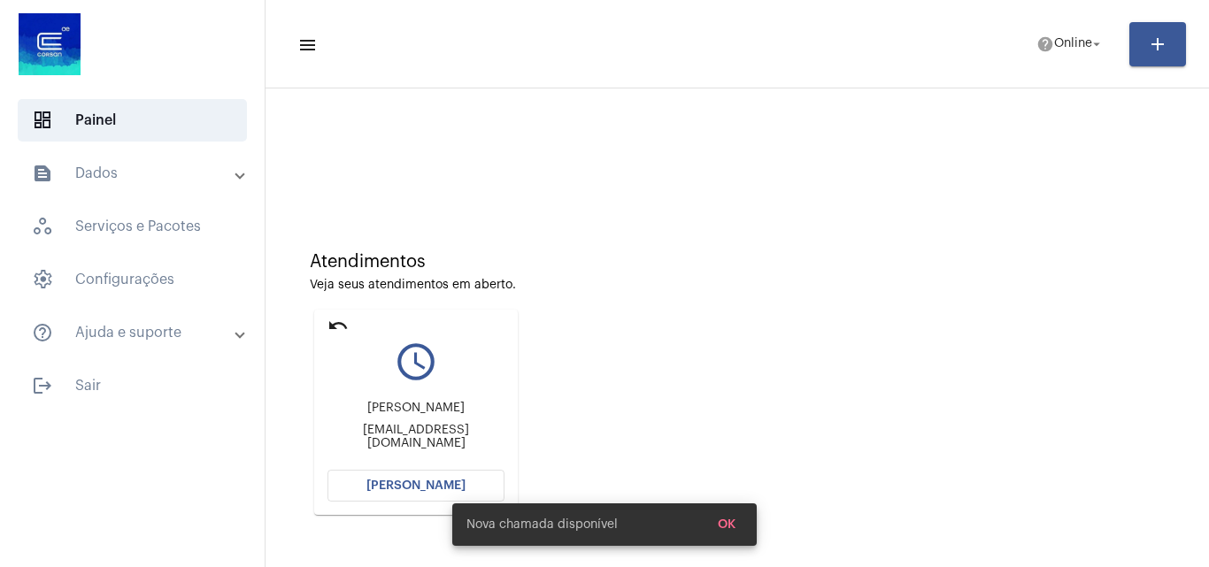
scroll to position [125, 0]
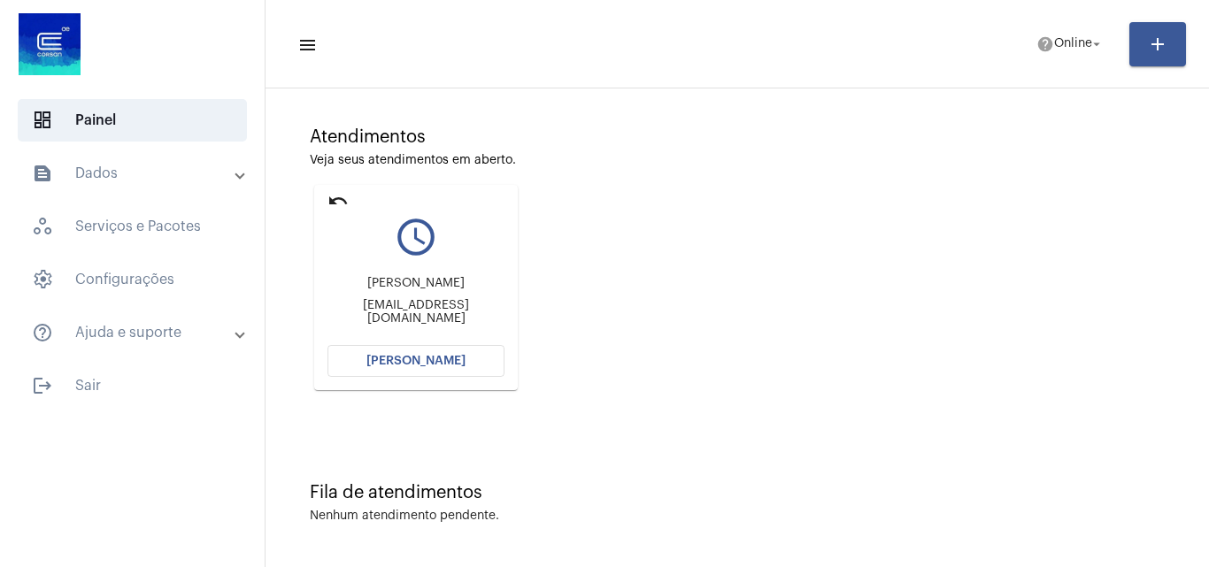
click at [323, 194] on mat-card "undo query_builder Claudio Claudiorosa287@gmail.com Abrir Chamada" at bounding box center [416, 287] width 204 height 205
click at [338, 200] on mat-icon "undo" at bounding box center [337, 200] width 21 height 21
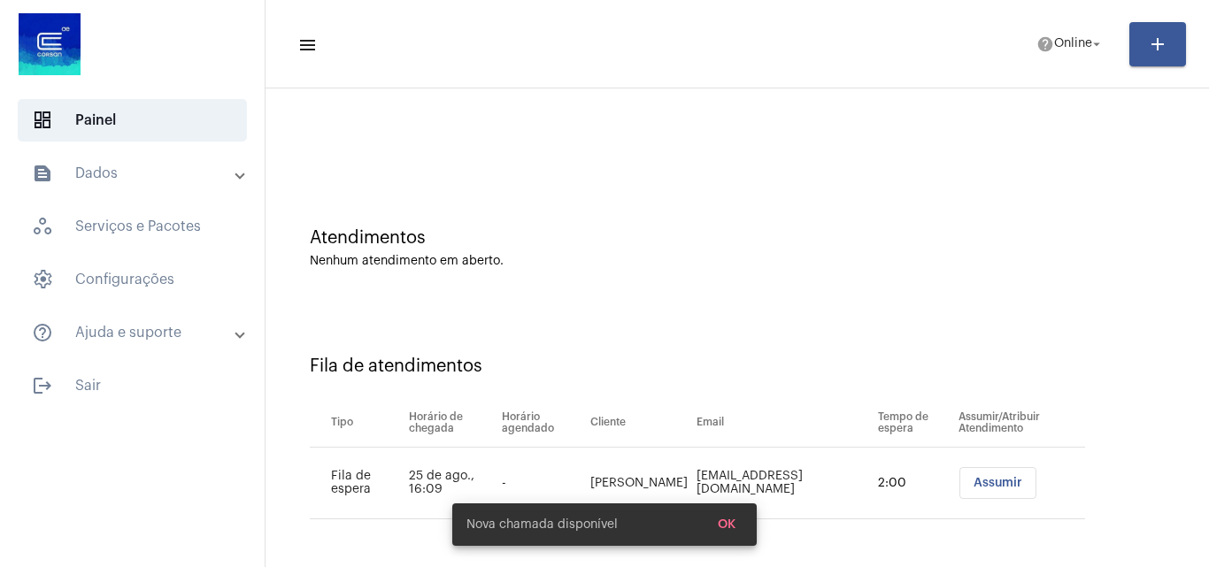
scroll to position [24, 0]
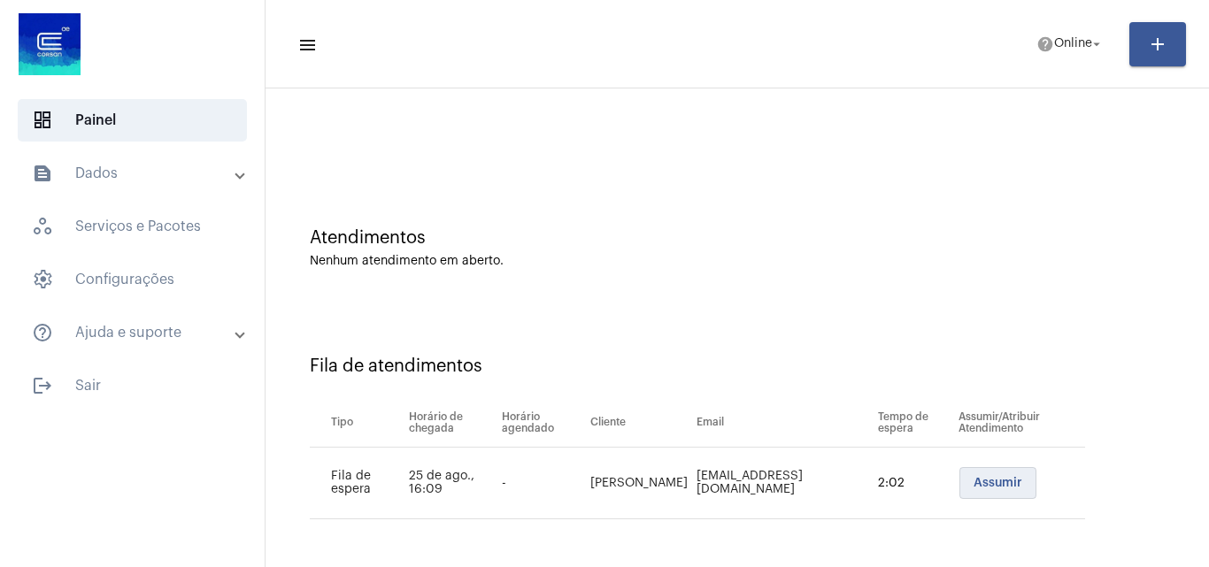
click at [973, 483] on span "Assumir" at bounding box center [997, 483] width 49 height 12
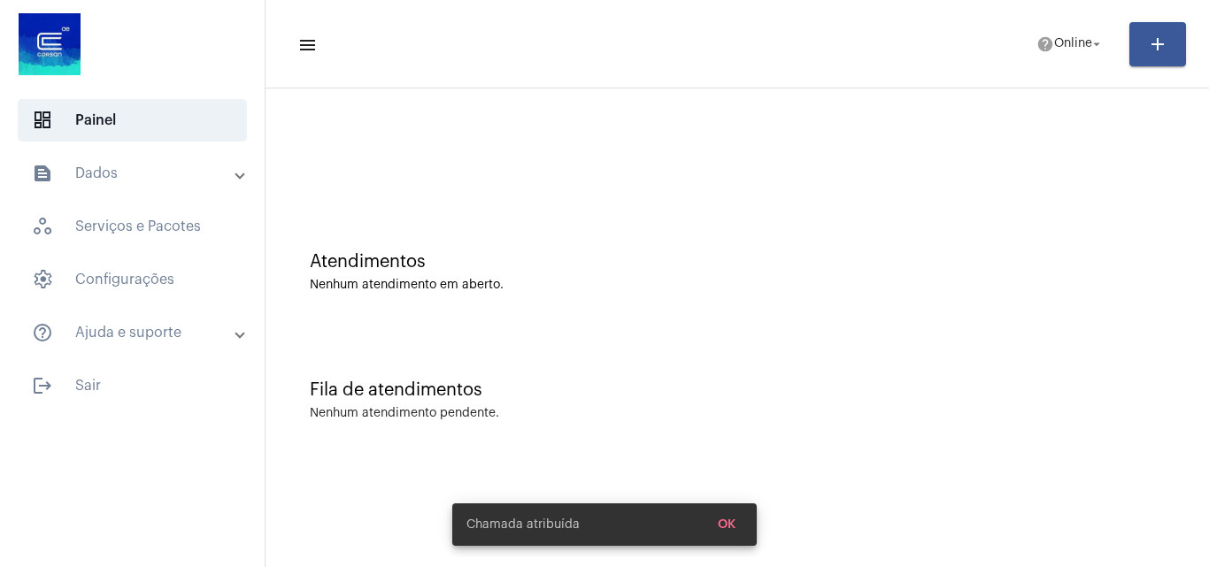
scroll to position [0, 0]
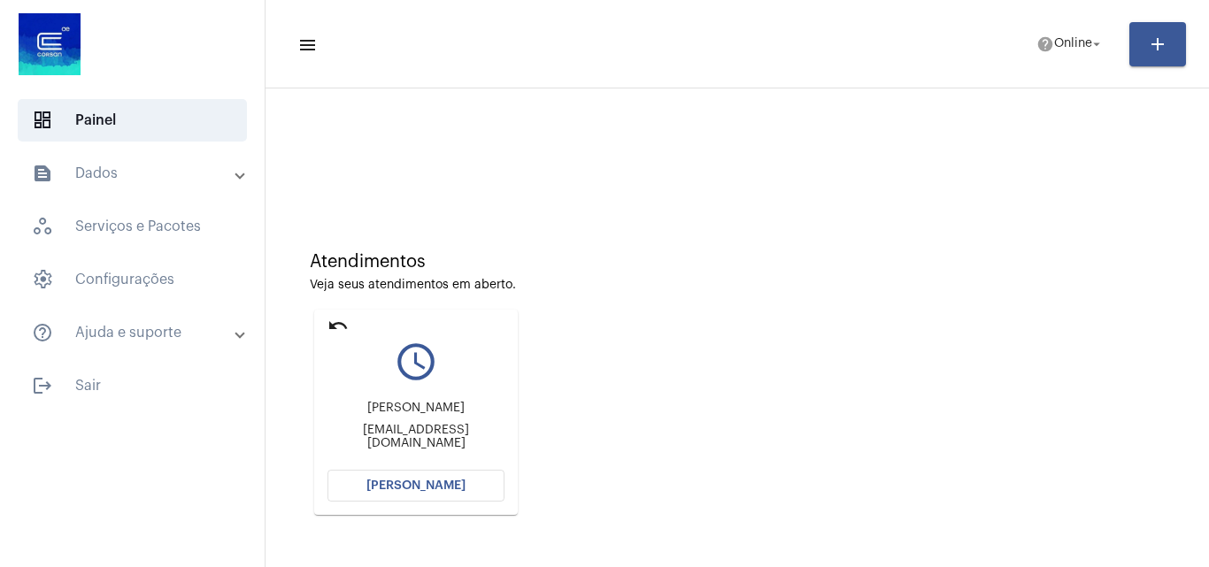
click at [441, 474] on button "Abrir Chamada" at bounding box center [415, 486] width 177 height 32
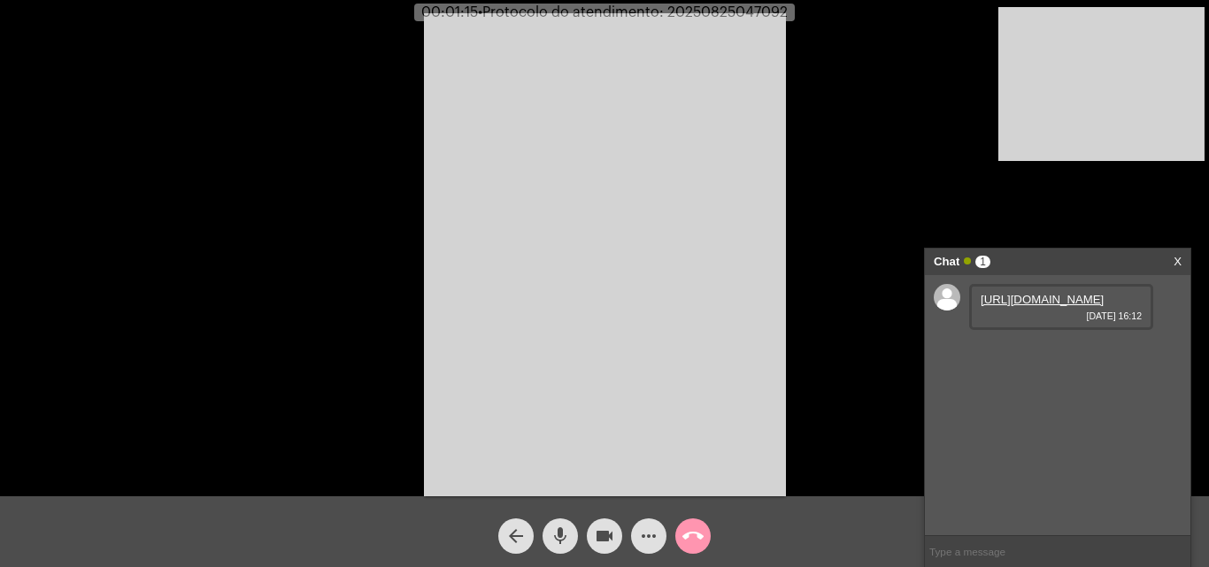
click at [1035, 306] on link "https://neft-transfer-bucket.s3.amazonaws.com/temp-1a6b49d6-5174-e46e-8054-136b…" at bounding box center [1042, 299] width 123 height 13
click at [558, 532] on mat-icon "mic" at bounding box center [560, 536] width 21 height 21
click at [562, 534] on mat-icon "mic_off" at bounding box center [560, 536] width 21 height 21
click at [562, 528] on mat-icon "mic" at bounding box center [560, 536] width 21 height 21
click at [560, 543] on mat-icon "mic_off" at bounding box center [560, 536] width 21 height 21
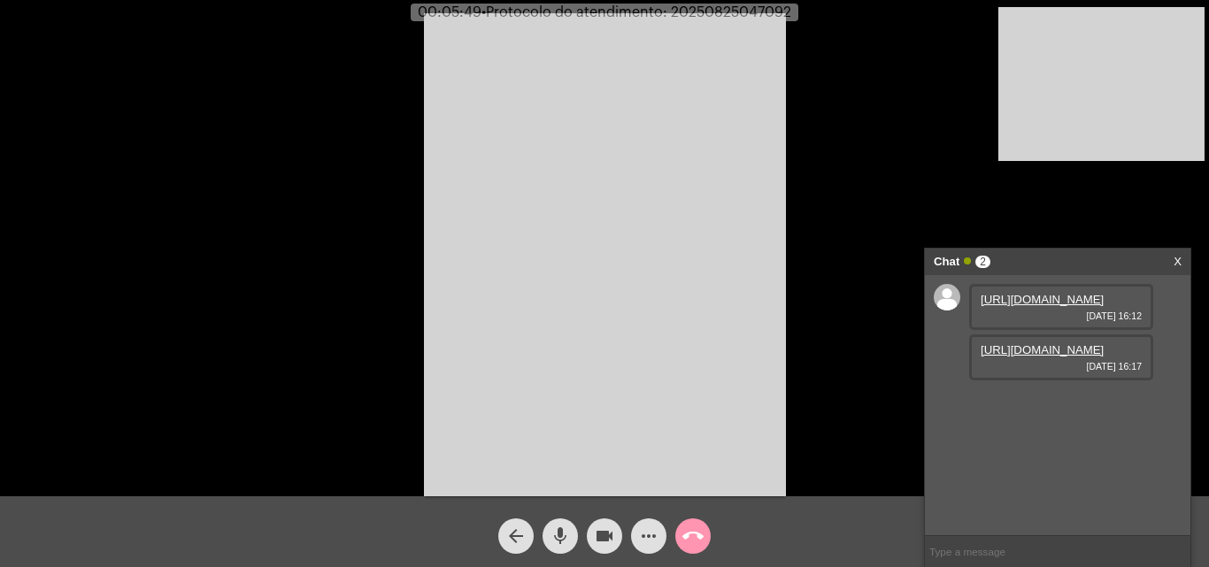
click at [1043, 357] on link "https://neft-transfer-bucket.s3.amazonaws.com/temp-58dbe496-2422-c969-25d6-af7b…" at bounding box center [1042, 349] width 123 height 13
click at [1027, 407] on link "https://neft-transfer-bucket.s3.amazonaws.com/temp-e8b832c2-54ef-44b9-c445-fc5b…" at bounding box center [1042, 400] width 123 height 13
click at [559, 527] on mat-icon "mic" at bounding box center [560, 536] width 21 height 21
click at [606, 527] on mat-icon "videocam" at bounding box center [604, 536] width 21 height 21
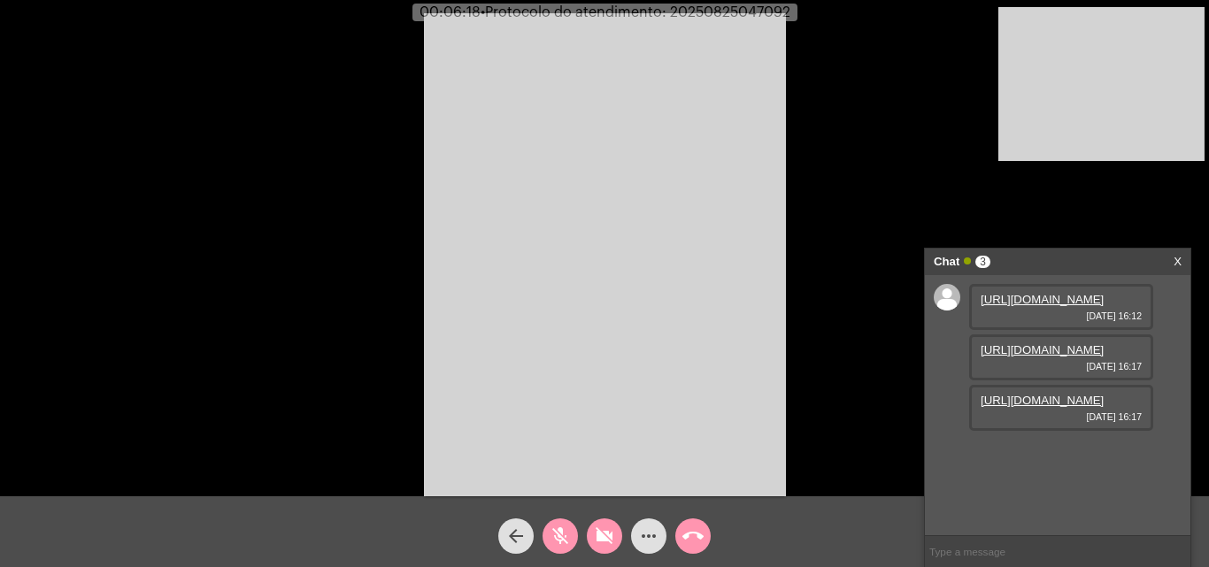
click at [1071, 407] on link "https://neft-transfer-bucket.s3.amazonaws.com/temp-e8b832c2-54ef-44b9-c445-fc5b…" at bounding box center [1042, 400] width 123 height 13
click at [562, 542] on mat-icon "mic_off" at bounding box center [560, 536] width 21 height 21
click at [559, 531] on mat-icon "mic" at bounding box center [560, 536] width 21 height 21
click at [602, 527] on mat-icon "videocam_off" at bounding box center [604, 536] width 21 height 21
click at [549, 532] on button "mic_off" at bounding box center [559, 536] width 35 height 35
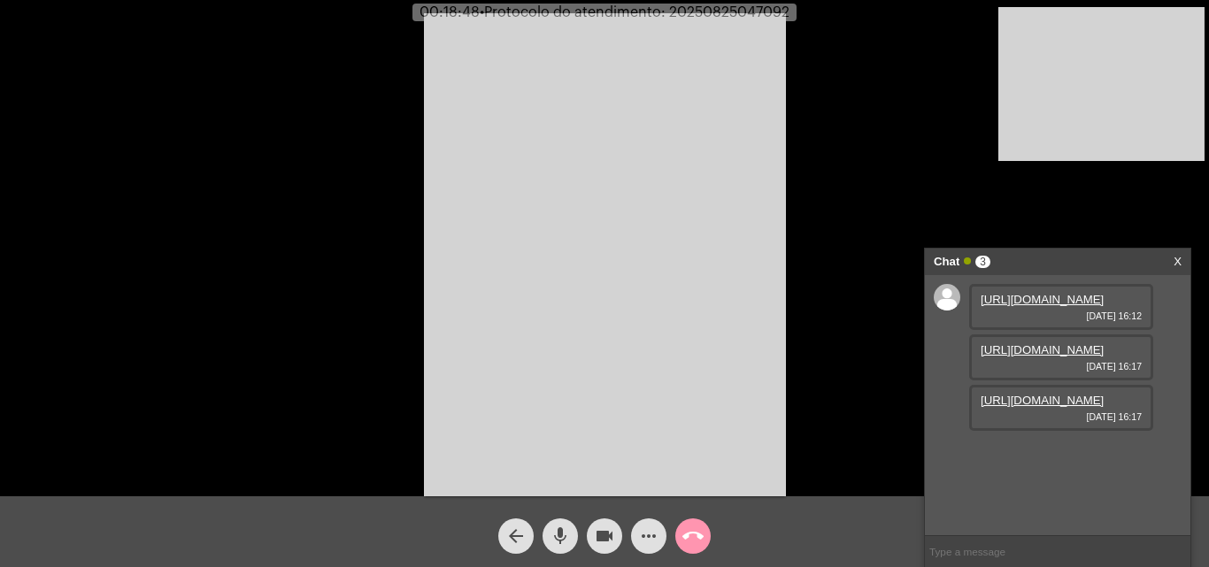
click at [558, 543] on mat-icon "mic" at bounding box center [560, 536] width 21 height 21
click at [608, 542] on mat-icon "videocam" at bounding box center [604, 536] width 21 height 21
click at [596, 532] on mat-icon "videocam_off" at bounding box center [604, 536] width 21 height 21
click at [556, 532] on mat-icon "mic_off" at bounding box center [560, 536] width 21 height 21
click at [563, 542] on mat-icon "mic" at bounding box center [560, 536] width 21 height 21
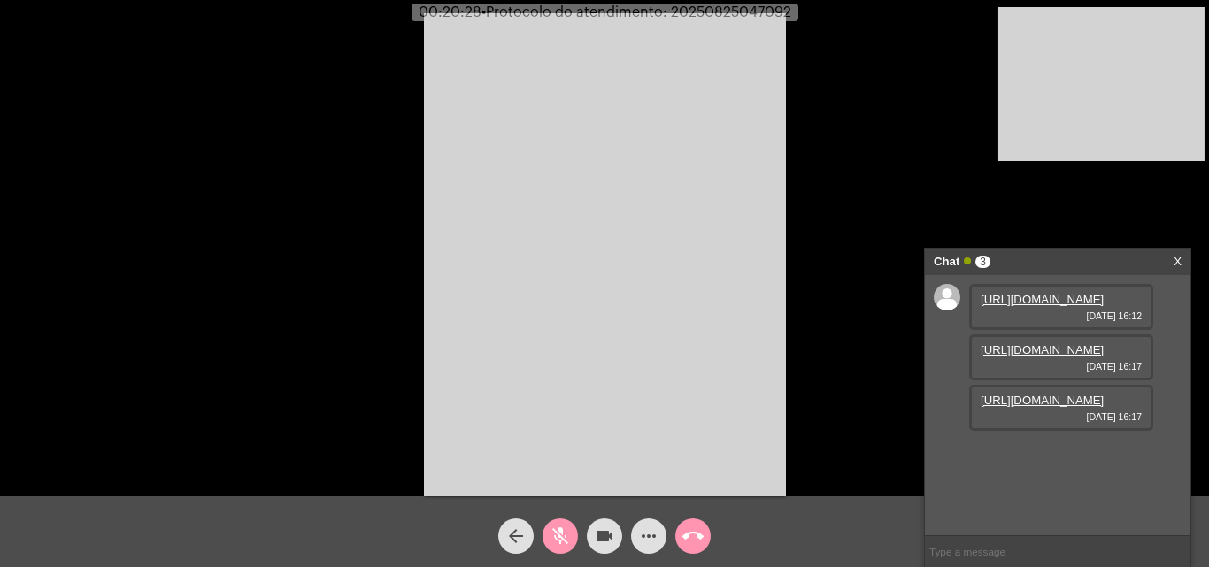
click at [601, 530] on mat-icon "videocam" at bounding box center [604, 536] width 21 height 21
click at [605, 527] on mat-icon "videocam_off" at bounding box center [604, 536] width 21 height 21
click at [605, 527] on mat-icon "videocam" at bounding box center [604, 536] width 21 height 21
click at [605, 527] on mat-icon "videocam_off" at bounding box center [604, 536] width 21 height 21
click at [562, 539] on mat-icon "mic_off" at bounding box center [560, 536] width 21 height 21
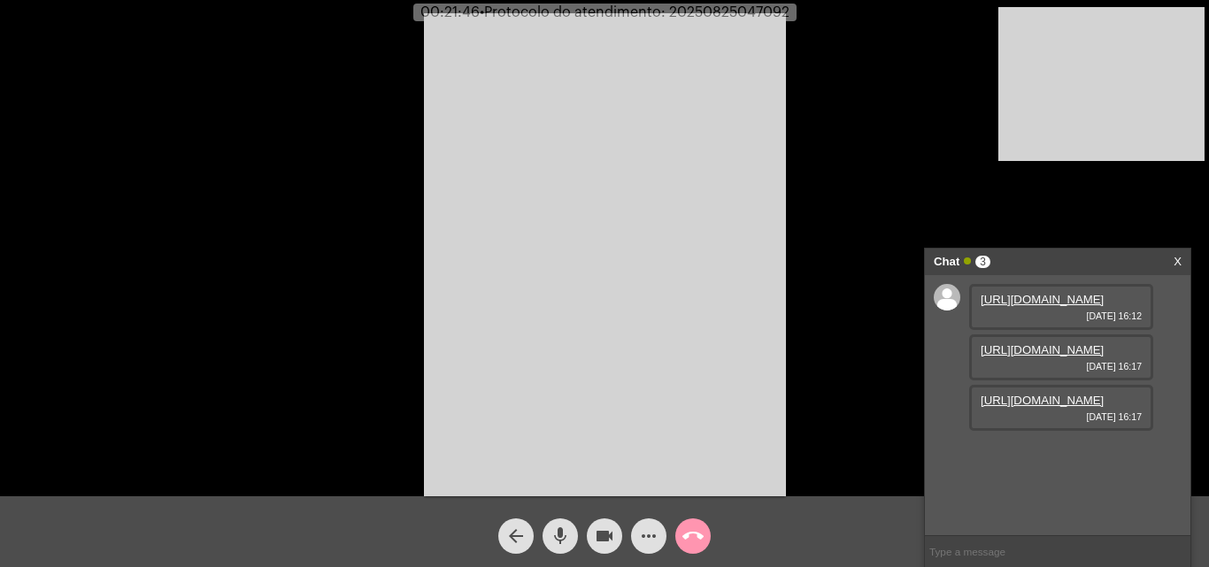
click at [738, 12] on span "• Protocolo do atendimento: 20250825047092" at bounding box center [635, 12] width 310 height 14
copy span "20250825047092"
click at [1001, 547] on input "text" at bounding box center [1057, 551] width 265 height 31
type input "v"
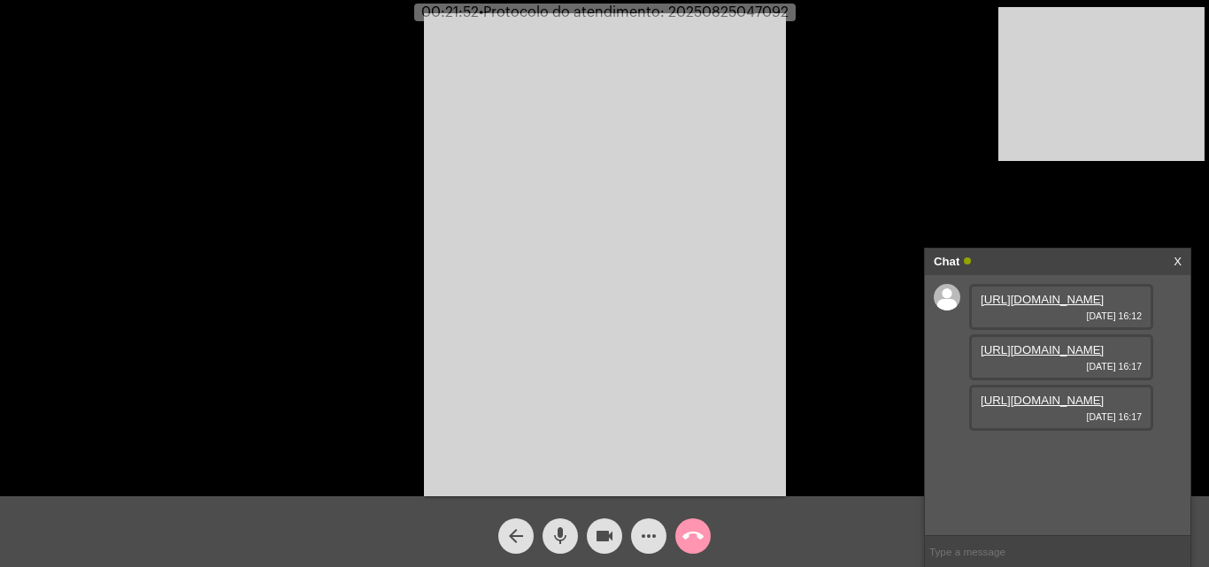
paste input "20250825047092"
type input "20250825047092"
click at [685, 534] on mat-icon "call_end" at bounding box center [692, 536] width 21 height 21
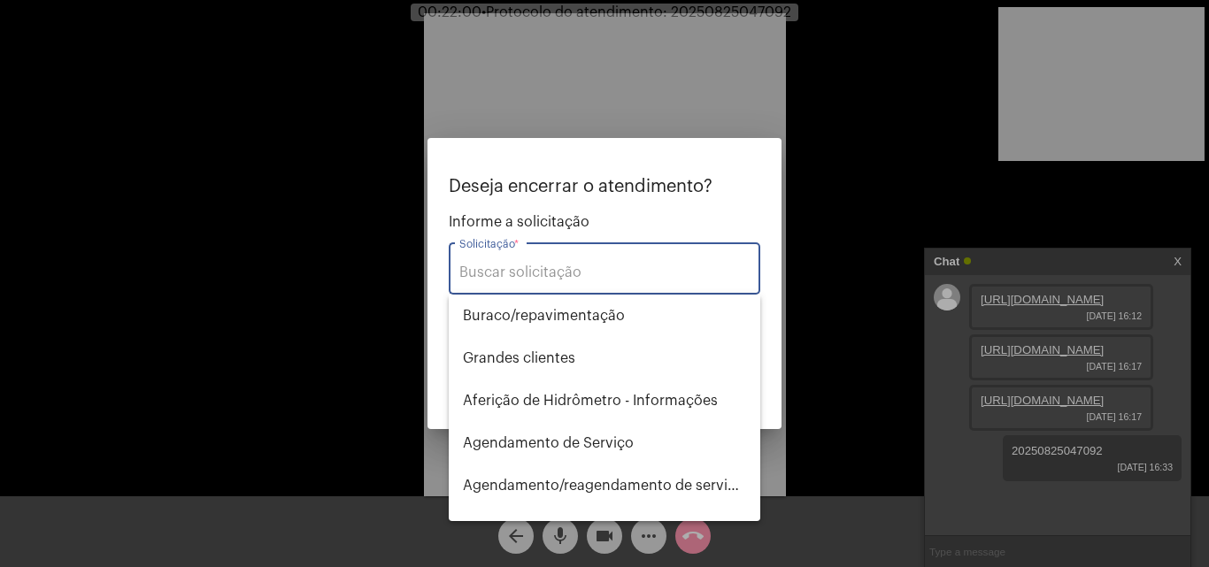
click at [584, 276] on input "Solicitação *" at bounding box center [604, 273] width 290 height 16
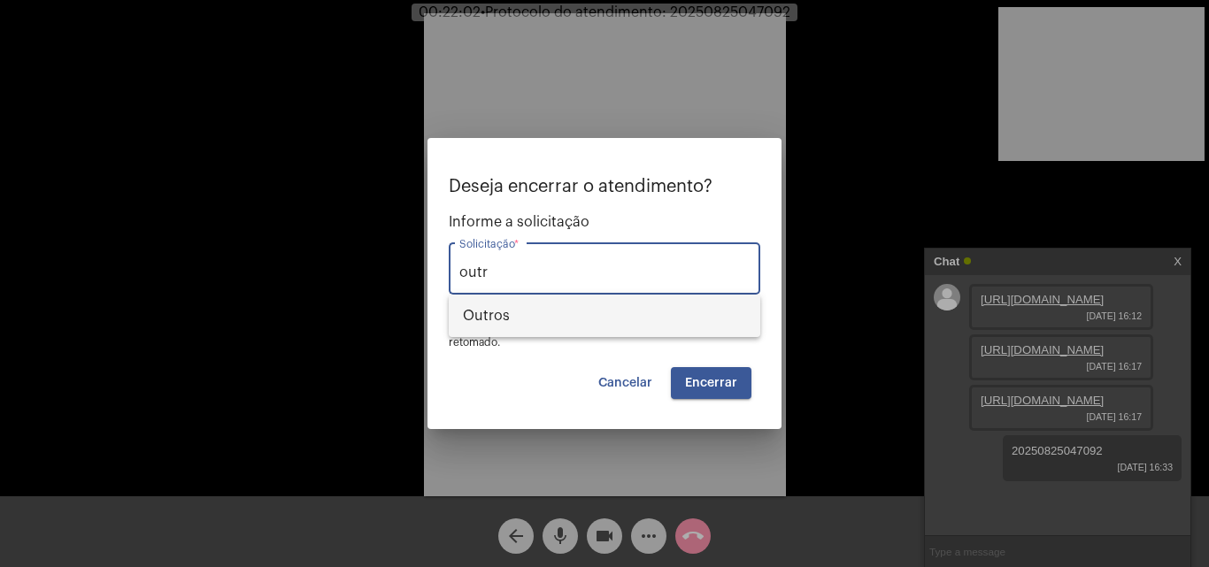
click at [582, 315] on span "Outros" at bounding box center [604, 316] width 283 height 42
type input "Outros"
click at [743, 375] on button "Encerrar" at bounding box center [711, 383] width 81 height 32
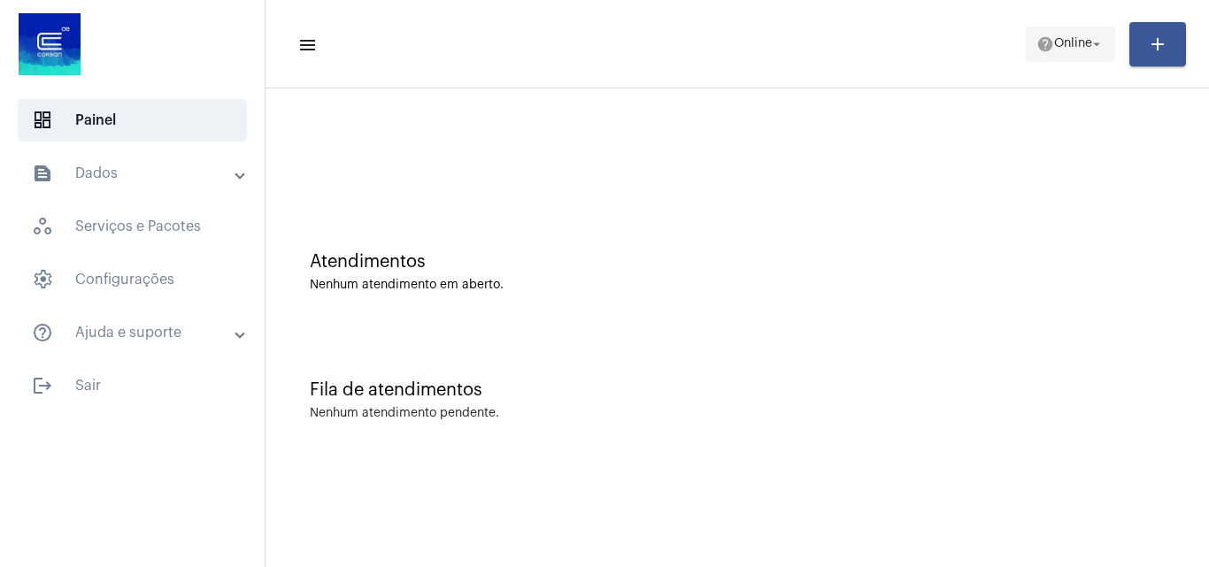
click at [1053, 53] on span "help Online arrow_drop_down" at bounding box center [1070, 43] width 68 height 32
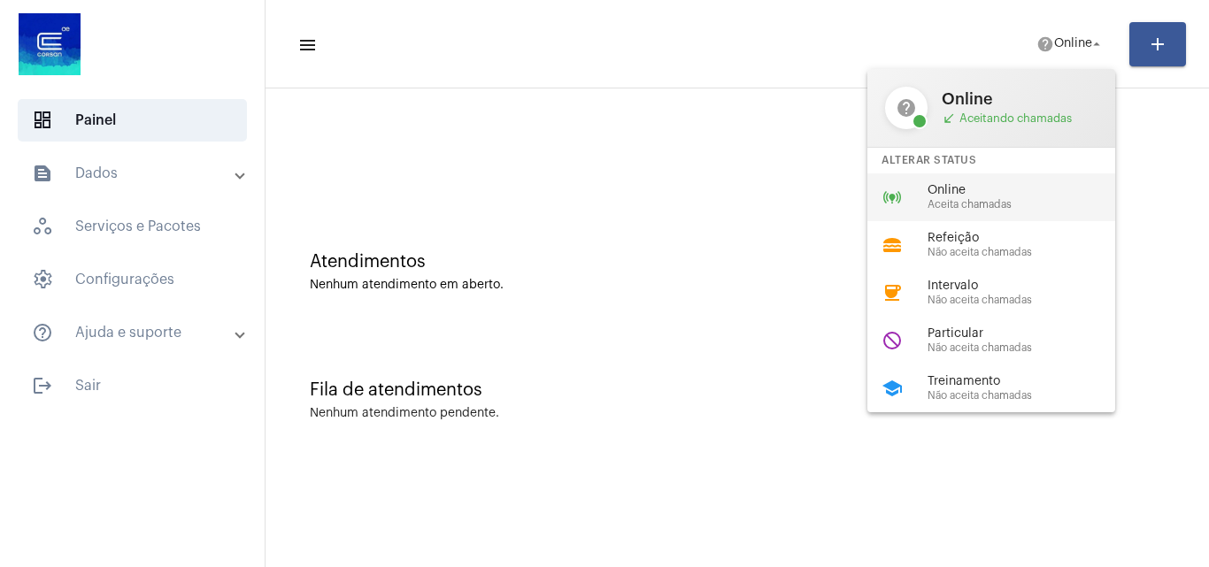
click at [1001, 206] on span "Aceita chamadas" at bounding box center [1028, 205] width 202 height 12
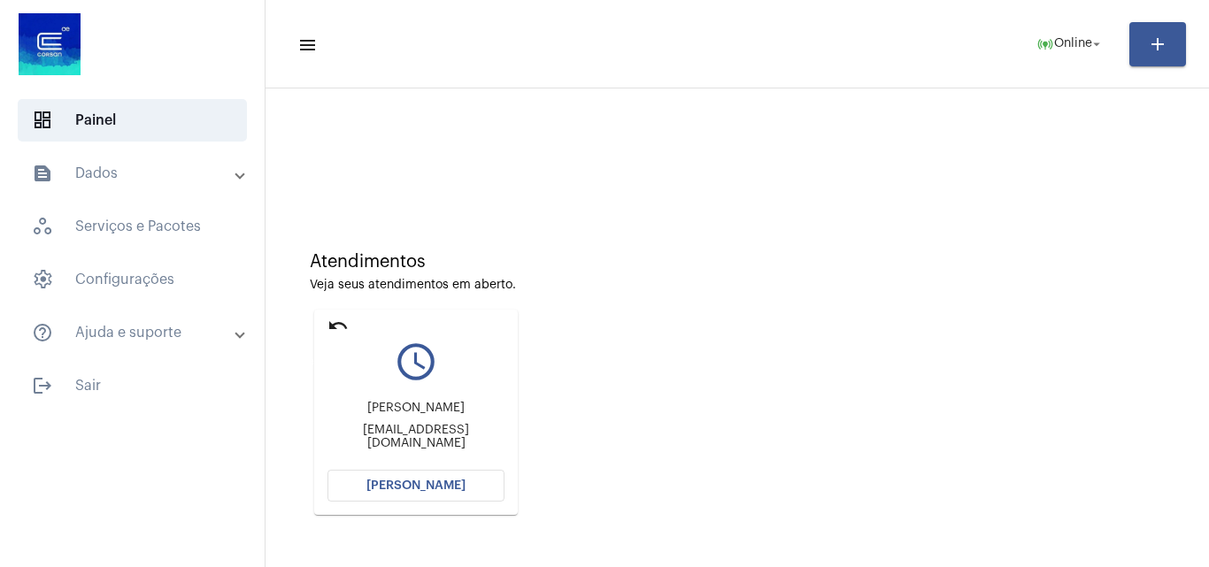
click at [338, 325] on mat-icon "undo" at bounding box center [337, 325] width 21 height 21
click at [425, 489] on span "Abrir Chamada" at bounding box center [415, 486] width 99 height 12
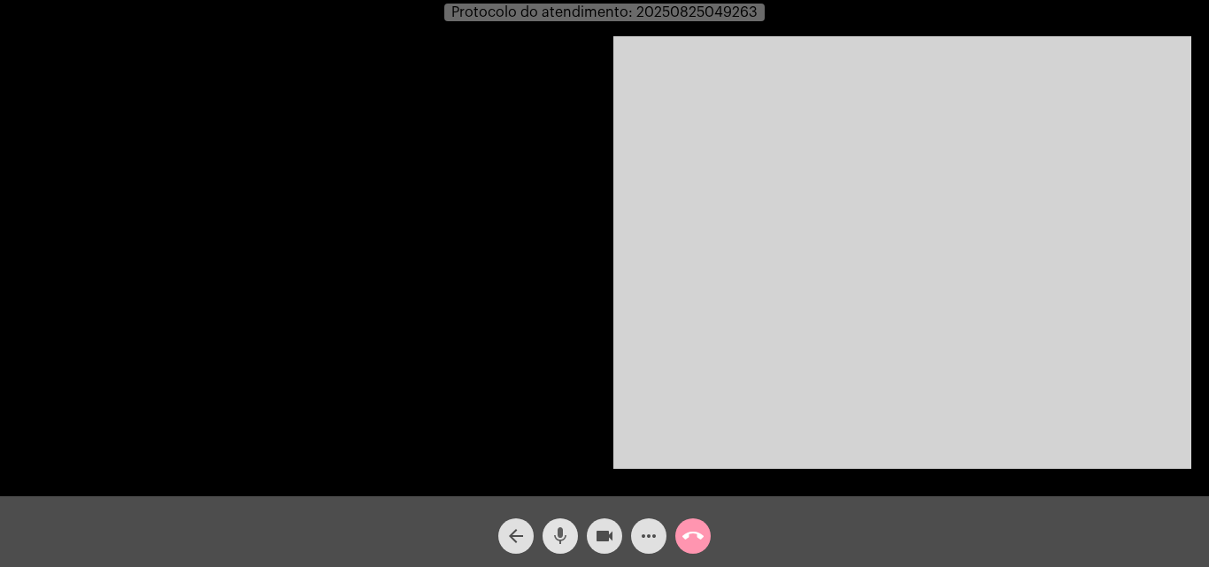
click at [558, 528] on mat-icon "mic" at bounding box center [560, 536] width 21 height 21
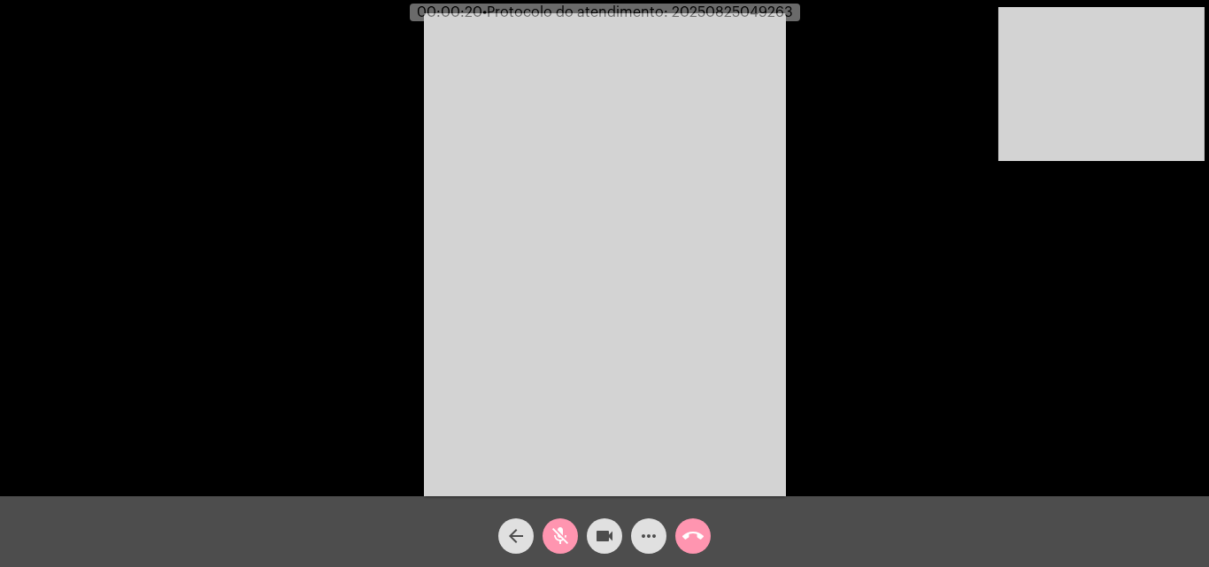
click at [558, 527] on mat-icon "mic_off" at bounding box center [560, 536] width 21 height 21
click at [564, 538] on mat-icon "mic" at bounding box center [560, 536] width 21 height 21
click at [567, 535] on mat-icon "mic_off" at bounding box center [560, 536] width 21 height 21
click at [566, 538] on mat-icon "mic" at bounding box center [560, 536] width 21 height 21
click at [610, 534] on mat-icon "videocam" at bounding box center [604, 536] width 21 height 21
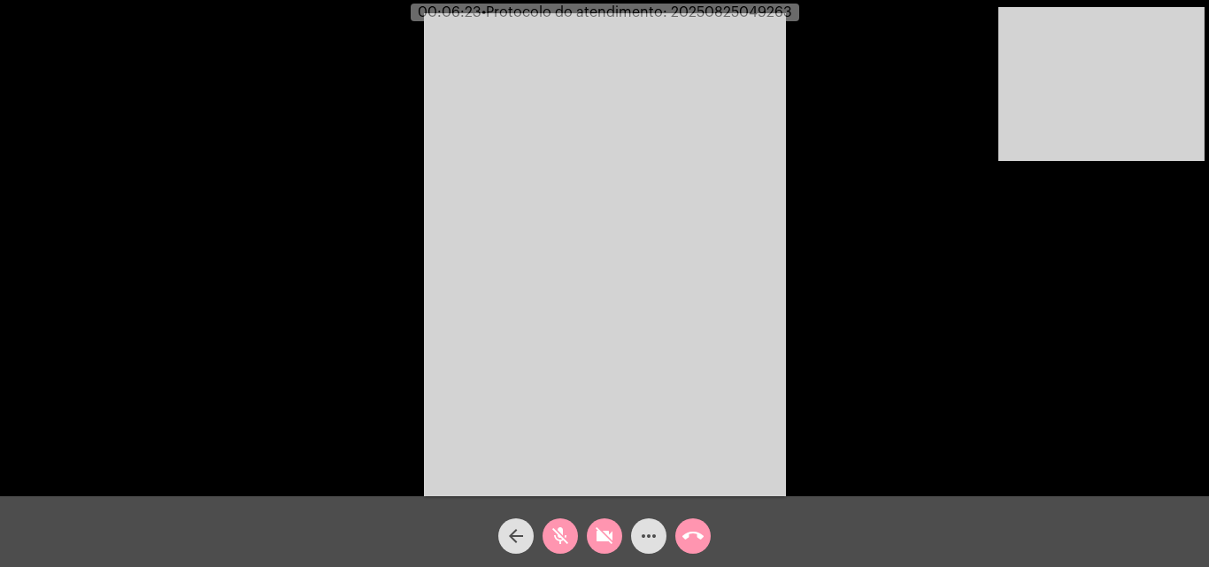
click at [596, 535] on mat-icon "videocam_off" at bounding box center [604, 536] width 21 height 21
drag, startPoint x: 572, startPoint y: 532, endPoint x: 284, endPoint y: 281, distance: 382.0
click at [571, 532] on button "mic_off" at bounding box center [559, 536] width 35 height 35
click at [688, 530] on mat-icon "call_end" at bounding box center [692, 536] width 21 height 21
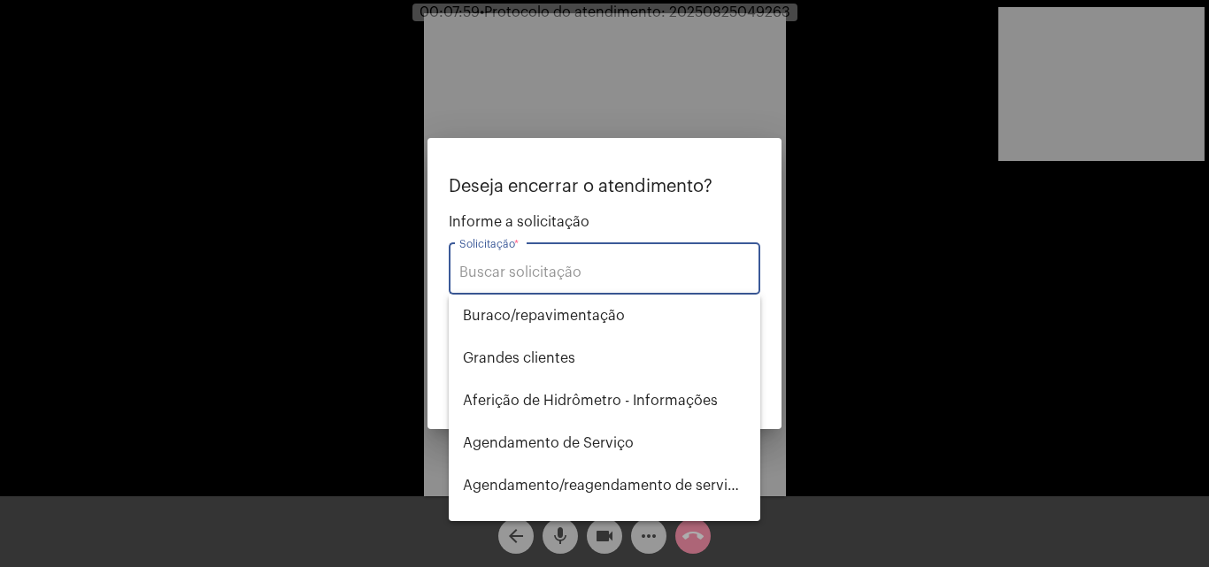
click at [566, 265] on input "Solicitação *" at bounding box center [604, 273] width 290 height 16
type input "t"
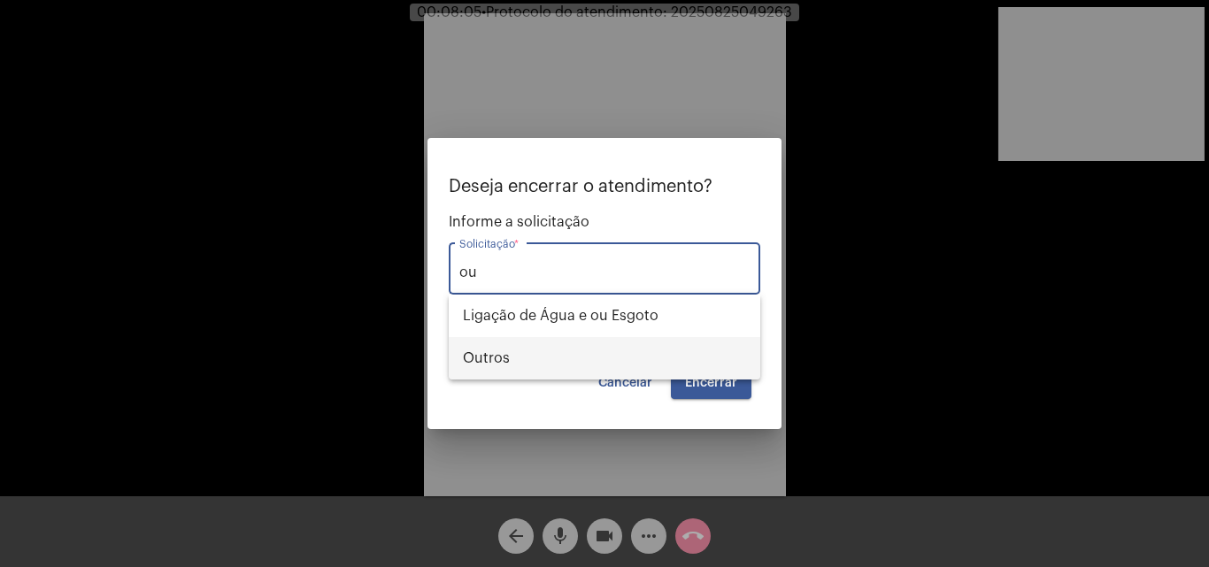
click at [580, 350] on span "Outros" at bounding box center [604, 358] width 283 height 42
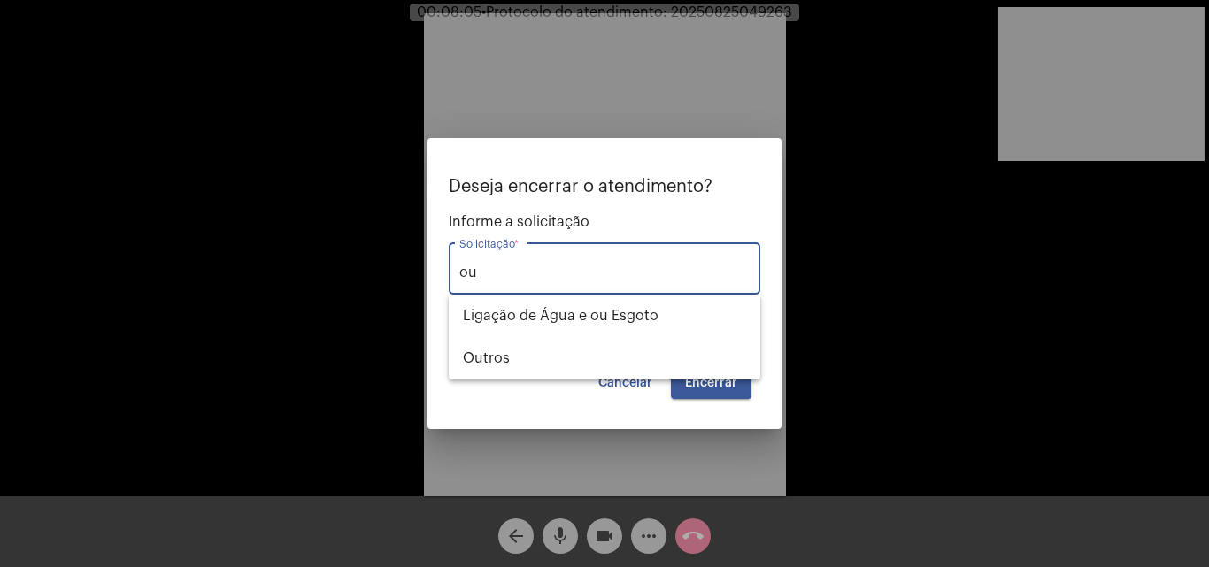
type input "Outros"
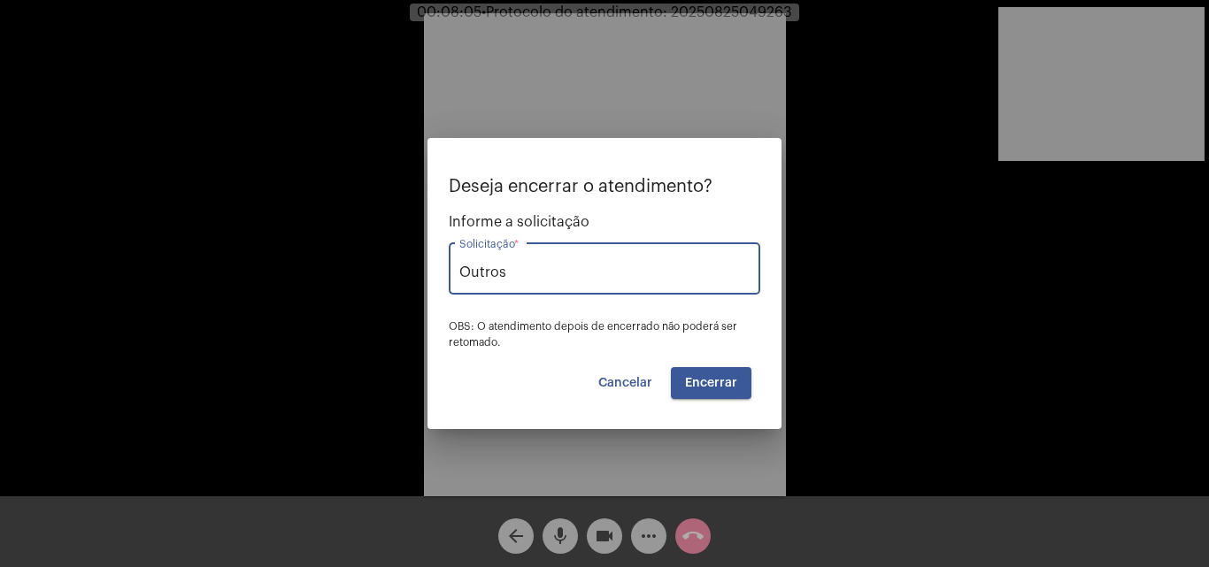
click at [711, 388] on span "Encerrar" at bounding box center [711, 383] width 52 height 12
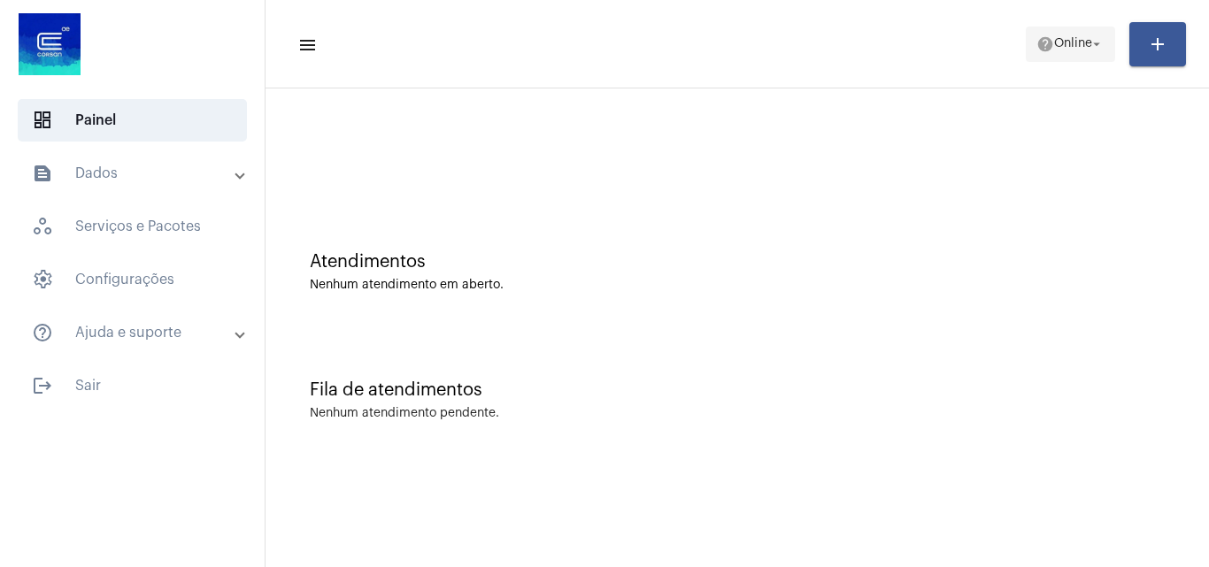
click at [1103, 31] on span "help Online arrow_drop_down" at bounding box center [1070, 43] width 68 height 32
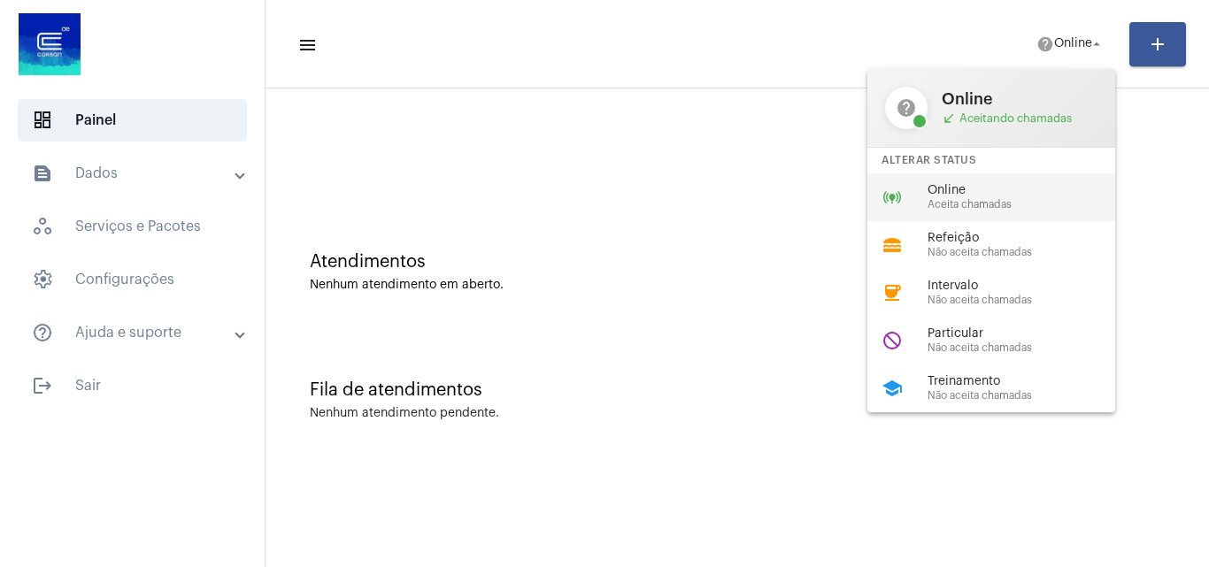
click at [954, 199] on span "Aceita chamadas" at bounding box center [1028, 205] width 202 height 12
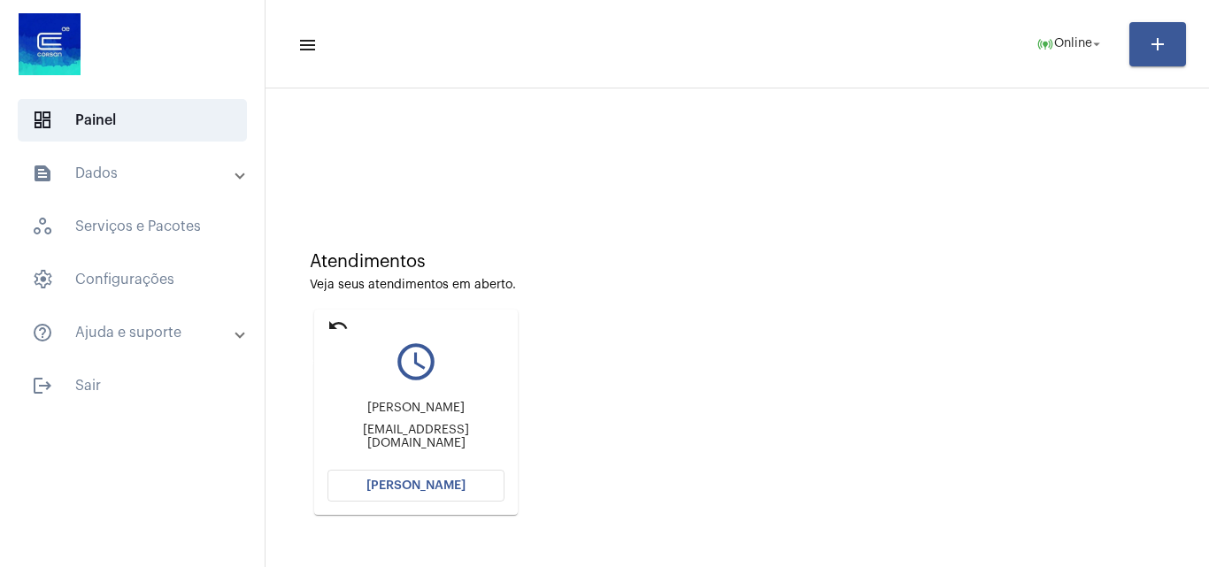
click at [329, 327] on mat-icon "undo" at bounding box center [337, 325] width 21 height 21
click at [336, 320] on mat-icon "undo" at bounding box center [337, 325] width 21 height 21
click at [332, 315] on mat-icon "undo" at bounding box center [337, 325] width 21 height 21
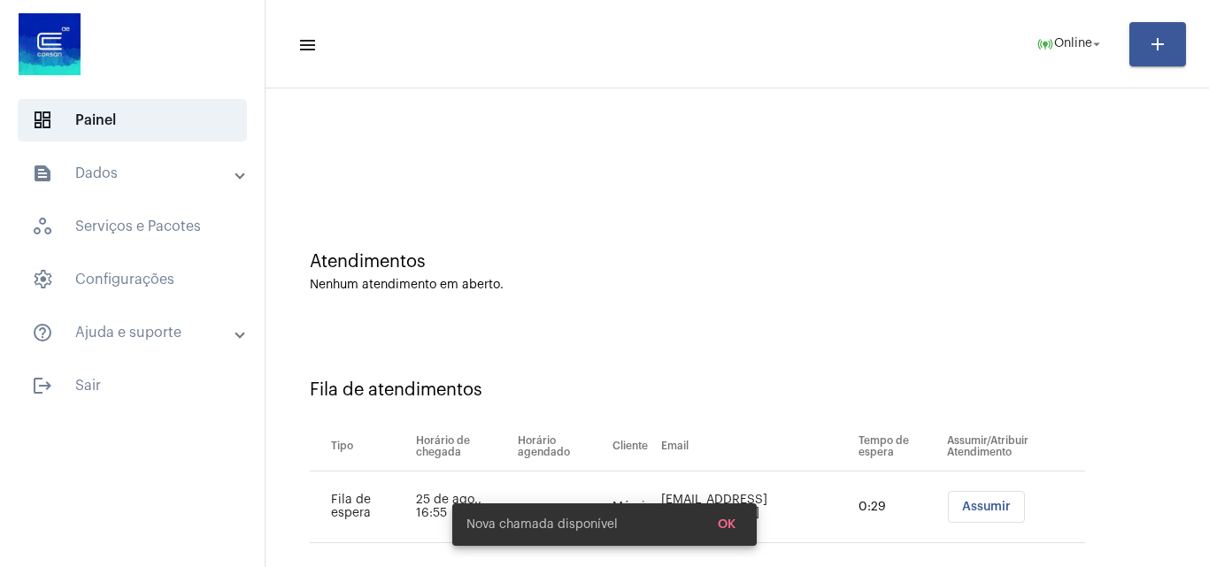
scroll to position [24, 0]
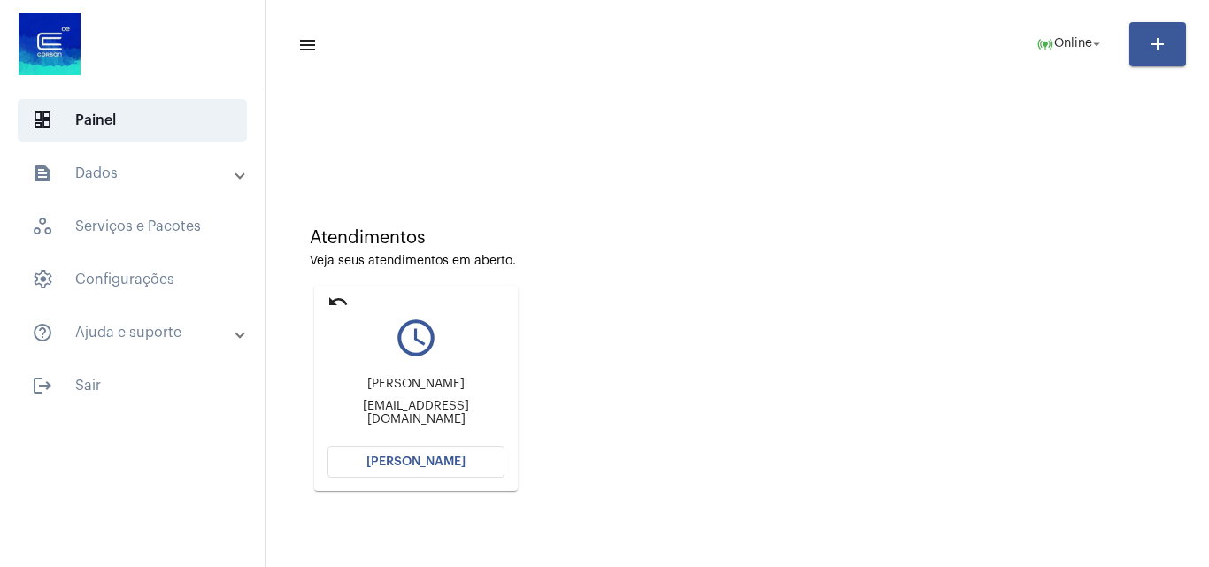
click at [331, 304] on mat-icon "undo" at bounding box center [337, 301] width 21 height 21
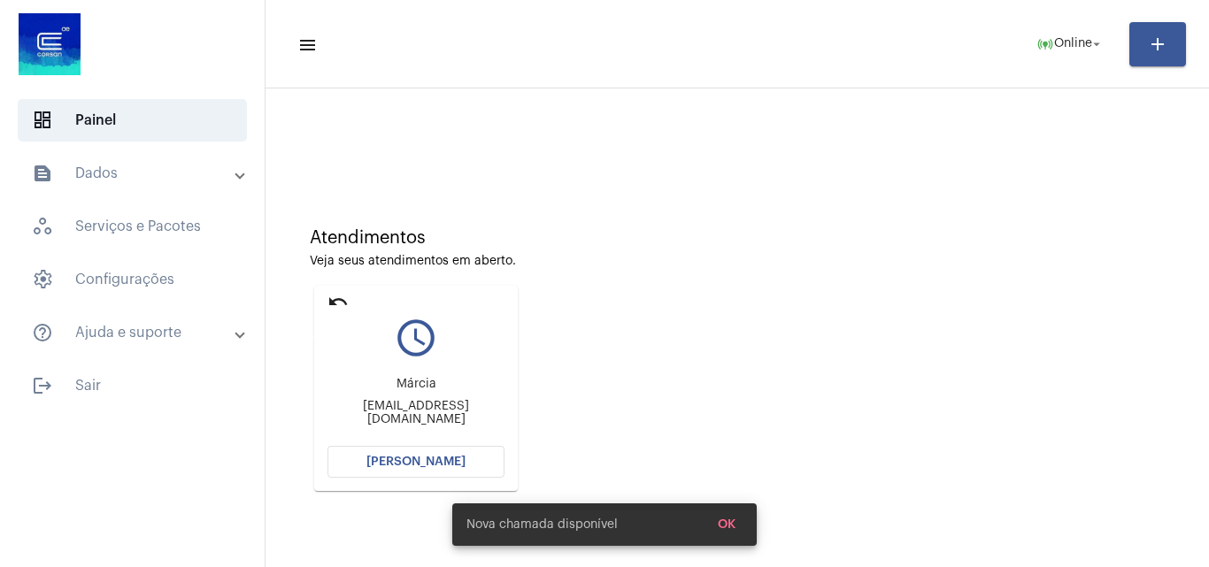
click at [344, 296] on mat-icon "undo" at bounding box center [337, 301] width 21 height 21
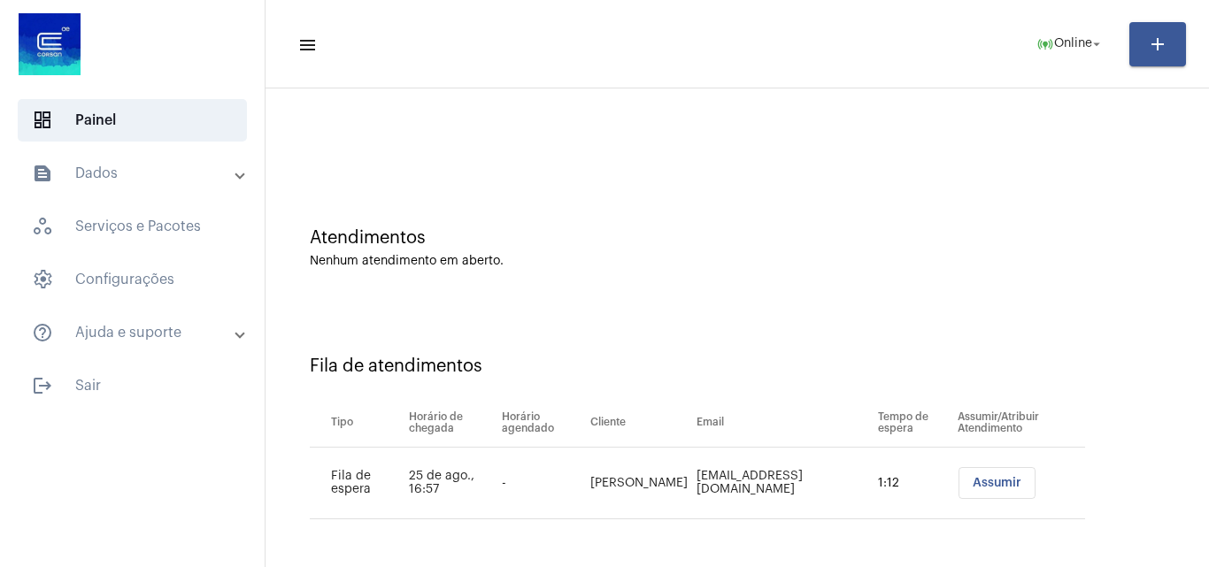
scroll to position [0, 0]
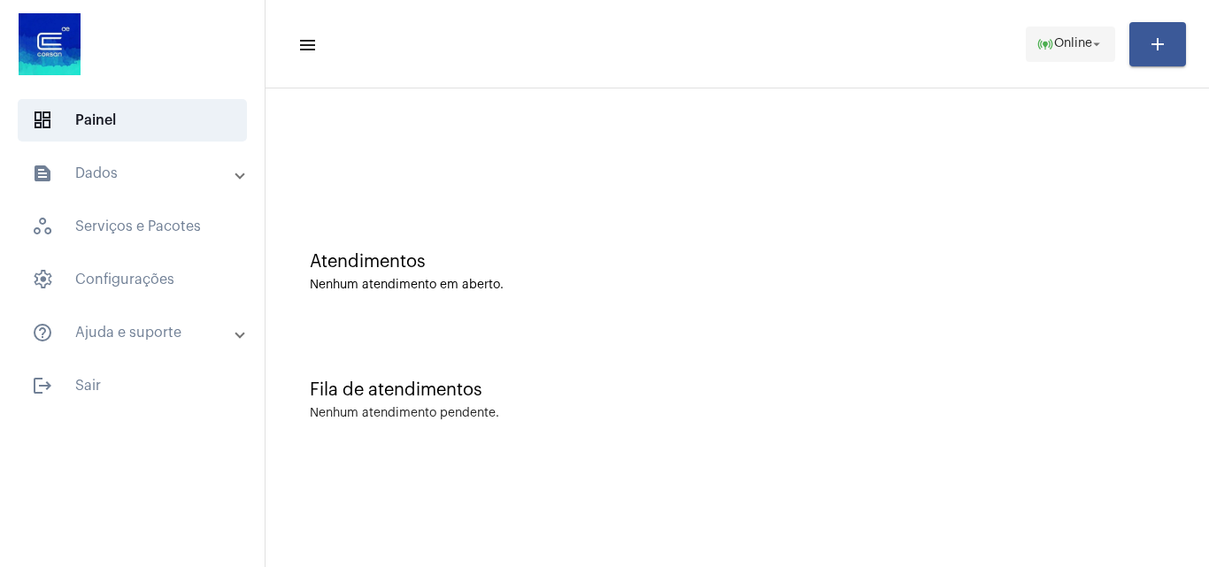
click at [1086, 39] on span "Online" at bounding box center [1073, 44] width 38 height 12
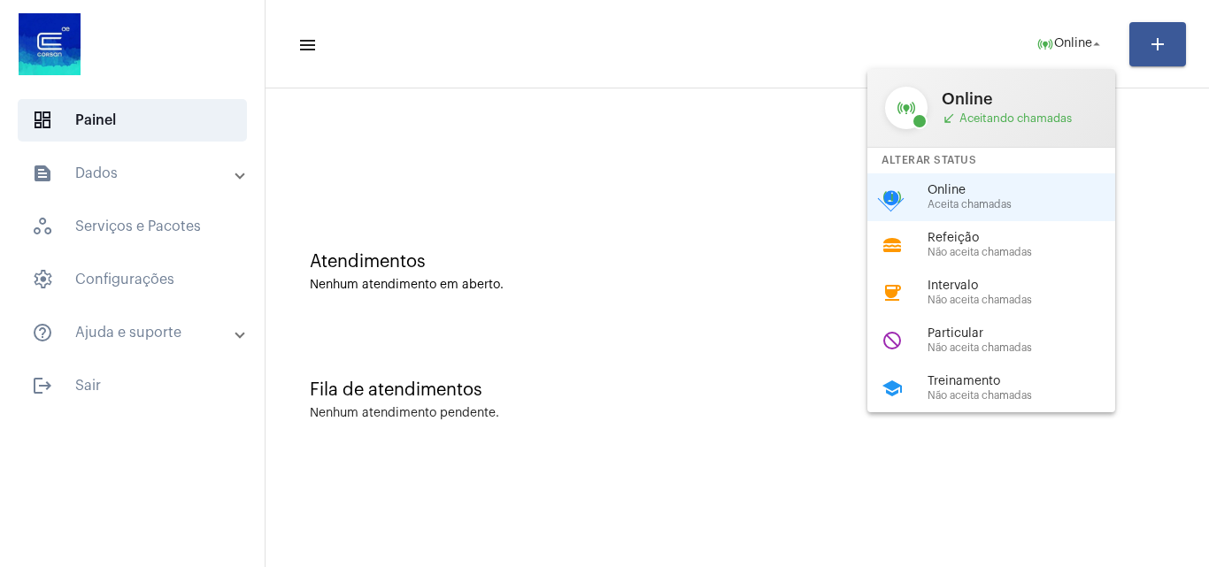
click at [742, 347] on div at bounding box center [604, 283] width 1209 height 567
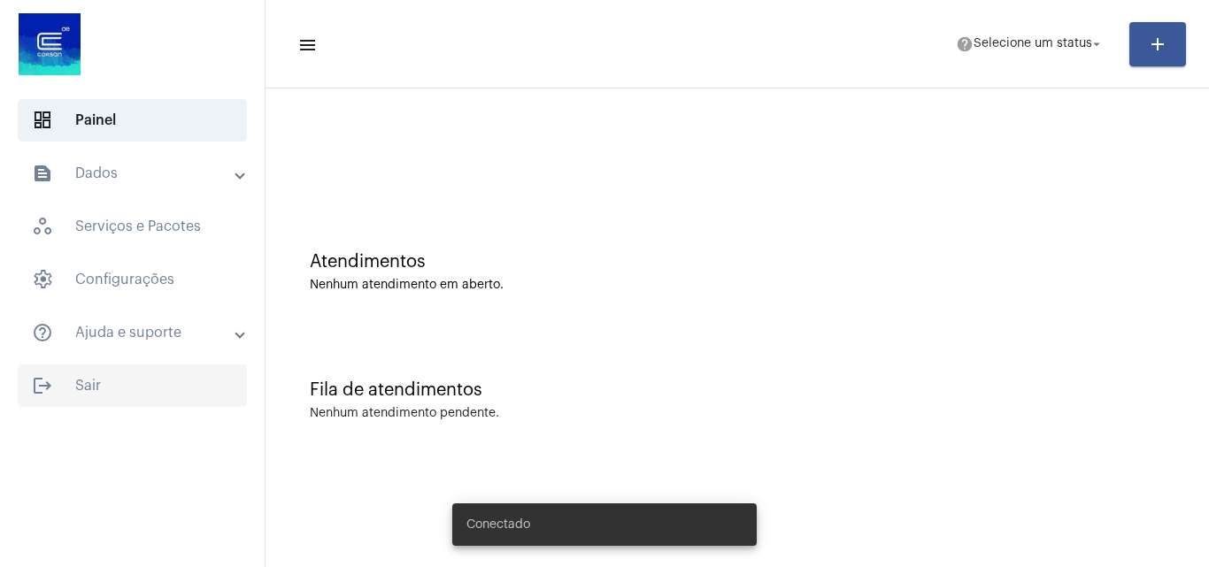
click at [79, 378] on span "logout Sair" at bounding box center [132, 386] width 229 height 42
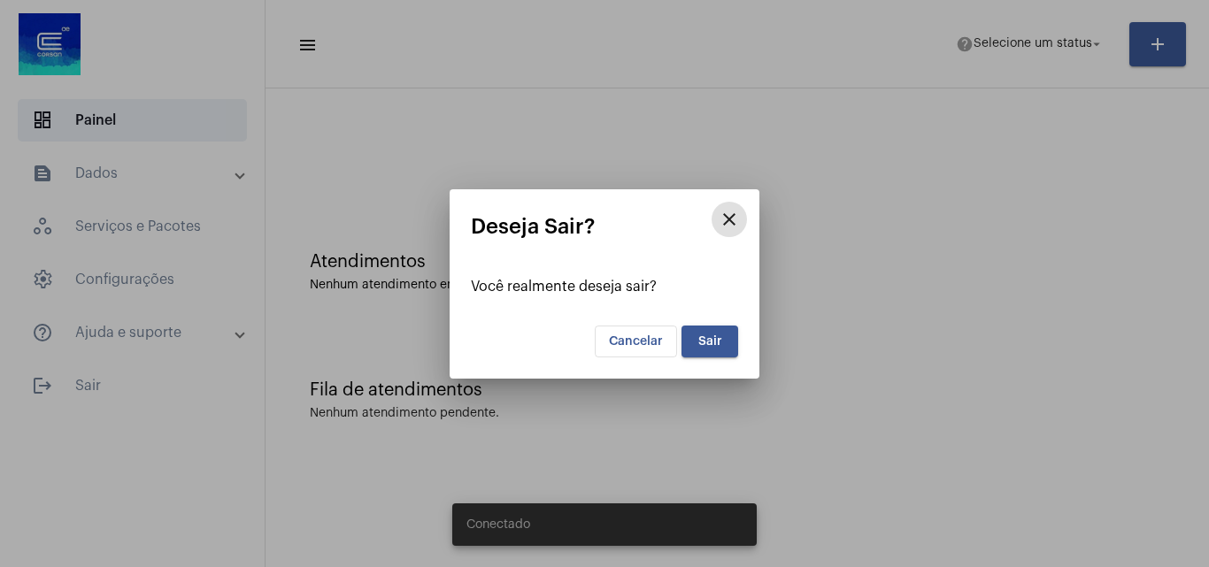
click at [713, 335] on span "Sair" at bounding box center [710, 341] width 24 height 12
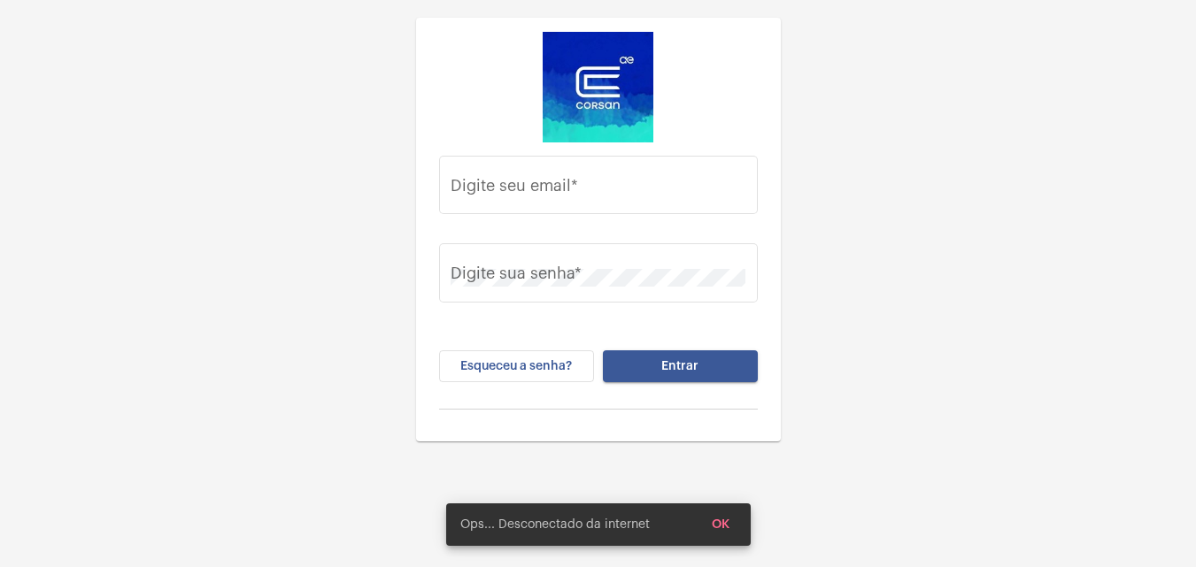
type input "[PERSON_NAME][EMAIL_ADDRESS][PERSON_NAME][DOMAIN_NAME]"
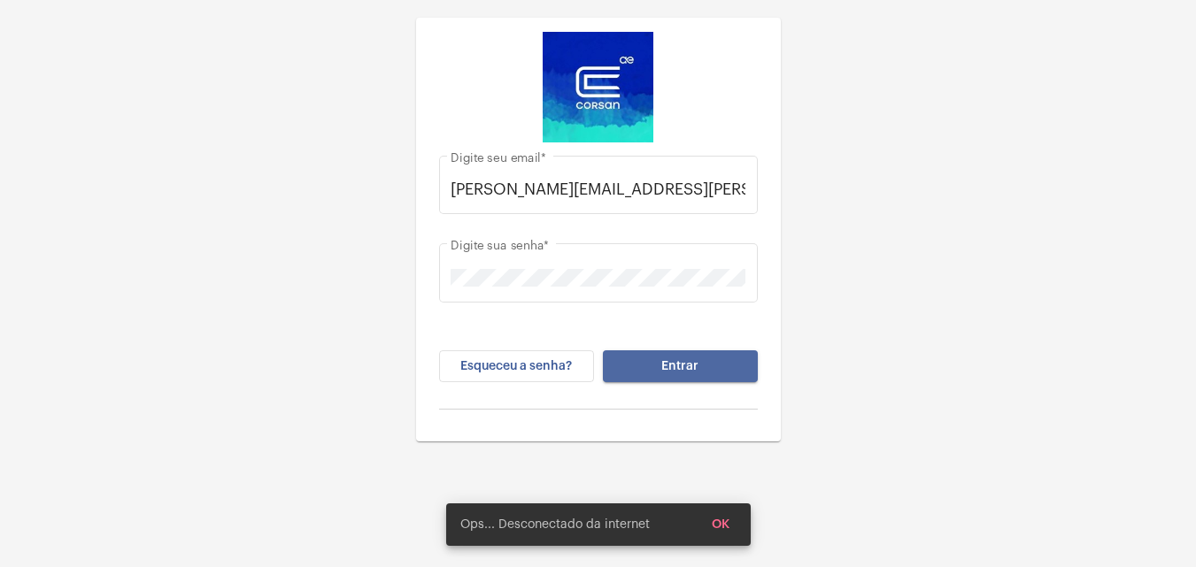
click at [692, 360] on span "Entrar" at bounding box center [679, 366] width 37 height 12
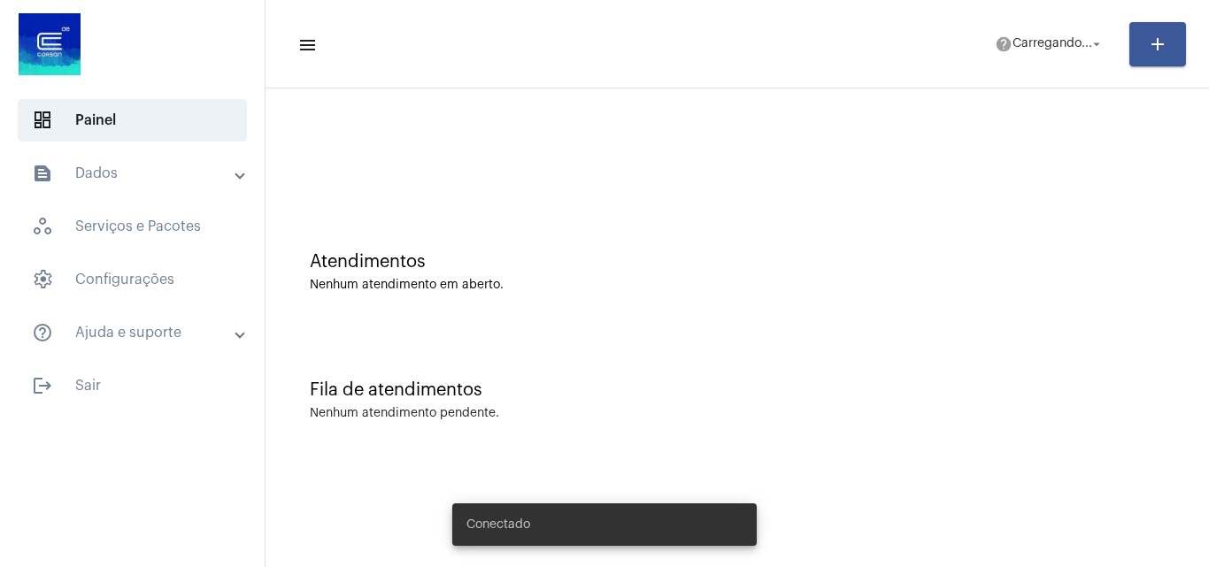
click at [167, 165] on mat-panel-title "text_snippet_outlined Dados" at bounding box center [134, 173] width 204 height 21
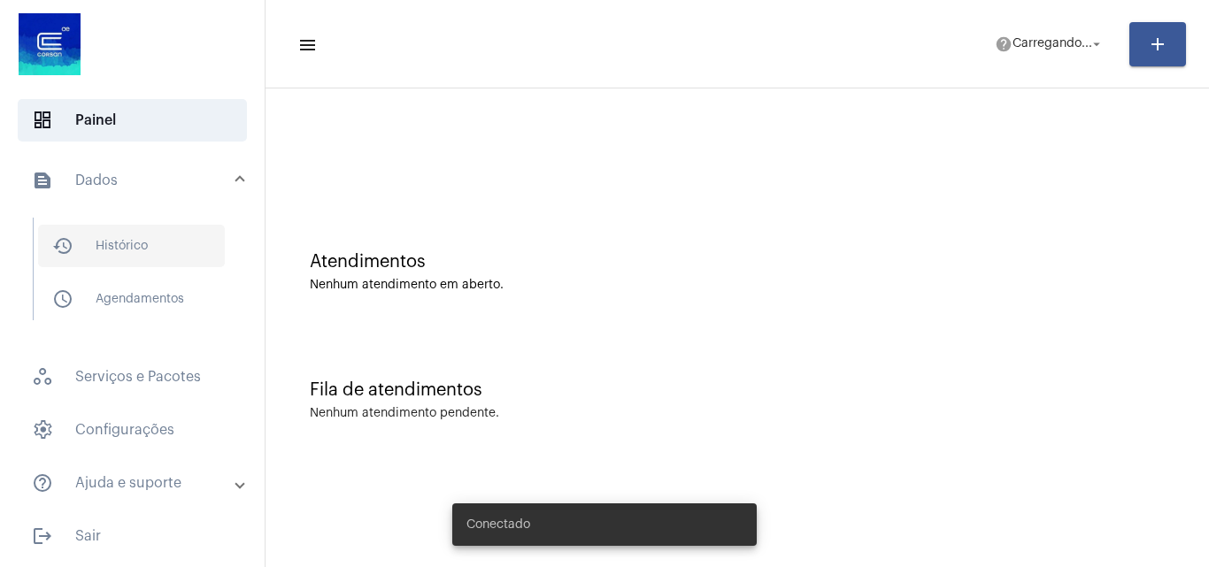
click at [186, 235] on span "history_outlined Histórico" at bounding box center [131, 246] width 187 height 42
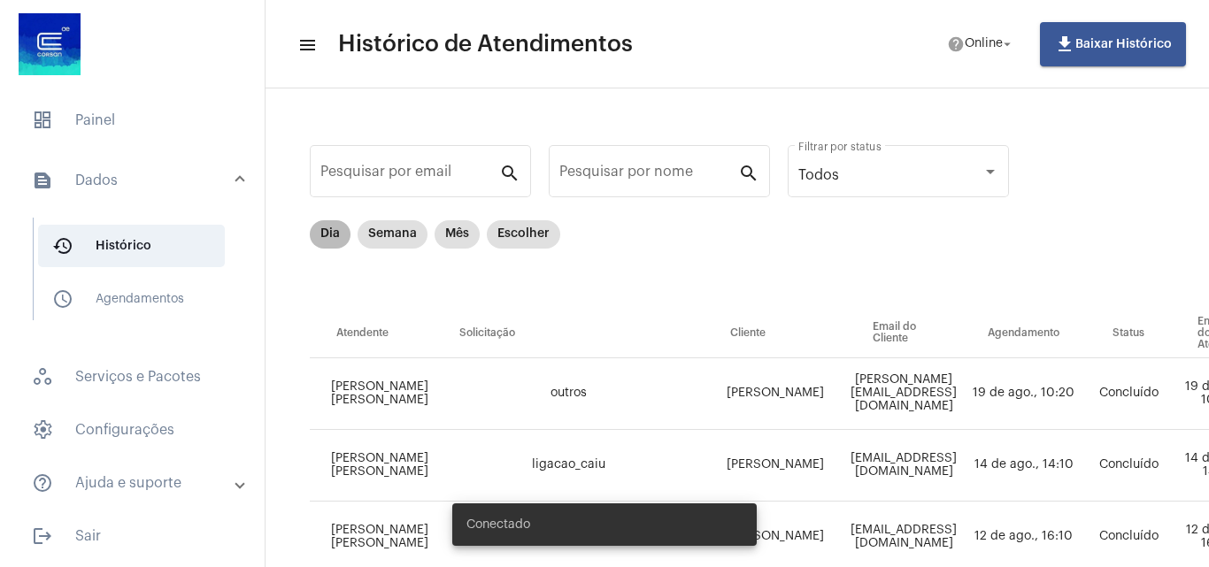
click at [322, 227] on mat-chip "Dia" at bounding box center [330, 234] width 41 height 28
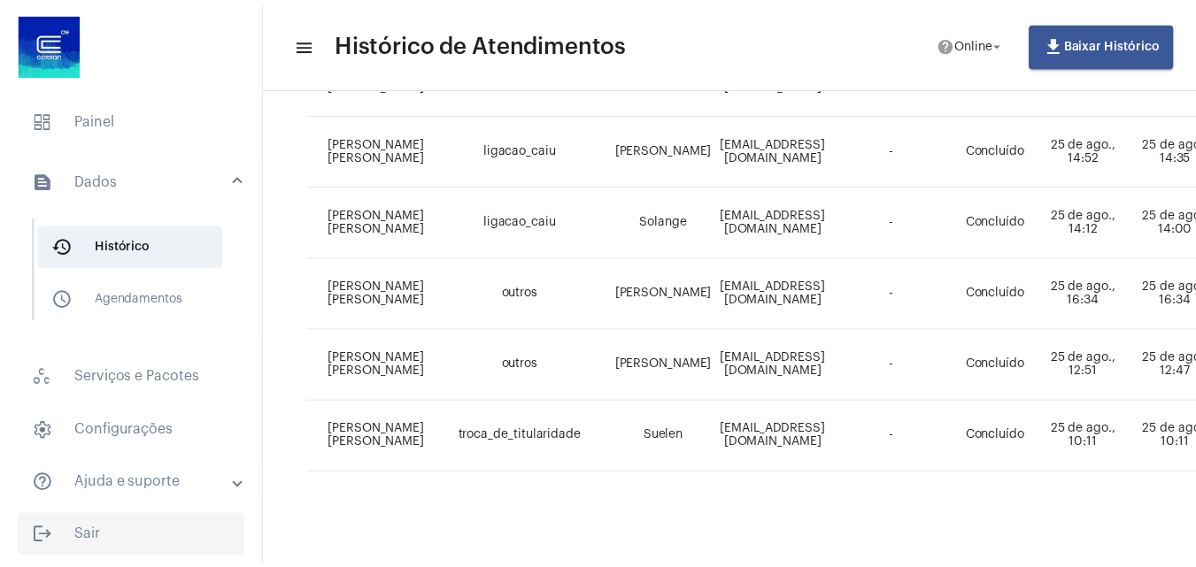
scroll to position [1, 0]
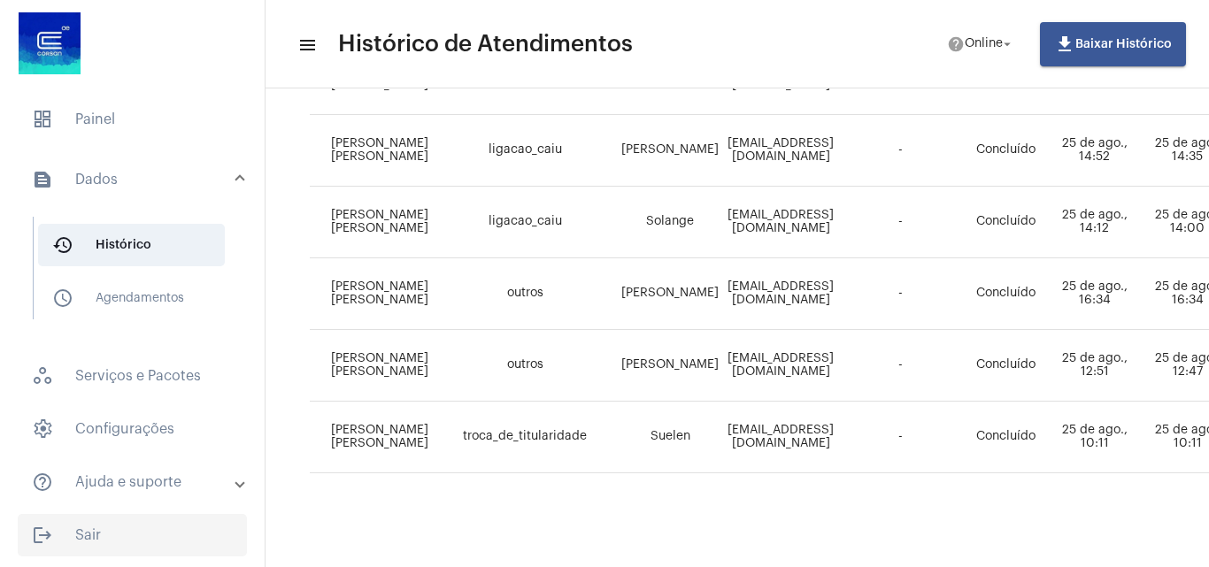
click at [162, 533] on span "logout Sair" at bounding box center [132, 535] width 229 height 42
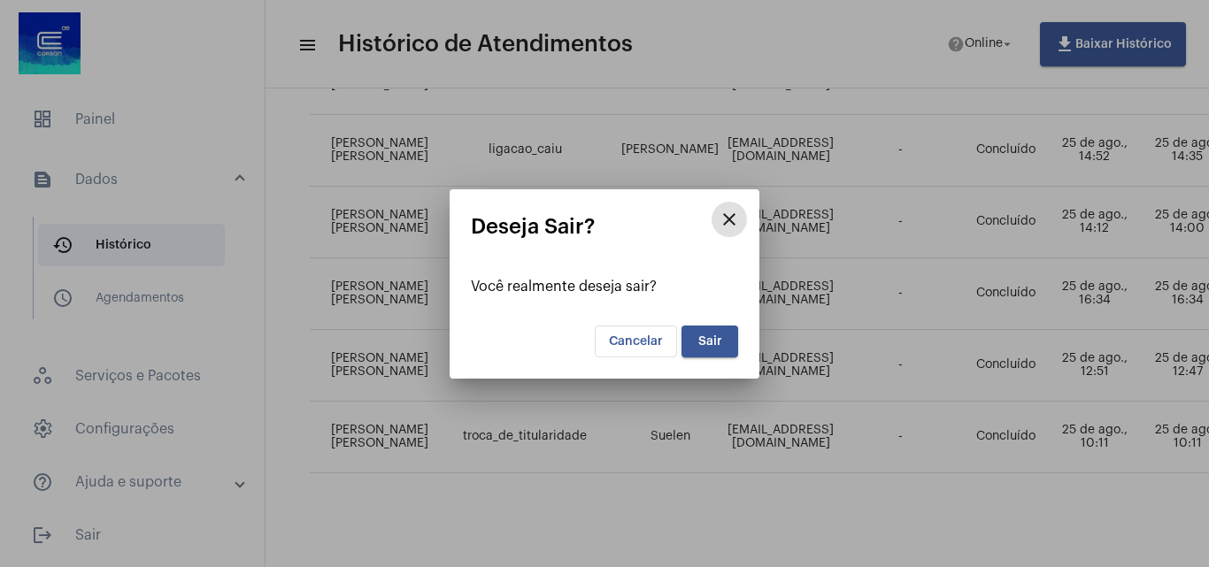
click at [711, 327] on button "Sair" at bounding box center [709, 342] width 57 height 32
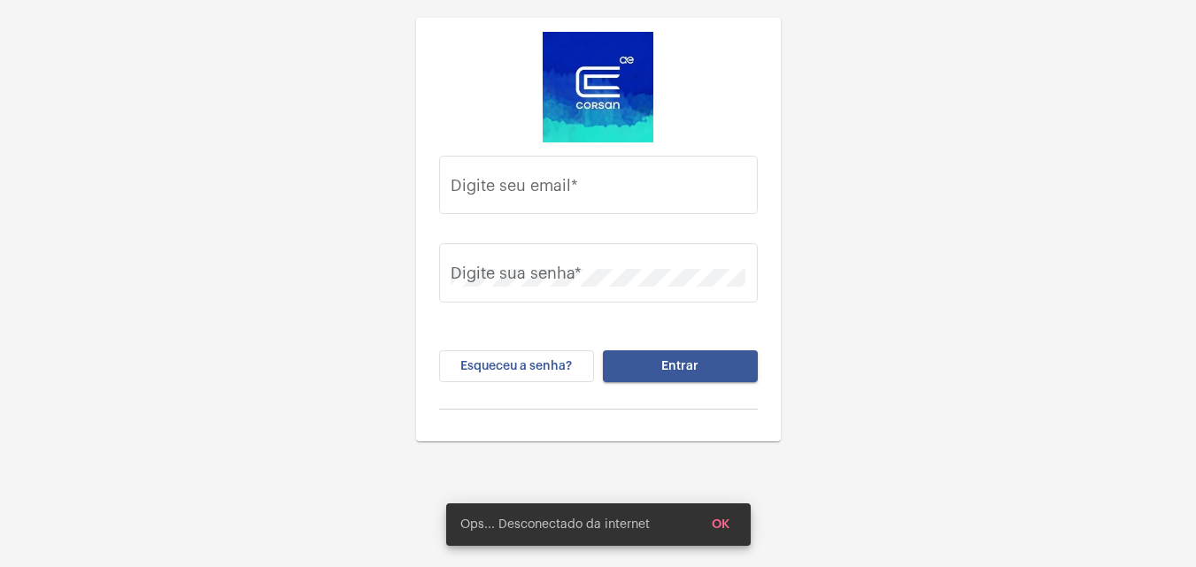
type input "[PERSON_NAME][EMAIL_ADDRESS][PERSON_NAME][DOMAIN_NAME]"
